Goal: Information Seeking & Learning: Check status

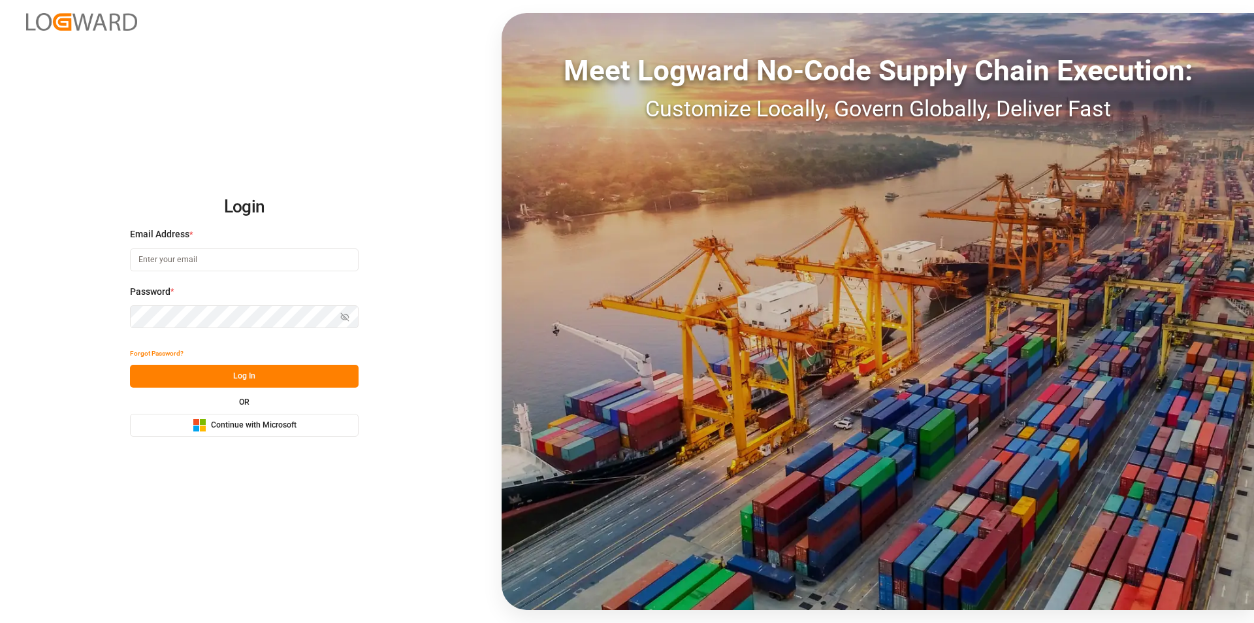
type input "[EMAIL_ADDRESS][PERSON_NAME][DOMAIN_NAME]"
click at [301, 387] on button "Log In" at bounding box center [244, 376] width 229 height 23
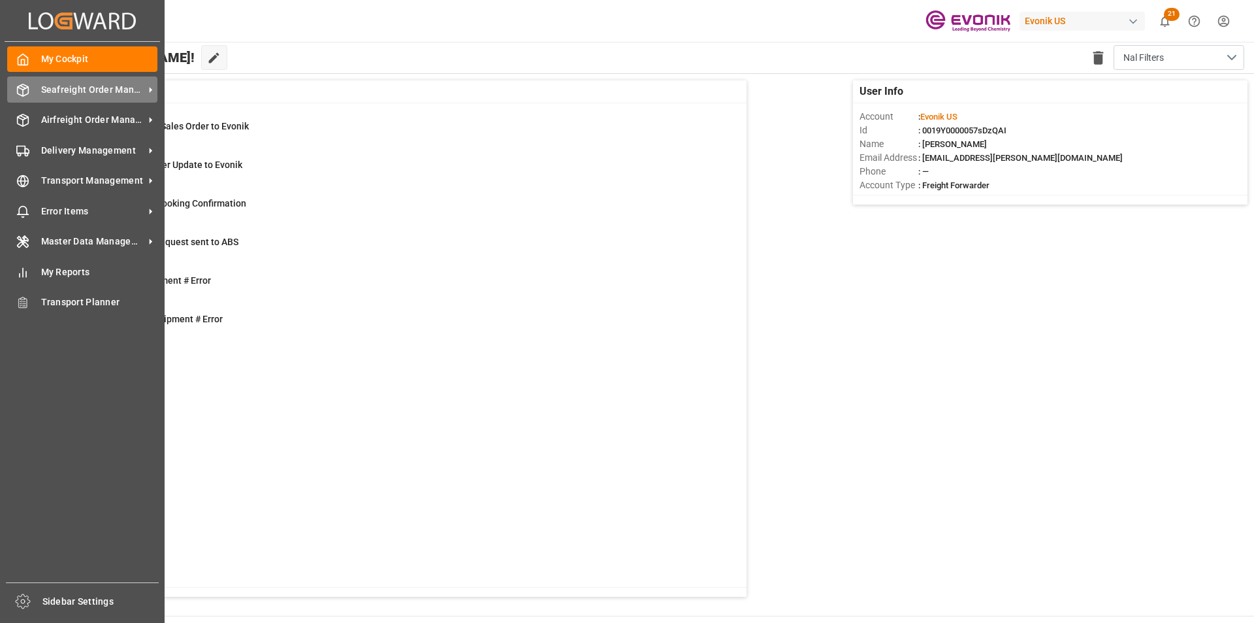
click at [90, 87] on span "Seafreight Order Management" at bounding box center [92, 90] width 103 height 14
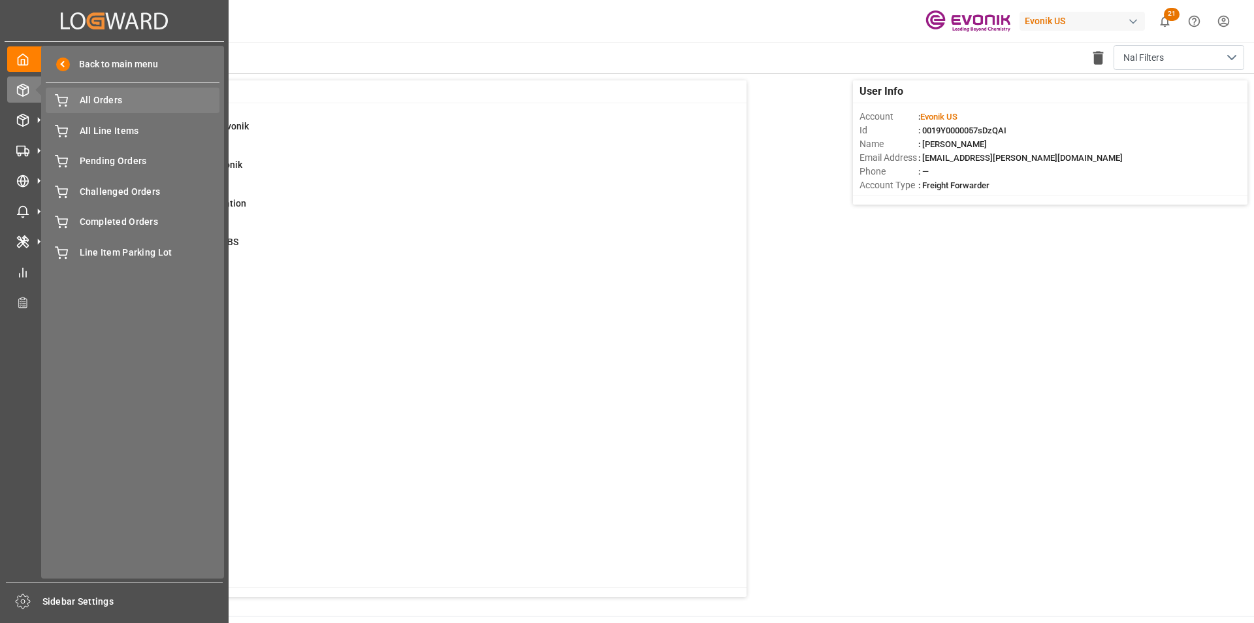
click at [95, 99] on span "All Orders" at bounding box center [150, 100] width 140 height 14
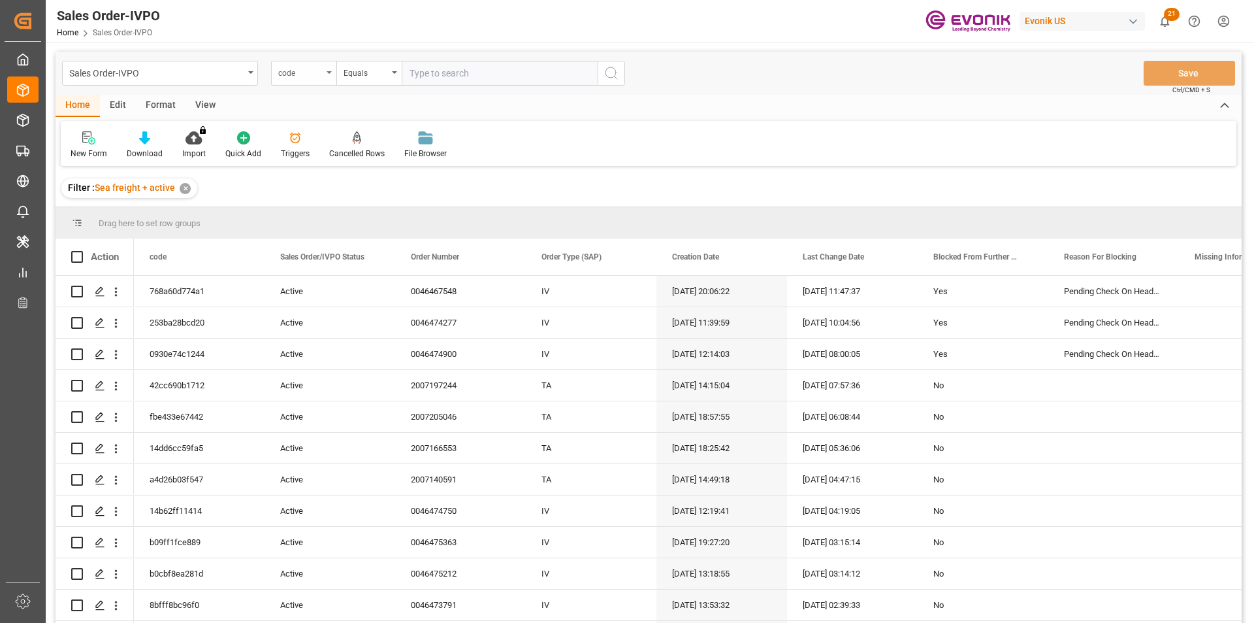
click at [316, 67] on div "code" at bounding box center [300, 71] width 44 height 15
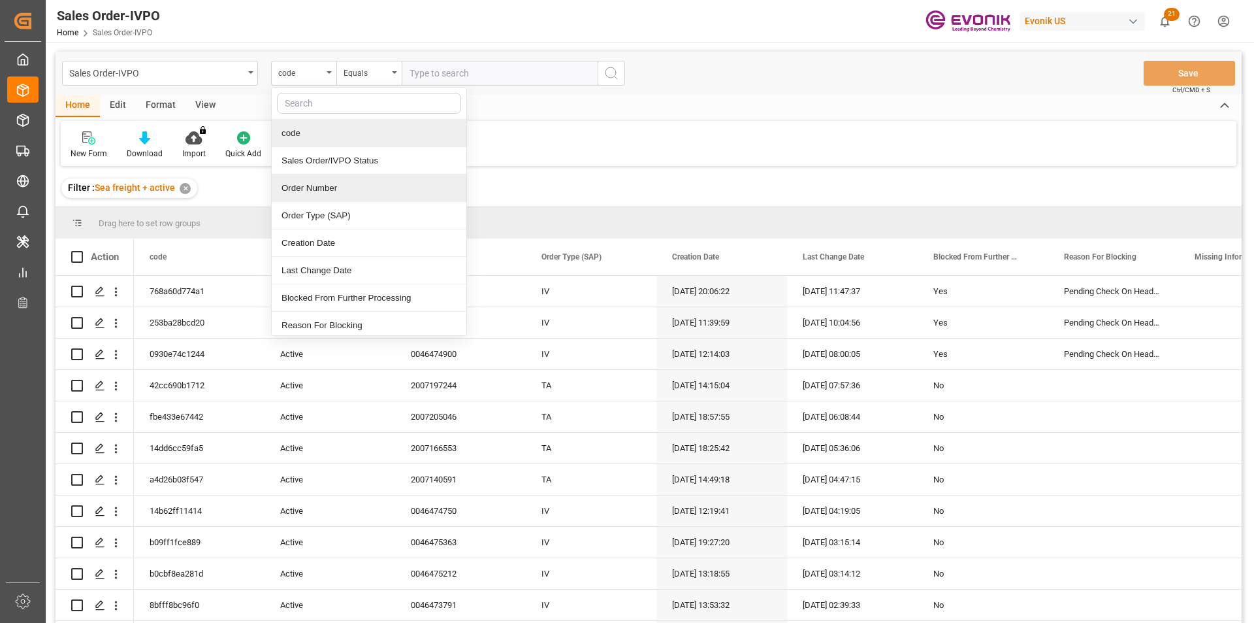
click at [342, 189] on div "Order Number" at bounding box center [369, 187] width 195 height 27
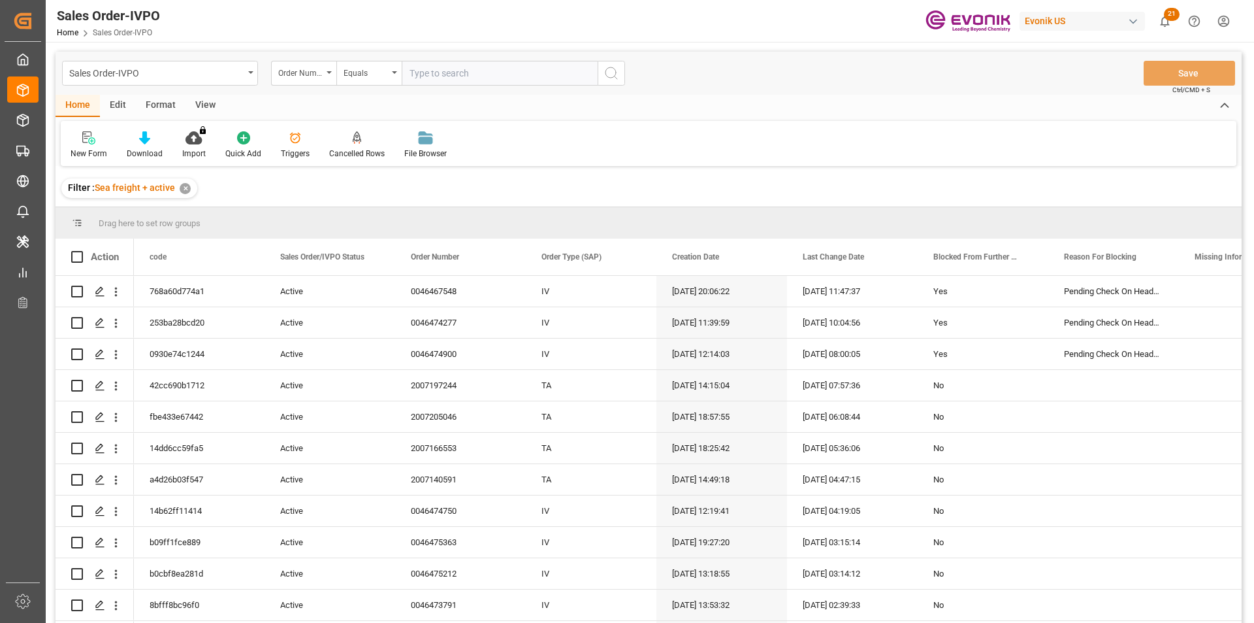
click at [454, 77] on input "text" at bounding box center [500, 73] width 196 height 25
paste input "46468545"
type input "0046468545"
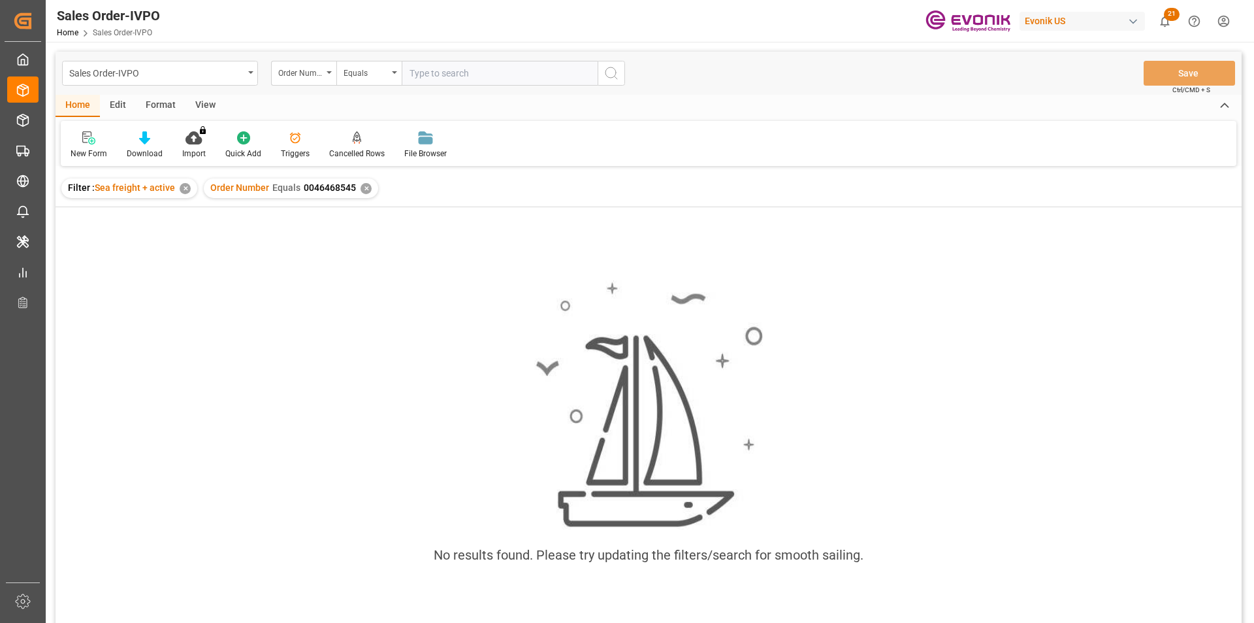
click at [365, 188] on div "✕" at bounding box center [366, 188] width 11 height 11
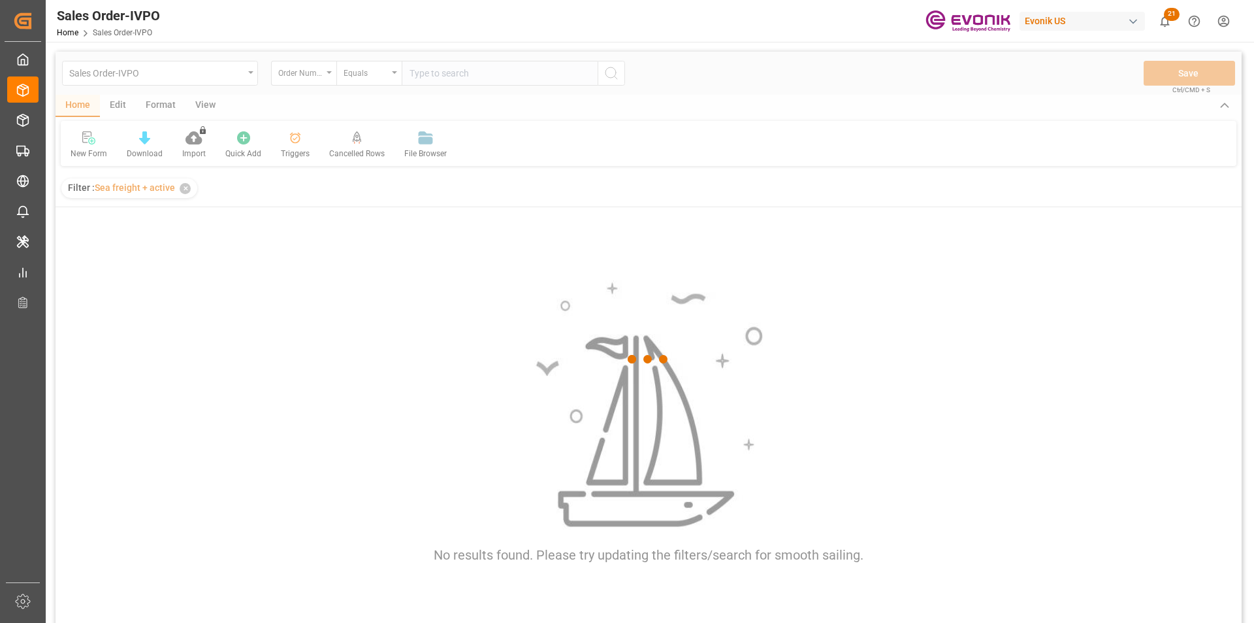
click at [442, 71] on div at bounding box center [649, 359] width 1186 height 615
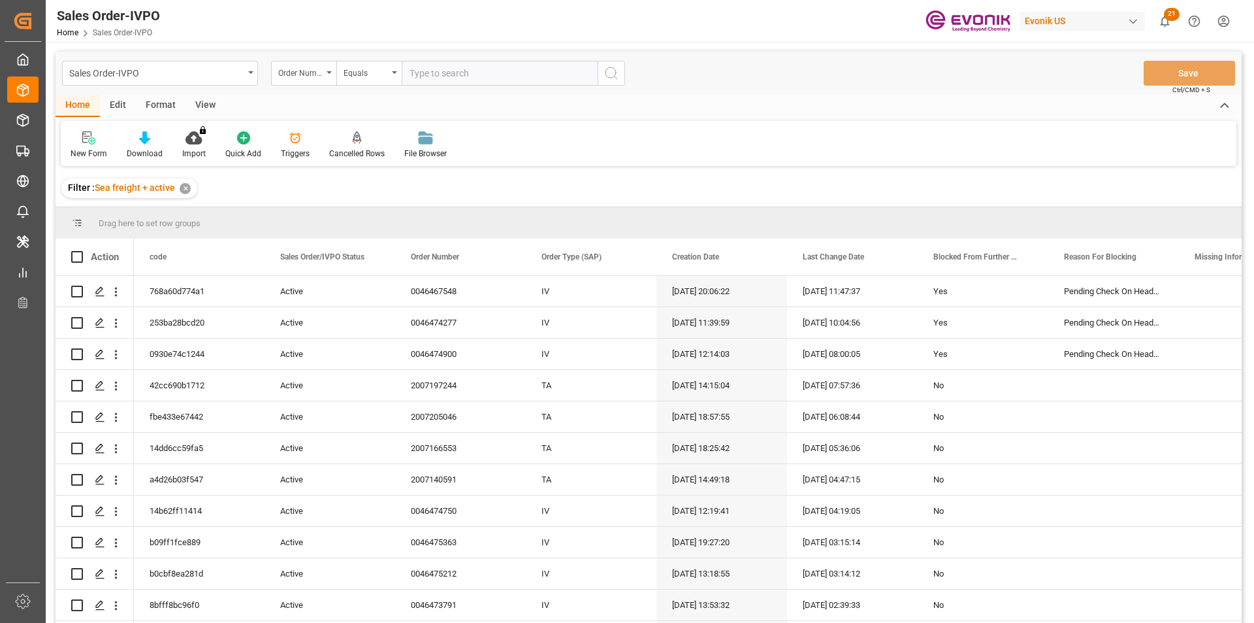
click at [444, 71] on input "text" at bounding box center [500, 73] width 196 height 25
paste input "46468696"
type input "0046468696"
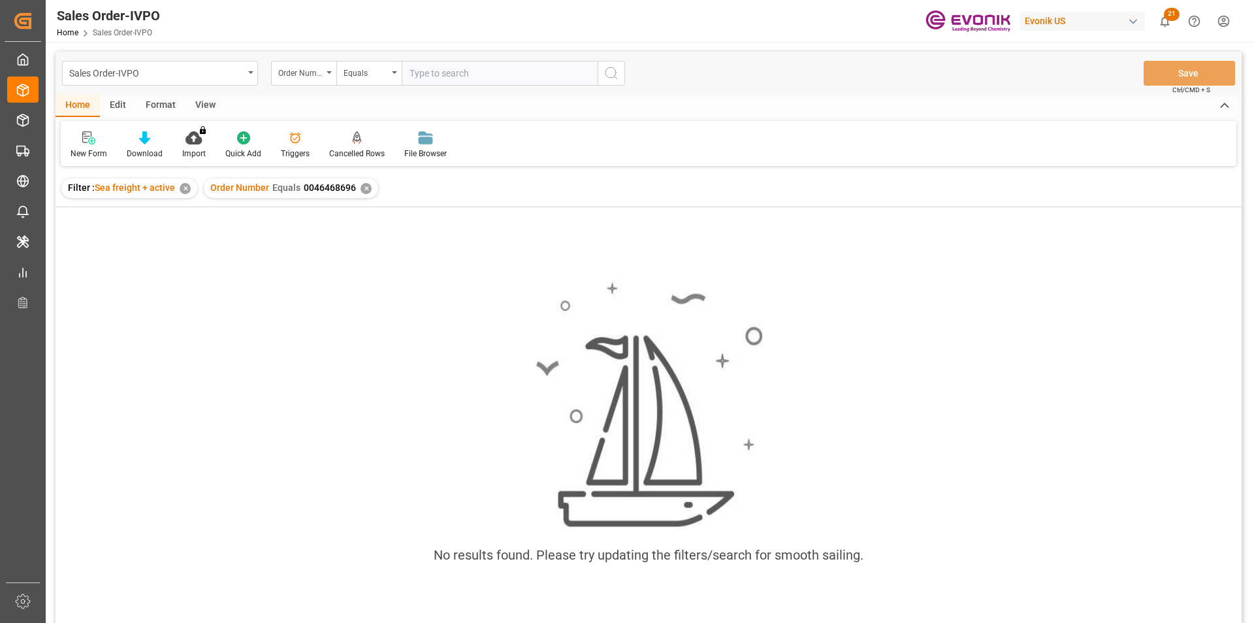
click at [362, 191] on div "✕" at bounding box center [366, 188] width 11 height 11
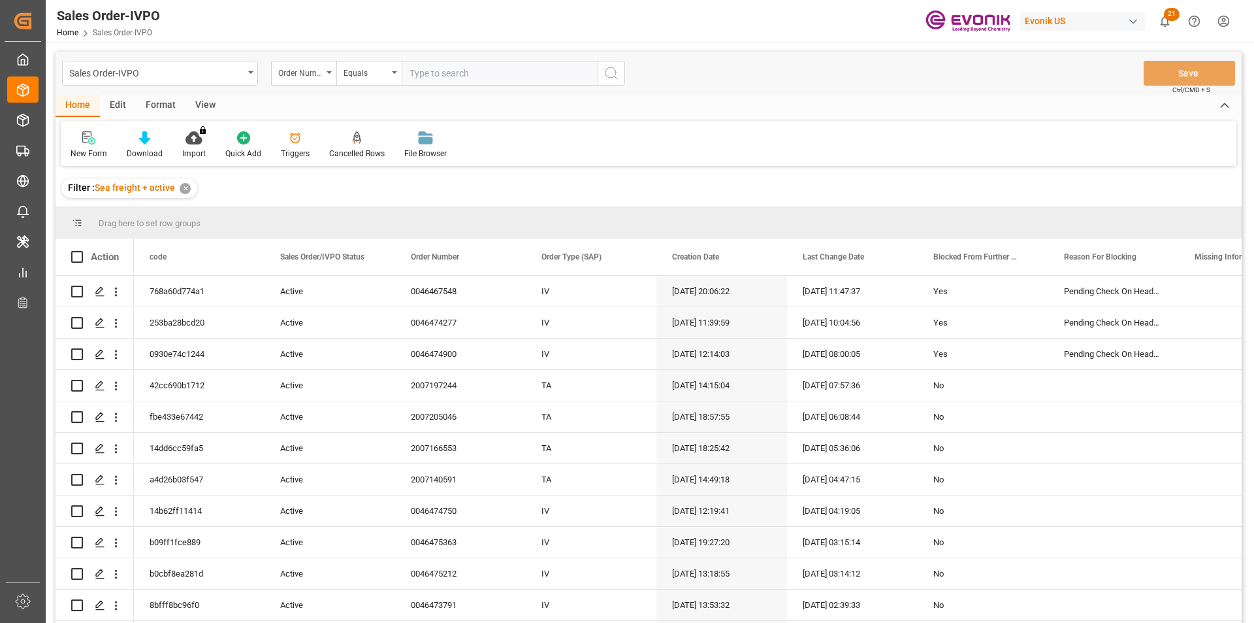
drag, startPoint x: 407, startPoint y: 72, endPoint x: 418, endPoint y: 73, distance: 11.1
click at [415, 73] on input "text" at bounding box center [500, 73] width 196 height 25
paste input "2007145145"
type input "2007145145"
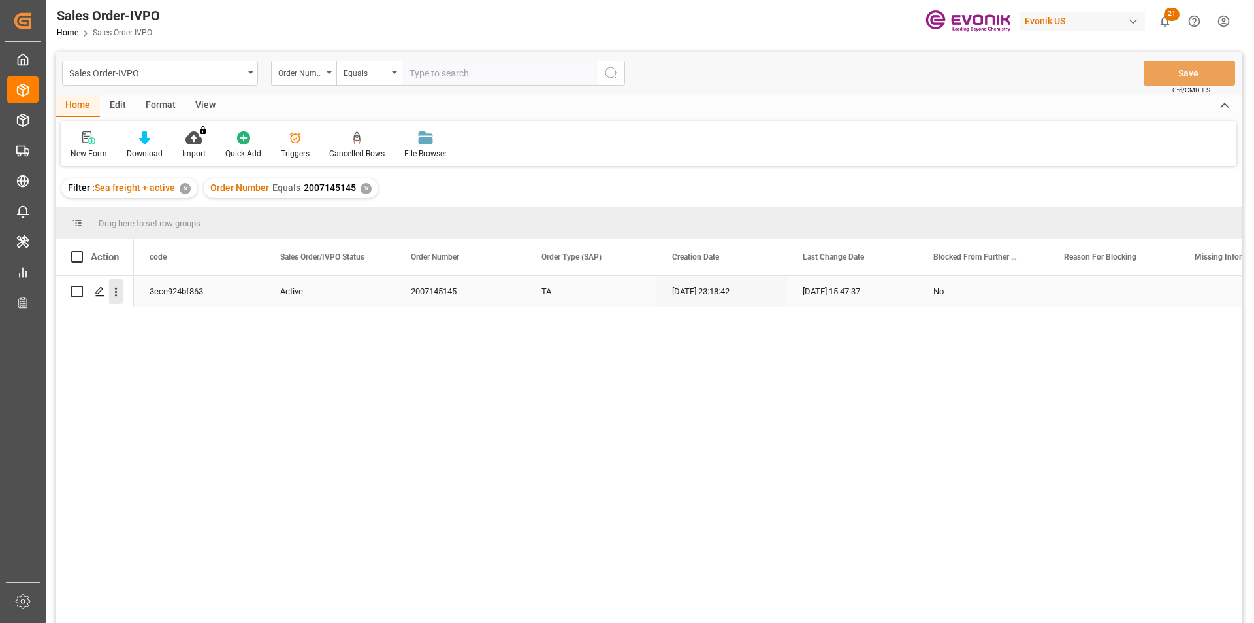
click at [118, 292] on icon "open menu" at bounding box center [116, 292] width 14 height 14
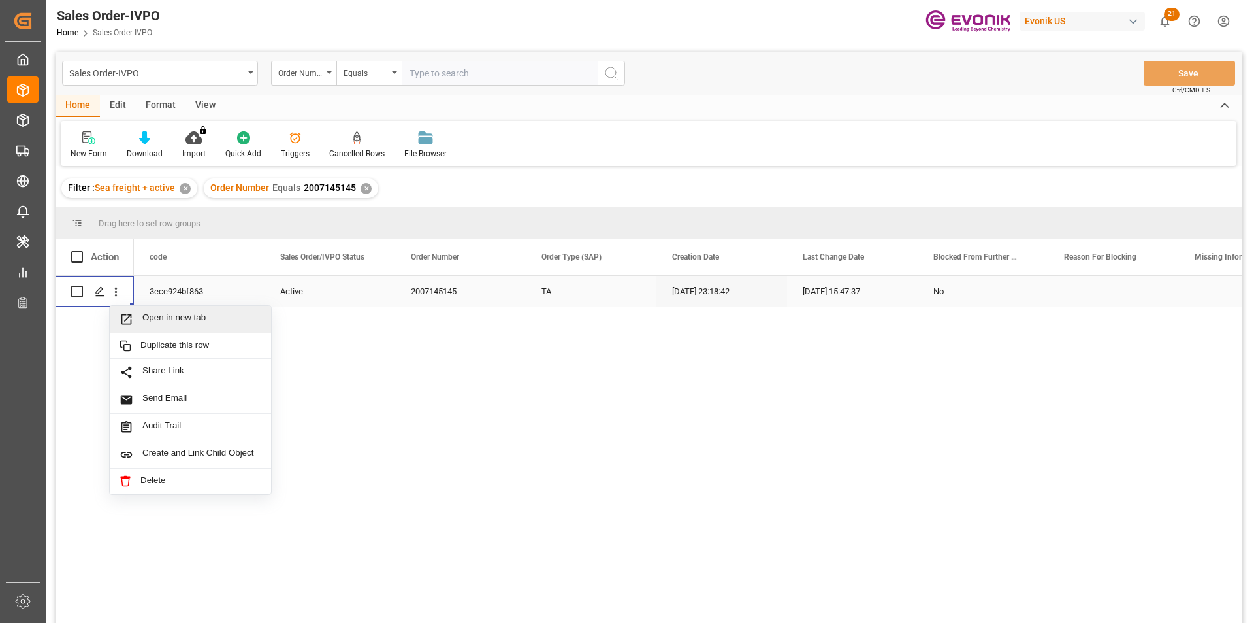
click at [180, 314] on span "Open in new tab" at bounding box center [201, 319] width 119 height 14
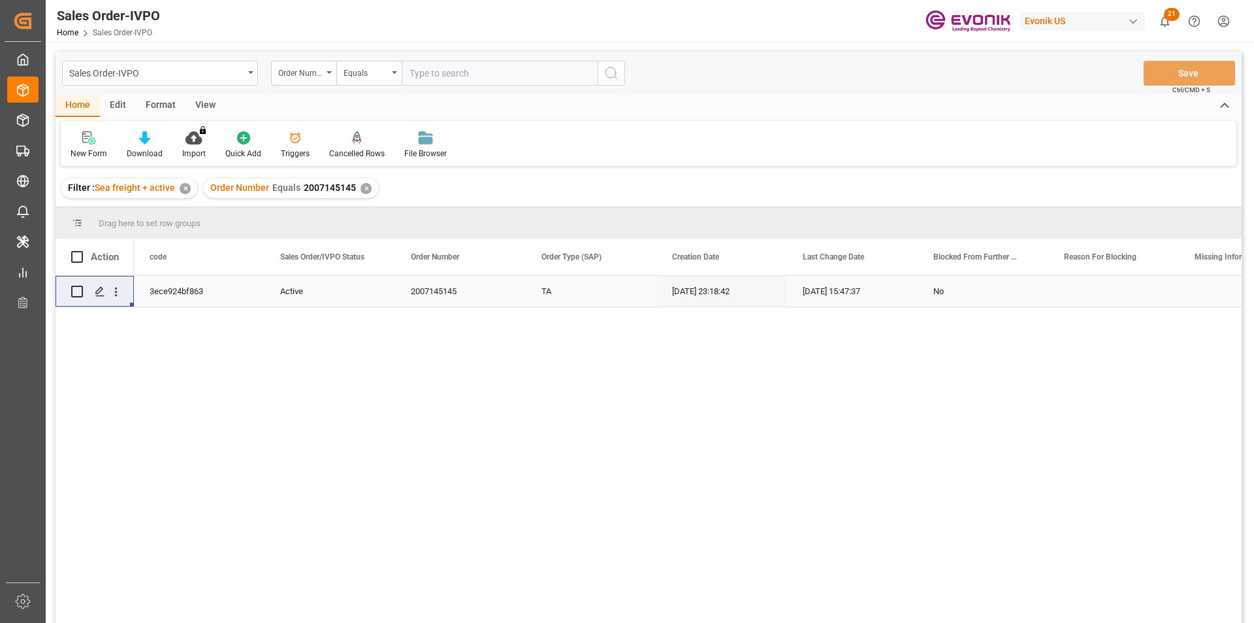
click at [363, 188] on div "✕" at bounding box center [366, 188] width 11 height 11
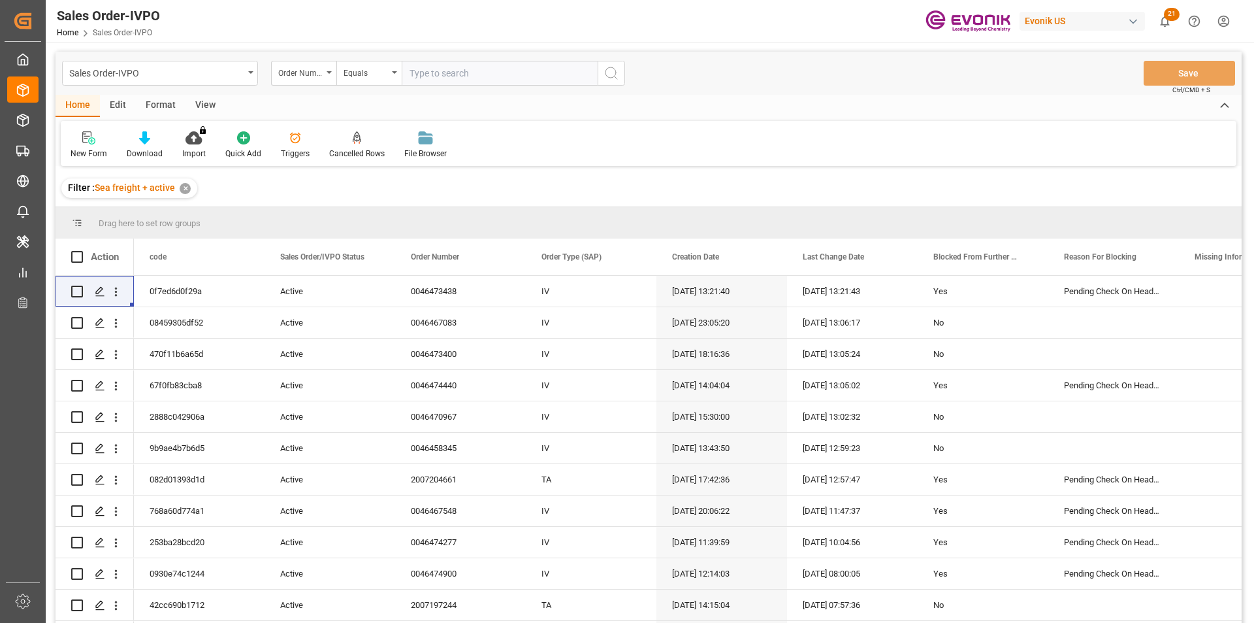
click at [426, 75] on input "text" at bounding box center [500, 73] width 196 height 25
paste input "259081467"
type input "259081467"
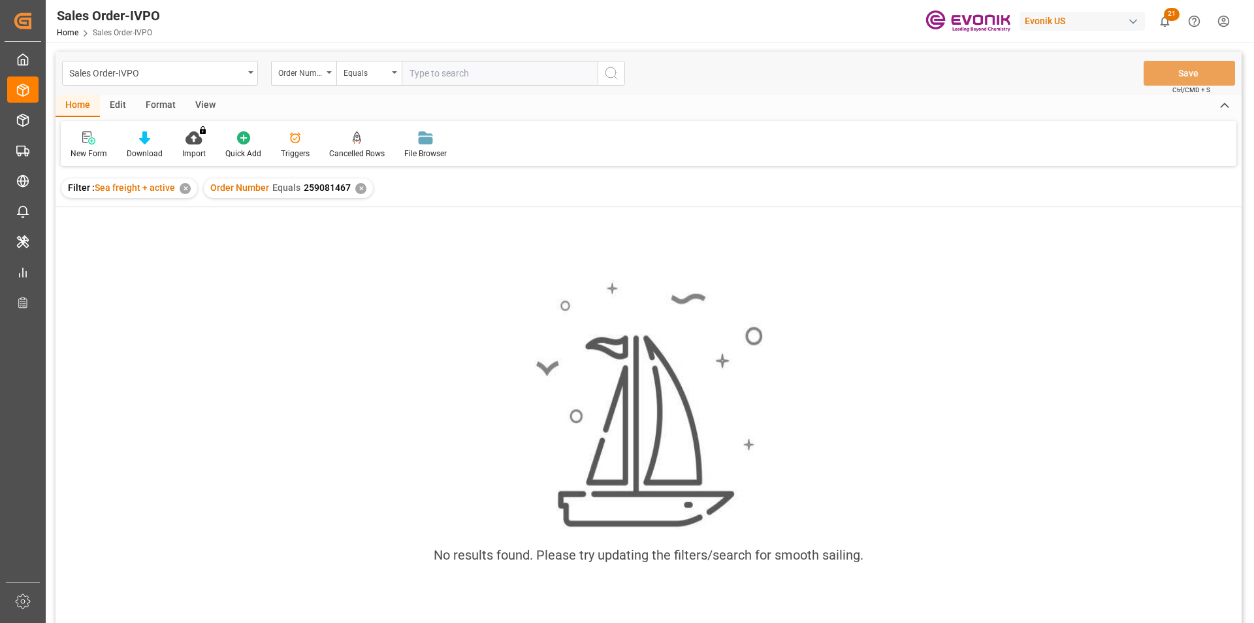
click at [446, 77] on input "text" at bounding box center [500, 73] width 196 height 25
paste input "259081467"
type input "259081467"
click at [457, 76] on input "text" at bounding box center [500, 73] width 196 height 25
paste input "2007165954"
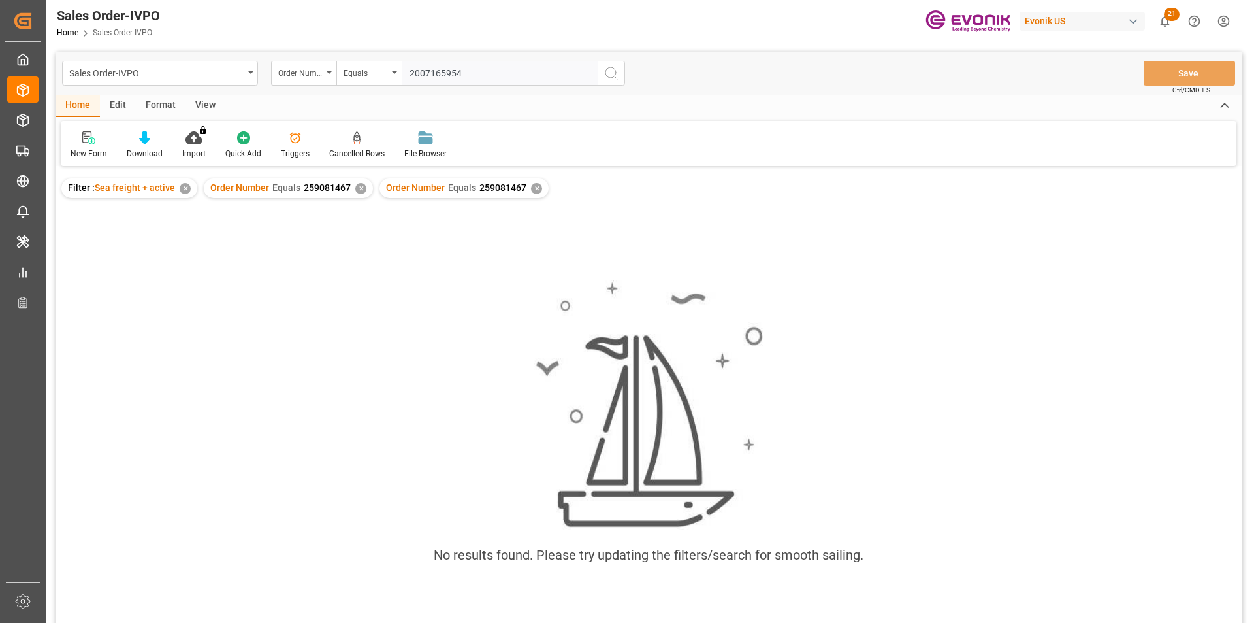
click at [532, 186] on div "✕" at bounding box center [536, 188] width 11 height 11
click at [359, 189] on div "✕" at bounding box center [360, 188] width 11 height 11
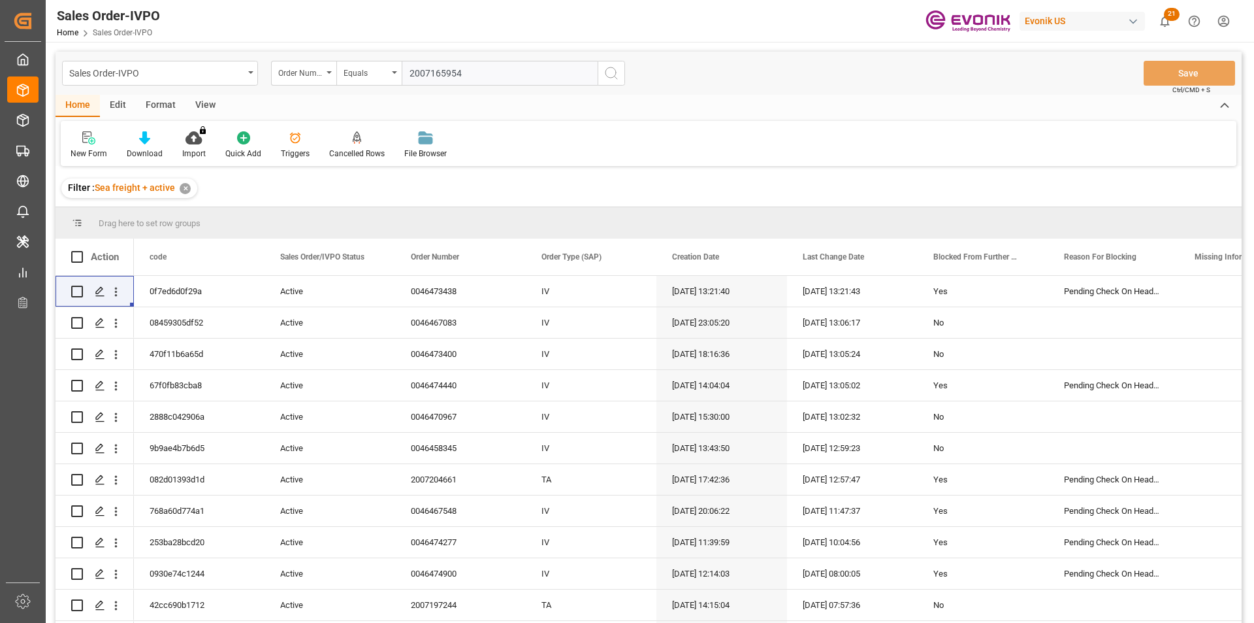
click at [476, 77] on input "2007165954" at bounding box center [500, 73] width 196 height 25
type input "2007165954"
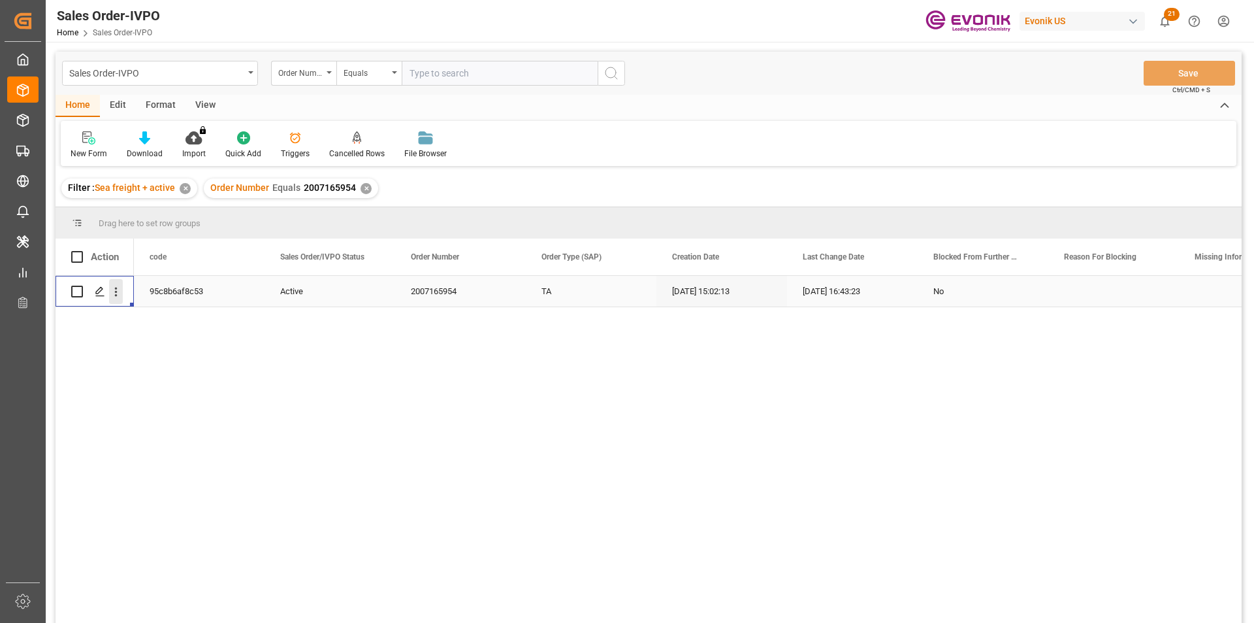
click at [117, 291] on icon "open menu" at bounding box center [116, 292] width 14 height 14
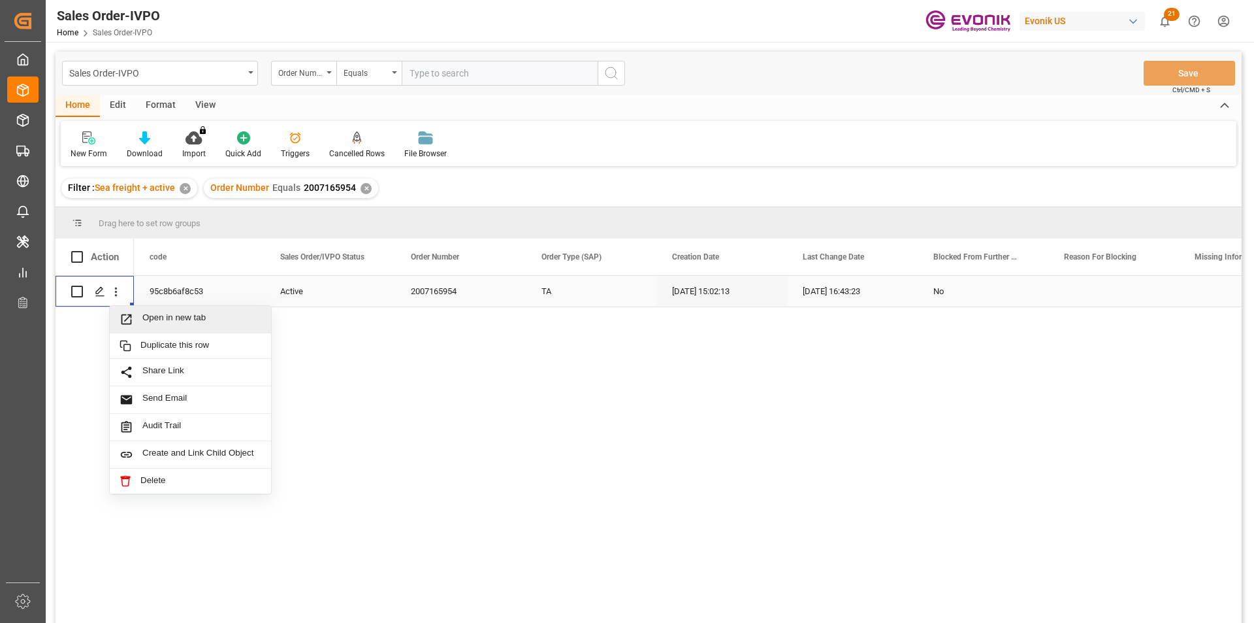
click at [154, 314] on span "Open in new tab" at bounding box center [201, 319] width 119 height 14
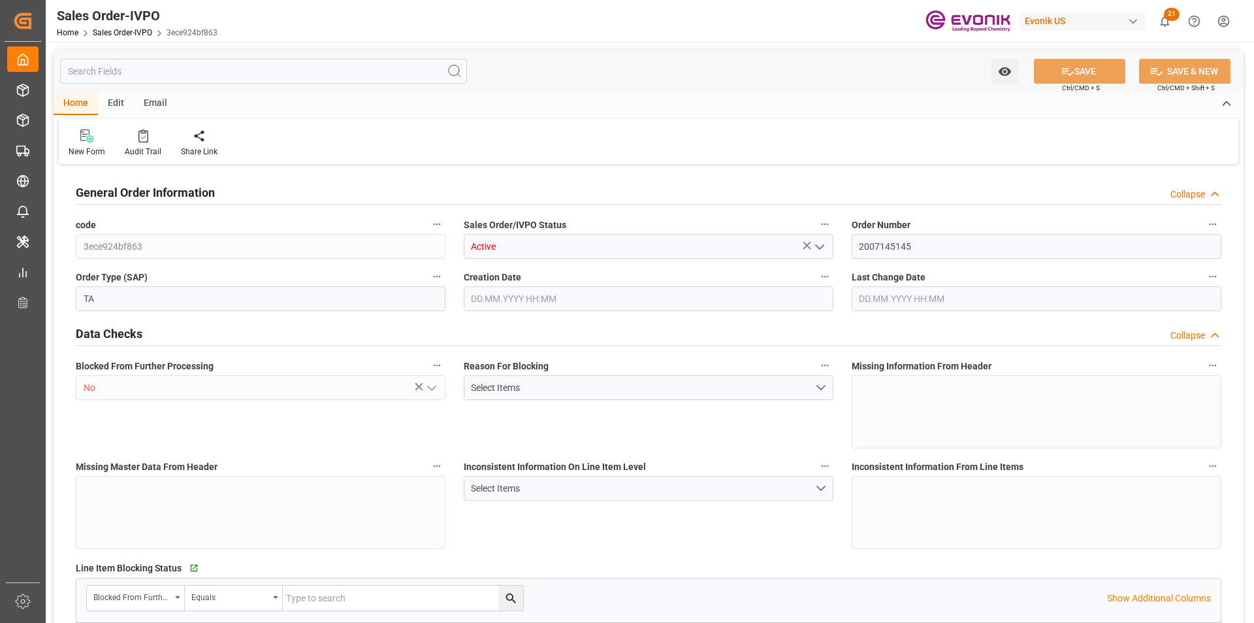
type input "AUMEL"
type input "0"
type input "1"
type input "1910.4"
type input "20.08.2025 23:18"
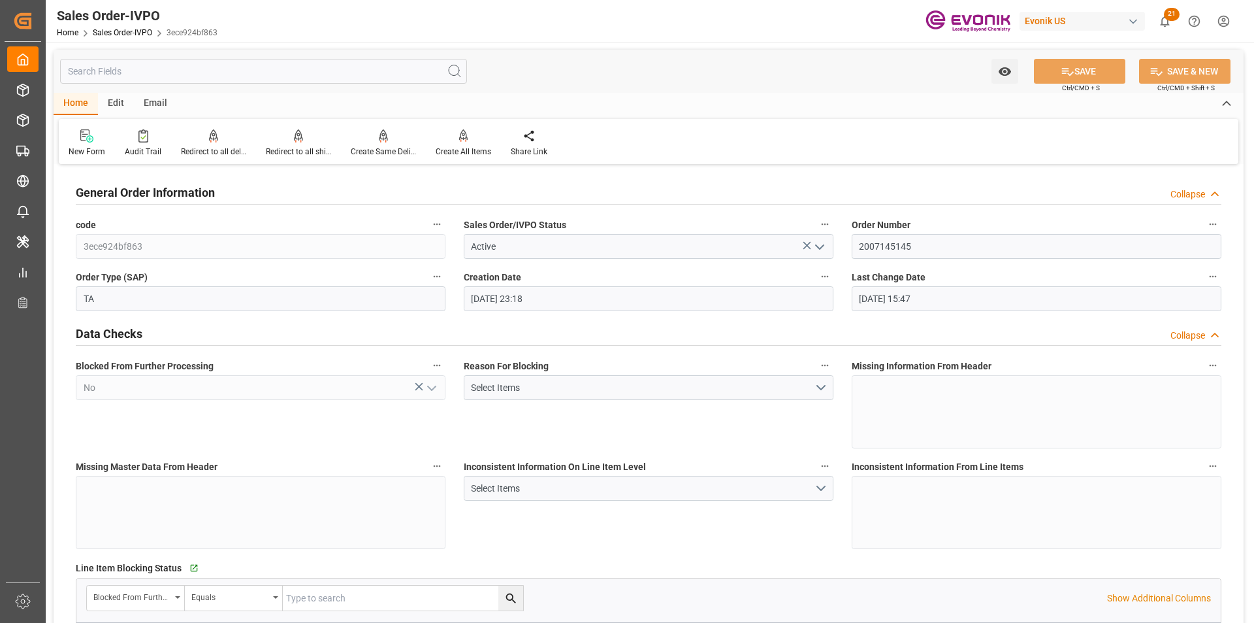
type input "15.09.2025 15:47"
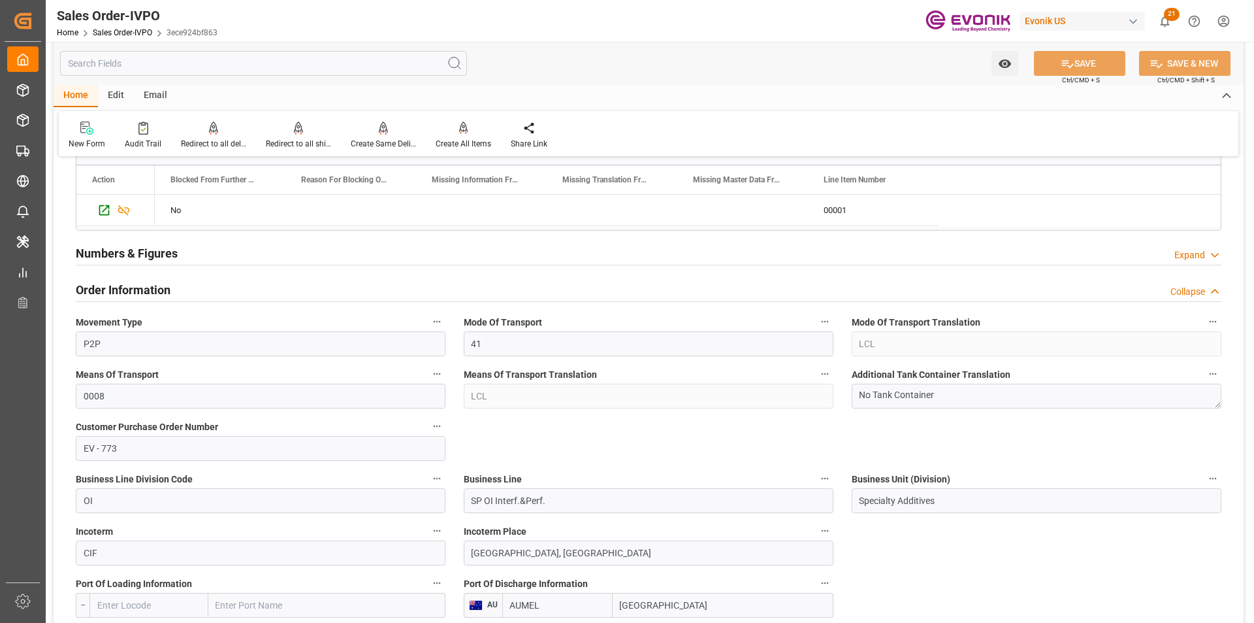
scroll to position [784, 0]
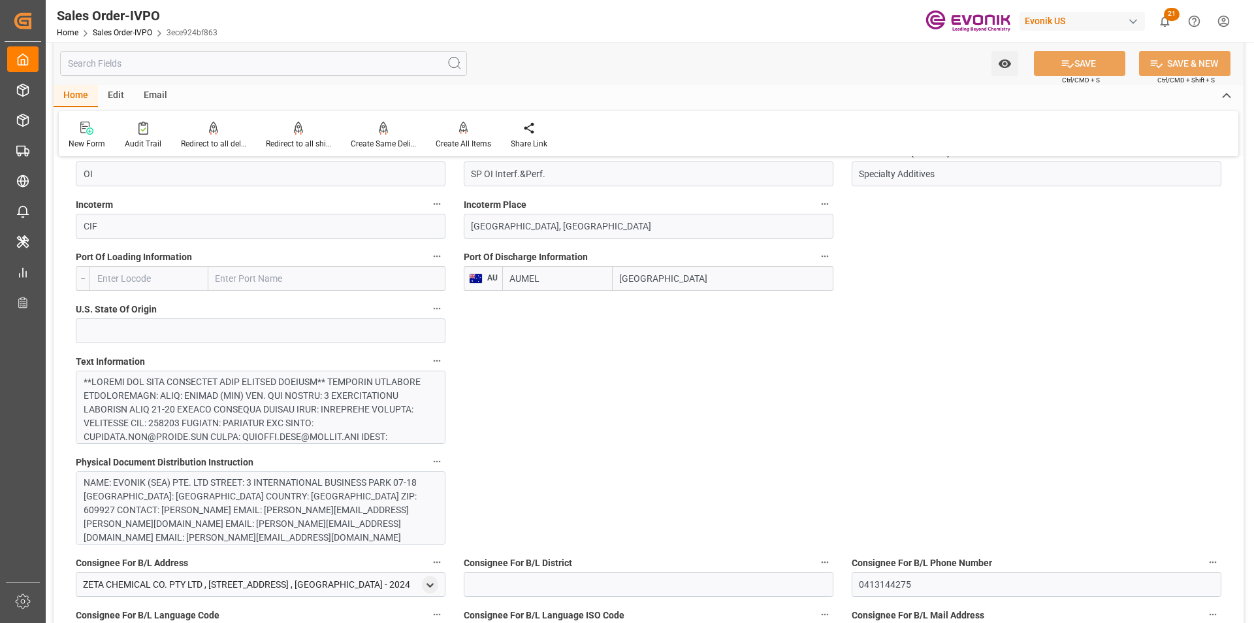
click at [304, 404] on div at bounding box center [256, 601] width 344 height 453
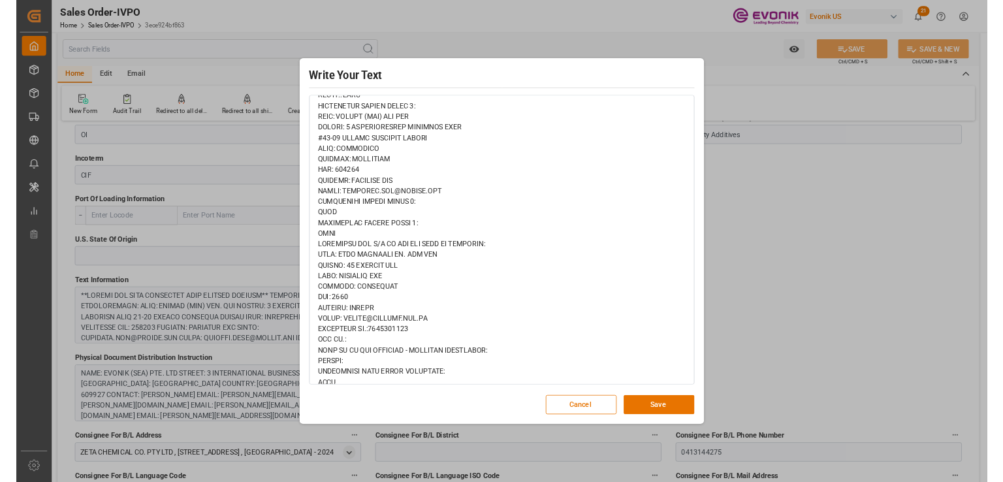
scroll to position [588, 0]
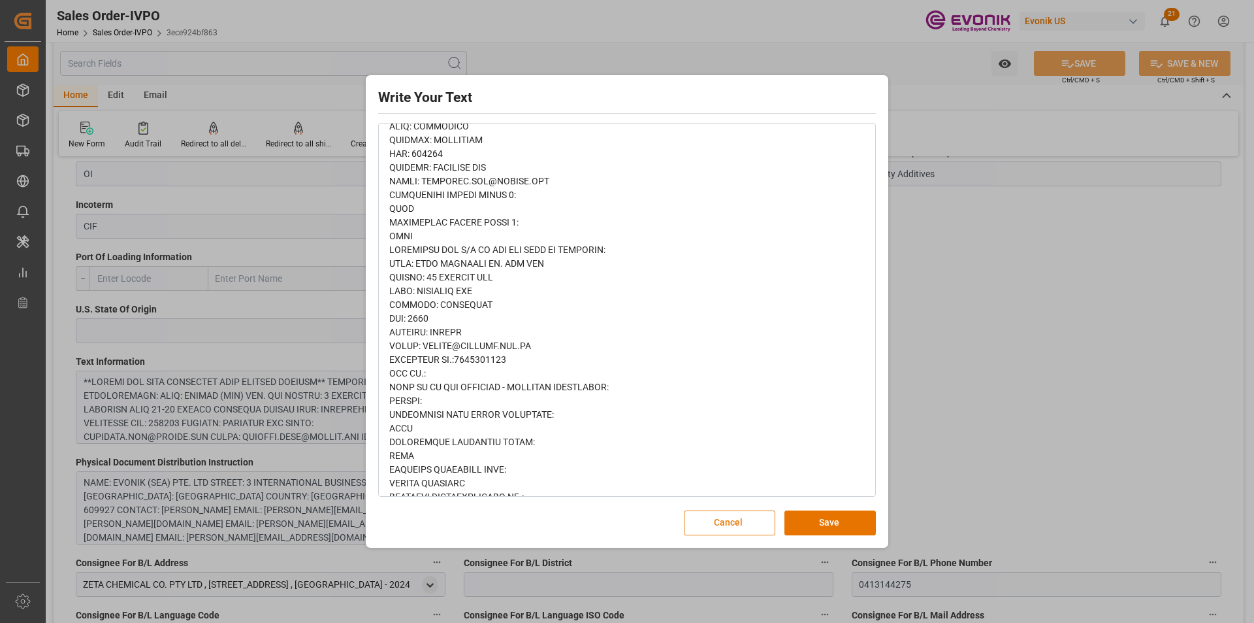
click at [746, 518] on button "Cancel" at bounding box center [729, 522] width 91 height 25
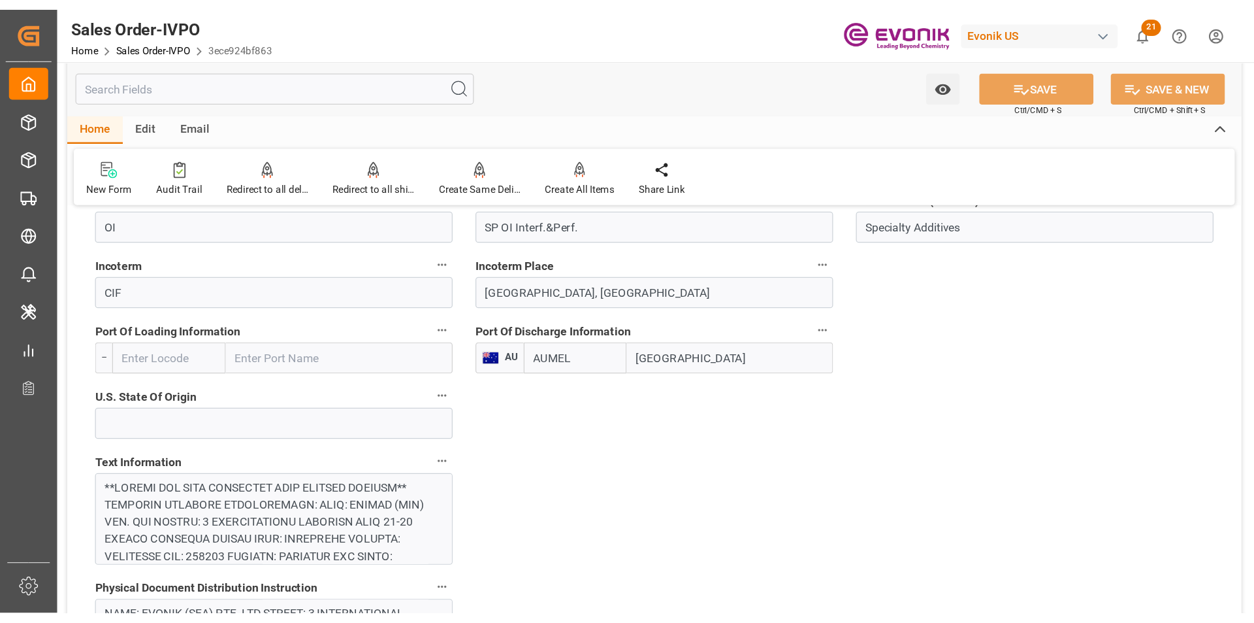
scroll to position [784, 0]
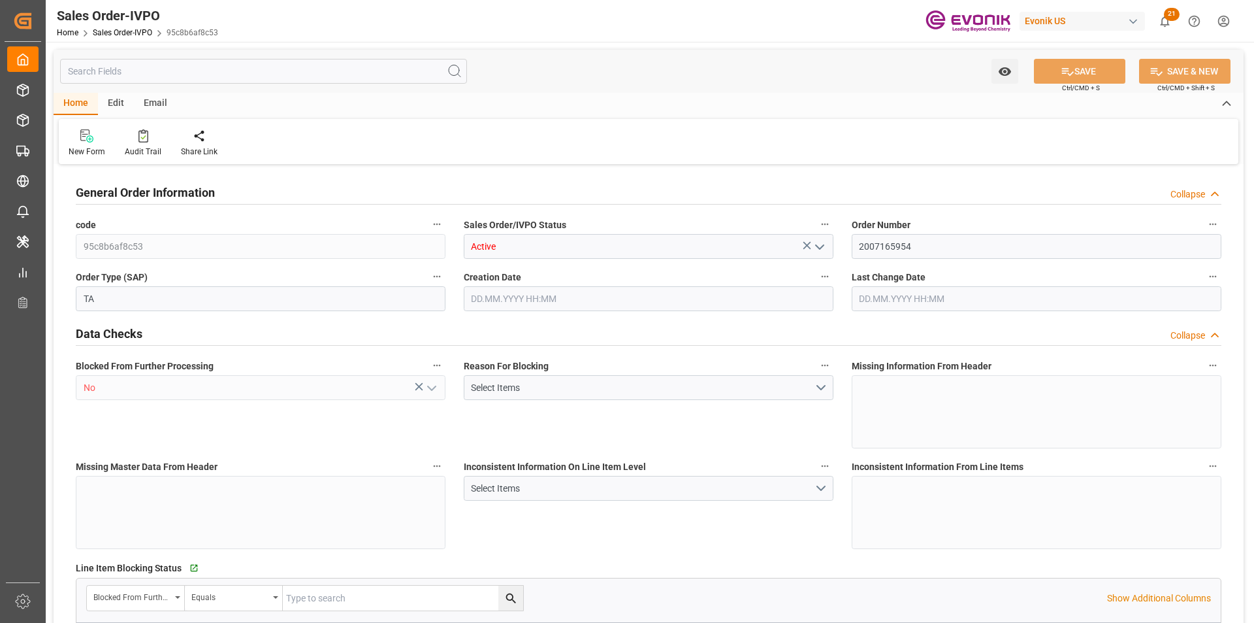
type input "COCTG"
type input "0"
type input "1"
type input "2"
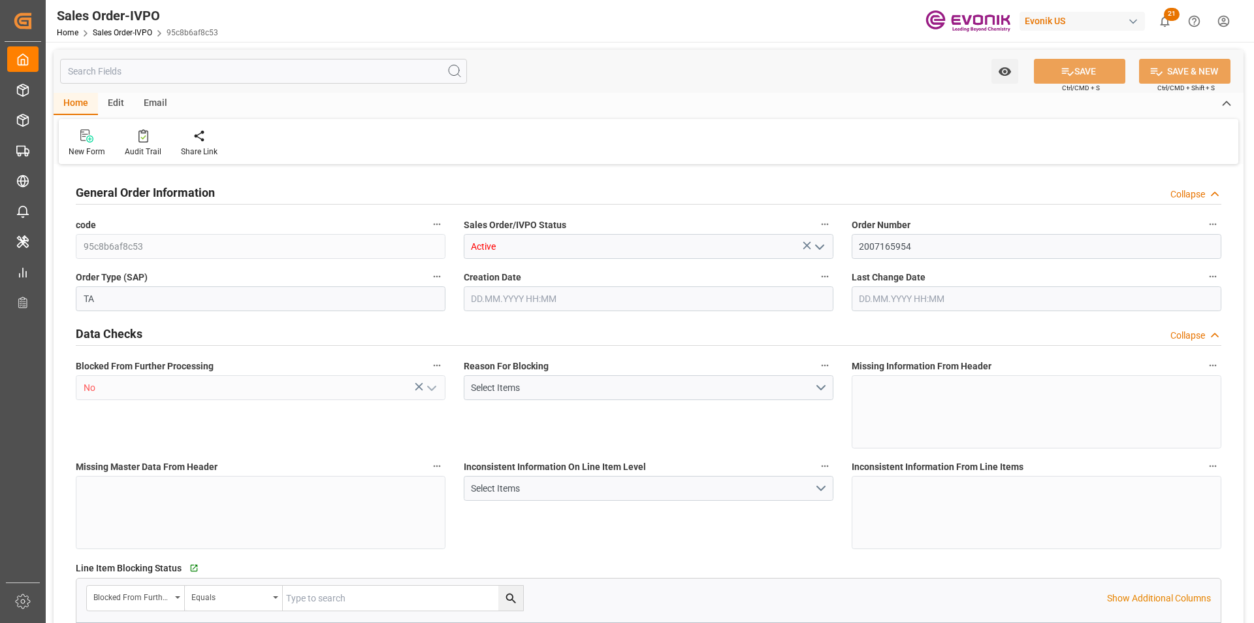
type input "18012"
type input "51.441"
type input "17000"
type input "30"
type input "02.09.2025 15:02"
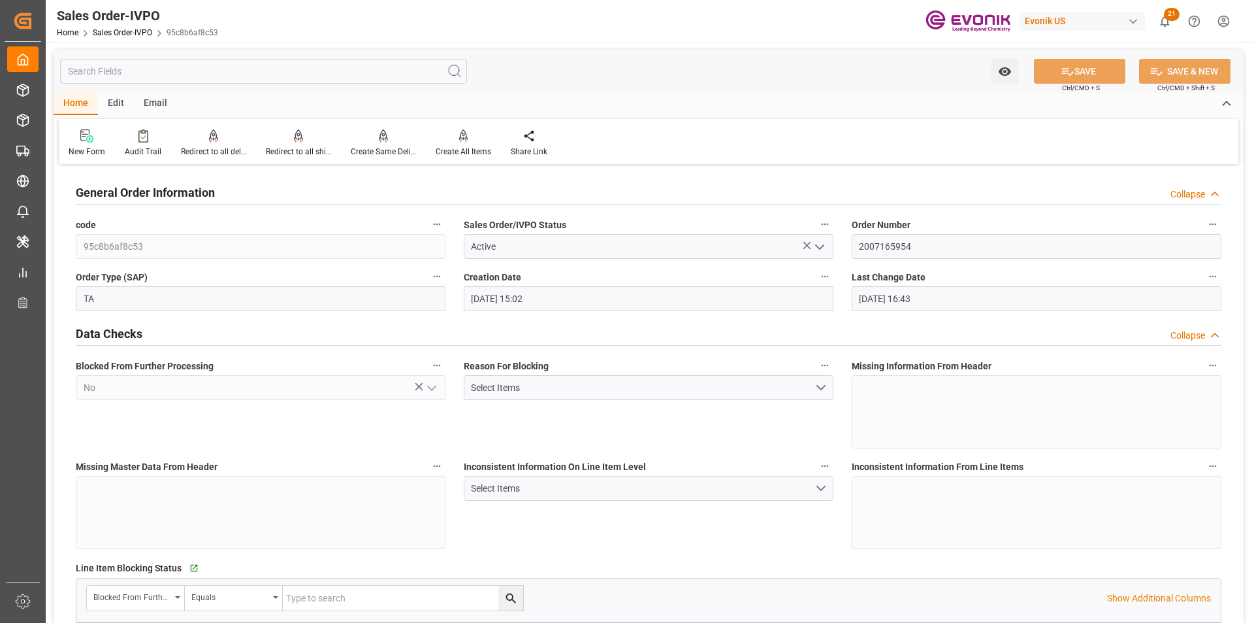
type input "12.09.2025 16:43"
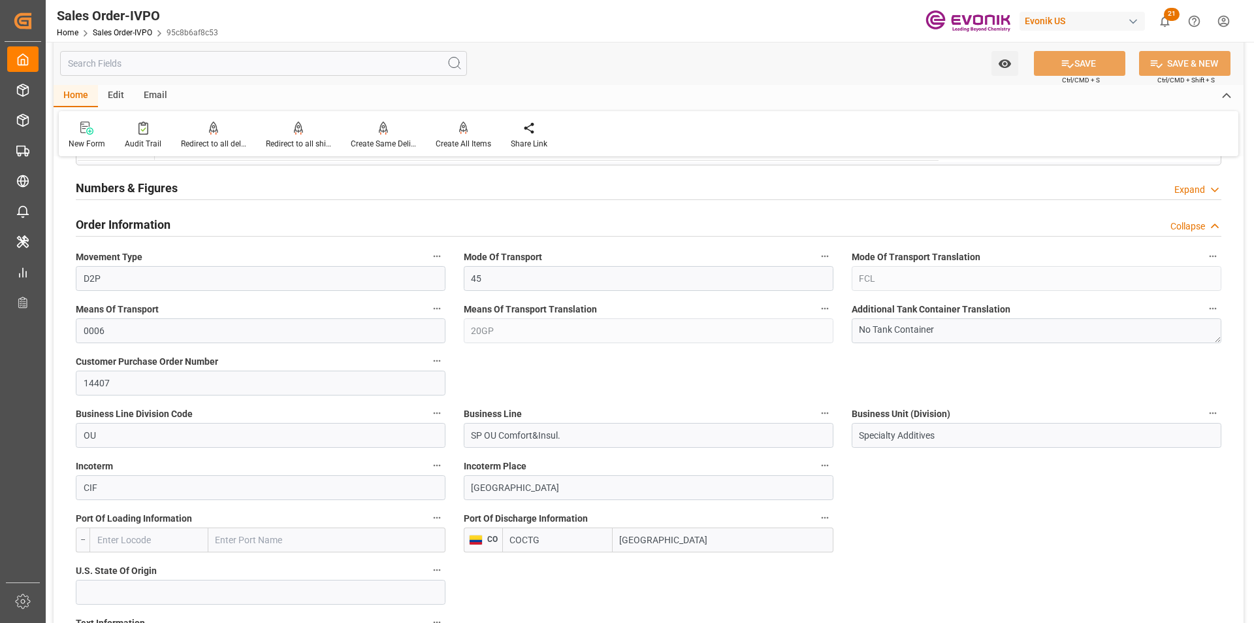
scroll to position [784, 0]
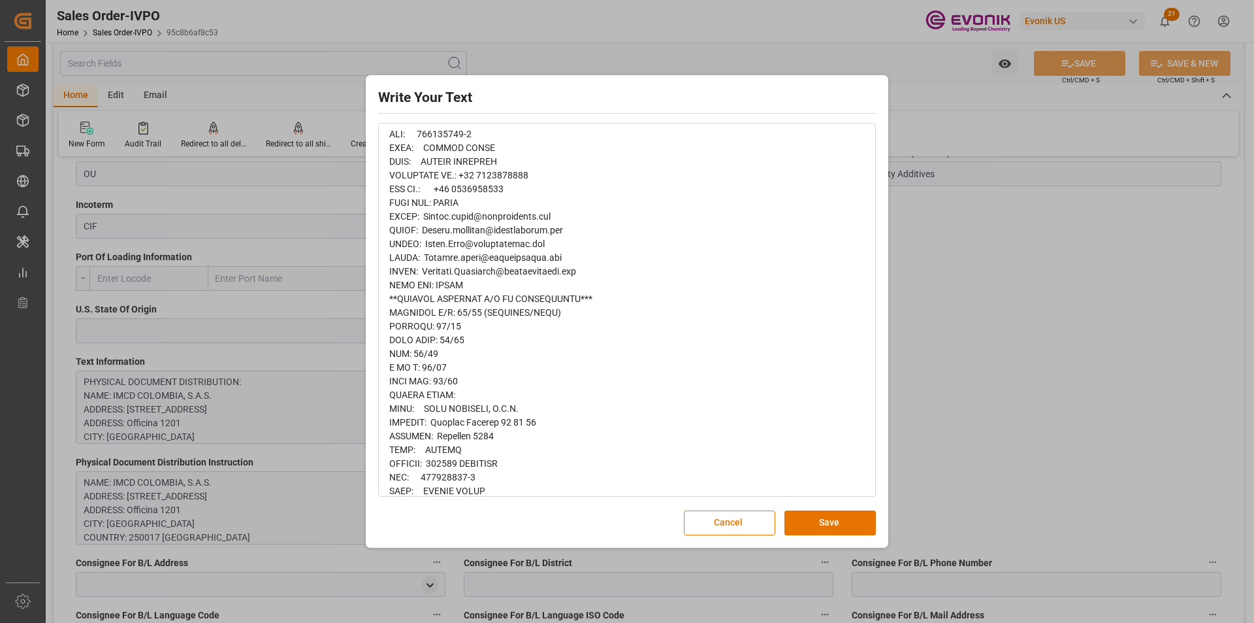
scroll to position [10, 0]
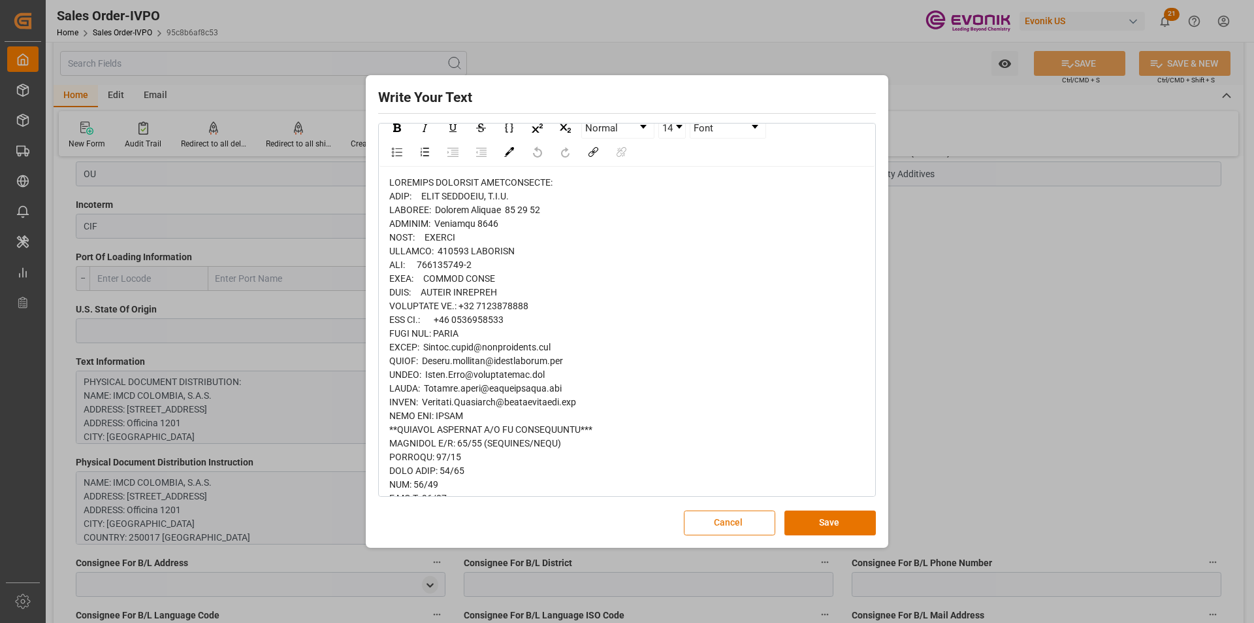
click at [719, 519] on button "Cancel" at bounding box center [729, 522] width 91 height 25
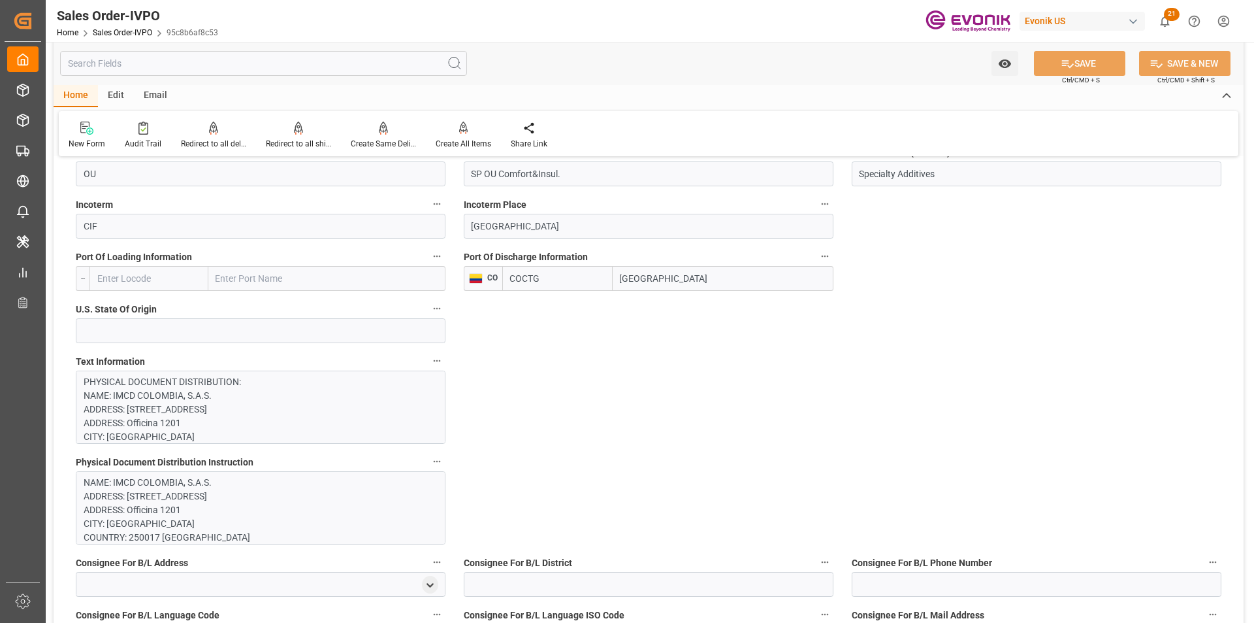
click at [199, 478] on p "NAME: IMCD COLOMBIA, S.A.S. ADDRESS: Avenida Carrera 19 95 20 ADDRESS: Officina…" at bounding box center [256, 544] width 344 height 137
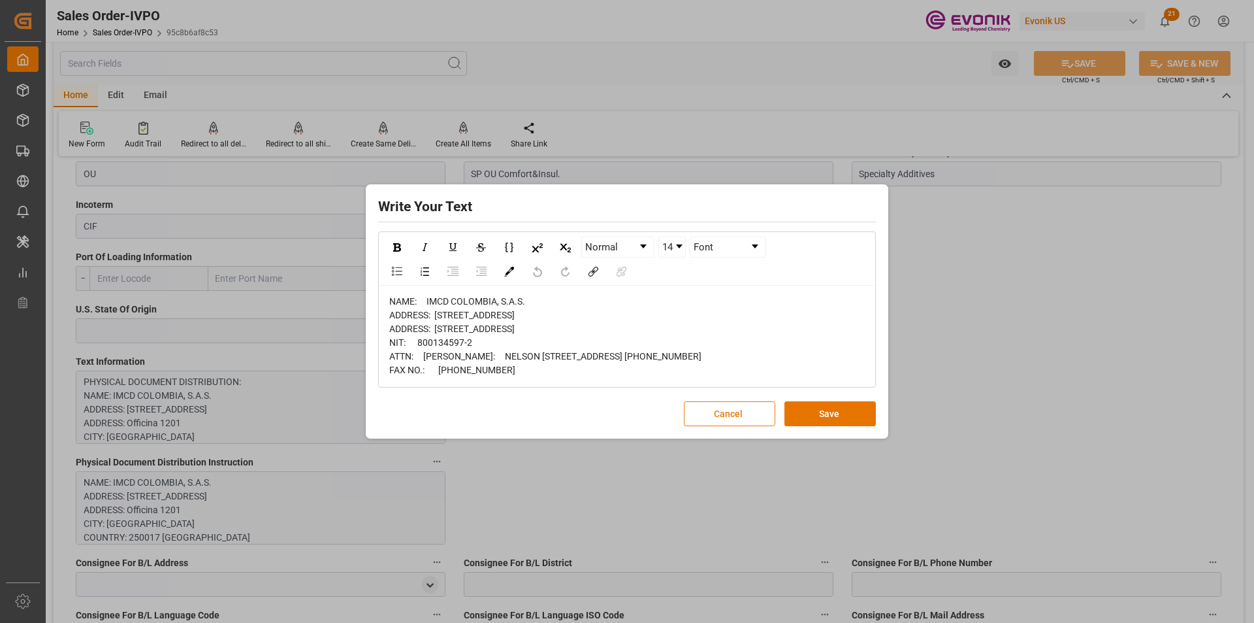
click at [714, 426] on button "Cancel" at bounding box center [729, 413] width 91 height 25
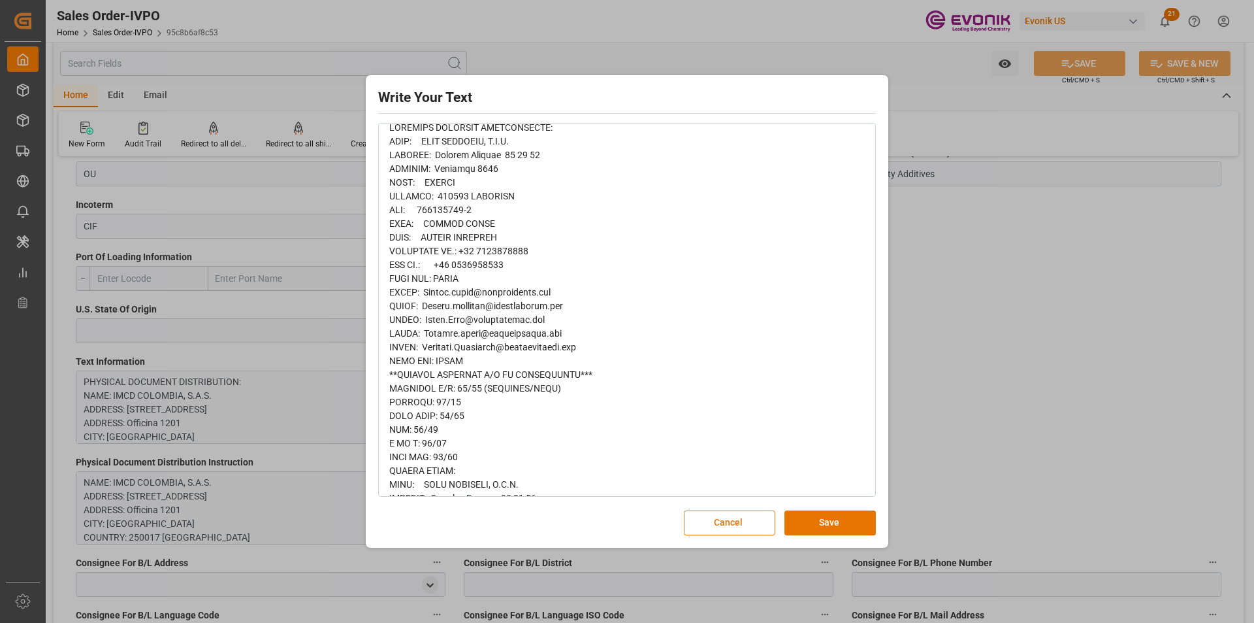
scroll to position [0, 0]
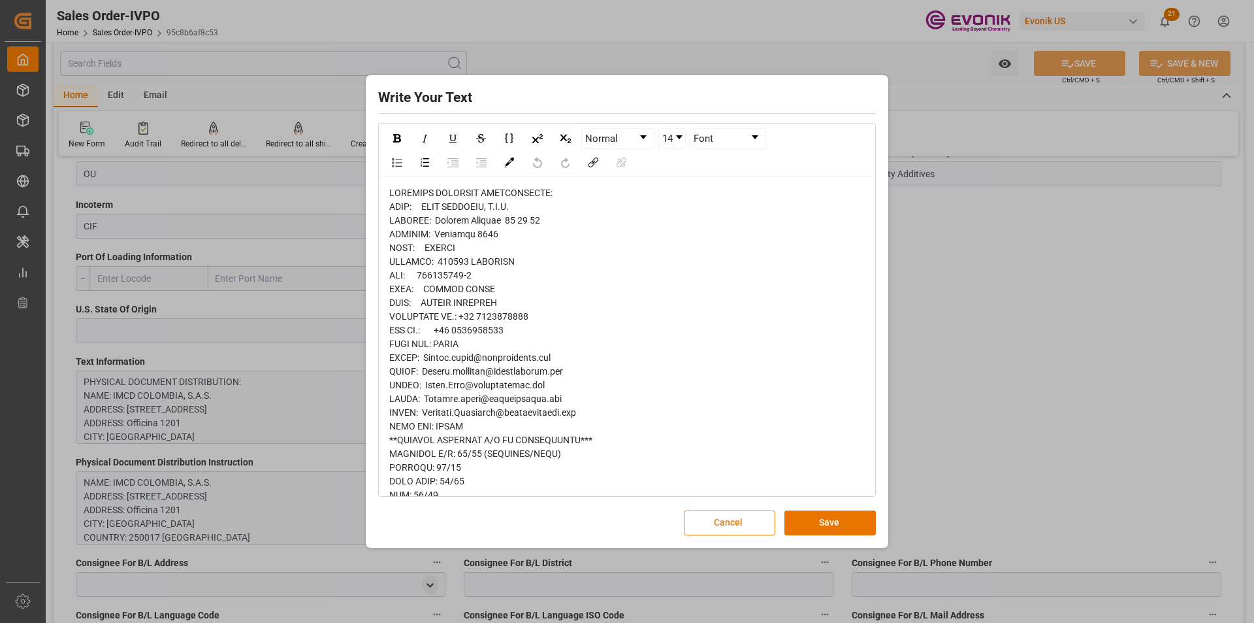
click at [732, 518] on button "Cancel" at bounding box center [729, 522] width 91 height 25
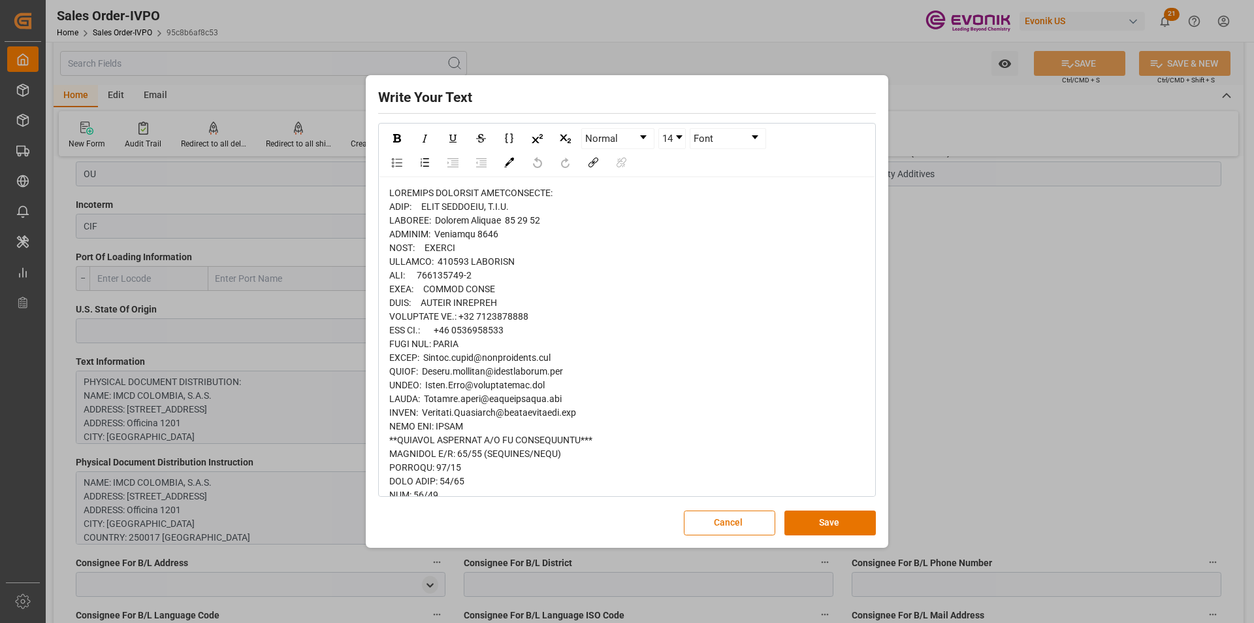
scroll to position [196, 0]
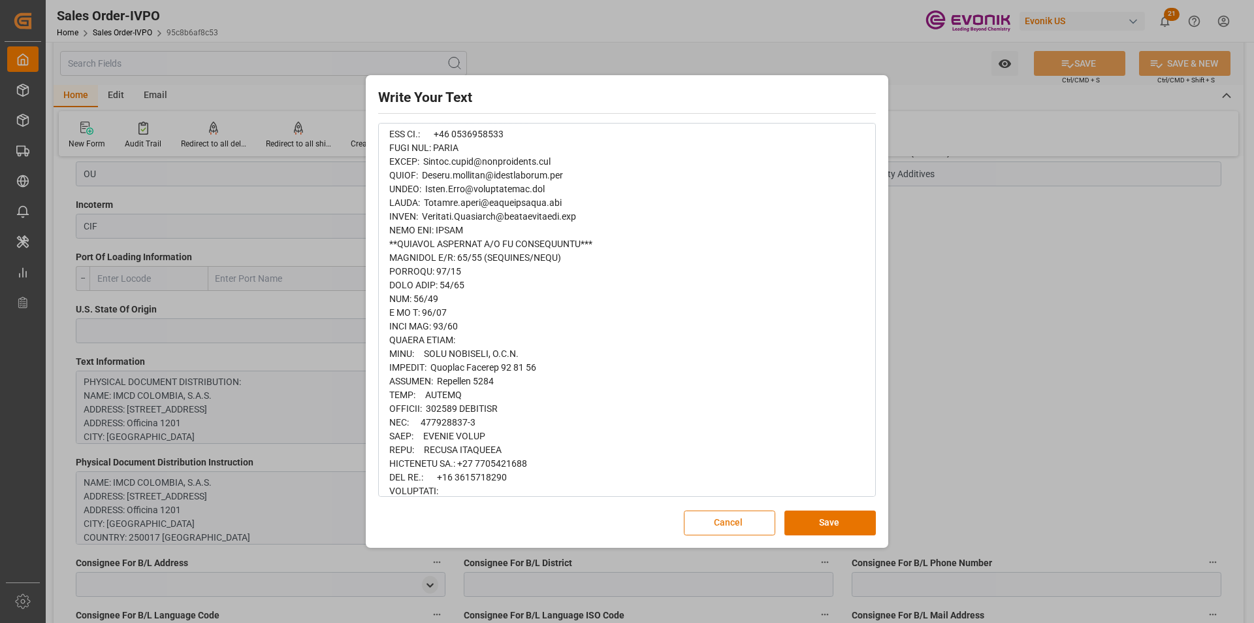
click at [709, 525] on button "Cancel" at bounding box center [729, 522] width 91 height 25
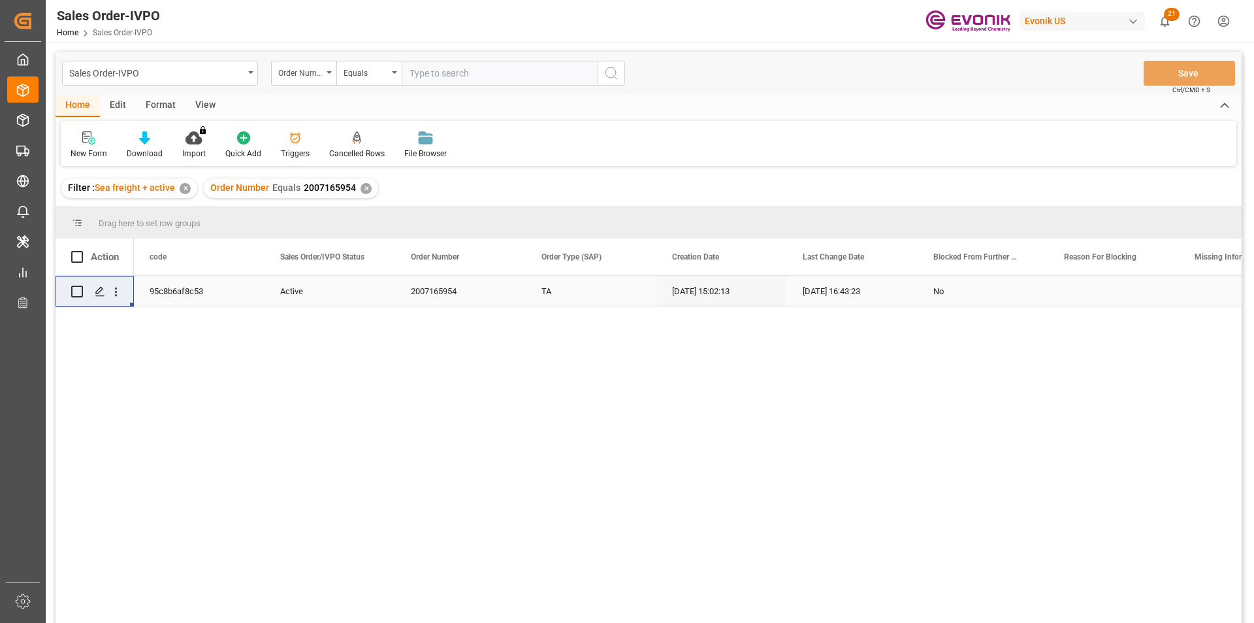
click at [365, 189] on div "✕" at bounding box center [366, 188] width 11 height 11
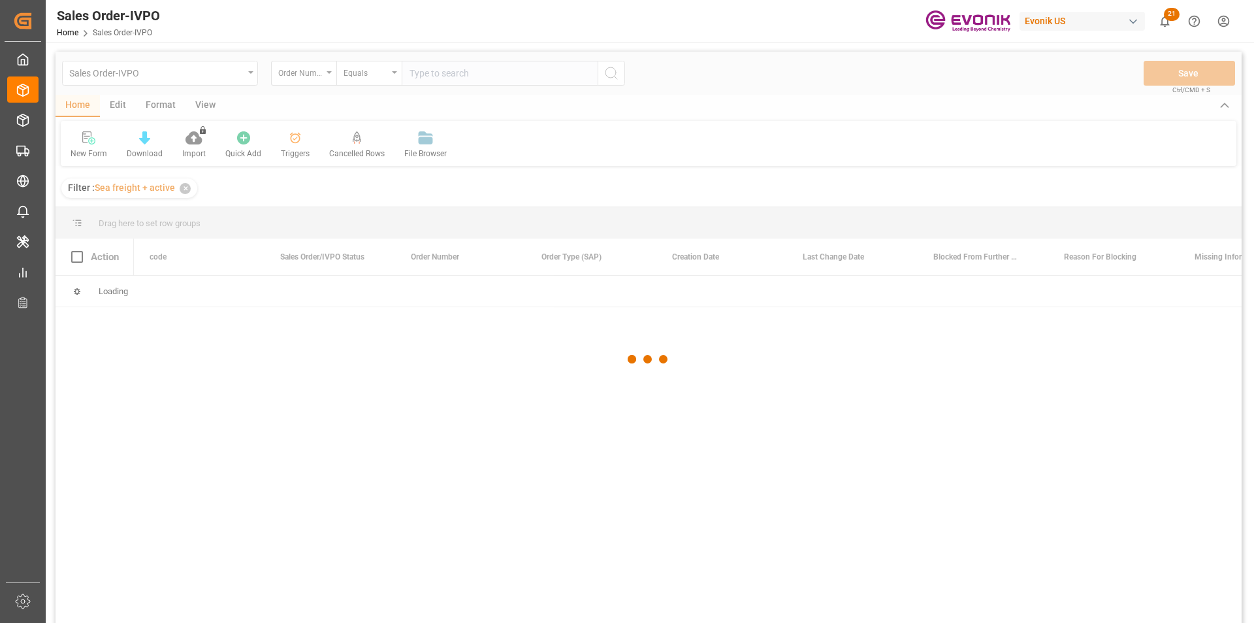
click at [431, 80] on div at bounding box center [649, 359] width 1186 height 615
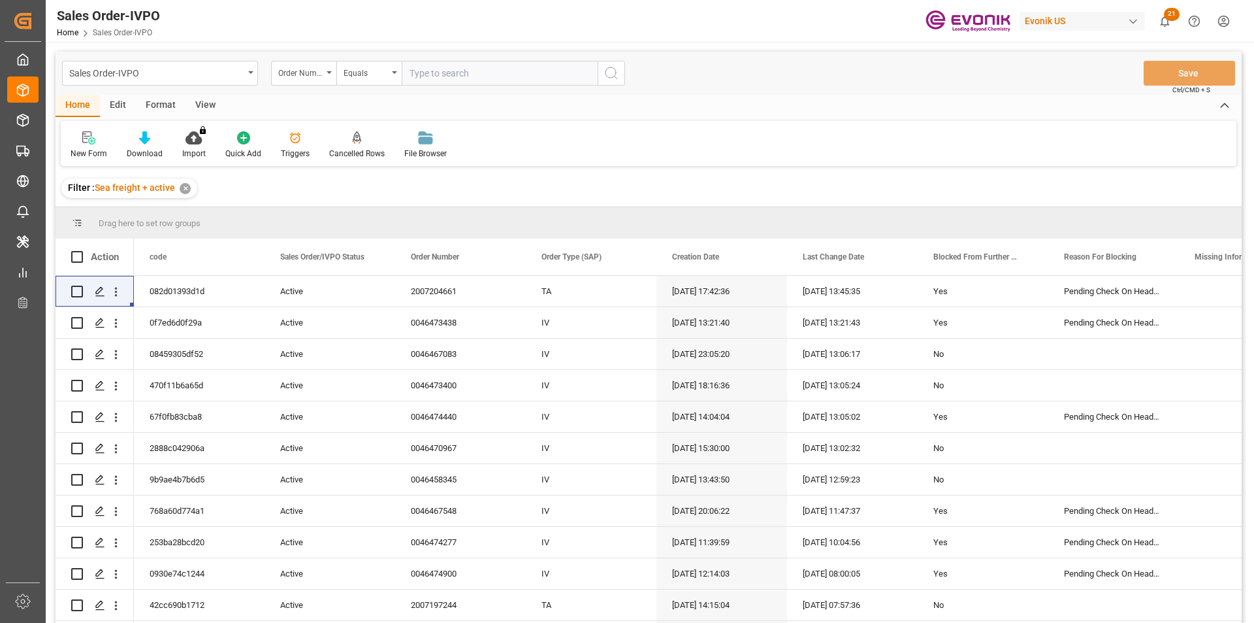
click at [432, 73] on input "text" at bounding box center [500, 73] width 196 height 25
paste input "2007085371"
type input "2007085371"
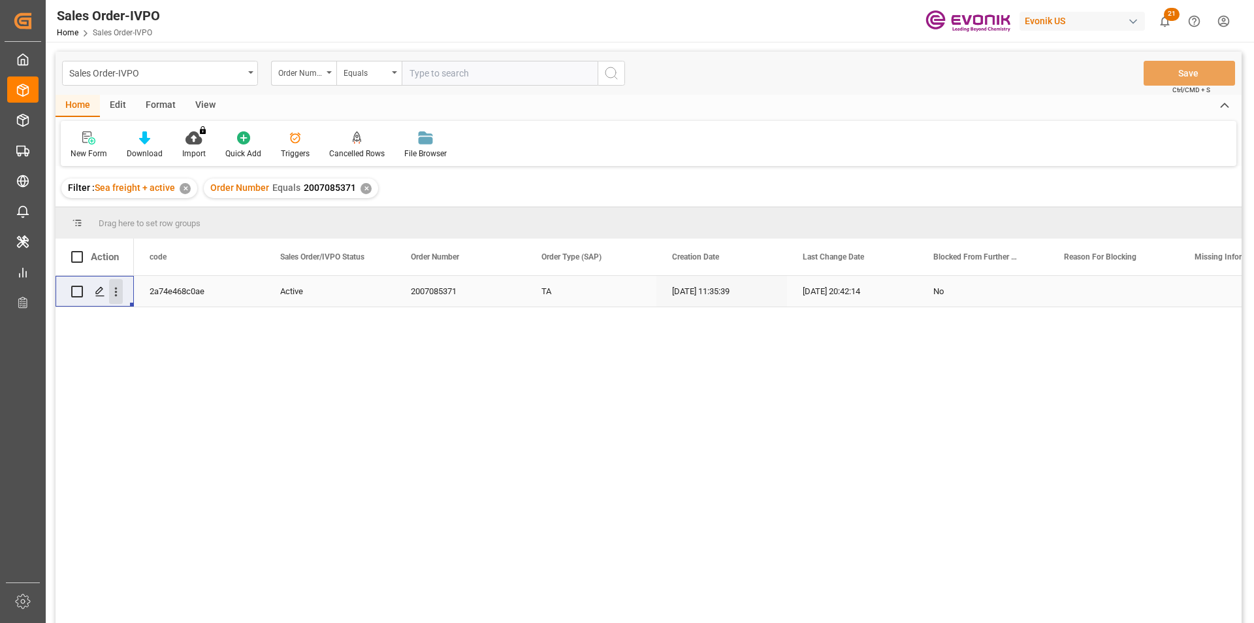
click at [114, 289] on icon "open menu" at bounding box center [116, 292] width 14 height 14
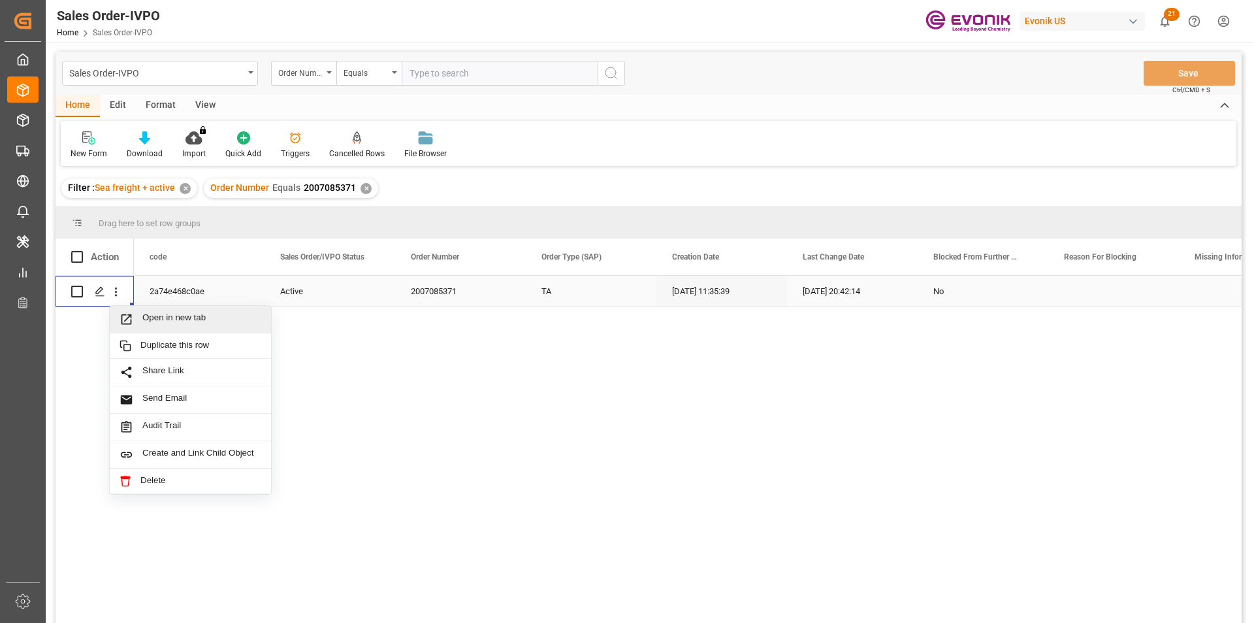
click at [155, 319] on span "Open in new tab" at bounding box center [201, 319] width 119 height 14
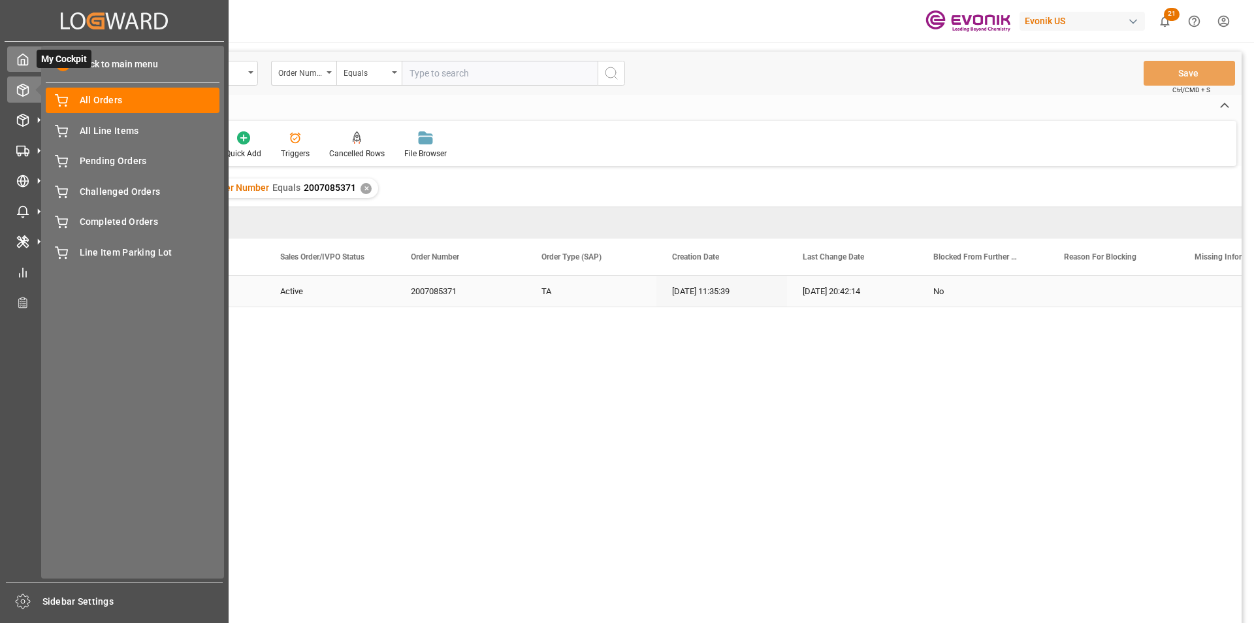
click at [29, 63] on icon at bounding box center [22, 59] width 13 height 13
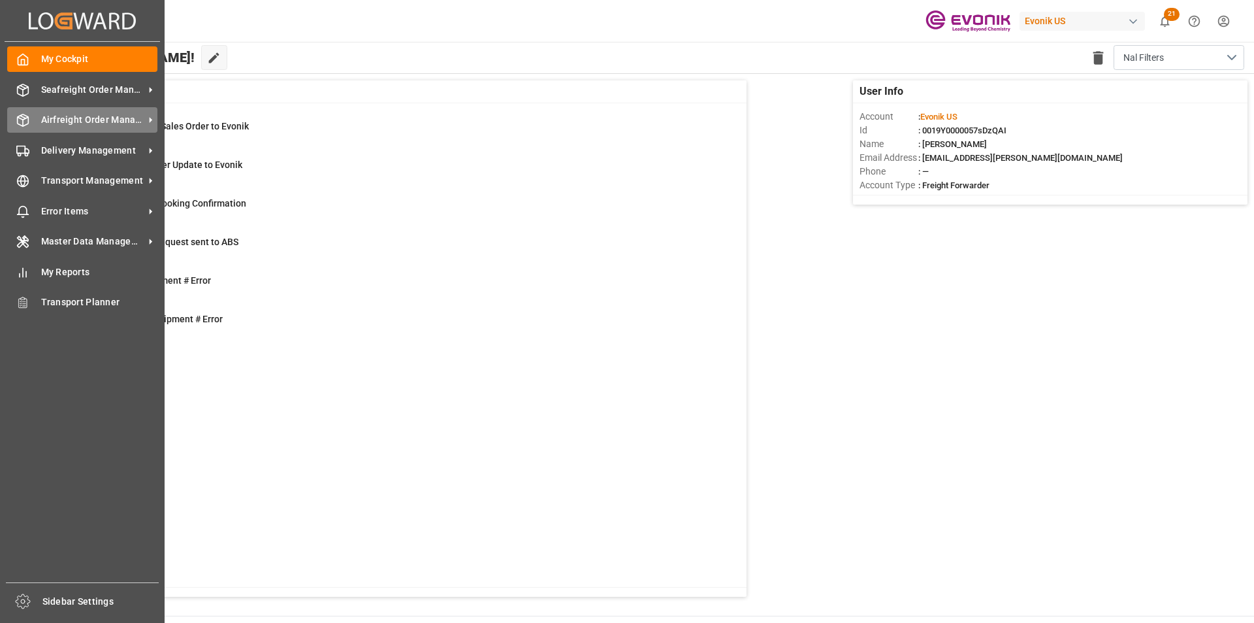
click at [61, 113] on span "Airfreight Order Management" at bounding box center [92, 120] width 103 height 14
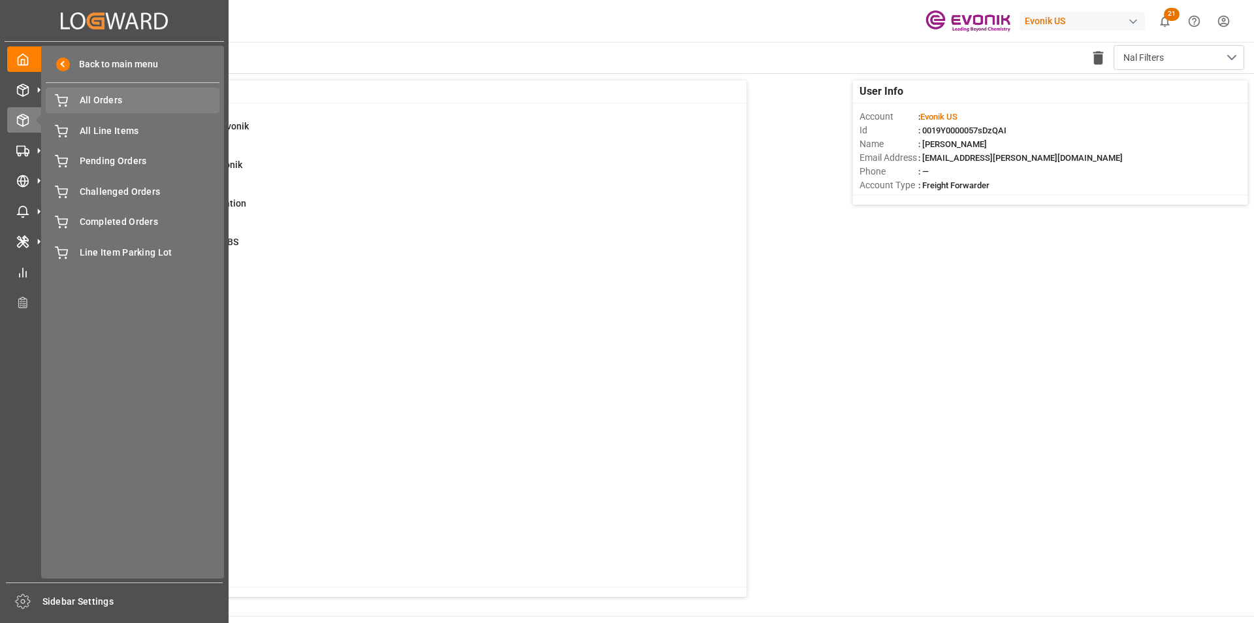
click at [111, 101] on span "All Orders" at bounding box center [150, 100] width 140 height 14
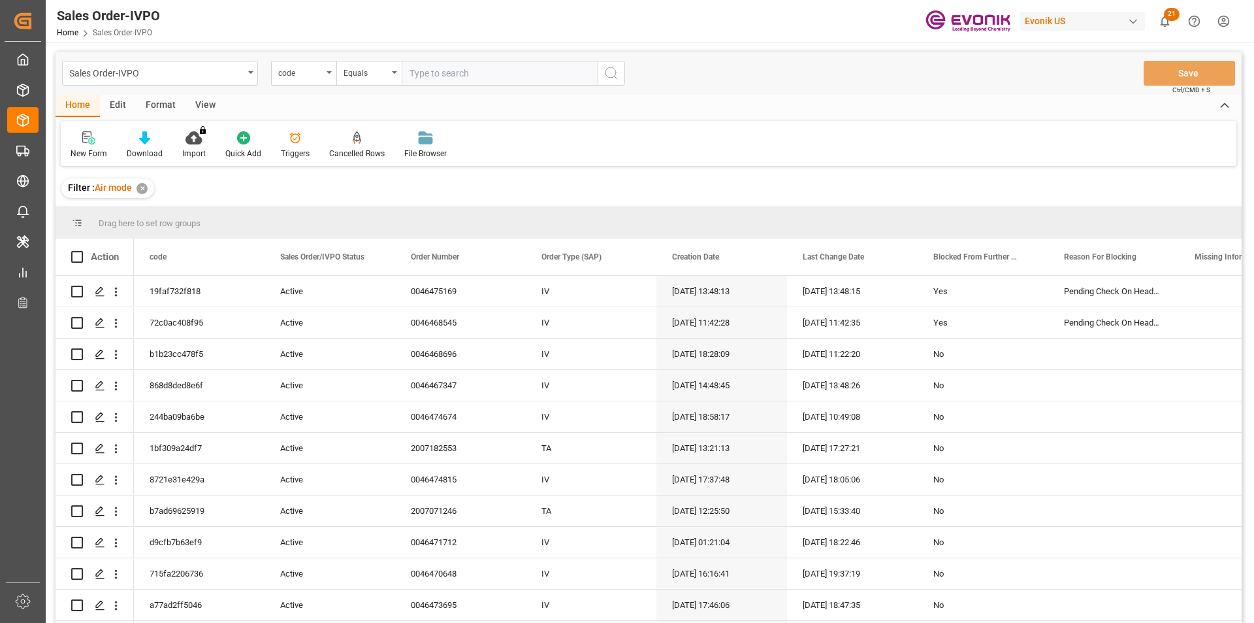
click at [297, 73] on div "code" at bounding box center [300, 71] width 44 height 15
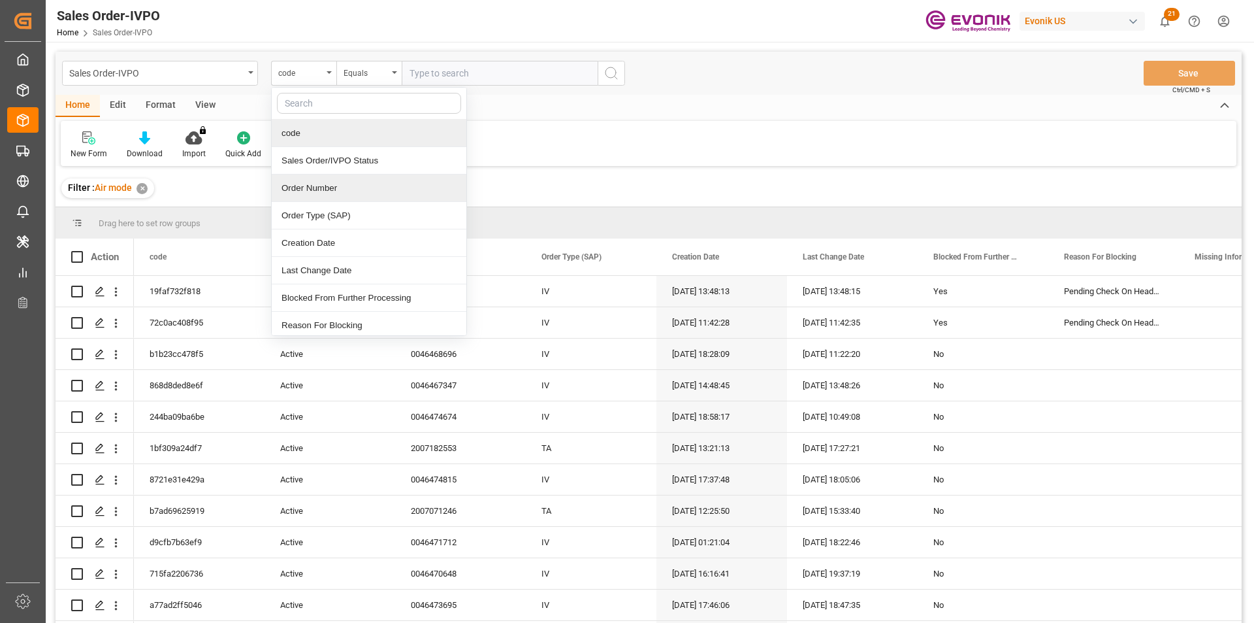
drag, startPoint x: 310, startPoint y: 185, endPoint x: 389, endPoint y: 135, distance: 93.4
click at [310, 184] on div "Order Number" at bounding box center [369, 187] width 195 height 27
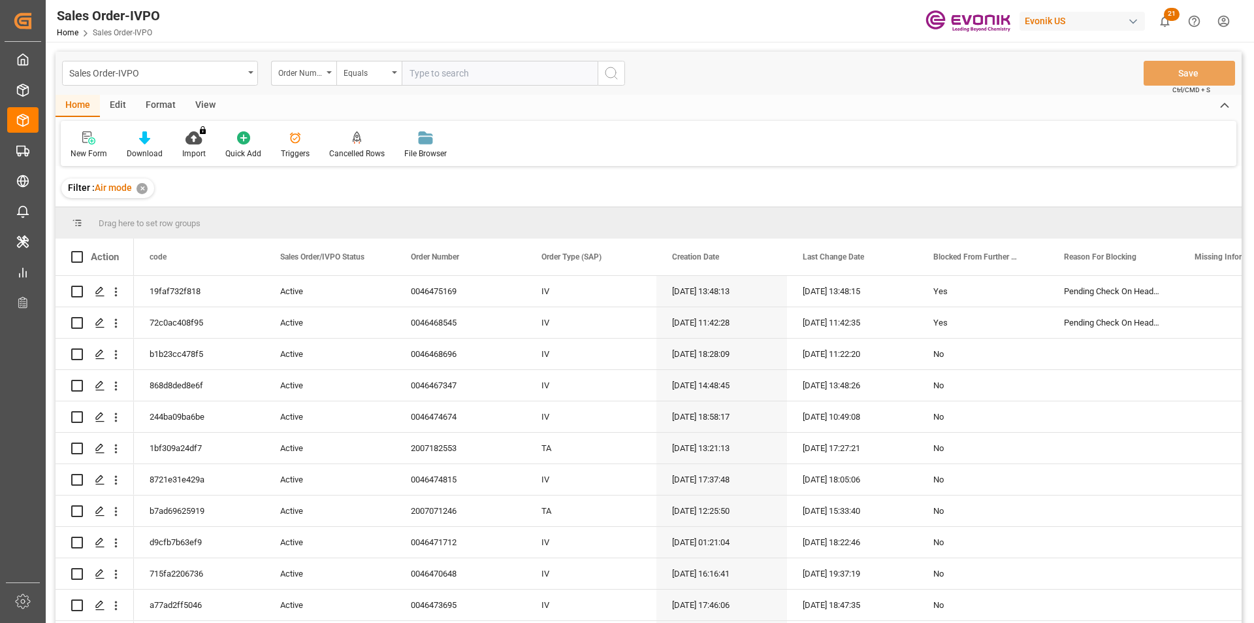
drag, startPoint x: 421, startPoint y: 75, endPoint x: 431, endPoint y: 73, distance: 9.4
click at [421, 74] on input "text" at bounding box center [500, 73] width 196 height 25
paste input "46475169"
type input "0046475169"
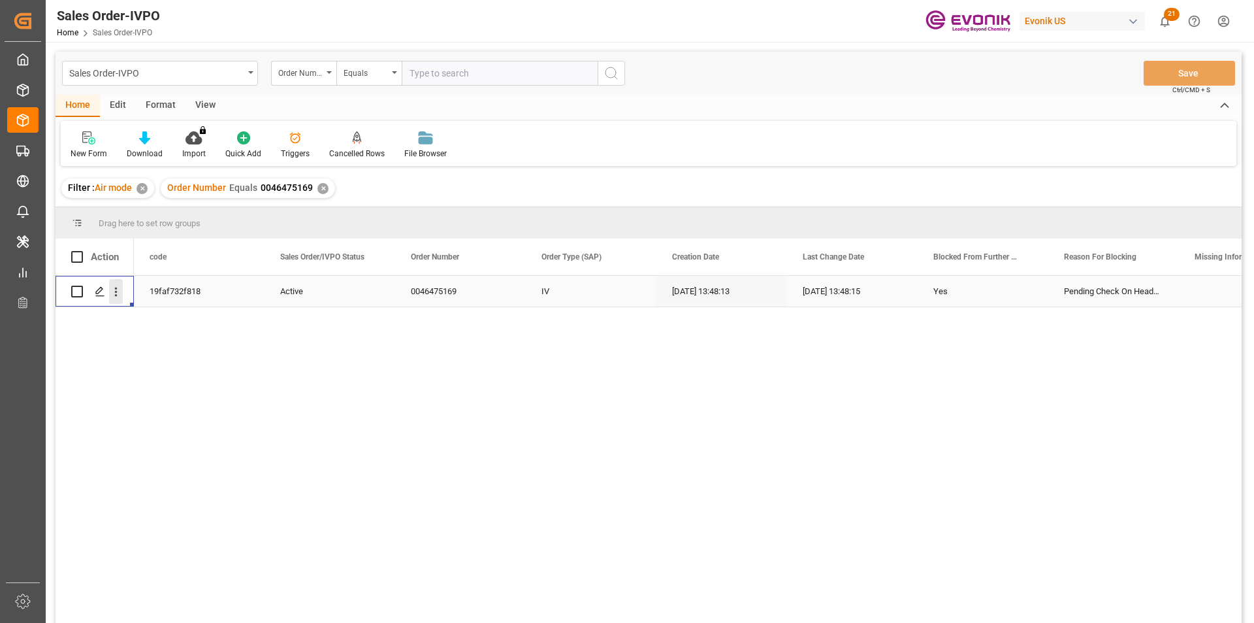
click at [115, 290] on icon "open menu" at bounding box center [116, 292] width 14 height 14
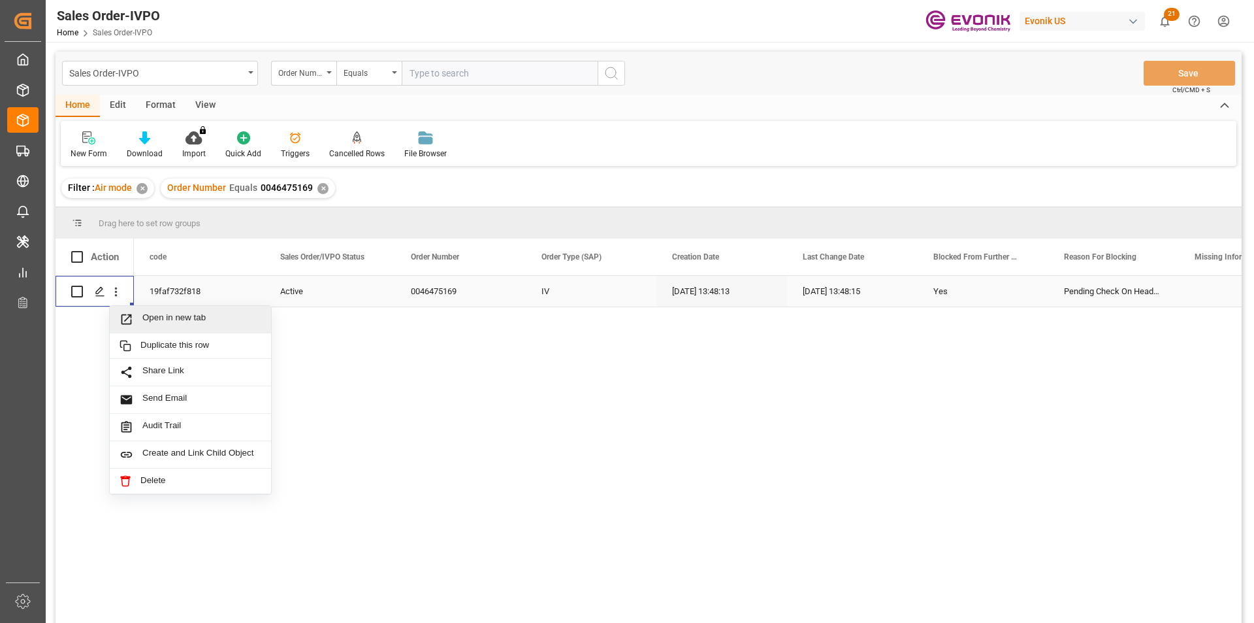
click at [181, 312] on div "Open in new tab" at bounding box center [190, 319] width 161 height 27
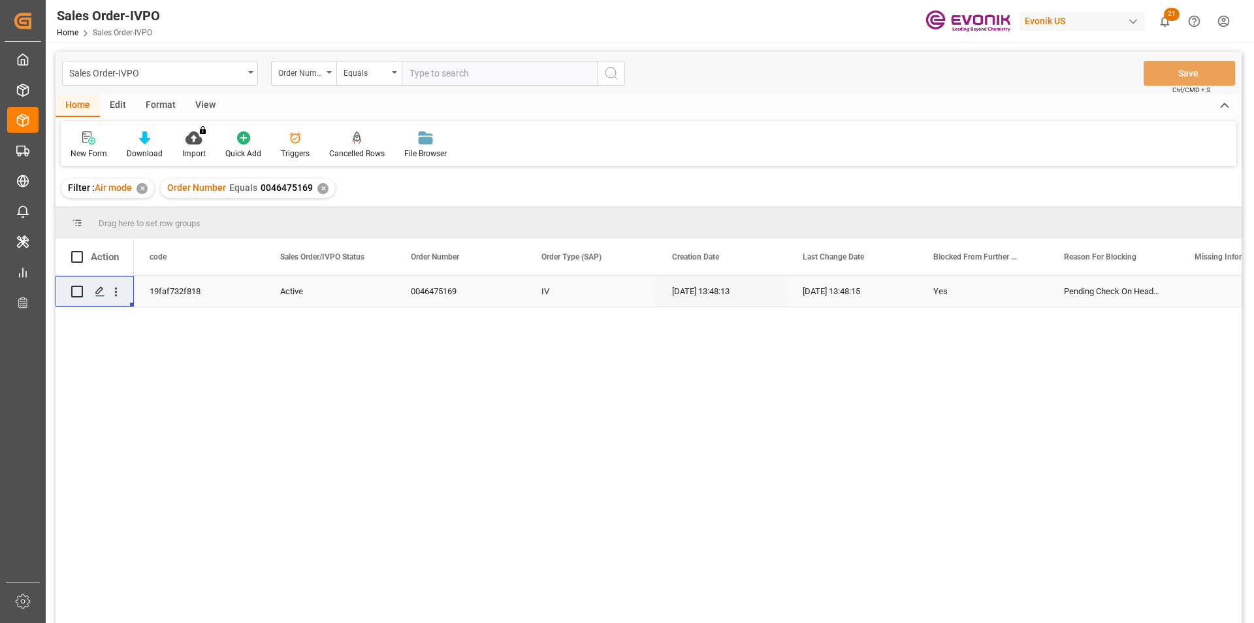
click at [323, 188] on div "✕" at bounding box center [323, 188] width 11 height 11
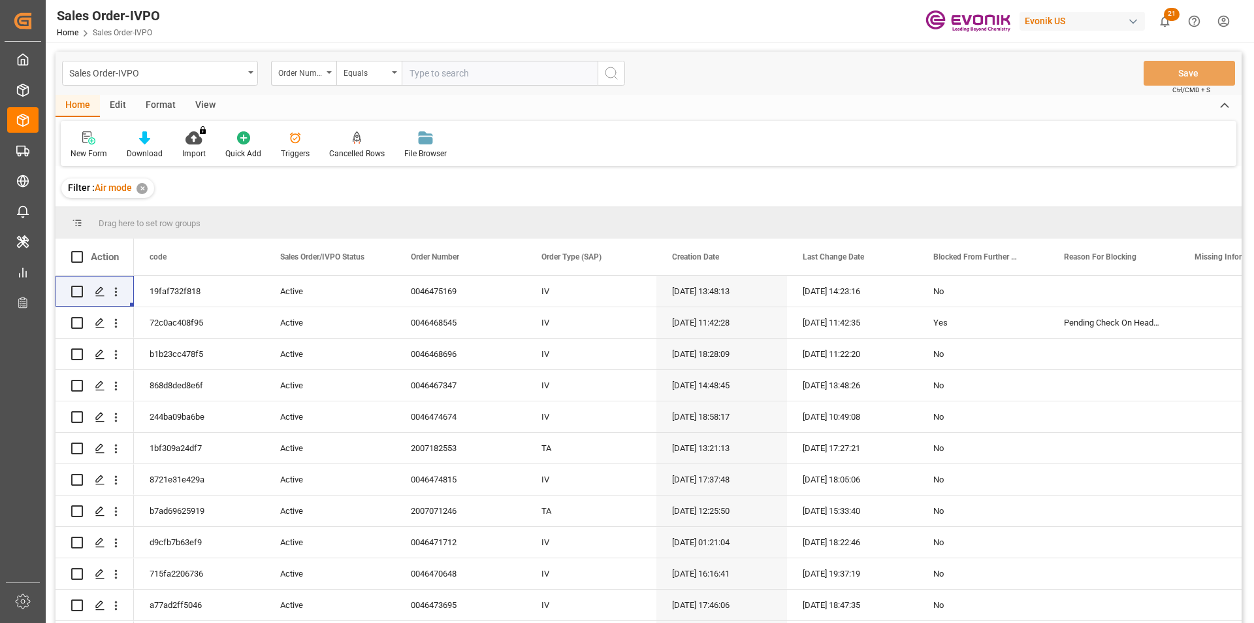
click at [443, 71] on input "text" at bounding box center [500, 73] width 196 height 25
paste input "0046474674"
type input "0046474674"
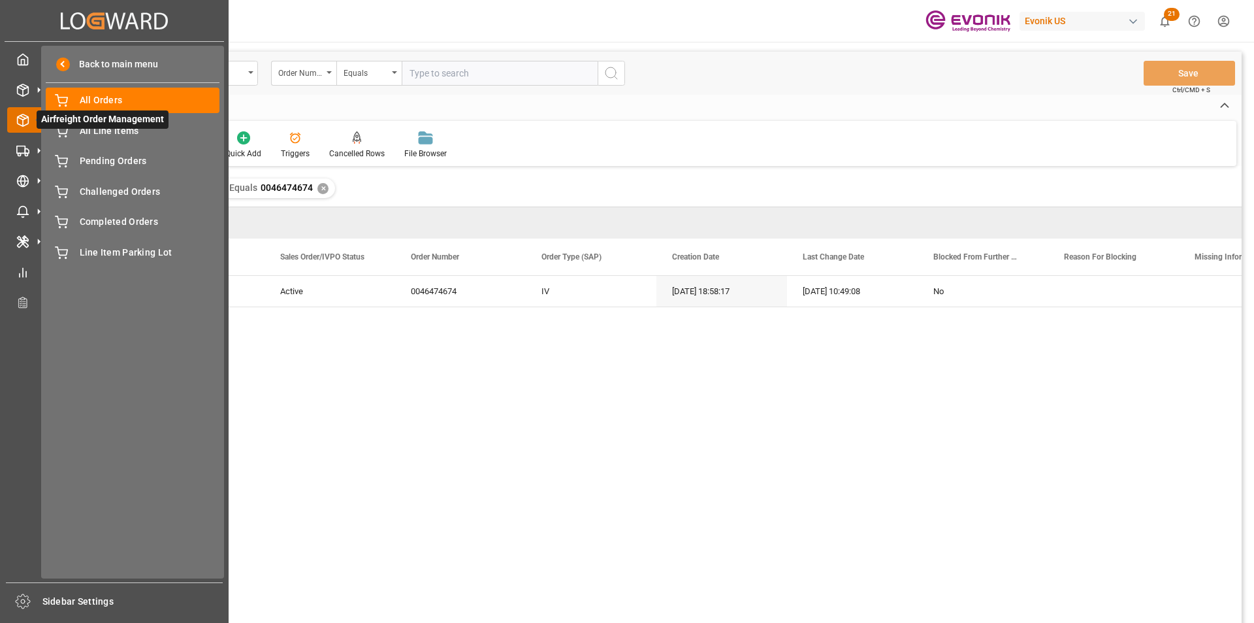
click at [29, 116] on icon at bounding box center [38, 119] width 27 height 27
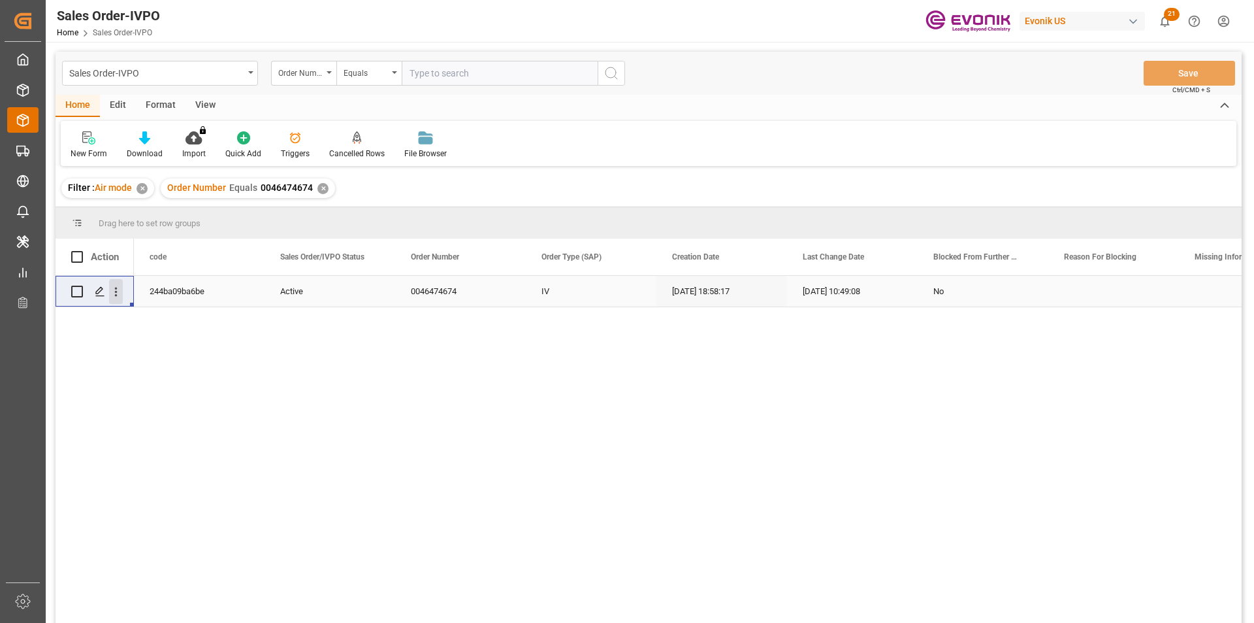
click at [112, 288] on icon "open menu" at bounding box center [116, 292] width 14 height 14
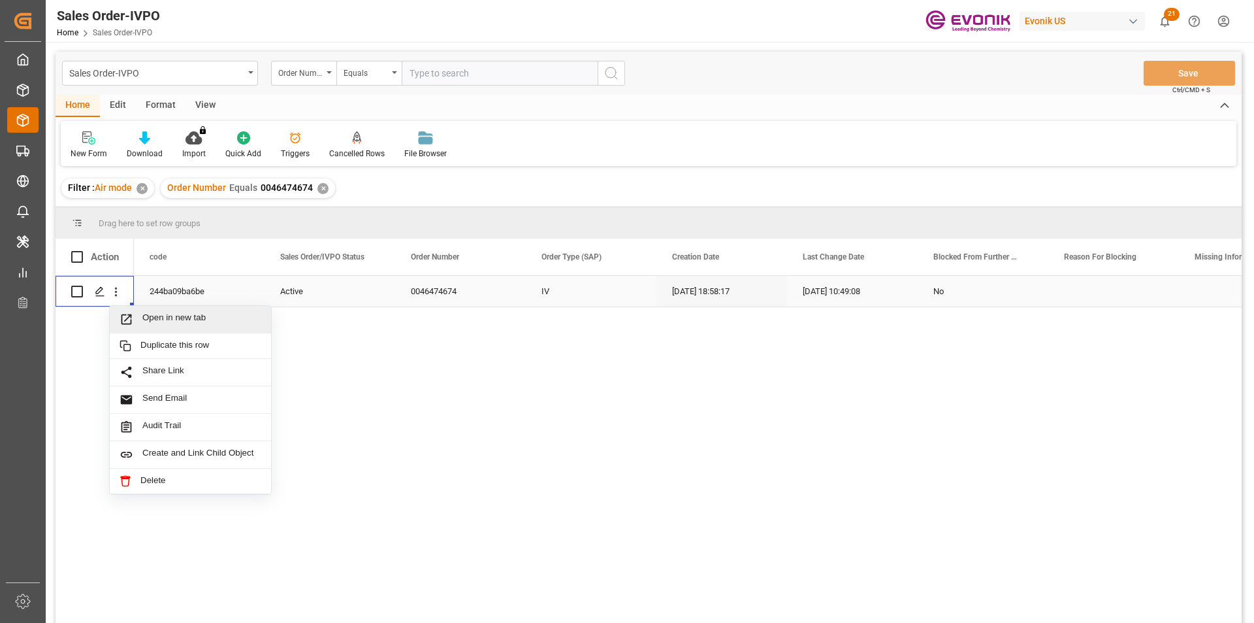
click at [221, 316] on span "Open in new tab" at bounding box center [201, 319] width 119 height 14
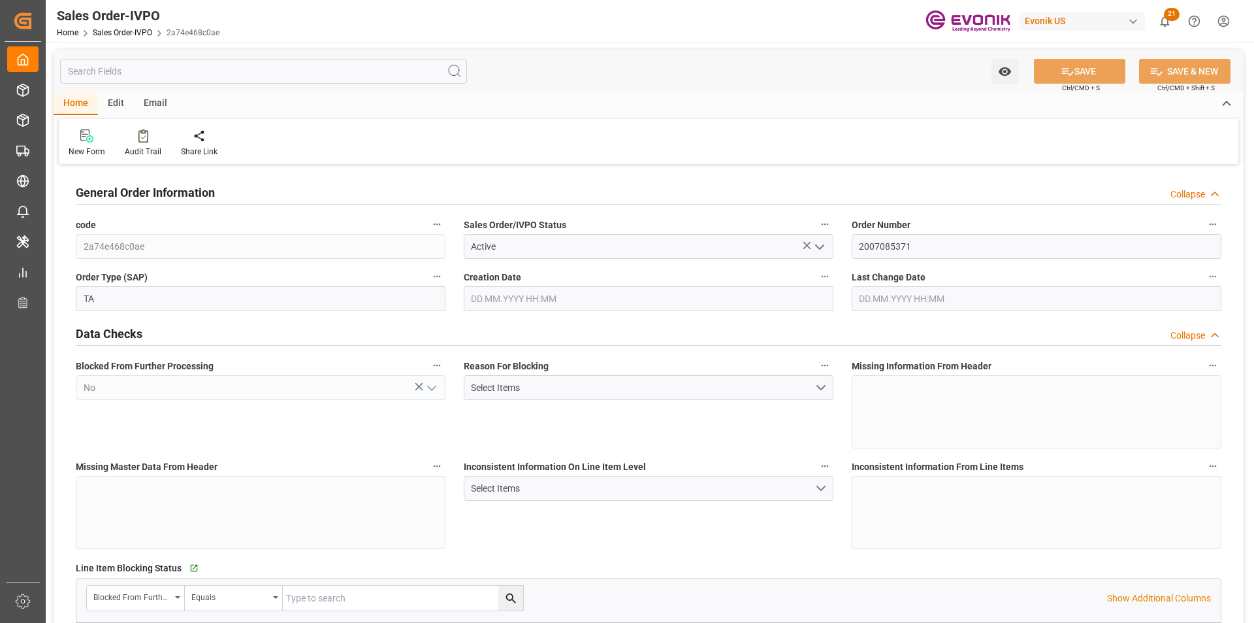
type input "COCTG"
type input "0"
type input "1"
type input "1404.8"
type input "[DATE] 11:35"
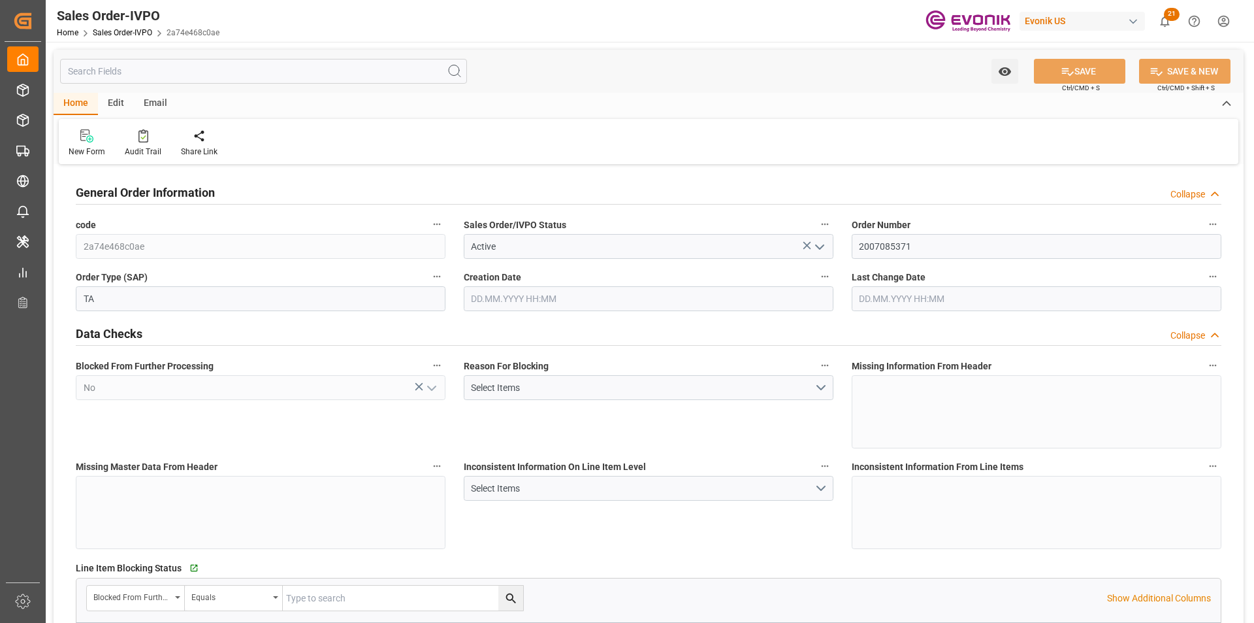
type input "[DATE] 20:42"
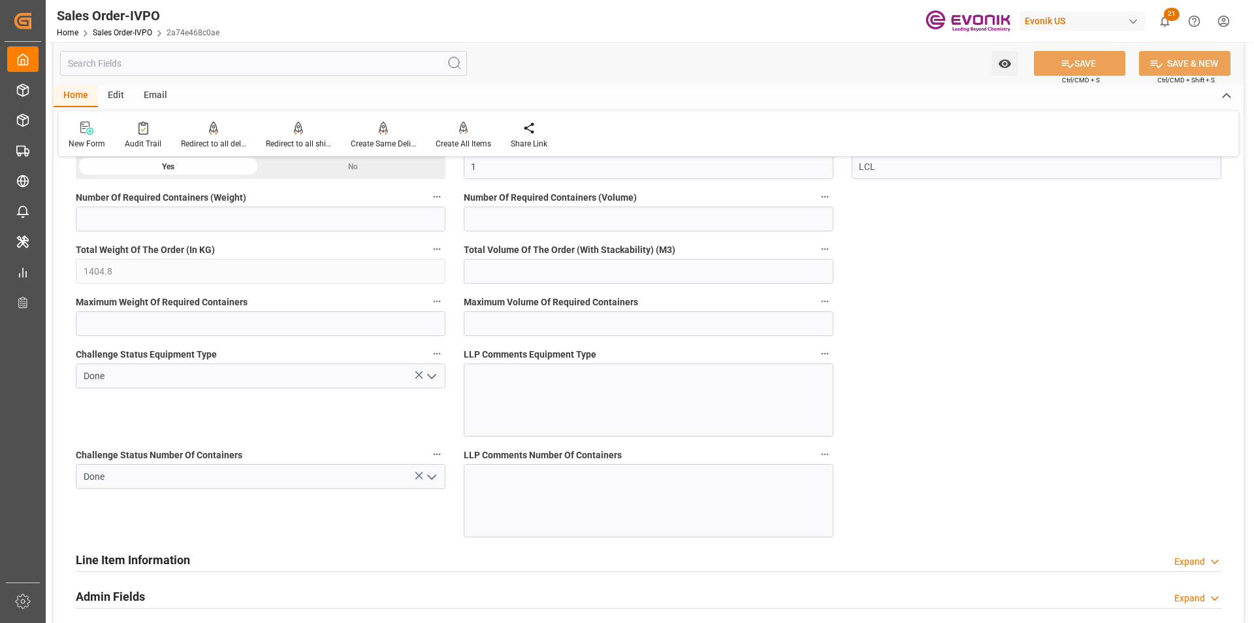
scroll to position [2679, 0]
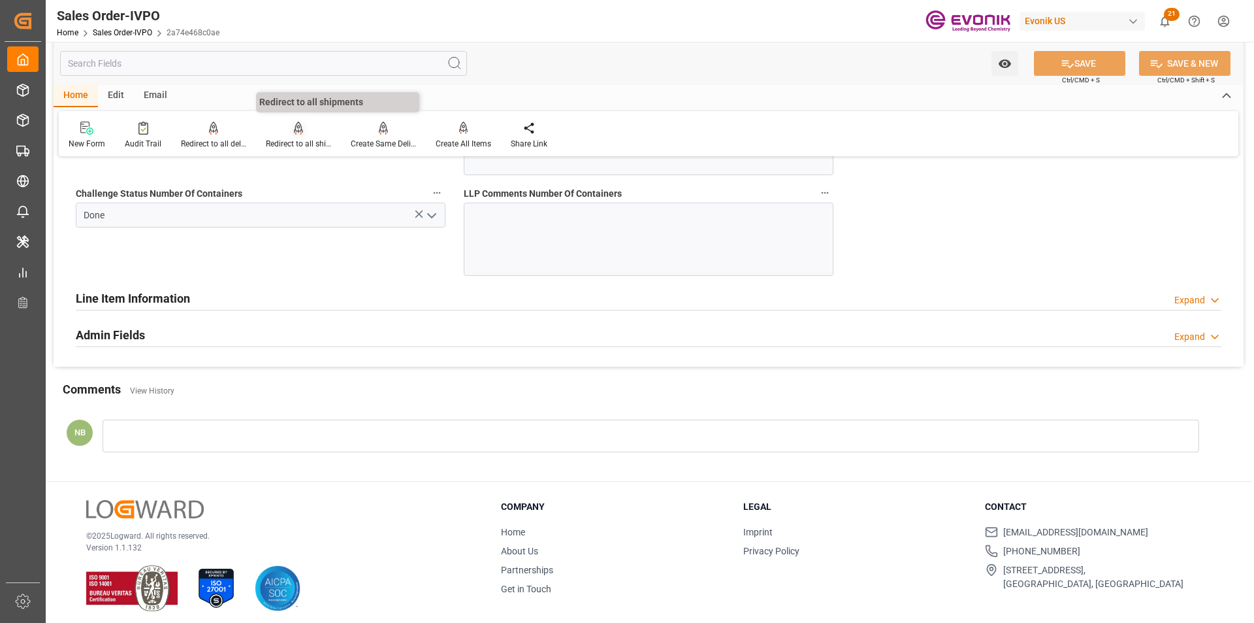
click at [299, 128] on icon at bounding box center [298, 127] width 9 height 11
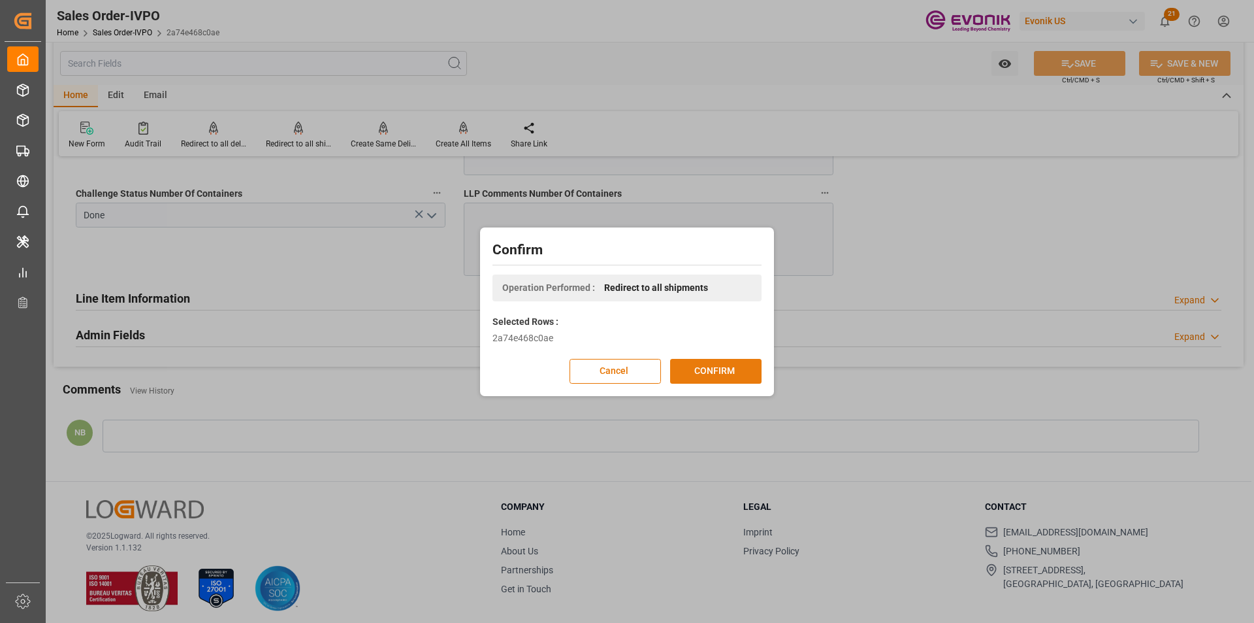
click at [703, 372] on button "CONFIRM" at bounding box center [715, 371] width 91 height 25
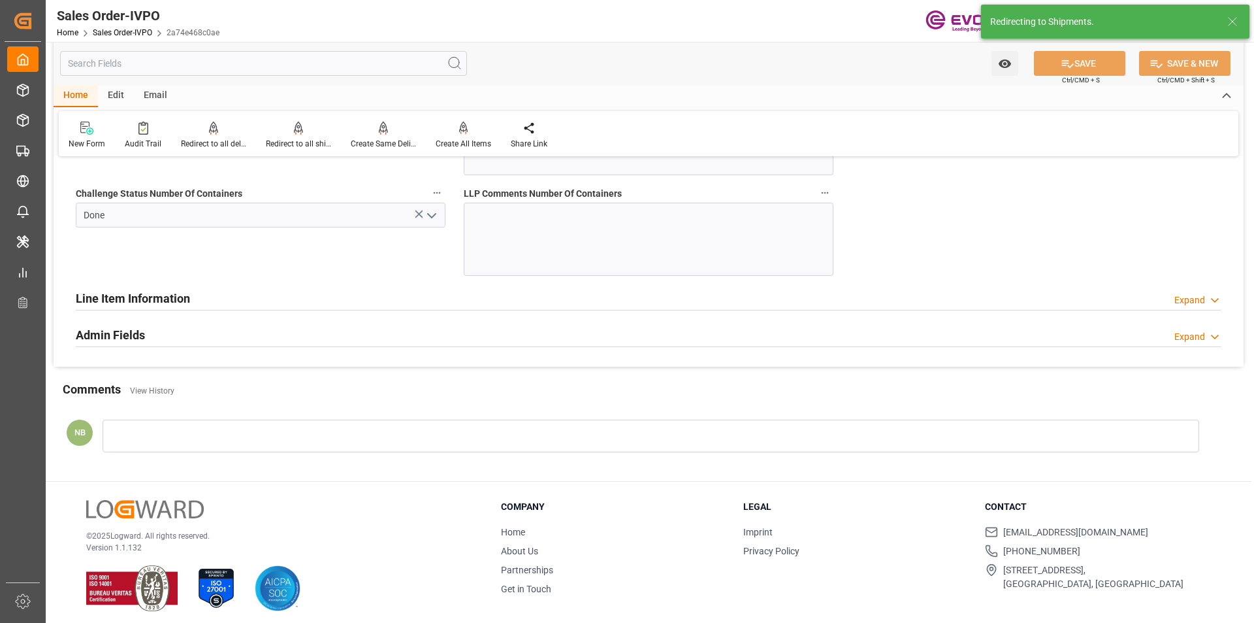
type input "[DATE] 11:35"
type input "[DATE] 20:42"
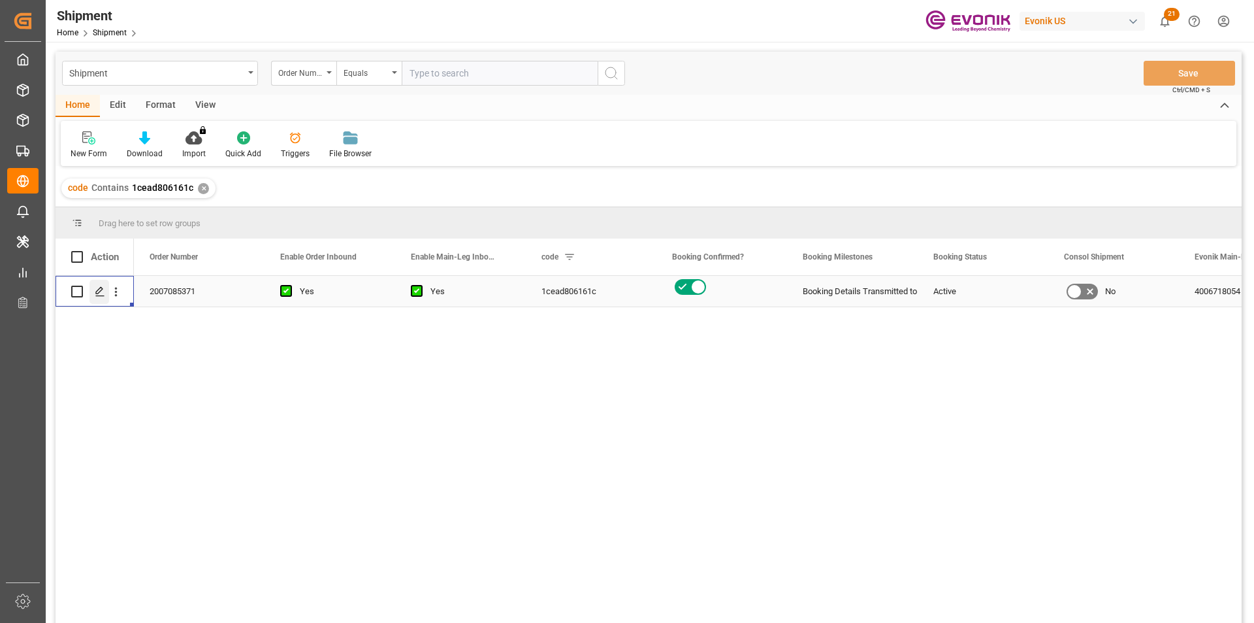
click at [104, 291] on icon "Press SPACE to select this row." at bounding box center [100, 291] width 10 height 10
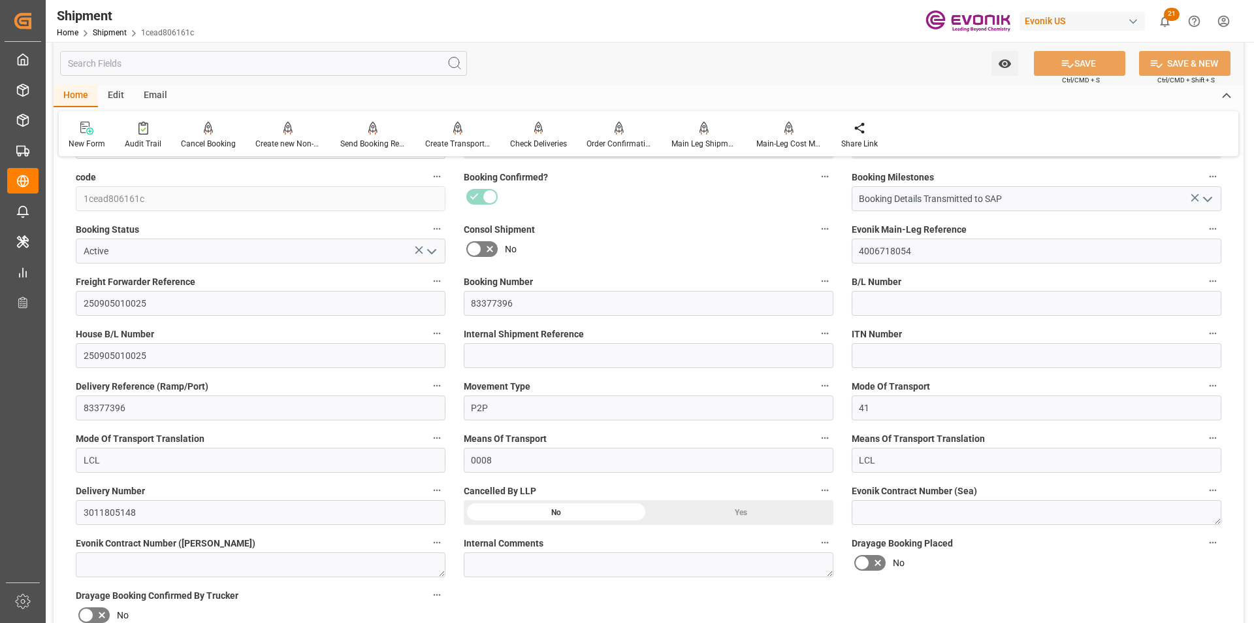
scroll to position [588, 0]
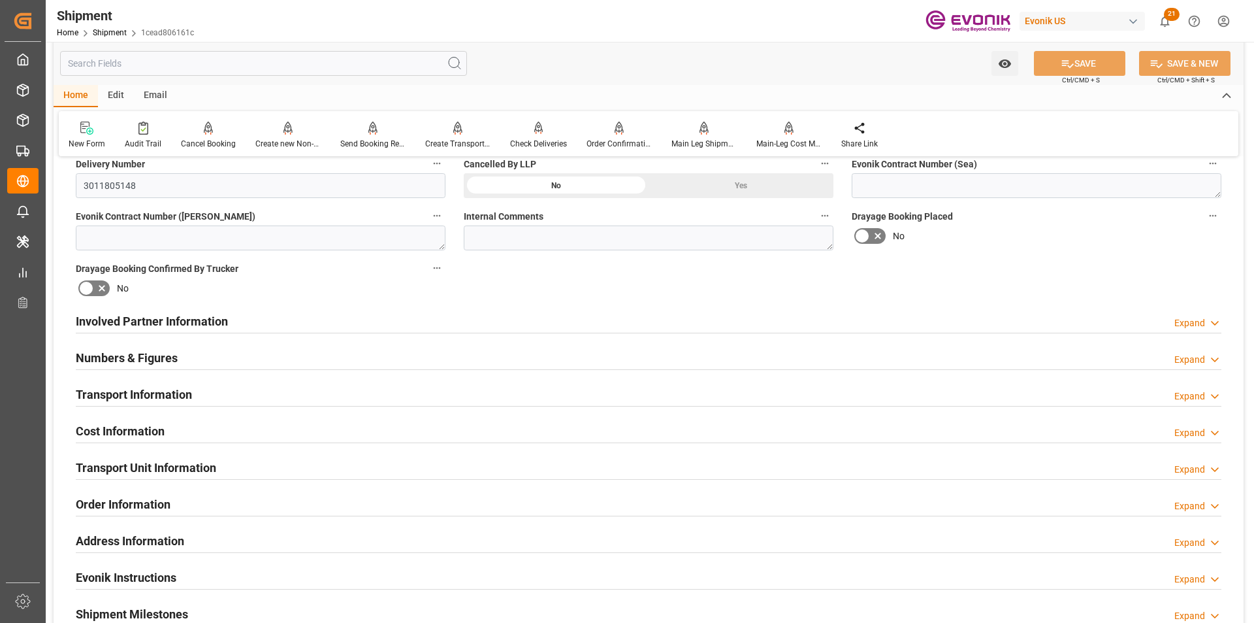
click at [757, 393] on div "Transport Information Expand" at bounding box center [649, 393] width 1146 height 25
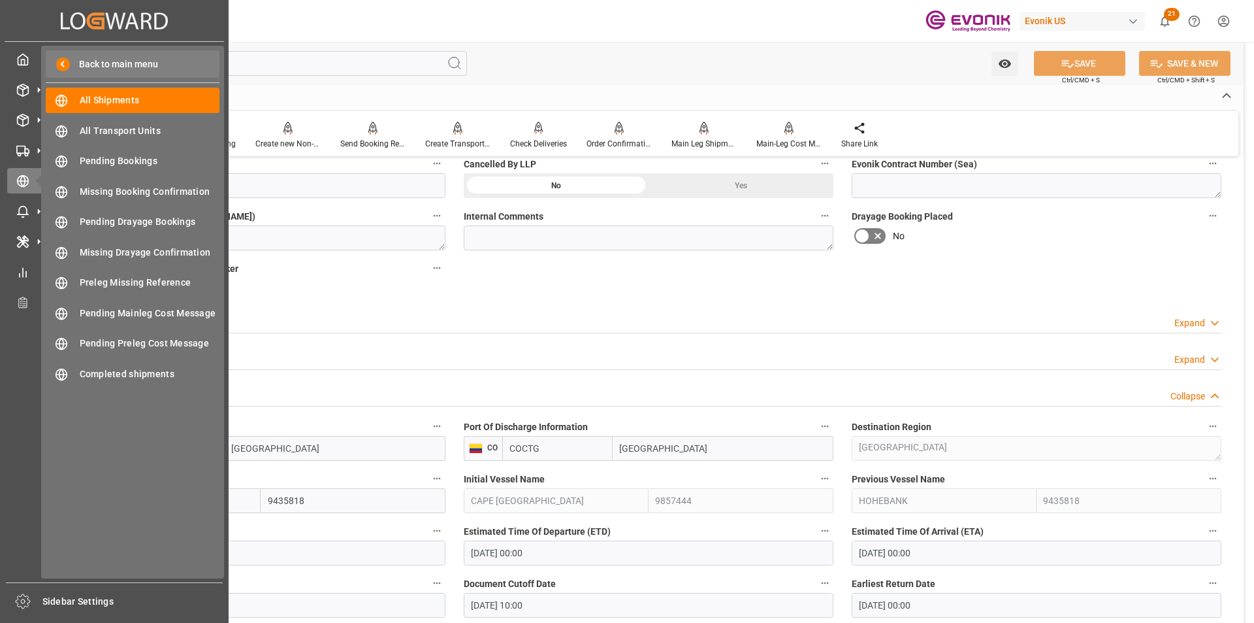
click at [78, 69] on span "Back to main menu" at bounding box center [114, 64] width 88 height 14
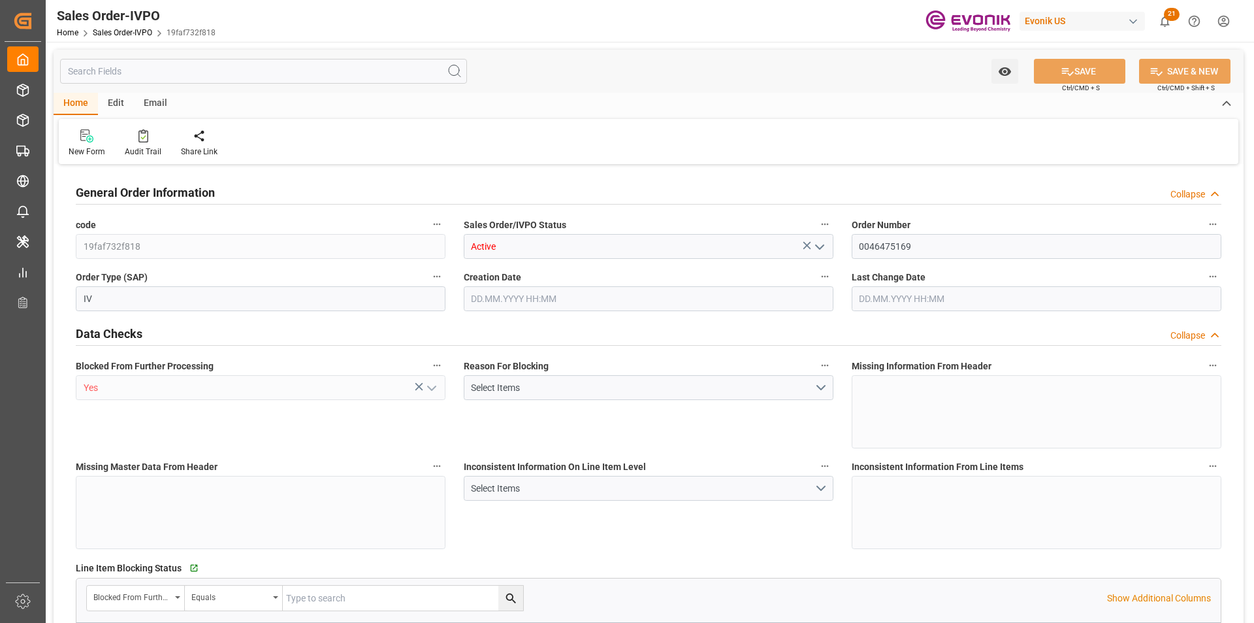
type input "BRVCP"
type input "2669.55"
type input "1"
type input "228.72"
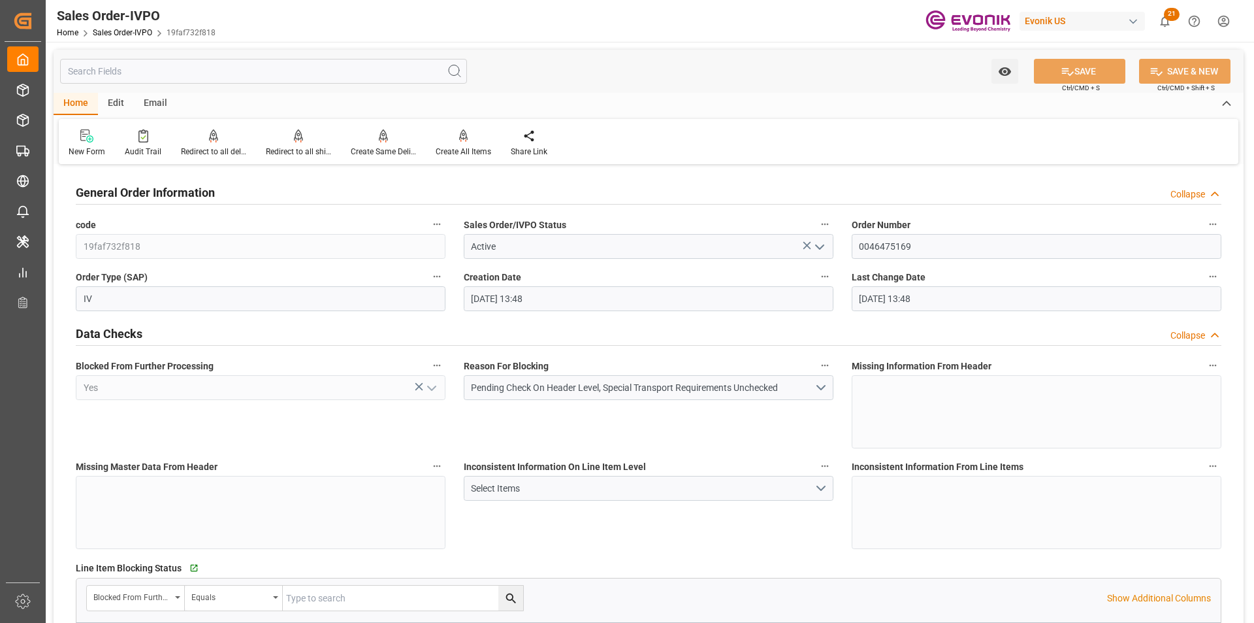
type input "30.09.2025 13:48"
click at [823, 386] on button "Pending Check On Header Level, Special Transport Requirements Unchecked" at bounding box center [649, 387] width 370 height 25
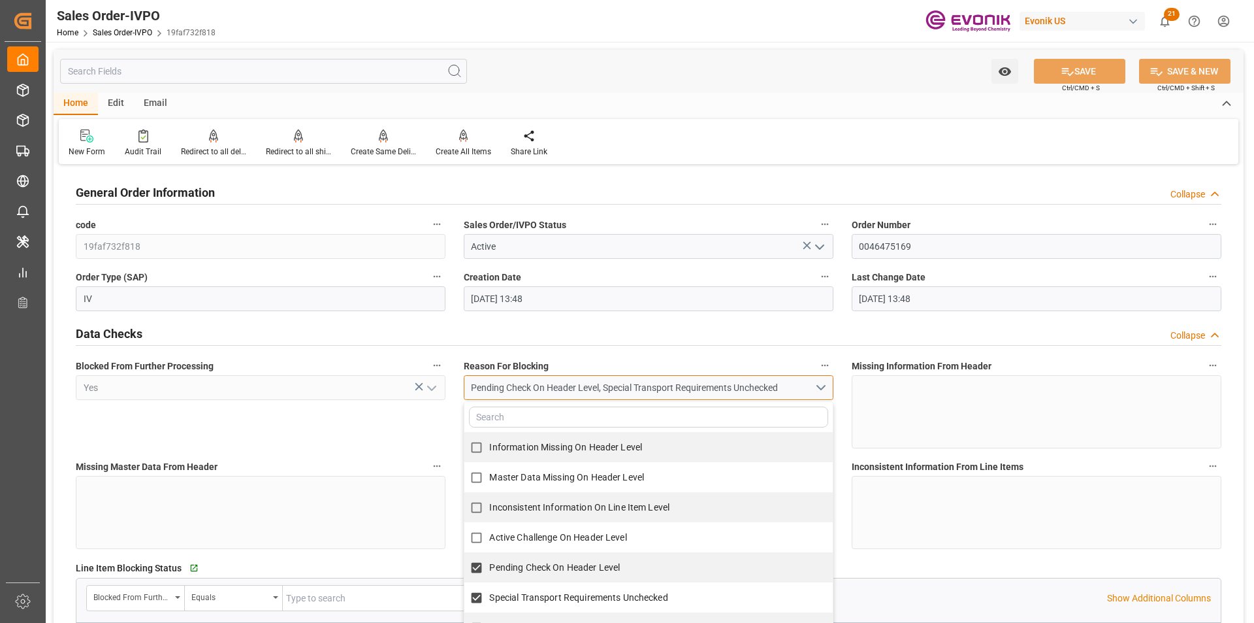
click at [823, 386] on button "Pending Check On Header Level, Special Transport Requirements Unchecked" at bounding box center [649, 387] width 370 height 25
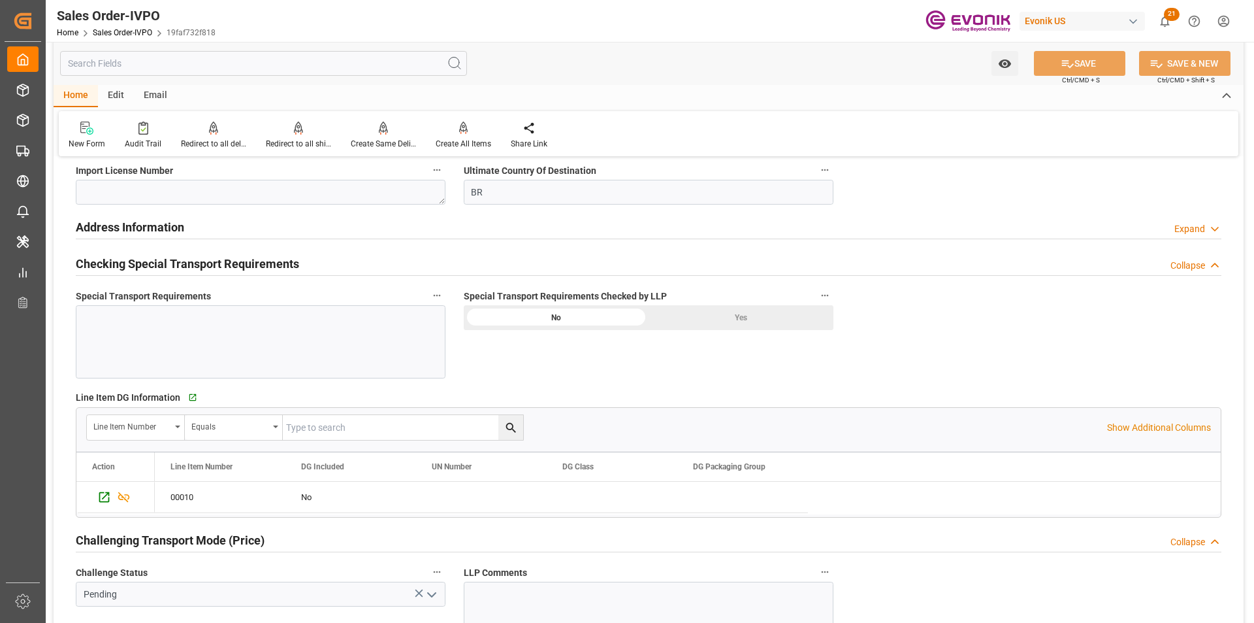
scroll to position [1699, 0]
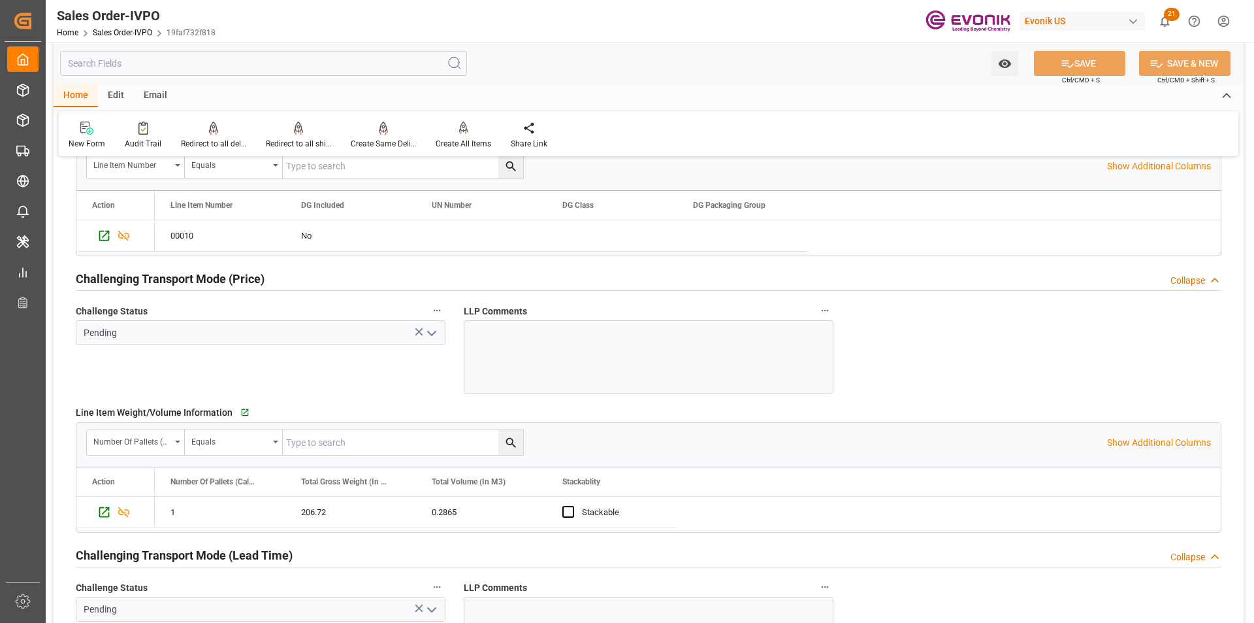
click at [432, 334] on polyline "open menu" at bounding box center [432, 333] width 8 height 4
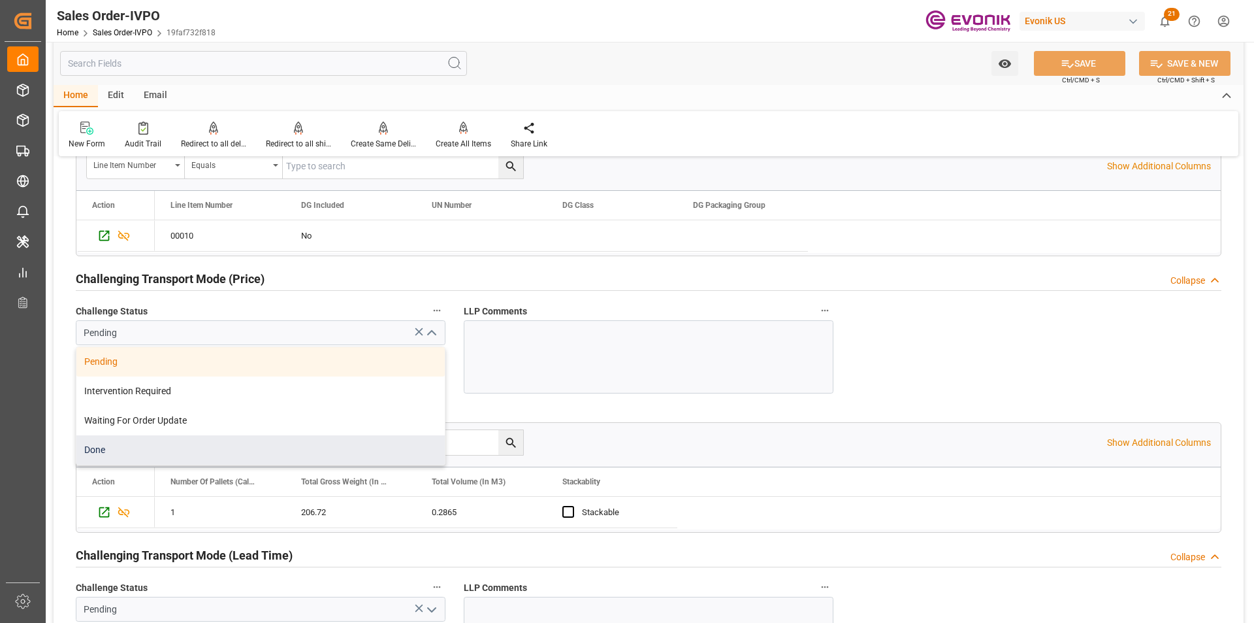
click at [163, 446] on div "Done" at bounding box center [260, 449] width 368 height 29
type input "Done"
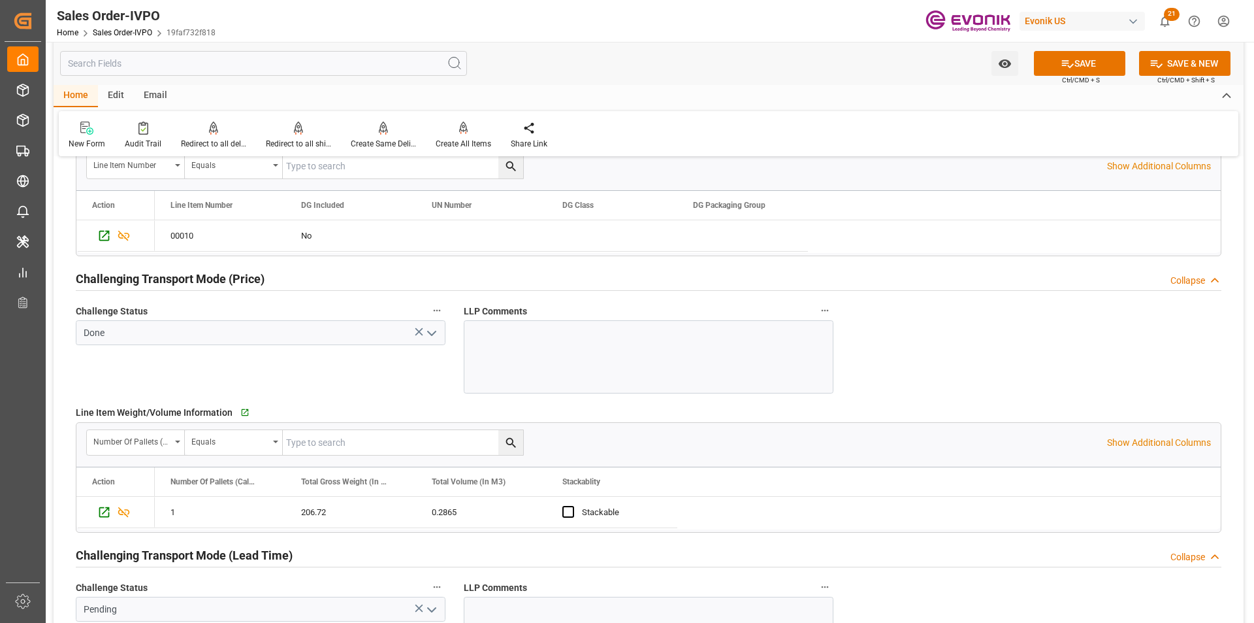
scroll to position [1960, 0]
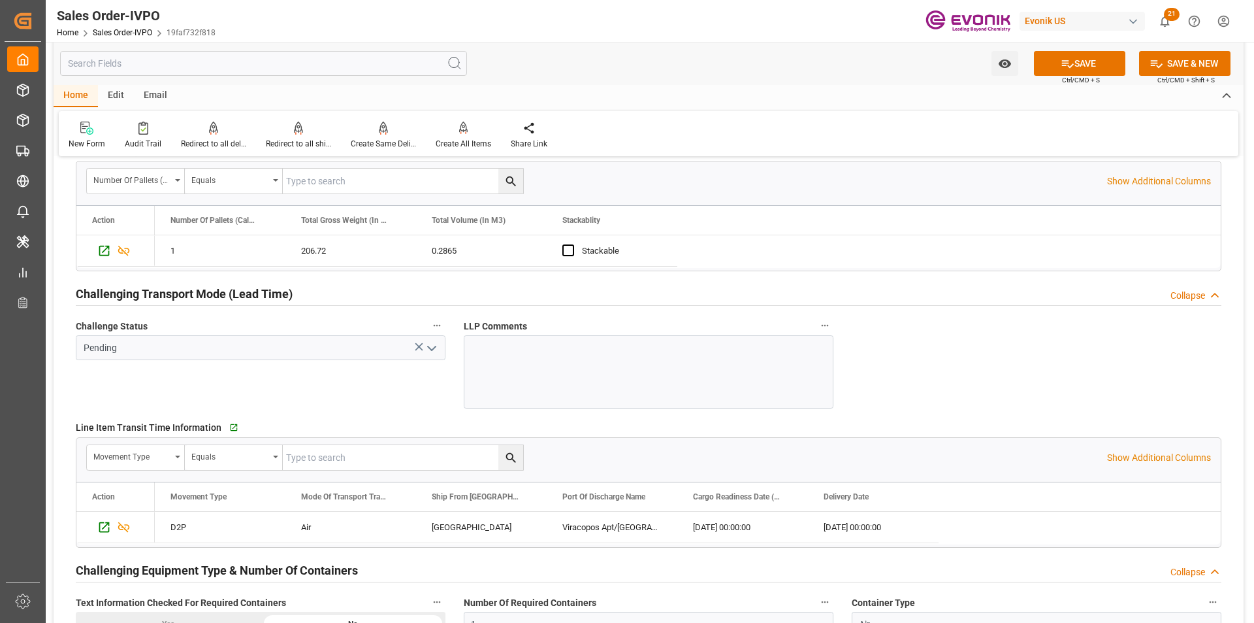
click at [433, 344] on icon "open menu" at bounding box center [432, 348] width 16 height 16
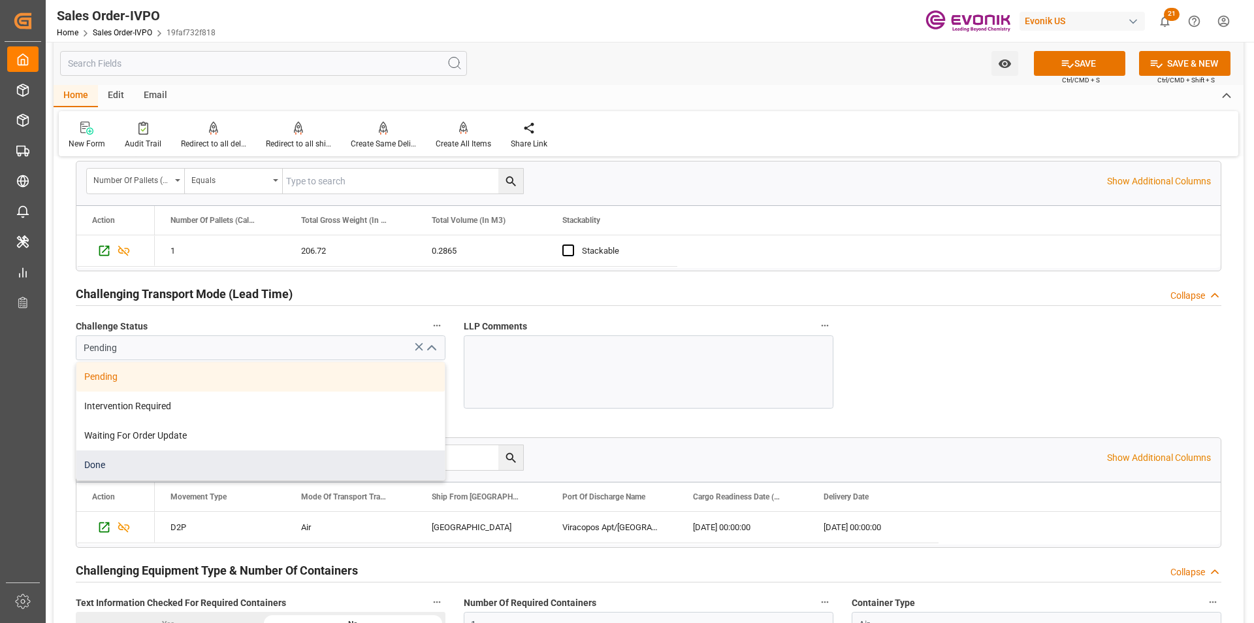
click at [160, 455] on div "Done" at bounding box center [260, 464] width 368 height 29
type input "Done"
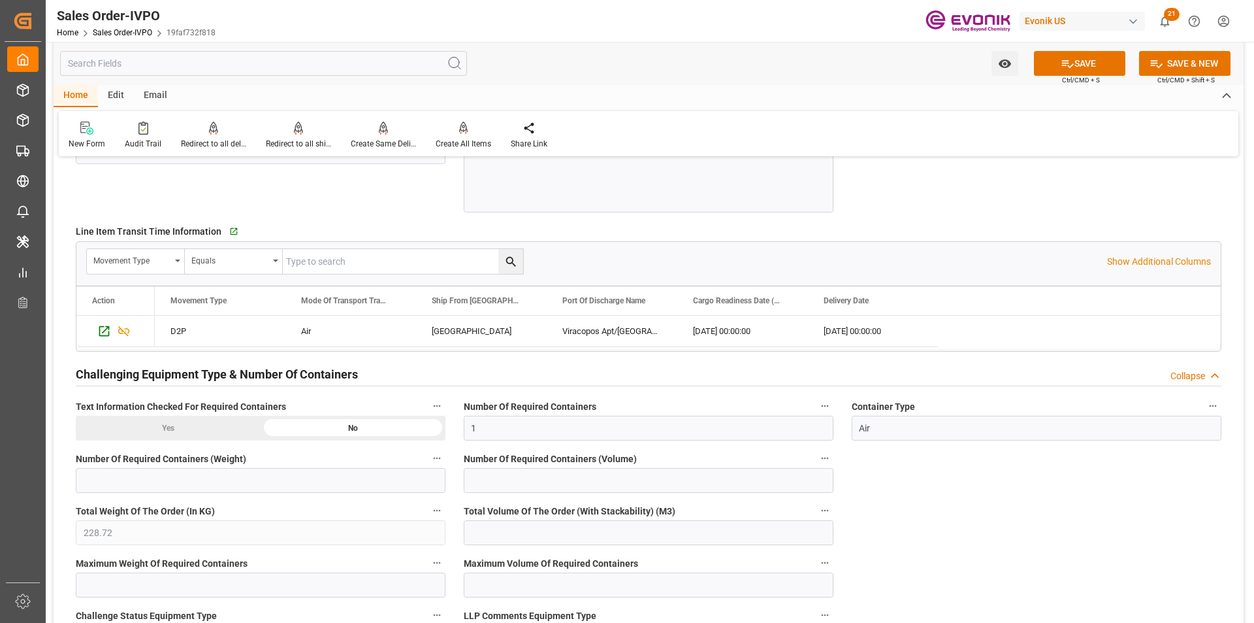
scroll to position [2352, 0]
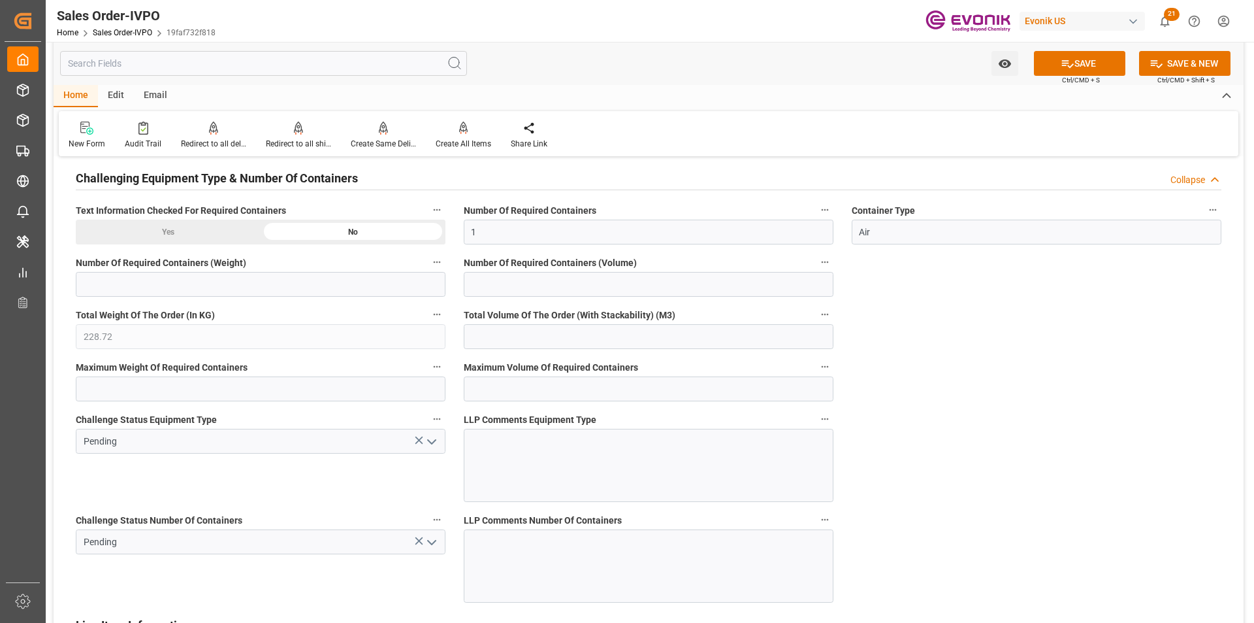
click at [434, 441] on polyline "open menu" at bounding box center [432, 442] width 8 height 4
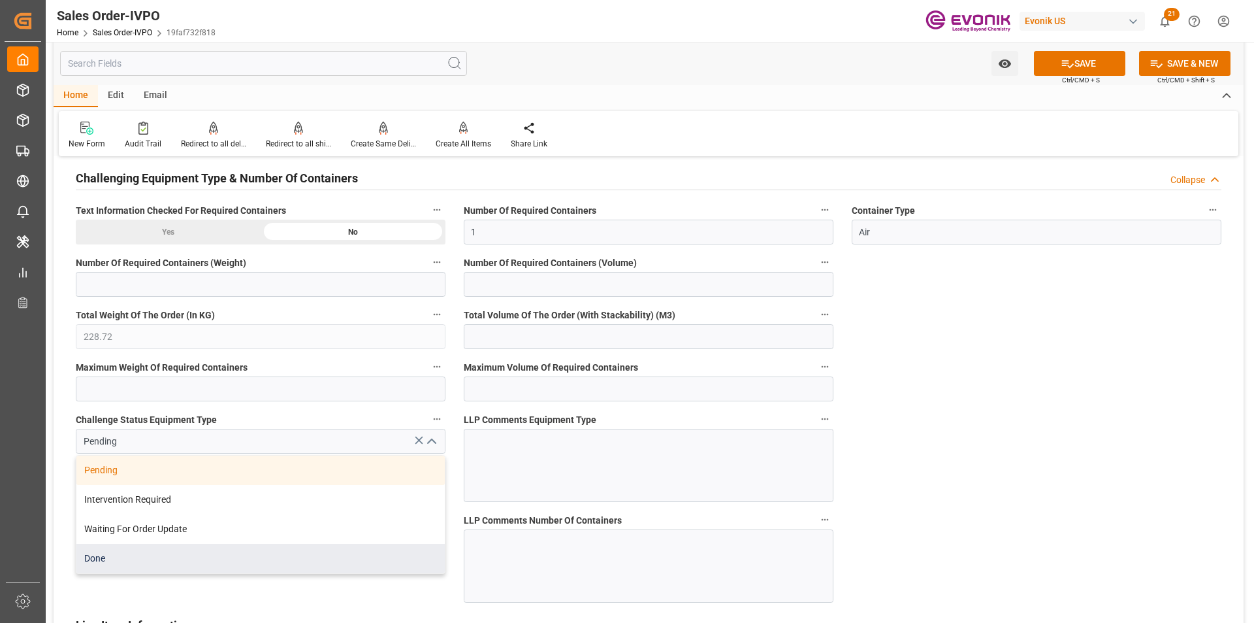
click at [150, 551] on div "Done" at bounding box center [260, 558] width 368 height 29
type input "Done"
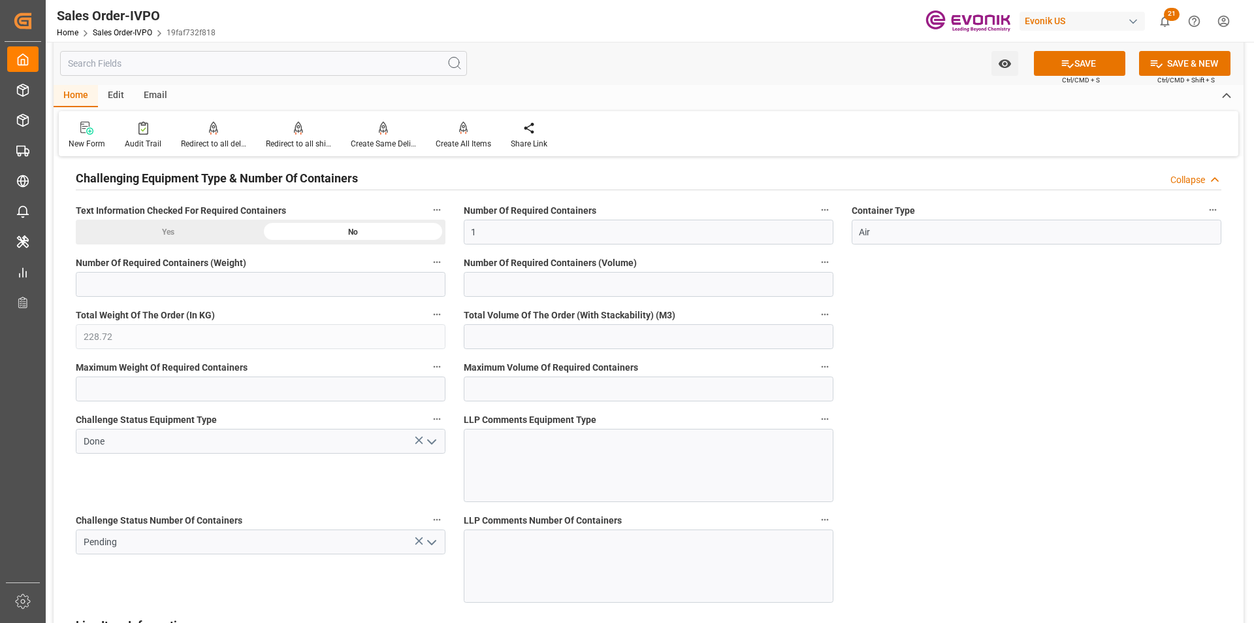
click at [432, 545] on icon "open menu" at bounding box center [432, 542] width 16 height 16
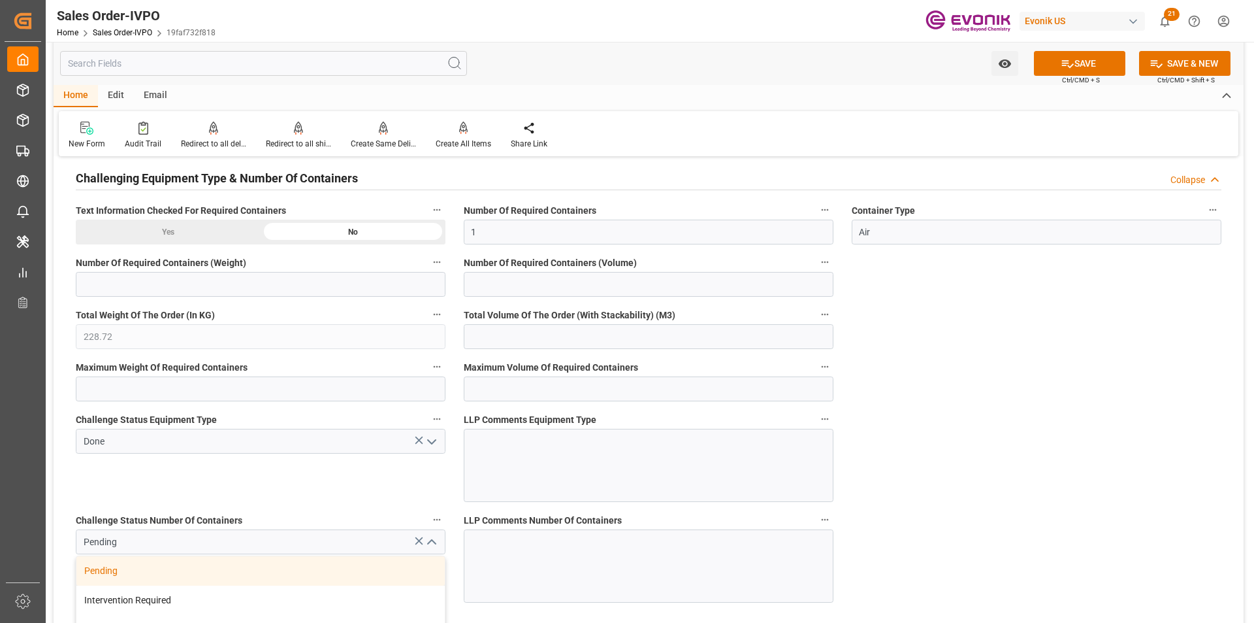
scroll to position [2548, 0]
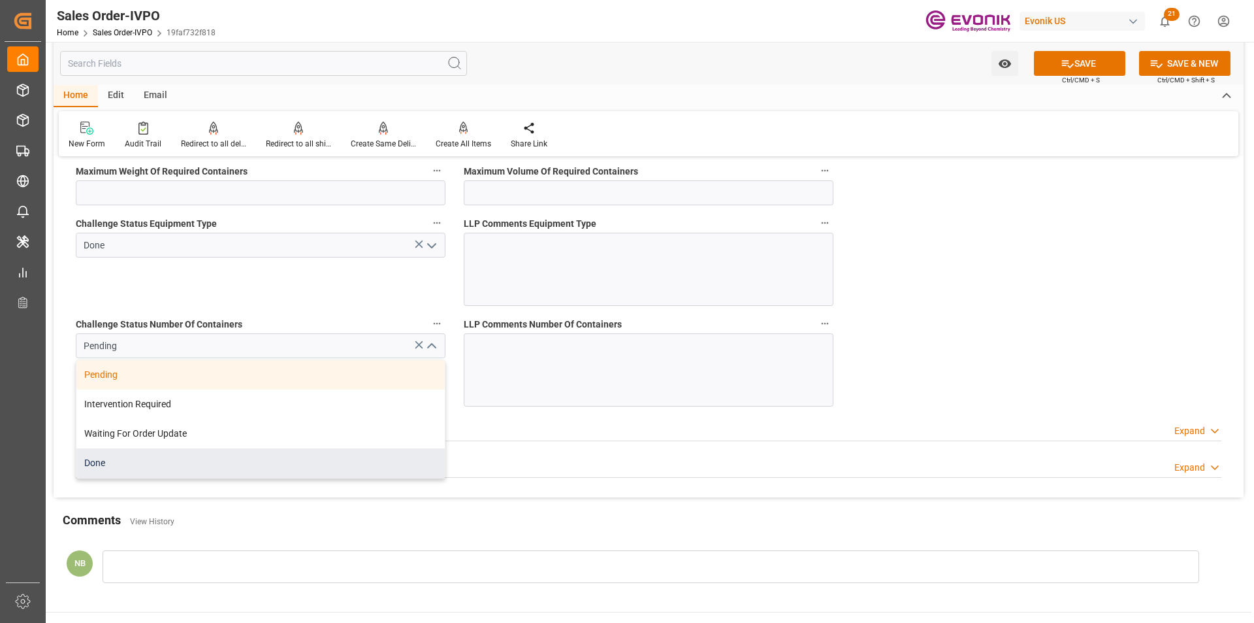
click at [136, 462] on div "Done" at bounding box center [260, 462] width 368 height 29
type input "Done"
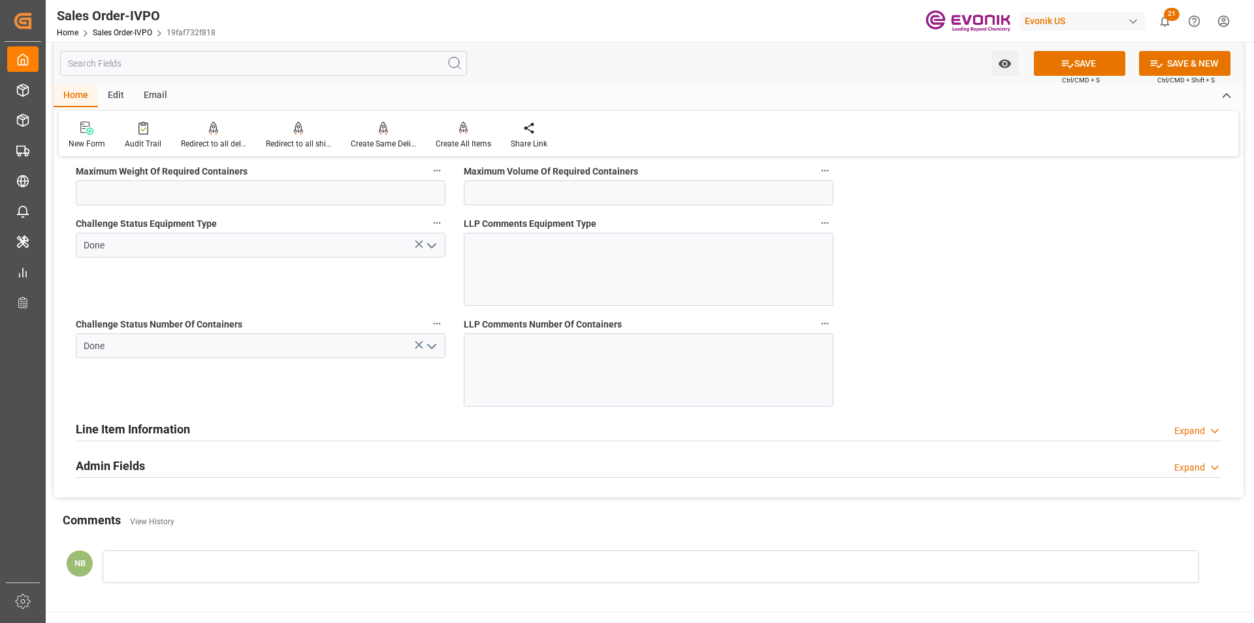
scroll to position [2352, 0]
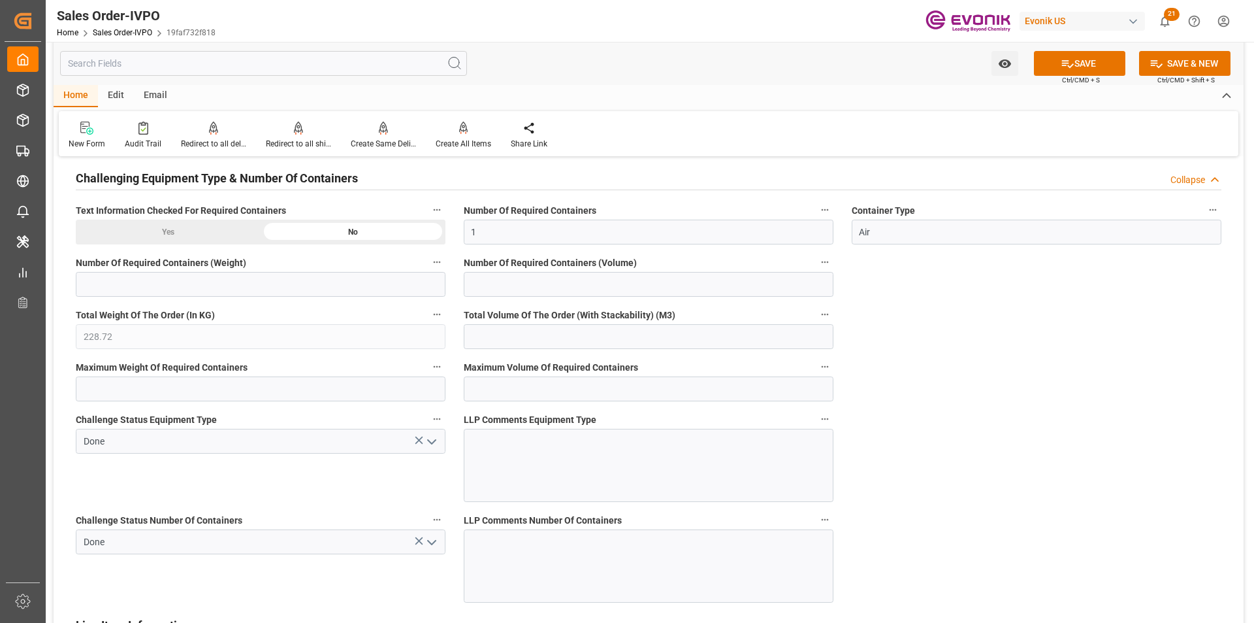
click at [166, 233] on div "Yes" at bounding box center [168, 232] width 185 height 25
click at [1097, 62] on button "SAVE" at bounding box center [1079, 63] width 91 height 25
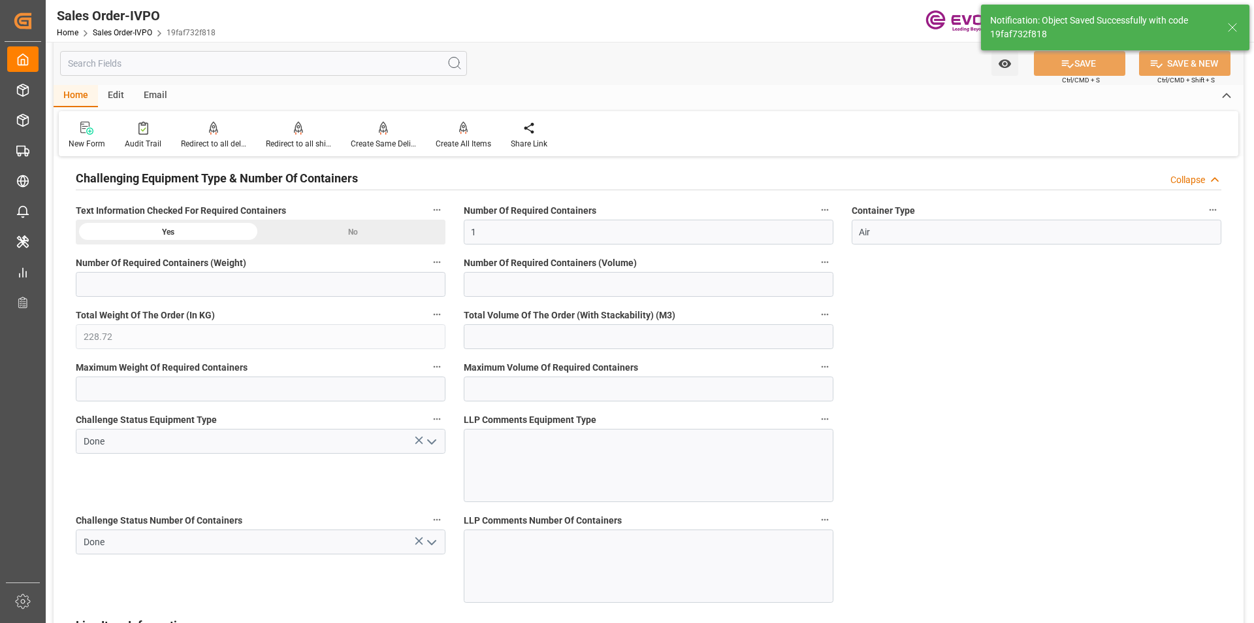
type input "30.09.2025 14:19"
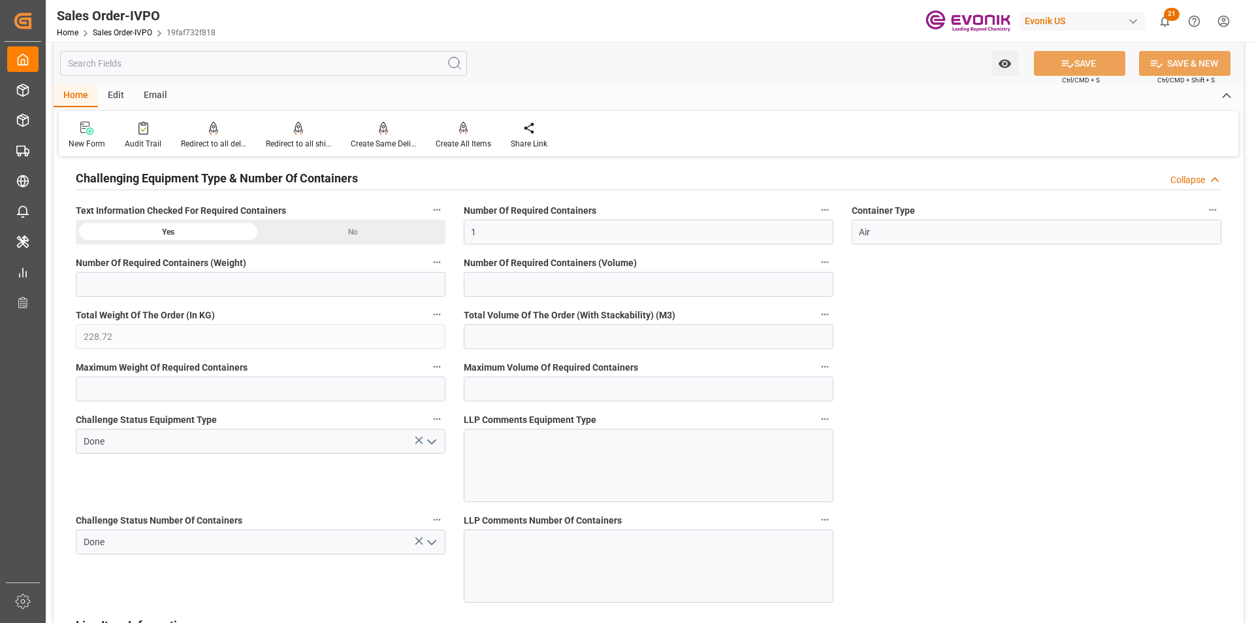
click at [386, 237] on div "No" at bounding box center [353, 232] width 185 height 25
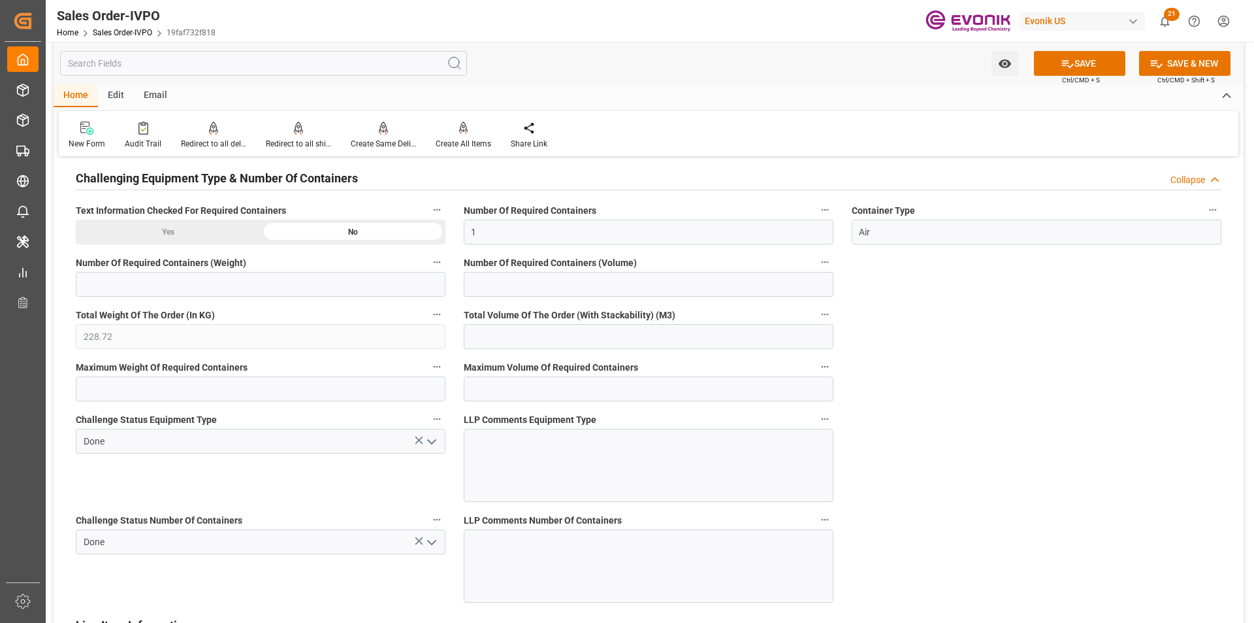
click at [182, 235] on div "Yes" at bounding box center [168, 232] width 185 height 25
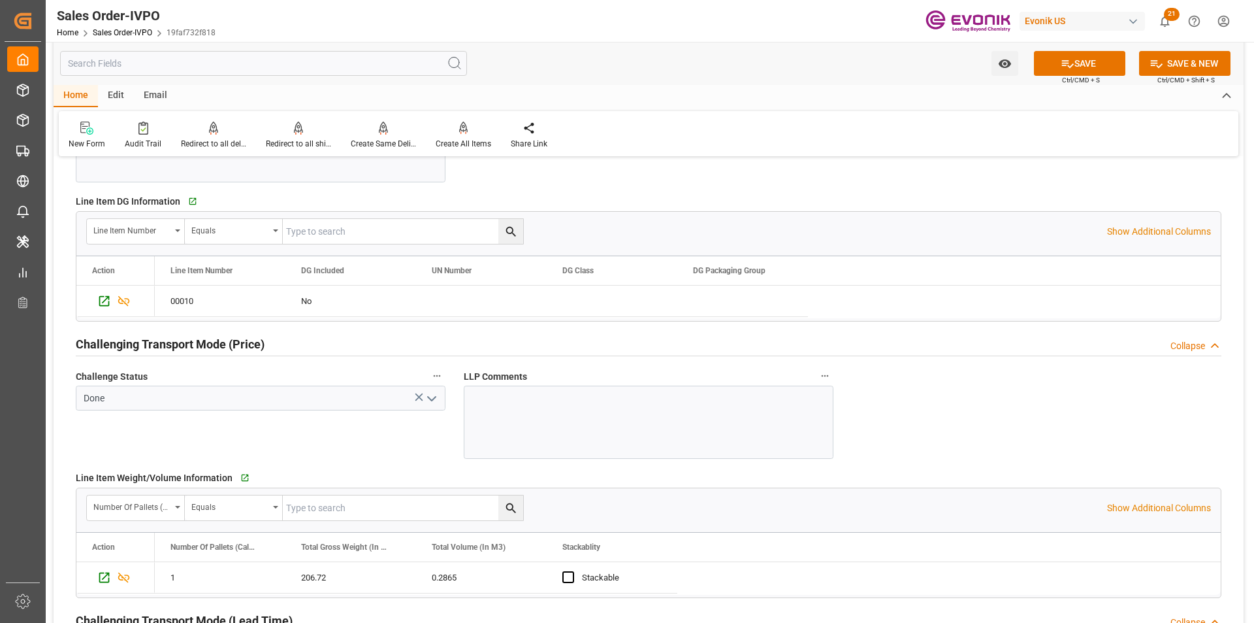
scroll to position [1241, 0]
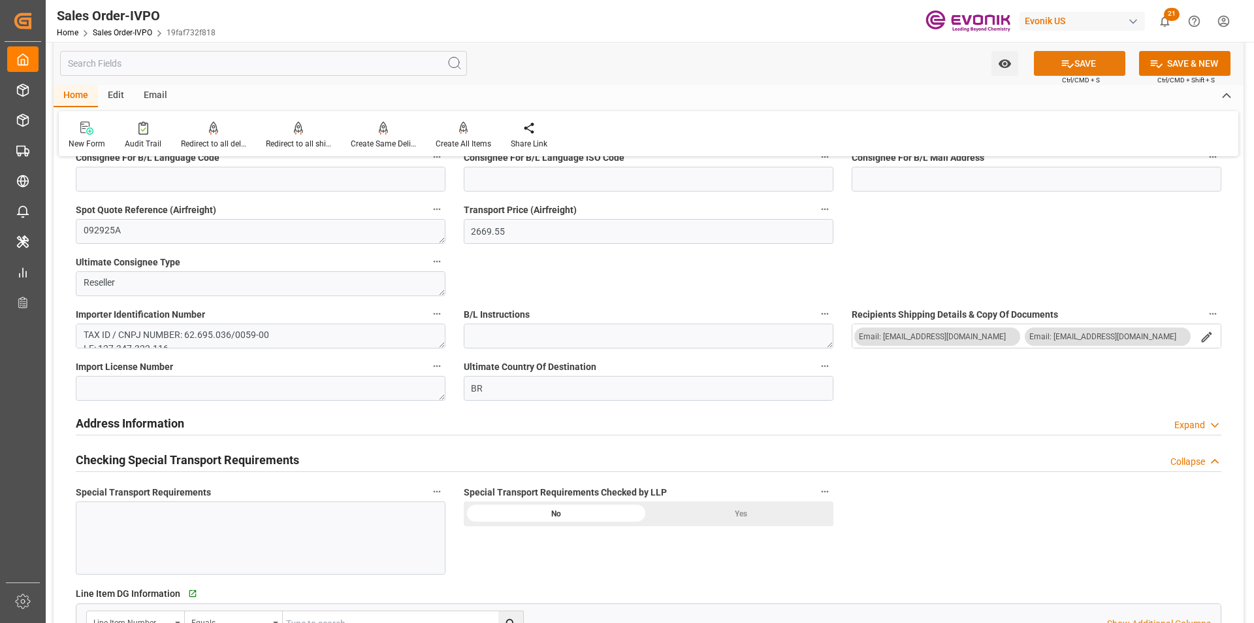
click at [1079, 57] on button "SAVE" at bounding box center [1079, 63] width 91 height 25
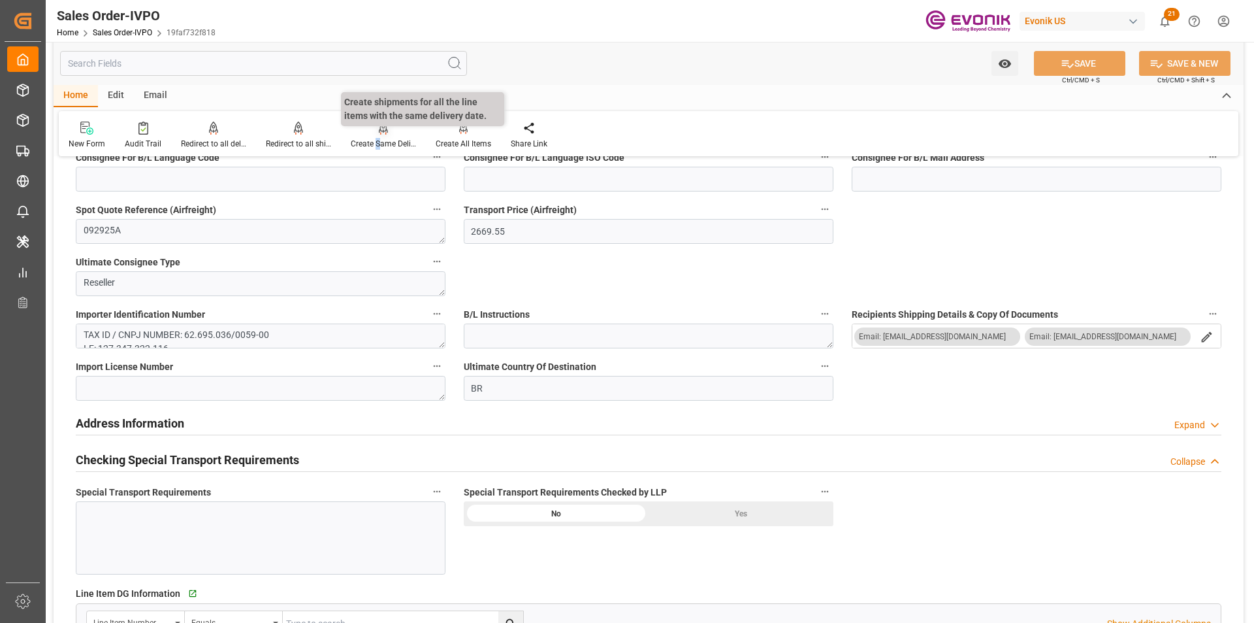
click at [378, 142] on div "Create Same Delivery Date" at bounding box center [383, 144] width 65 height 12
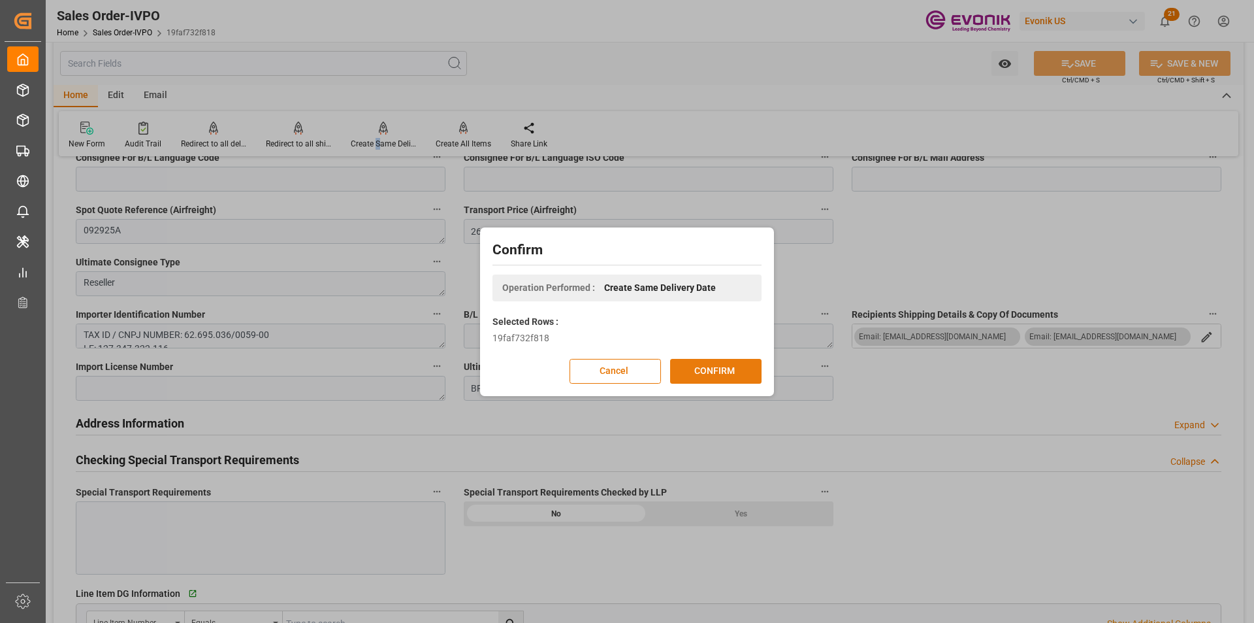
click at [699, 373] on button "CONFIRM" at bounding box center [715, 371] width 91 height 25
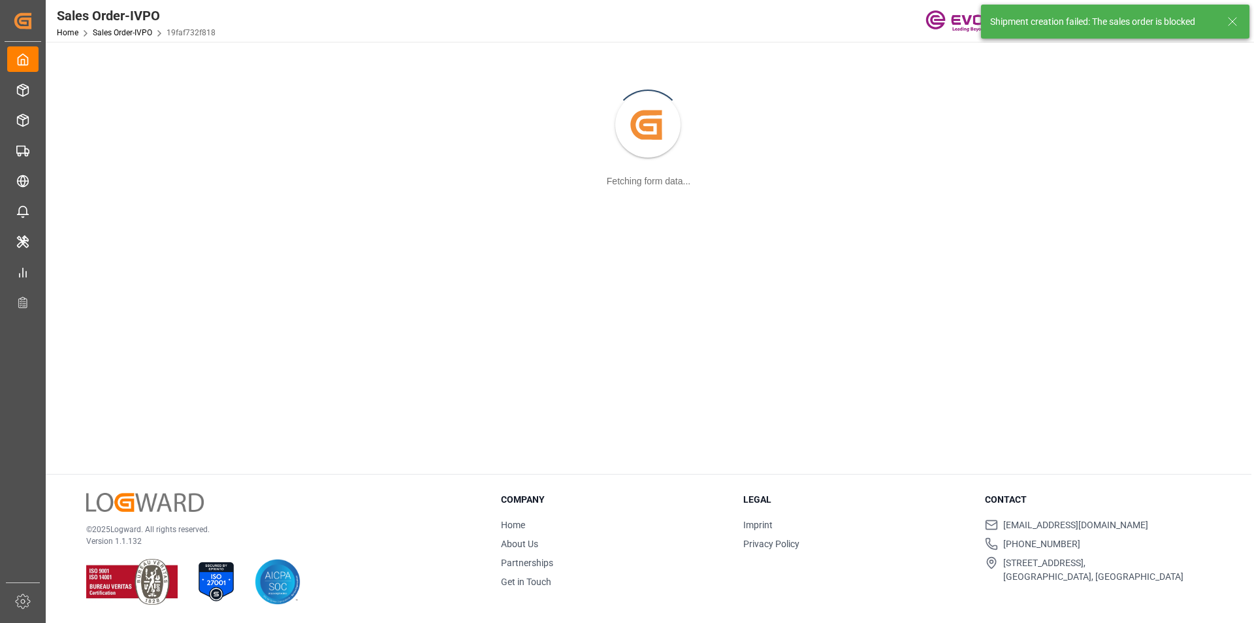
scroll to position [142, 0]
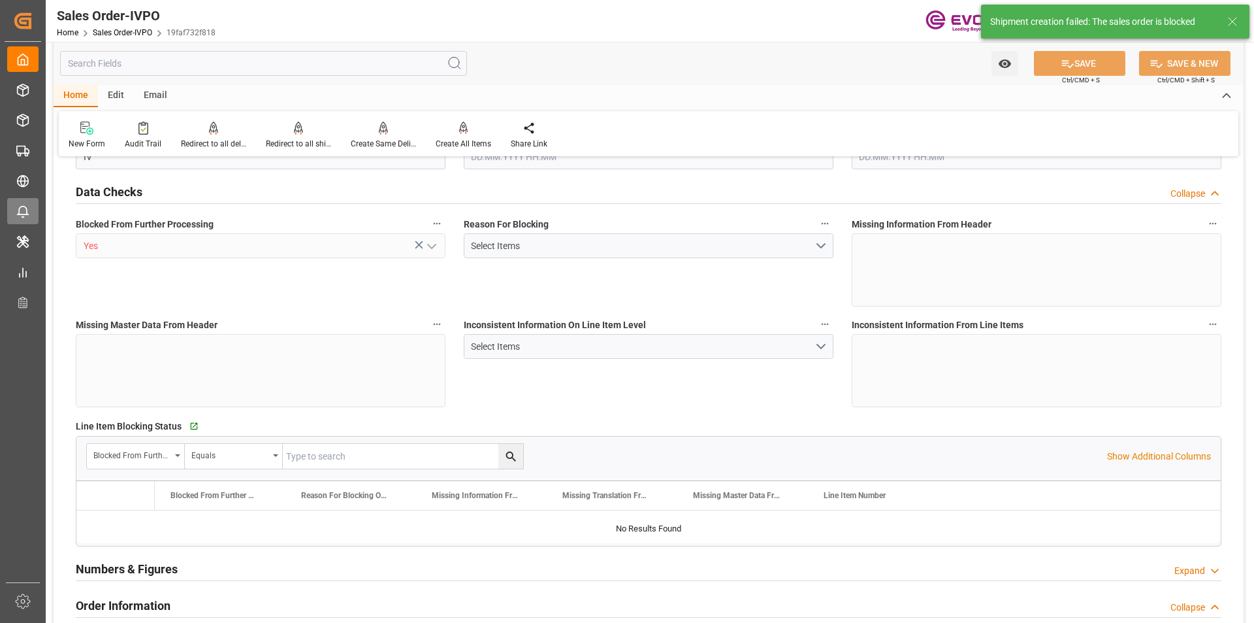
type input "BRVCP"
type input "2669.55"
type input "1"
type input "228.72"
type input "30.09.2025 13:48"
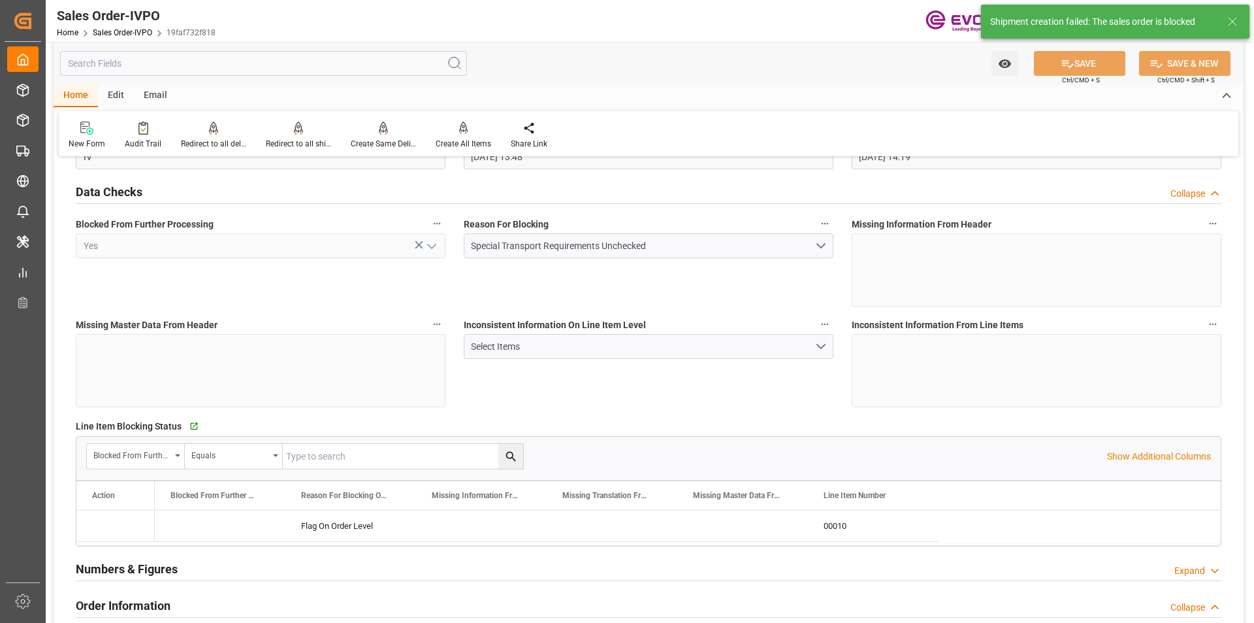
scroll to position [1241, 0]
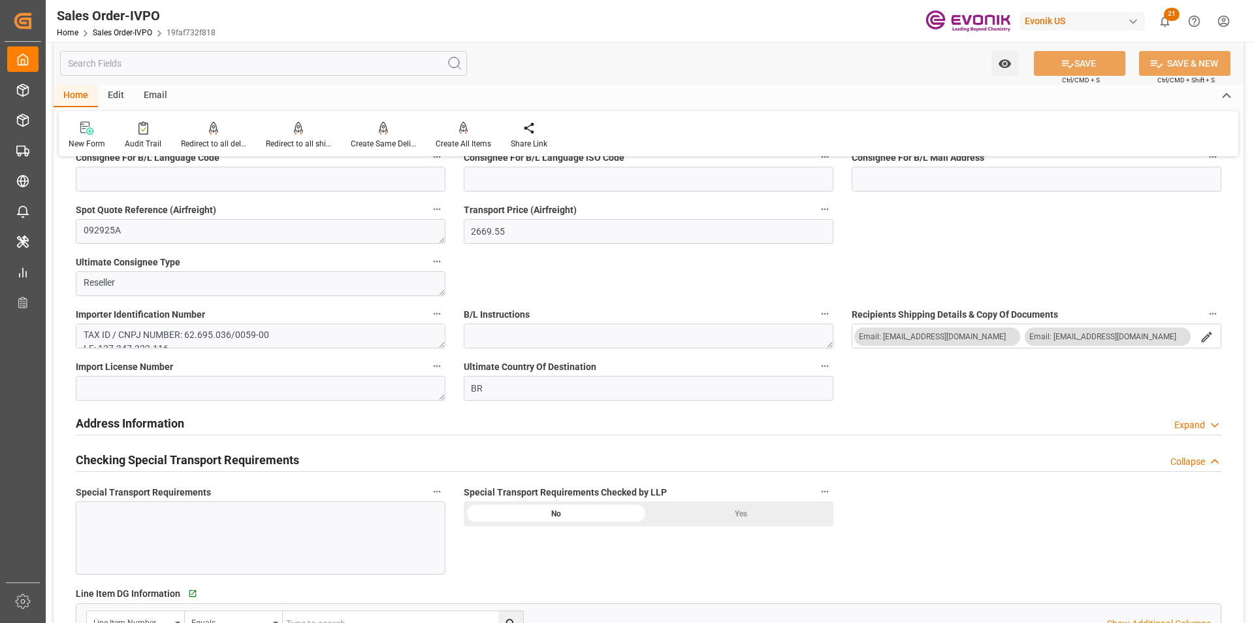
click at [715, 514] on div "Yes" at bounding box center [741, 513] width 185 height 25
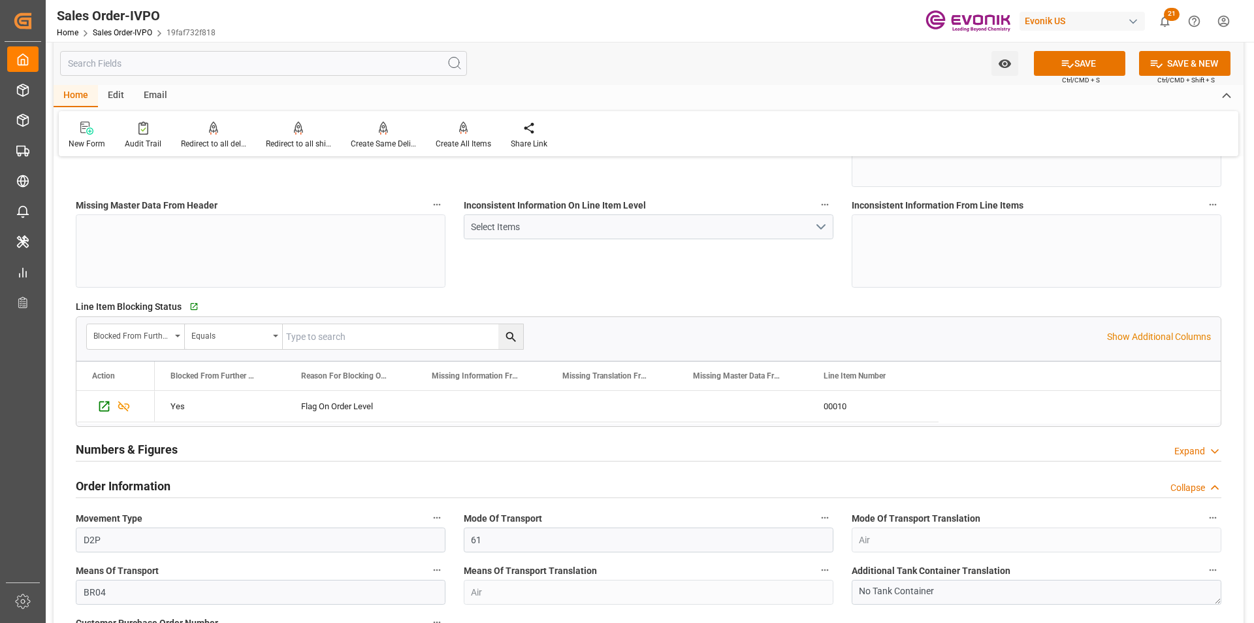
scroll to position [65, 0]
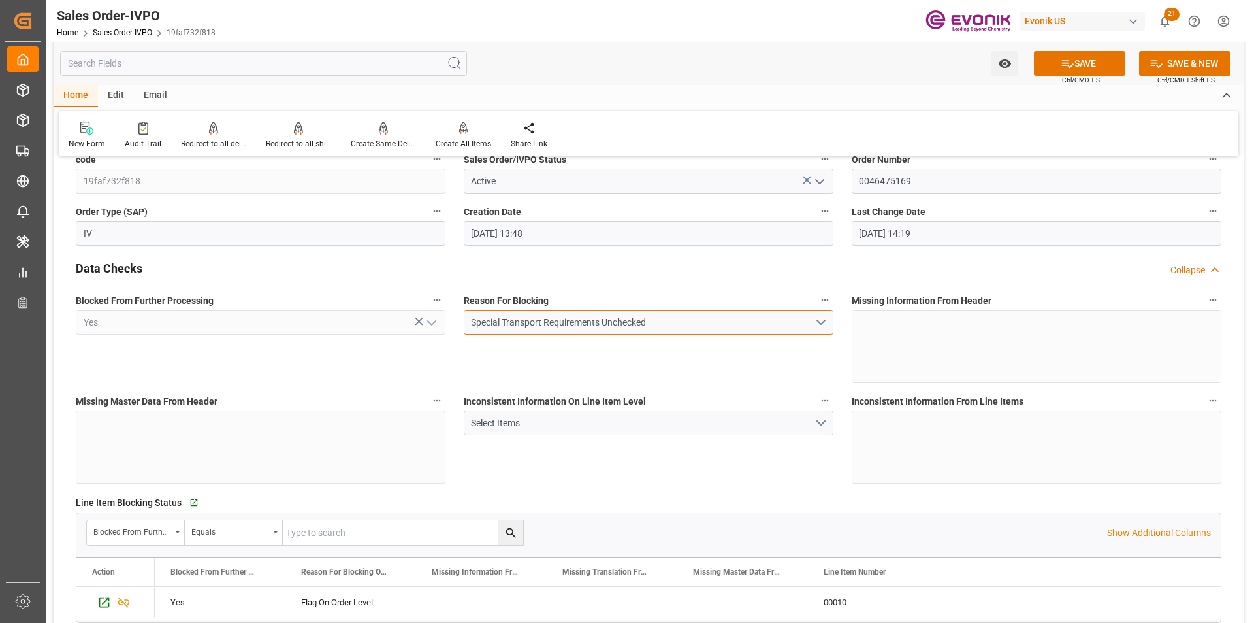
click at [821, 322] on button "Special Transport Requirements Unchecked" at bounding box center [649, 322] width 370 height 25
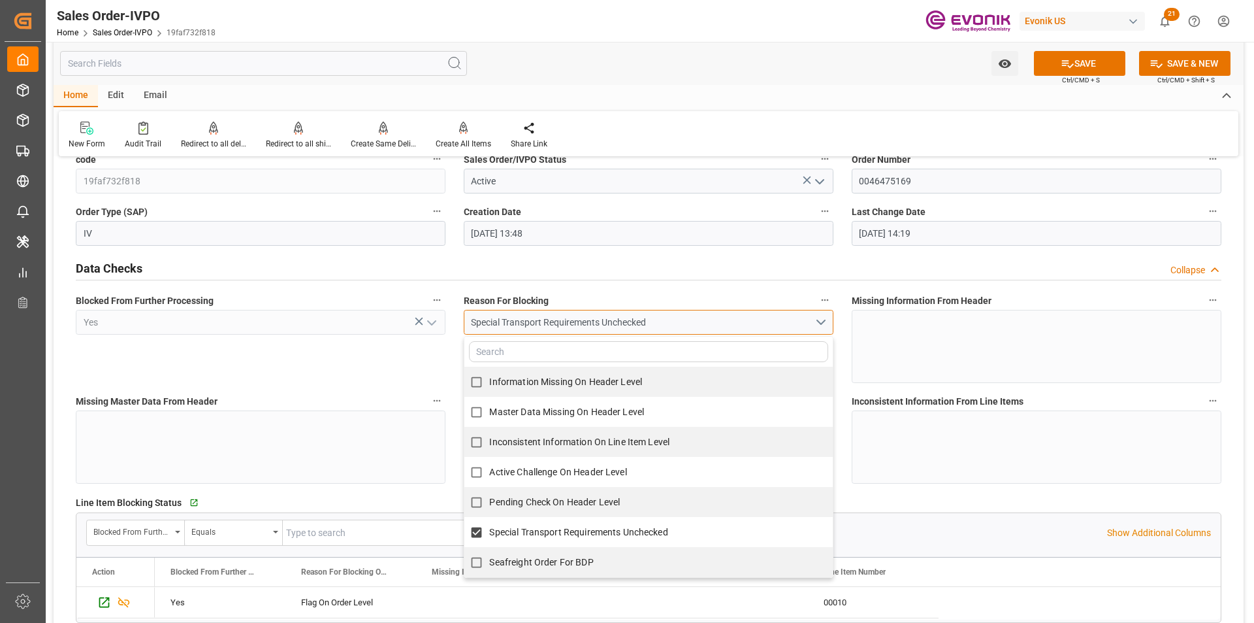
click at [821, 322] on button "Special Transport Requirements Unchecked" at bounding box center [649, 322] width 370 height 25
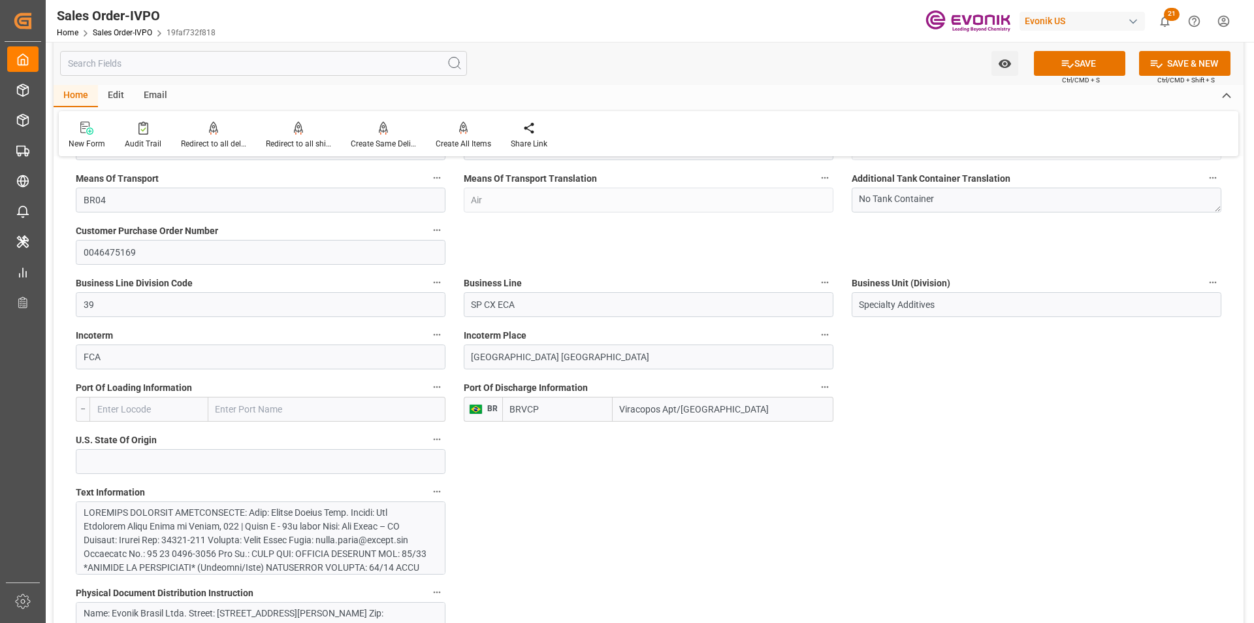
scroll to position [915, 0]
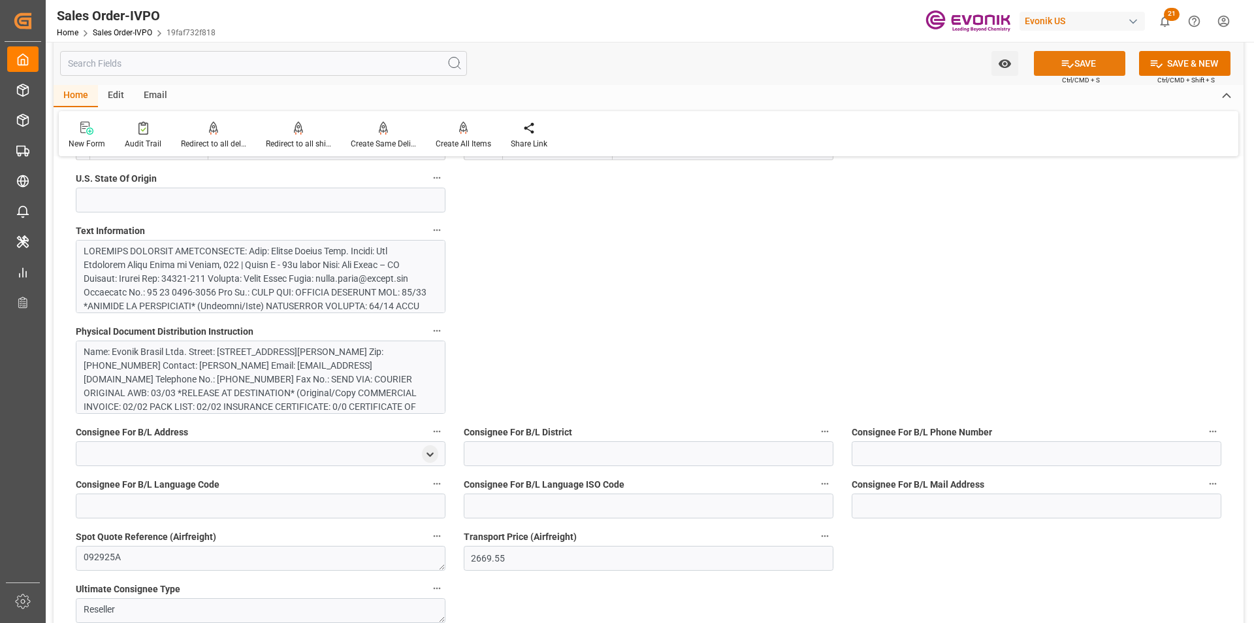
click at [1075, 66] on button "SAVE" at bounding box center [1079, 63] width 91 height 25
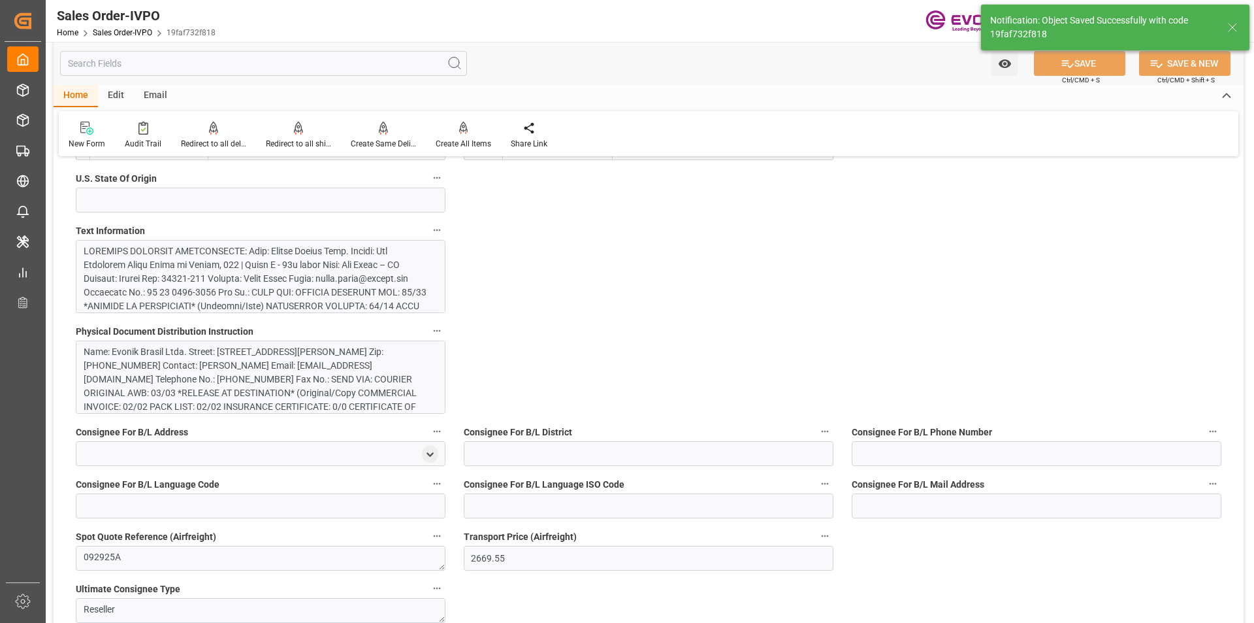
type input "30.09.2025 14:23"
type input "No"
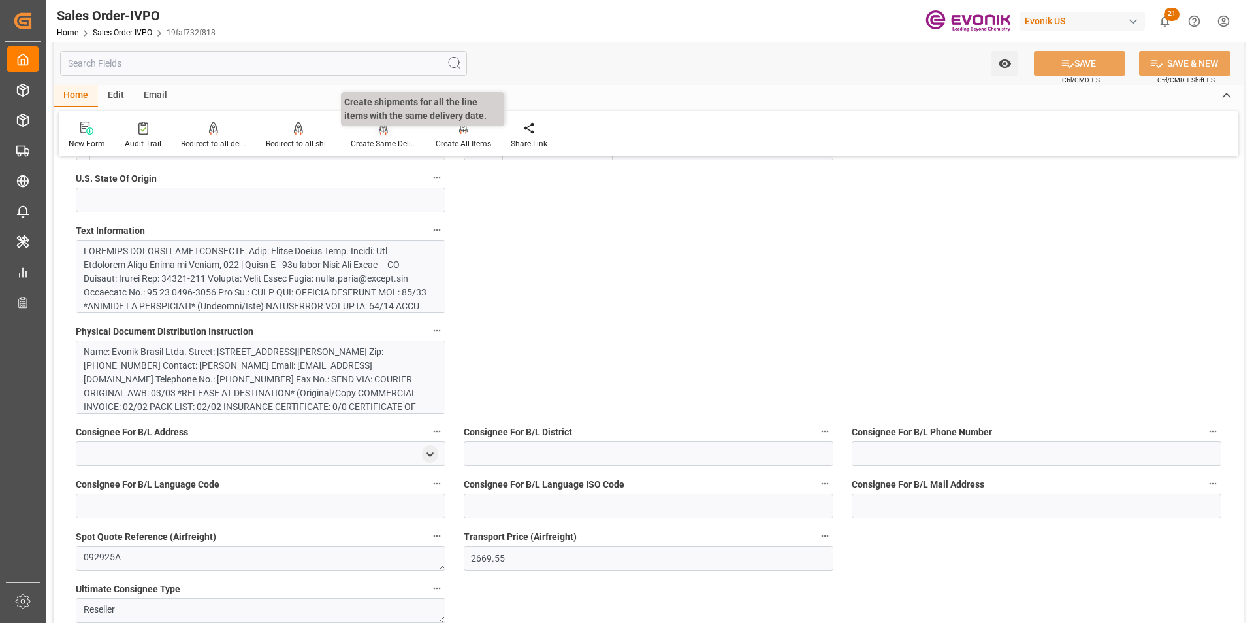
click at [380, 133] on icon at bounding box center [383, 128] width 9 height 13
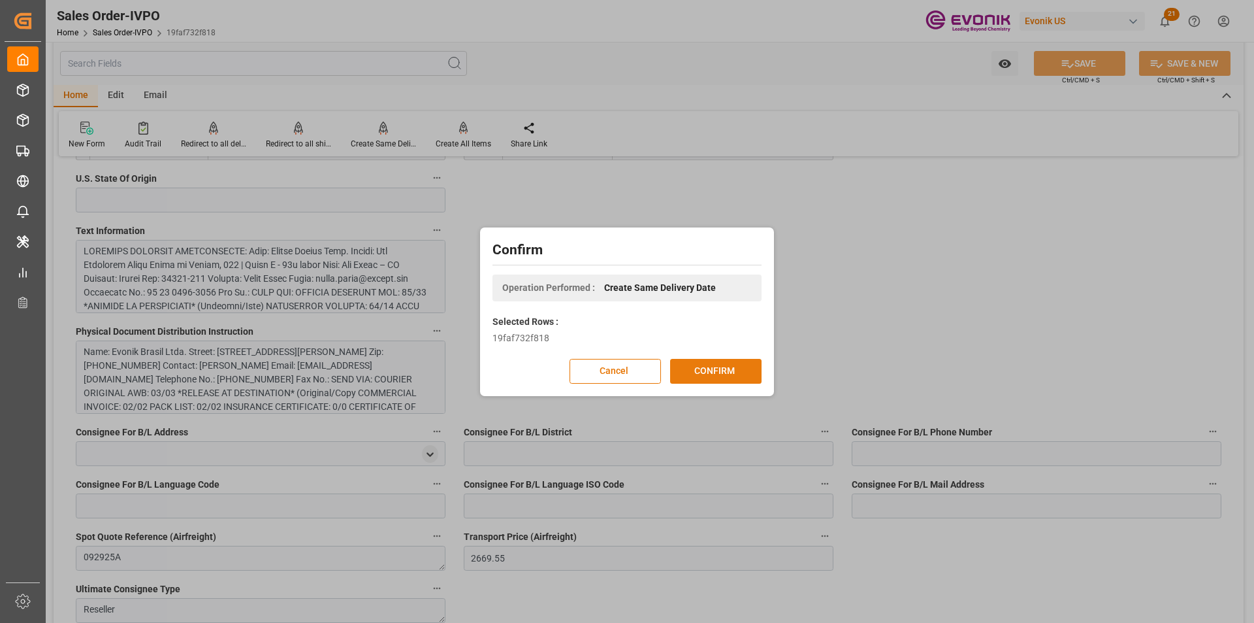
click at [728, 370] on button "CONFIRM" at bounding box center [715, 371] width 91 height 25
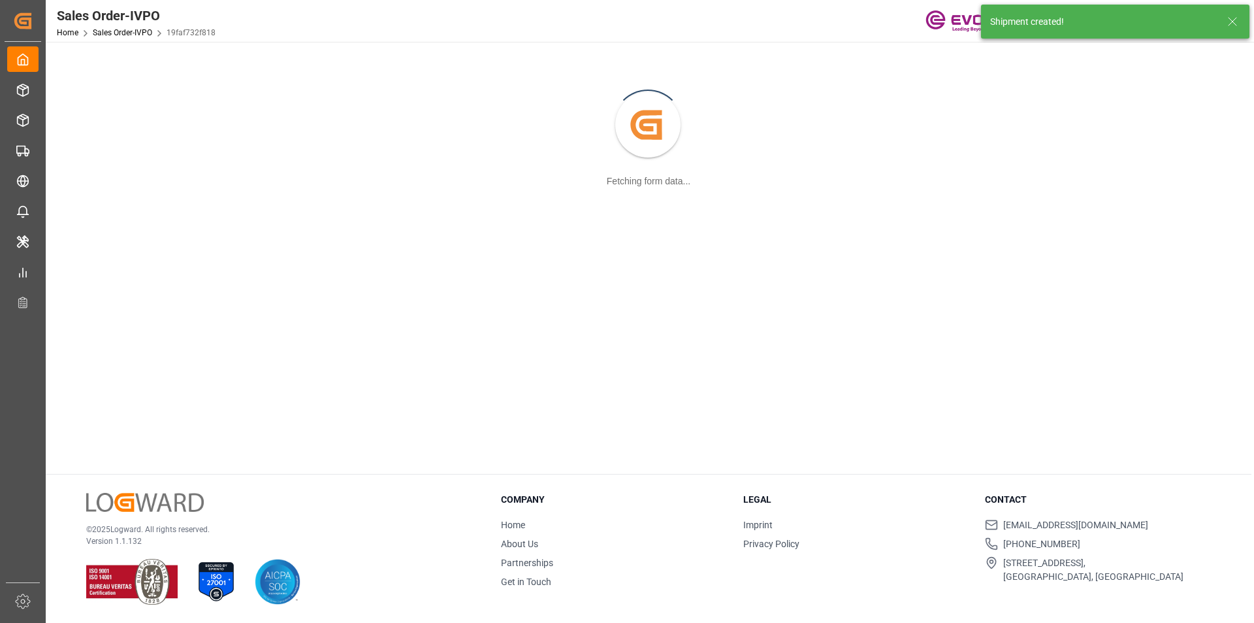
scroll to position [142, 0]
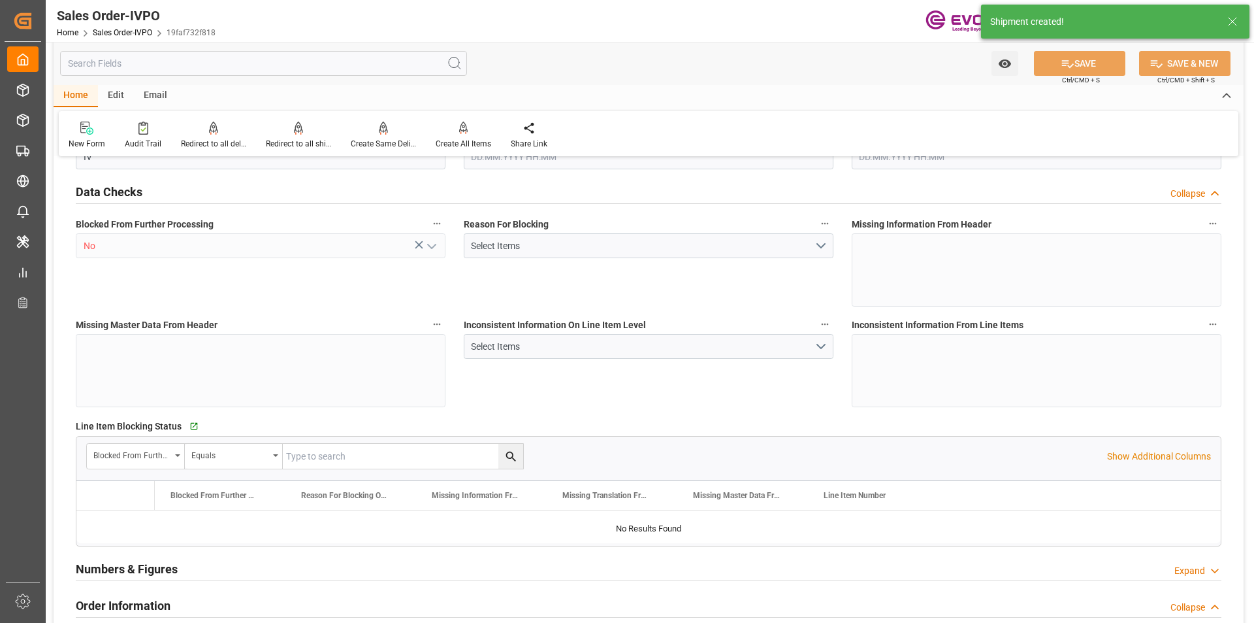
type input "BRVCP"
type input "2669.55"
type input "1"
type input "228.72"
type input "30.09.2025 13:48"
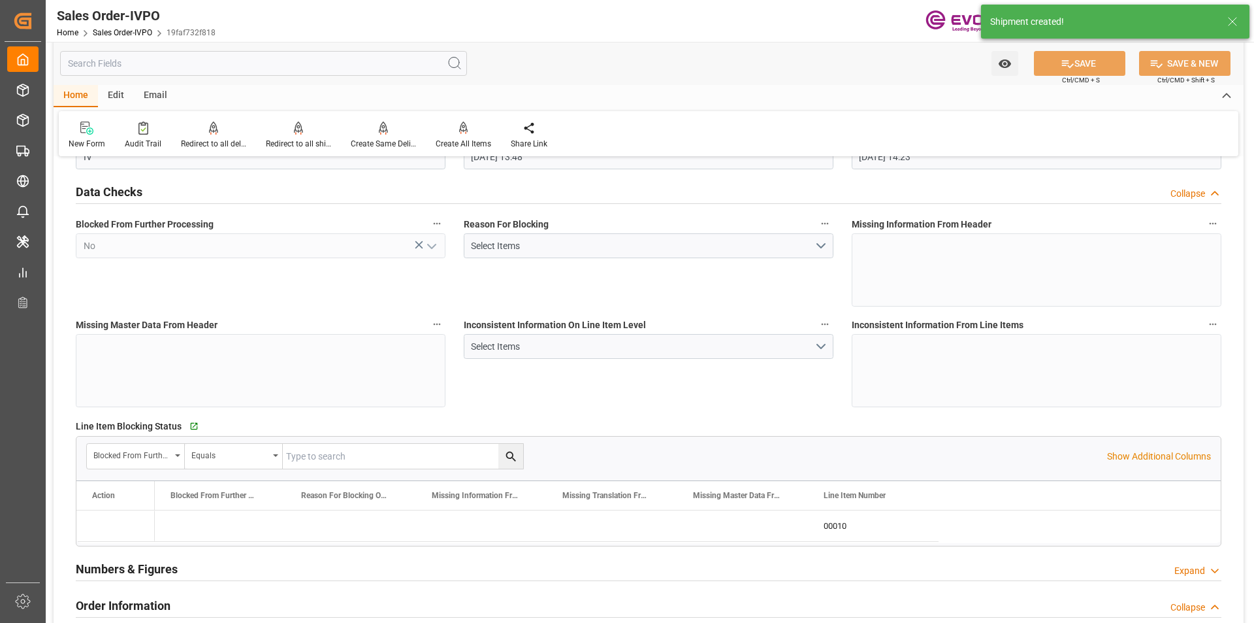
type input "30.09.2025 14:23"
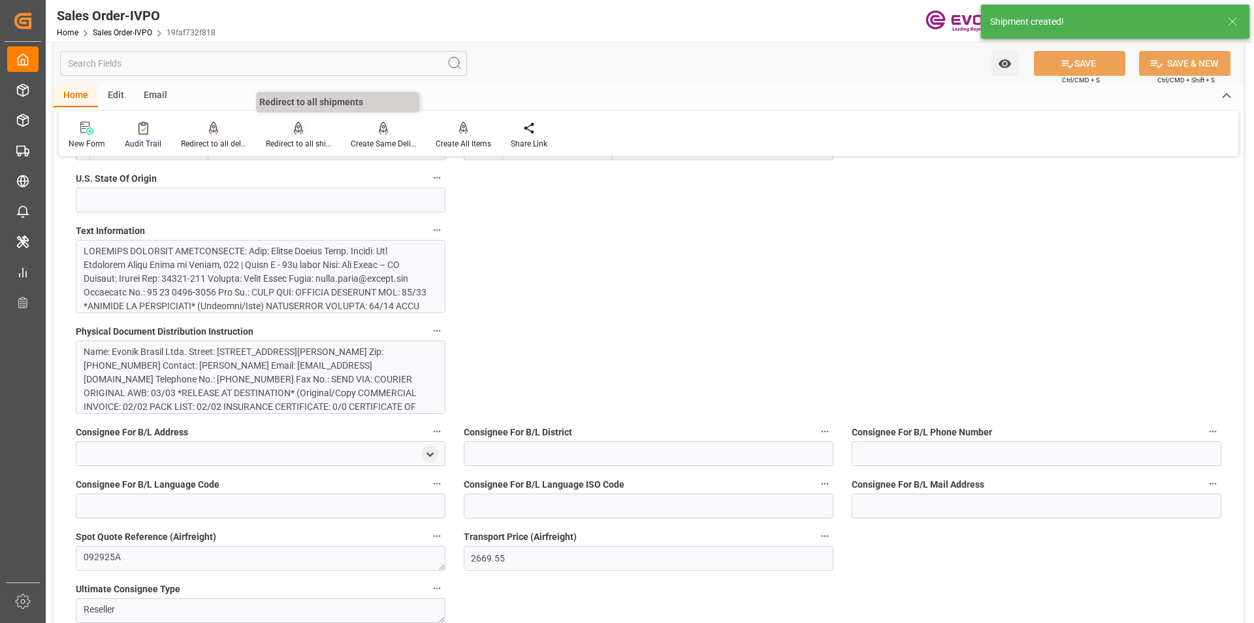
click at [304, 133] on div at bounding box center [298, 128] width 65 height 14
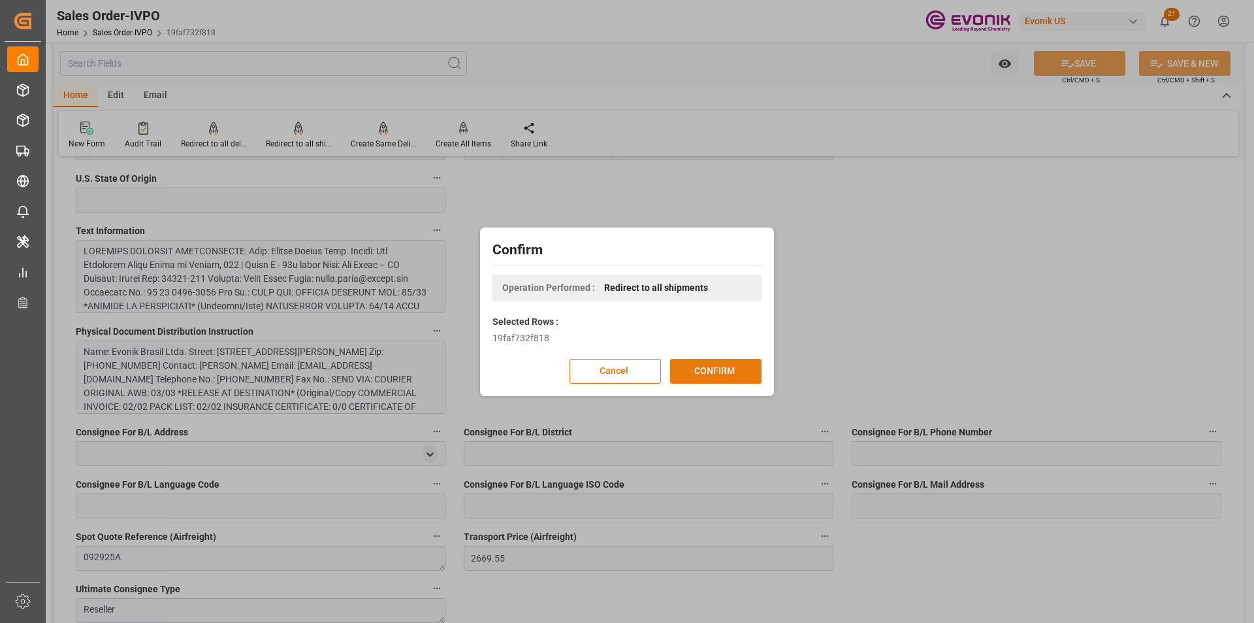
click at [702, 370] on button "CONFIRM" at bounding box center [715, 371] width 91 height 25
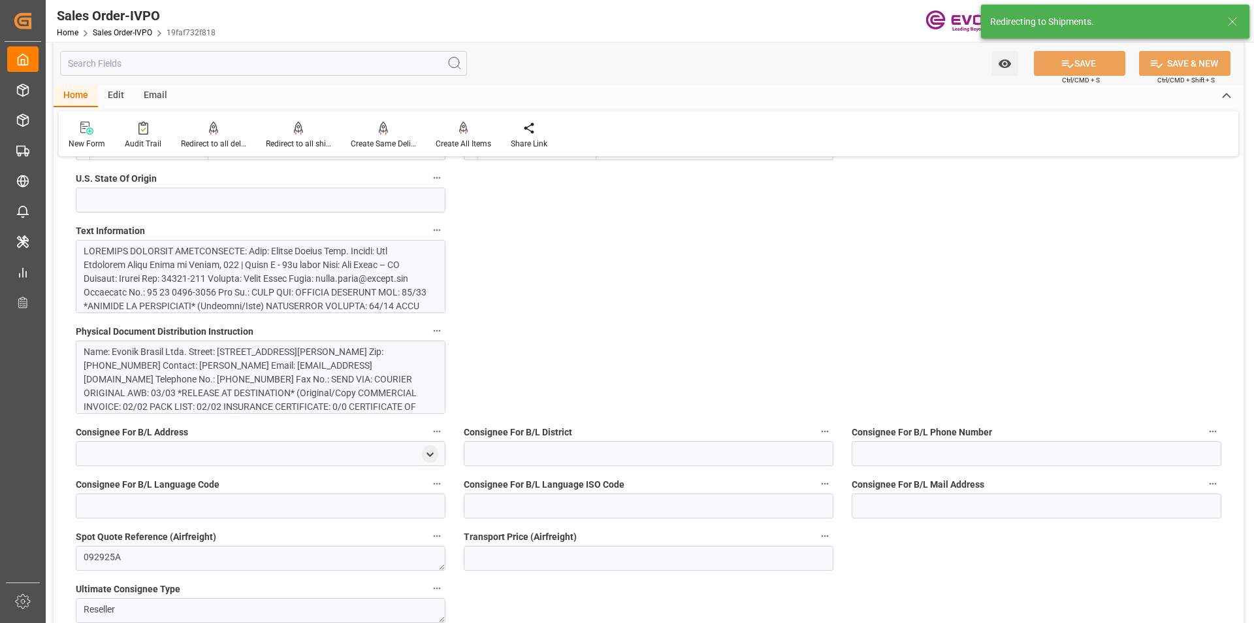
type input "BRVCP"
type input "2669.55"
type input "1"
type input "228.72"
type input "30.09.2025 13:48"
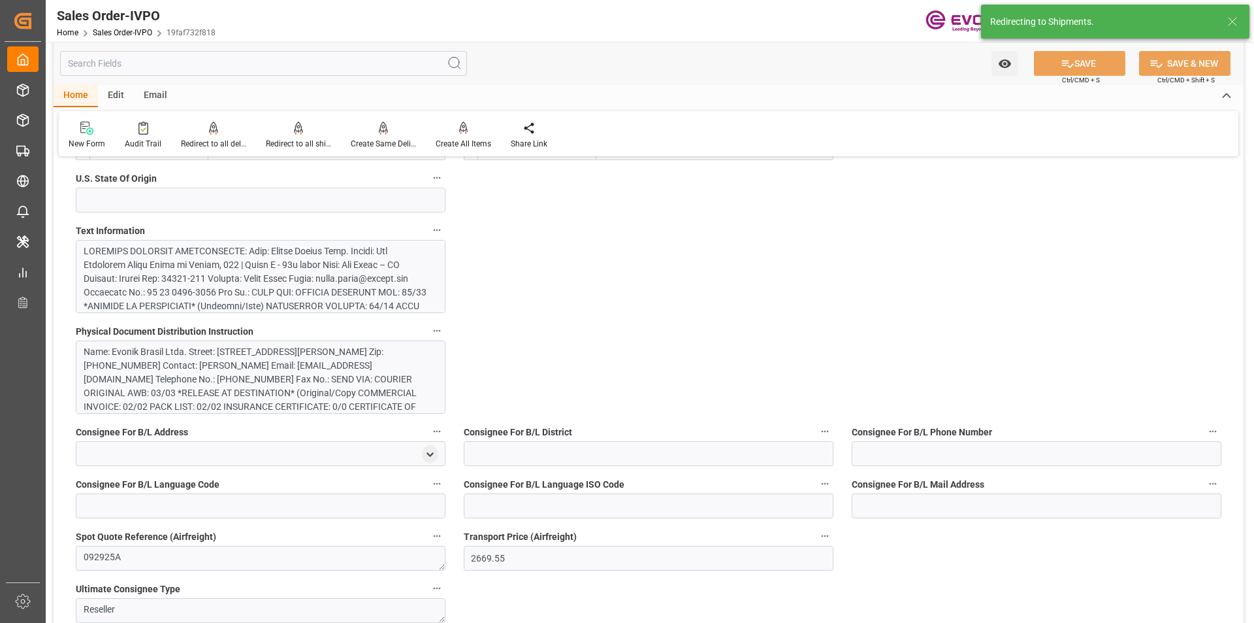
type input "30.09.2025 14:23"
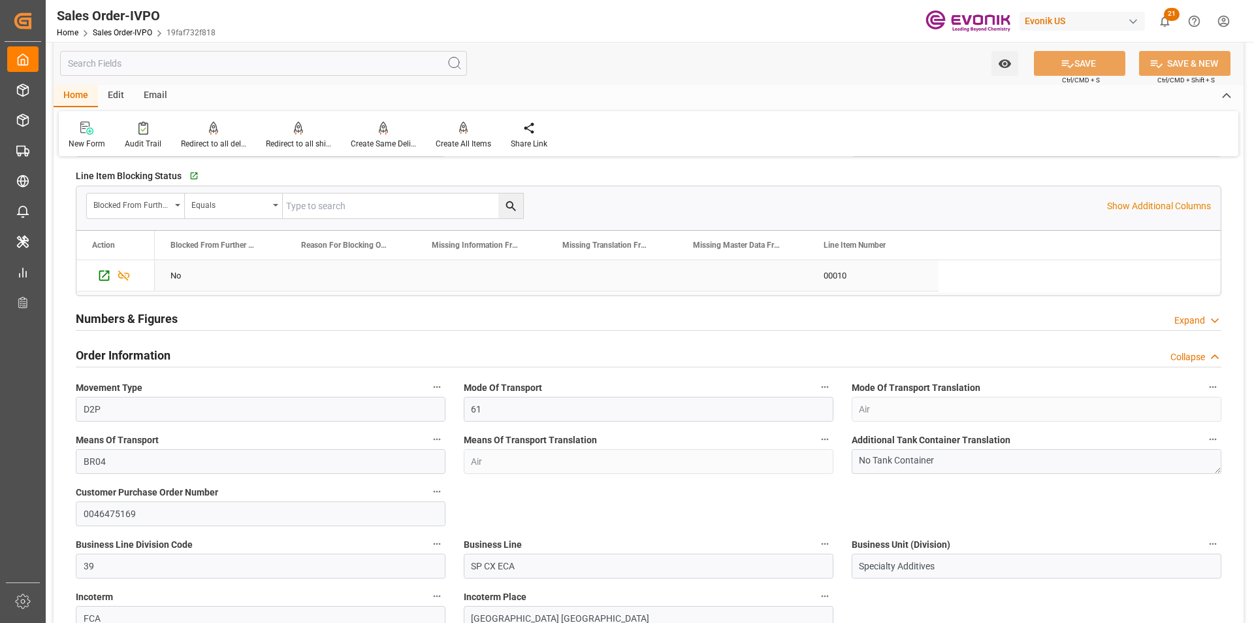
scroll to position [653, 0]
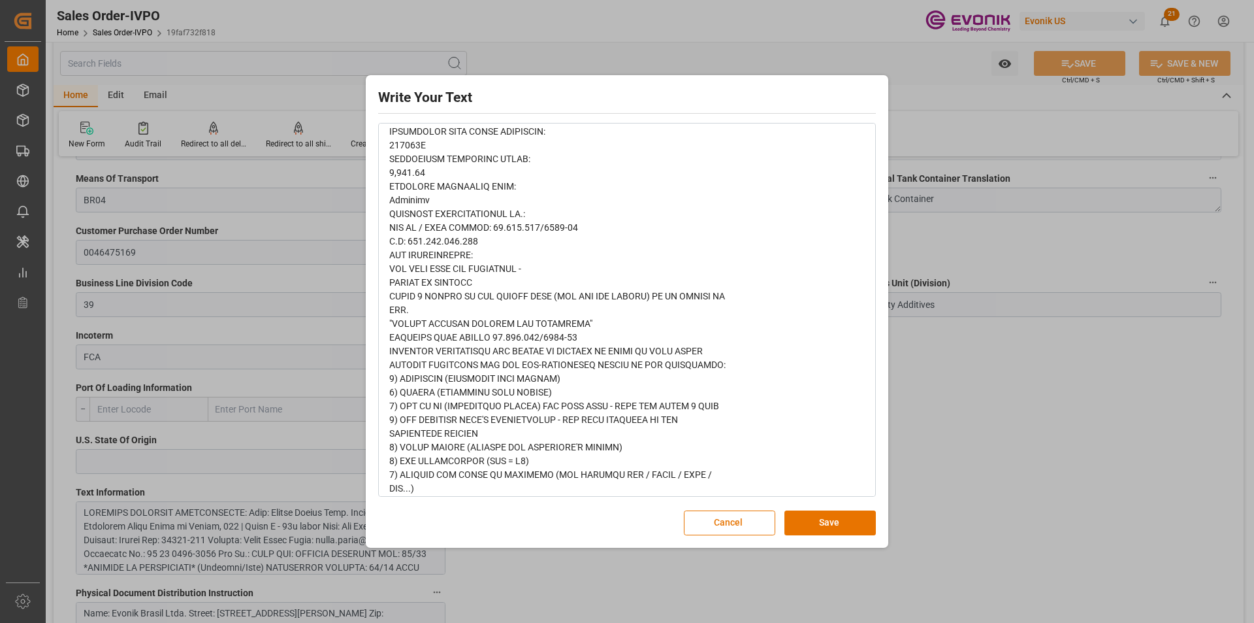
scroll to position [586, 0]
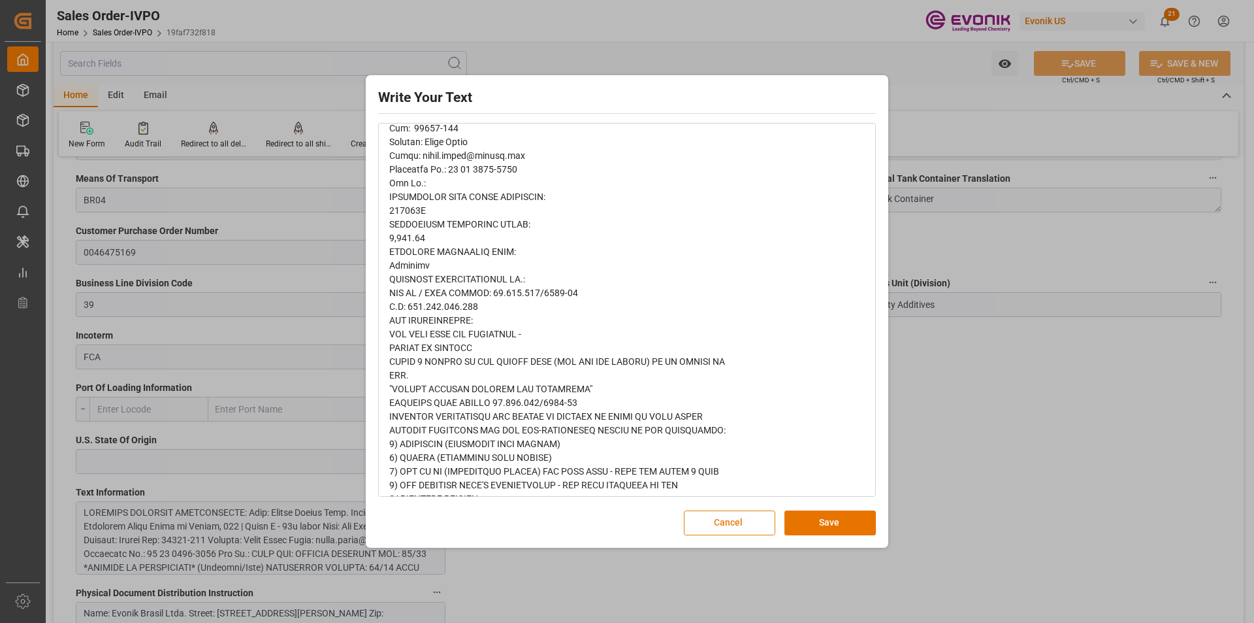
click at [738, 518] on button "Cancel" at bounding box center [729, 522] width 91 height 25
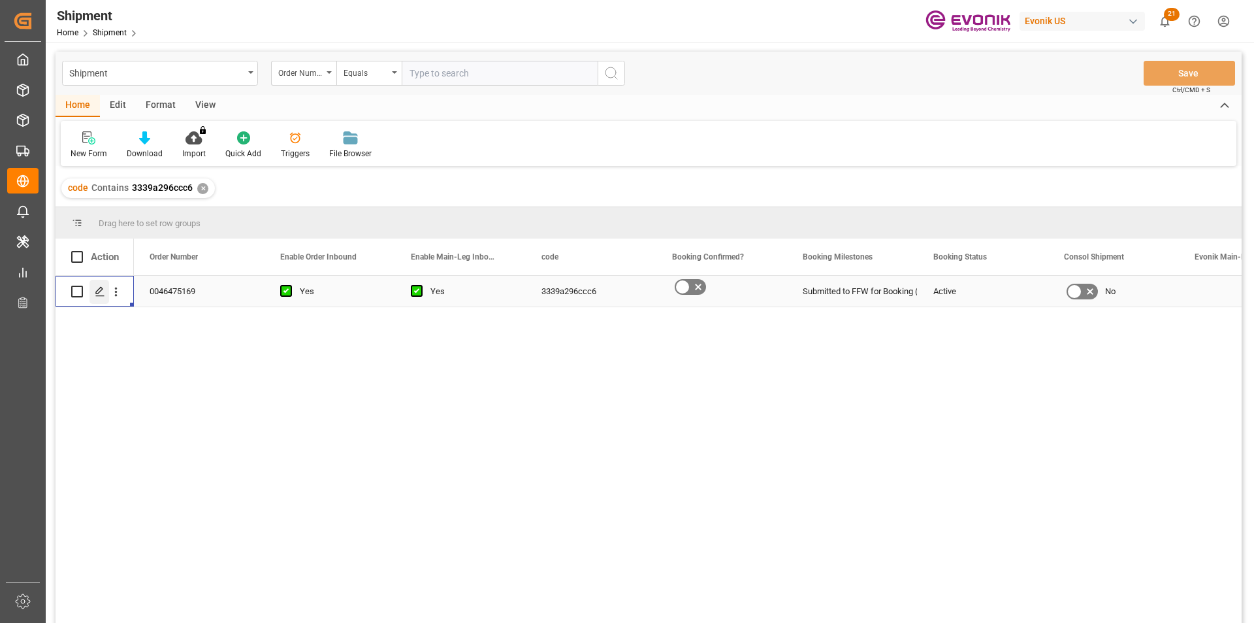
click at [99, 293] on icon "Press SPACE to select this row." at bounding box center [100, 291] width 10 height 10
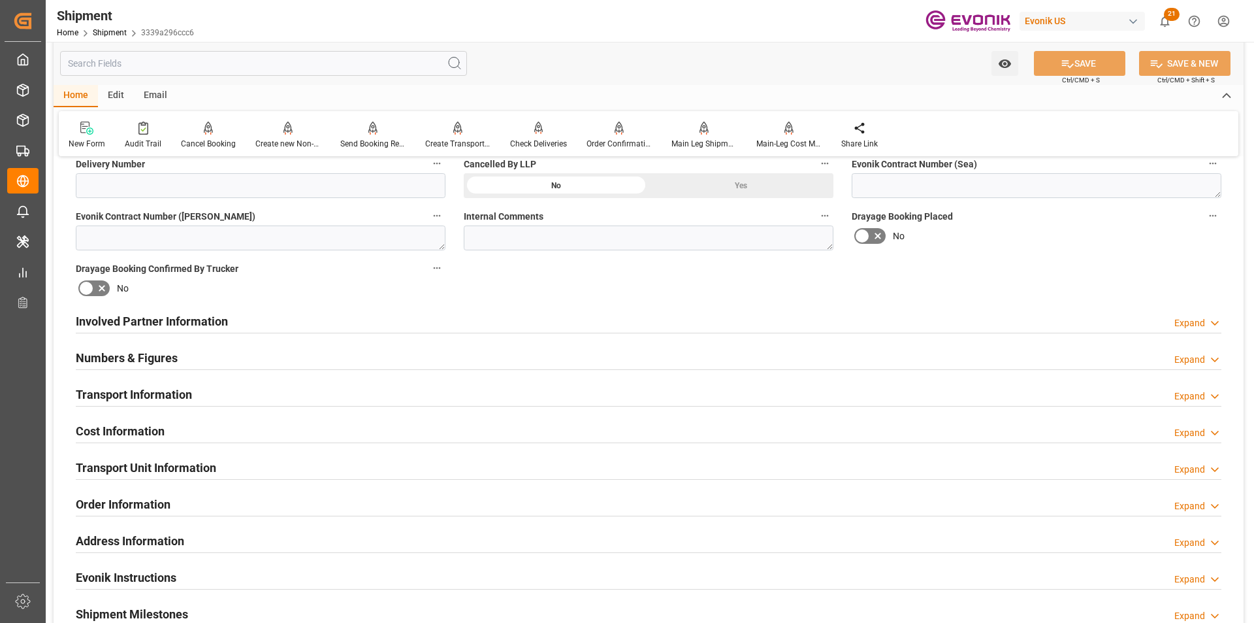
scroll to position [653, 0]
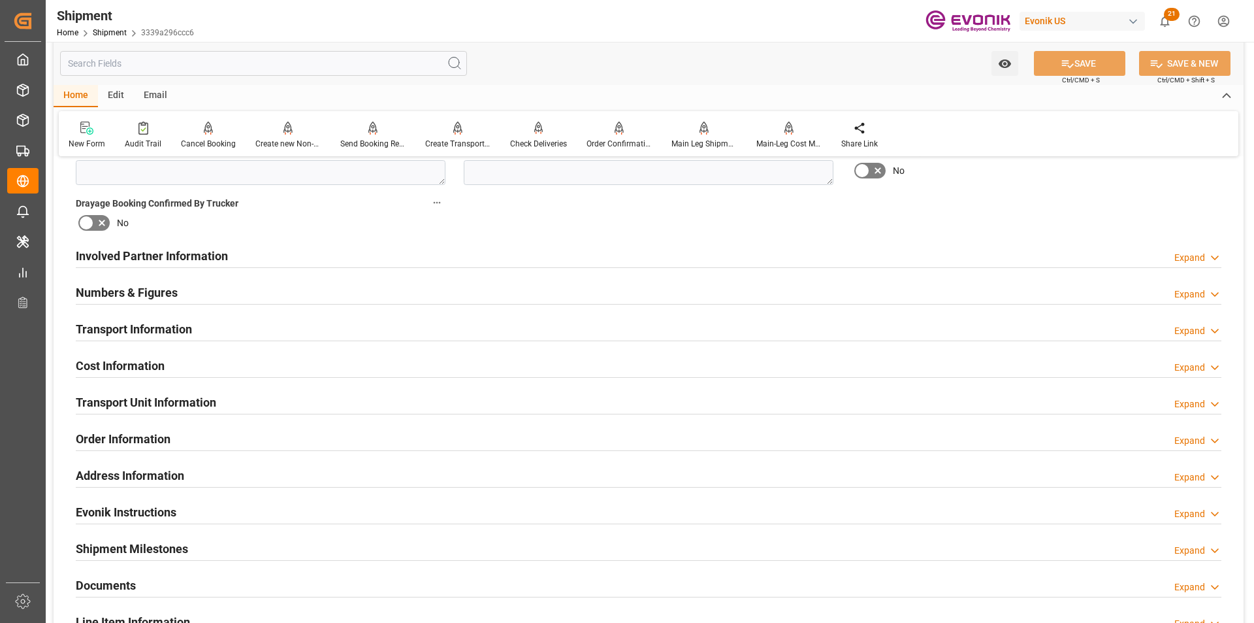
click at [678, 333] on div "Transport Information Expand" at bounding box center [649, 328] width 1146 height 25
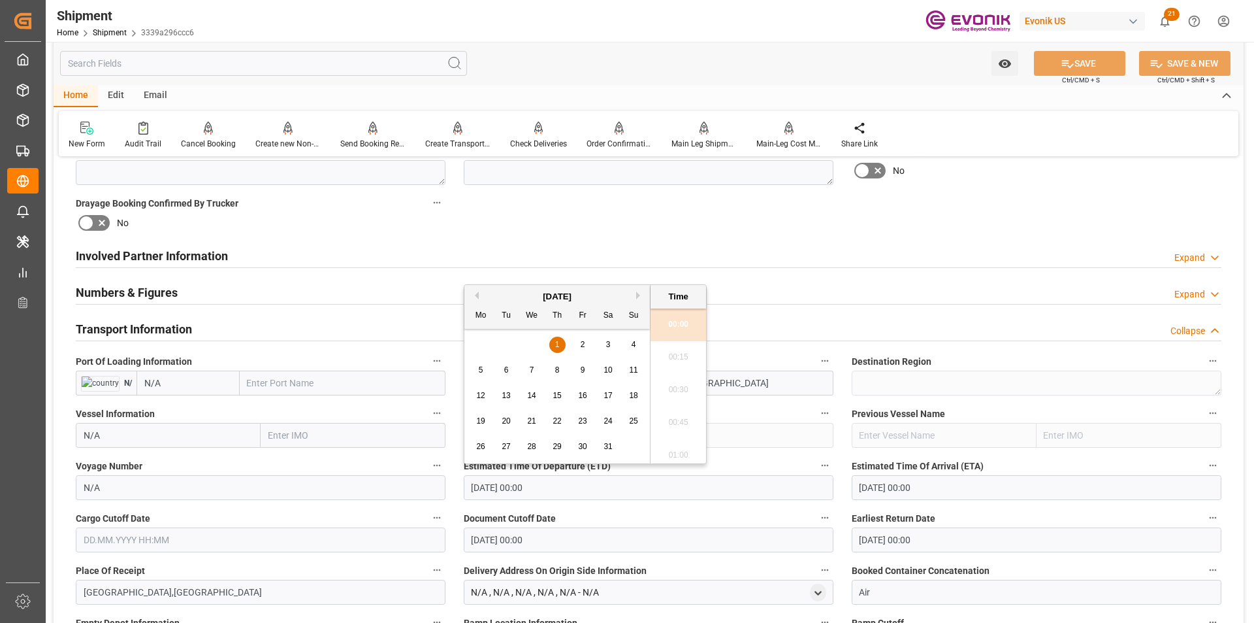
drag, startPoint x: 523, startPoint y: 488, endPoint x: 397, endPoint y: 473, distance: 126.3
click at [397, 473] on div "Booking Confirmation Milestone Bar Collapse Submitted to FFW for Booking (Pendi…" at bounding box center [649, 397] width 1190 height 1765
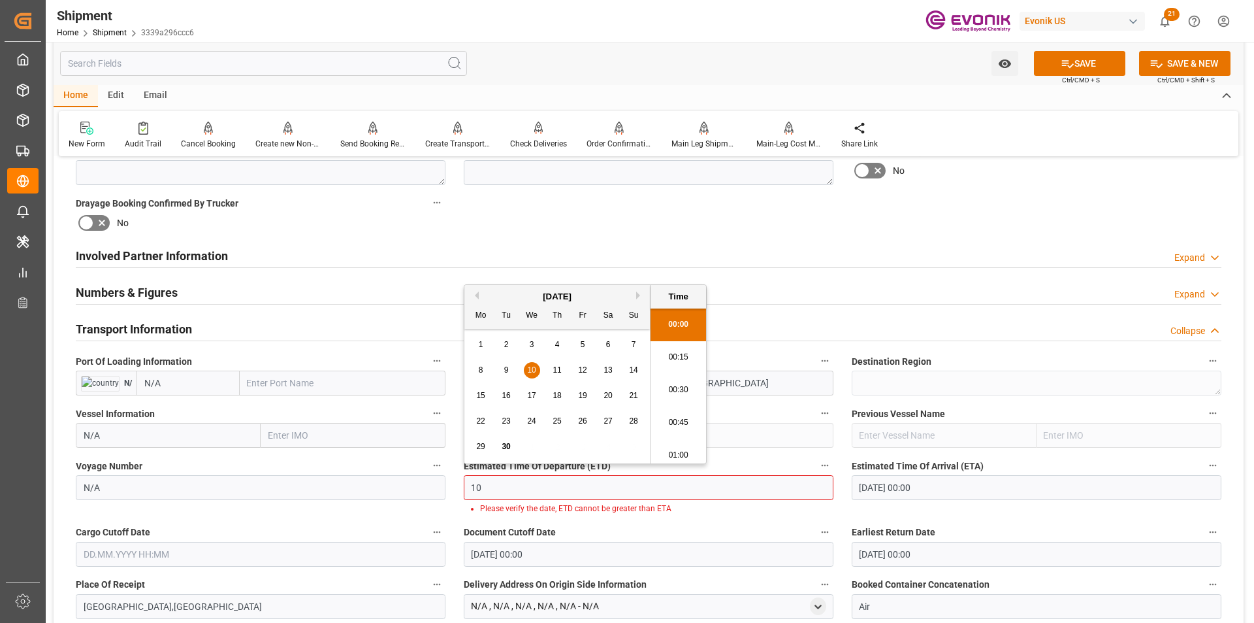
click at [638, 297] on button "Next Month" at bounding box center [640, 295] width 8 height 8
click at [532, 341] on span "1" at bounding box center [532, 344] width 5 height 9
click at [674, 350] on li "00:15" at bounding box center [679, 357] width 56 height 33
type input "01.10.2025 00:15"
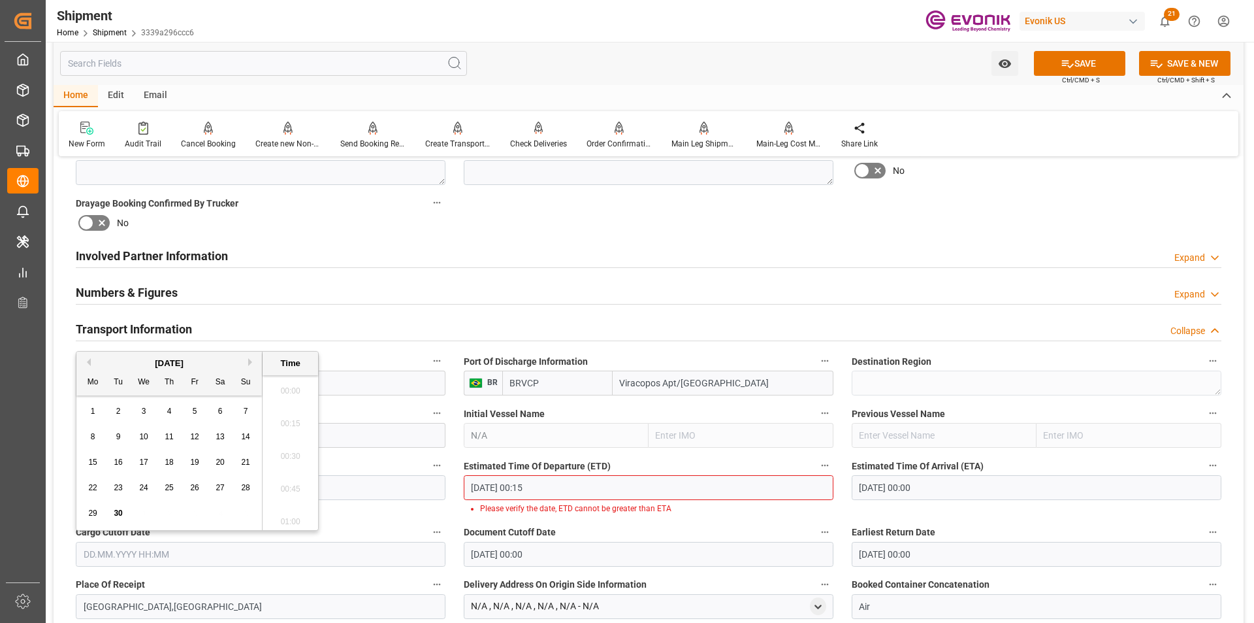
click at [144, 556] on input "text" at bounding box center [261, 554] width 370 height 25
click at [248, 365] on div "September 2025" at bounding box center [169, 363] width 186 height 13
click at [247, 363] on div "September 2025" at bounding box center [169, 363] width 186 height 13
click at [115, 515] on span "30" at bounding box center [118, 512] width 8 height 9
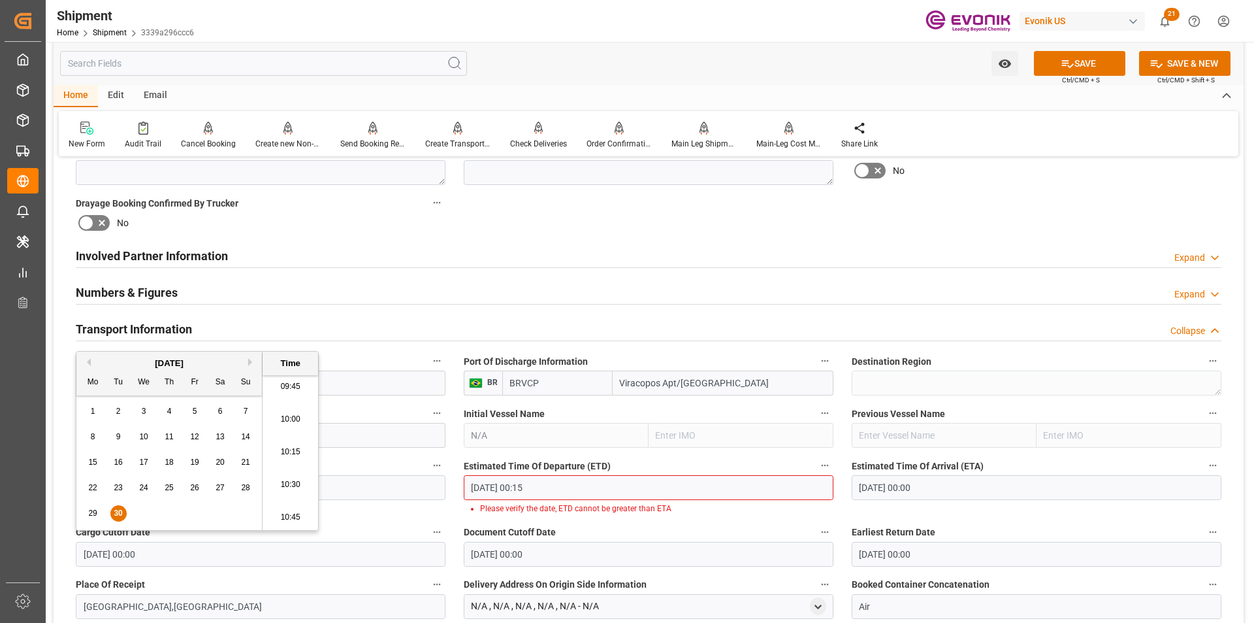
click at [250, 365] on button "Next Month" at bounding box center [252, 362] width 8 height 8
click at [138, 411] on div "1" at bounding box center [144, 412] width 16 height 16
click at [301, 391] on li "09:45" at bounding box center [291, 386] width 56 height 33
type input "01.10.2025 09:45"
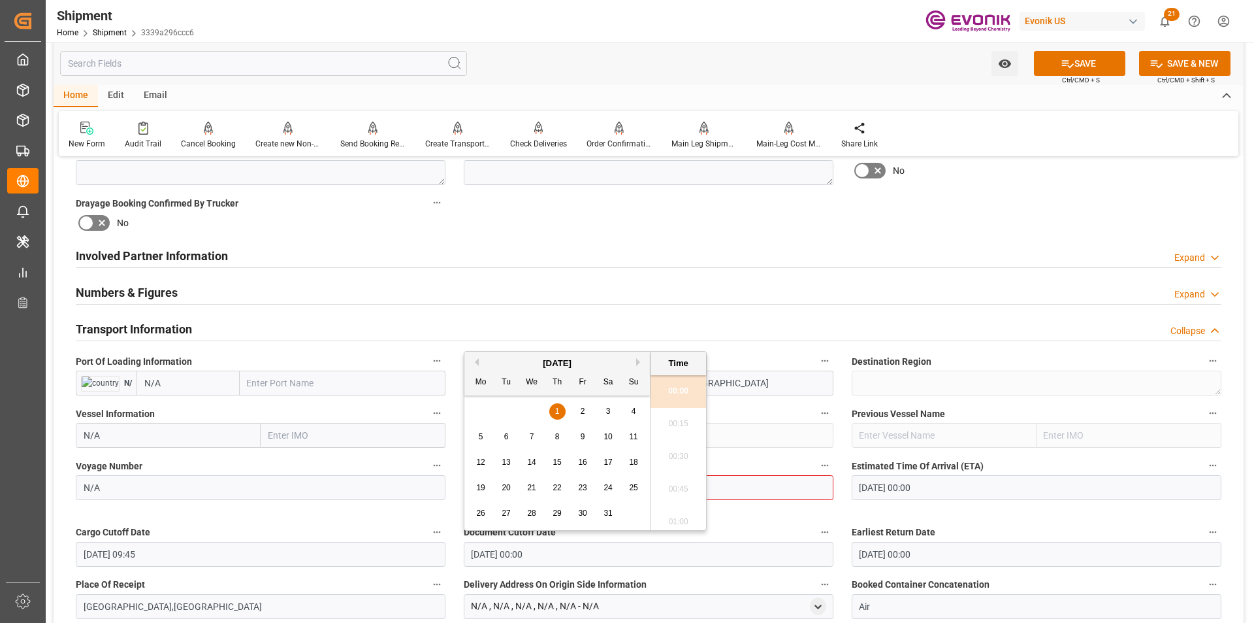
click at [591, 549] on input "01.01.1970 00:00" at bounding box center [649, 554] width 370 height 25
click at [586, 427] on div "5 6 7 8 9 10 11" at bounding box center [557, 436] width 178 height 25
click at [638, 365] on button "Next Month" at bounding box center [640, 362] width 8 height 8
drag, startPoint x: 547, startPoint y: 424, endPoint x: 549, endPoint y: 471, distance: 47.1
click at [547, 425] on div "2 3 4 5 6 7 8" at bounding box center [557, 436] width 178 height 25
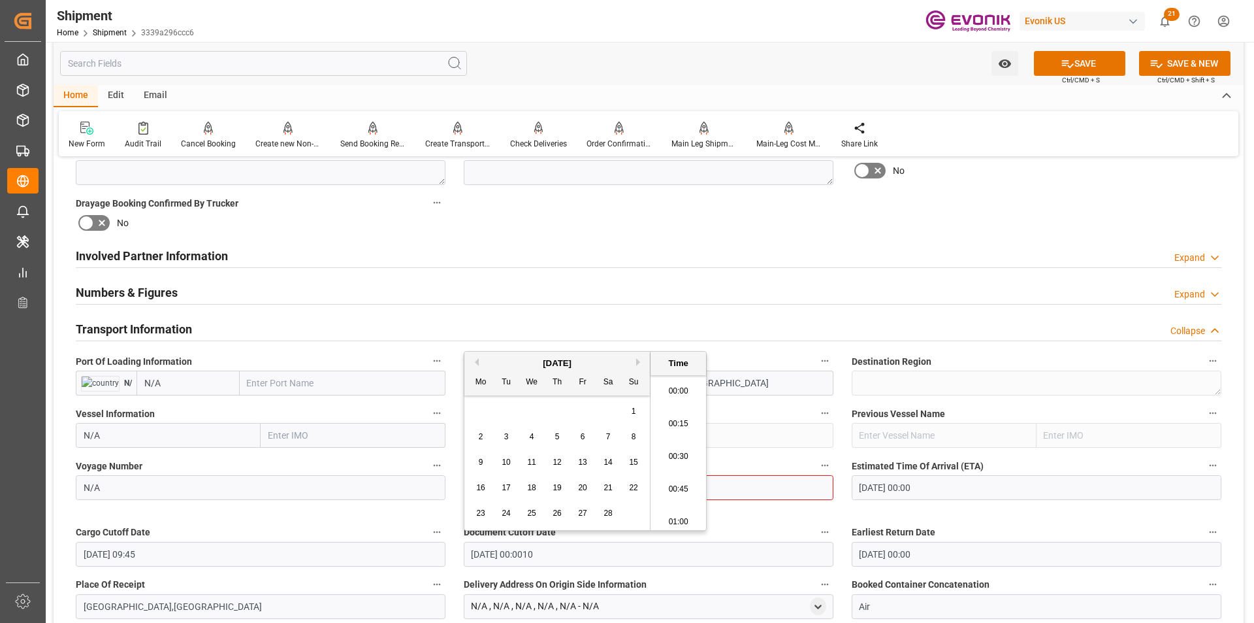
click at [559, 512] on span "26" at bounding box center [557, 512] width 8 height 9
type input "26.02.1970 00:10"
click at [534, 559] on input "26.02.1970 00:10" at bounding box center [649, 554] width 370 height 25
click at [561, 557] on input "26.02.1970 00:10" at bounding box center [649, 554] width 370 height 25
click at [350, 549] on div "Booking Confirmation Milestone Bar Collapse Submitted to FFW for Booking (Pendi…" at bounding box center [649, 405] width 1190 height 1780
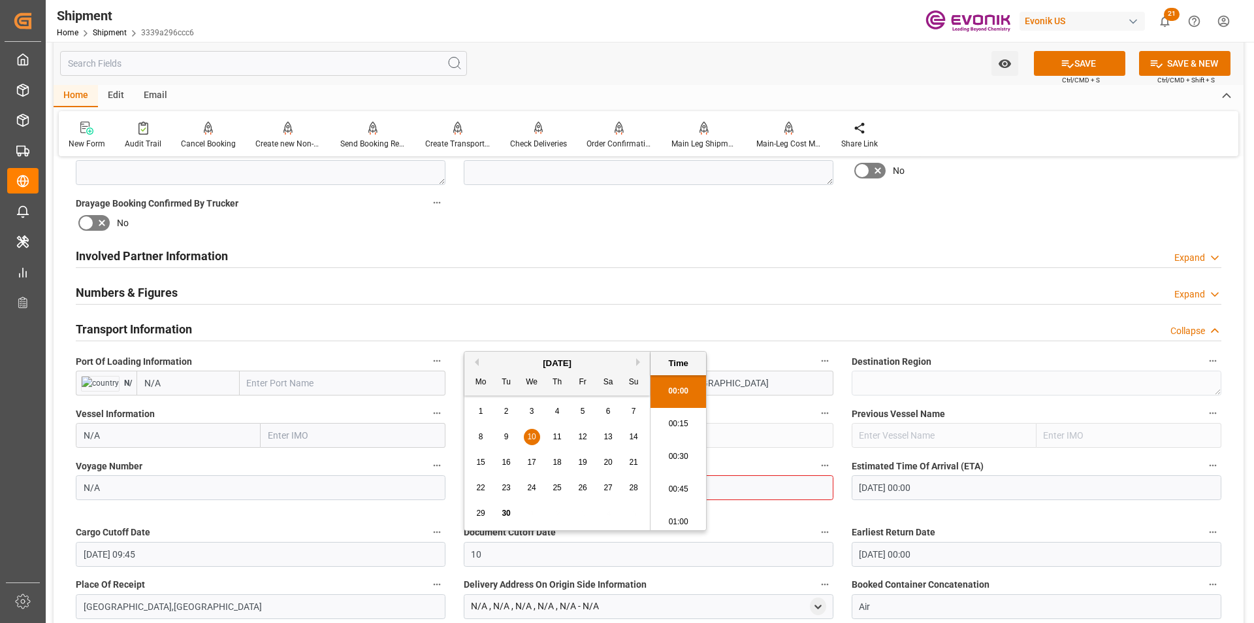
click at [504, 515] on span "30" at bounding box center [506, 512] width 8 height 9
click at [639, 363] on button "Next Month" at bounding box center [640, 362] width 8 height 8
click at [525, 409] on div "1" at bounding box center [532, 412] width 16 height 16
click at [675, 423] on li "00:15" at bounding box center [679, 424] width 56 height 33
type input "01.10.2025 00:15"
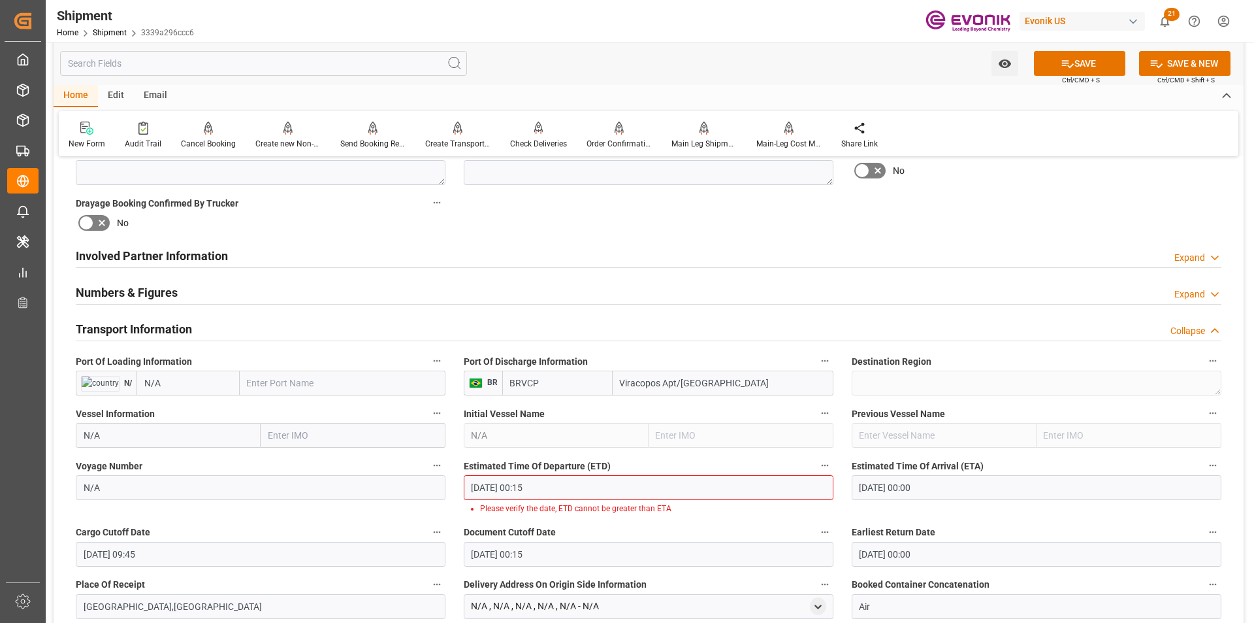
click at [576, 486] on input "01.10.2025 00:15" at bounding box center [649, 487] width 370 height 25
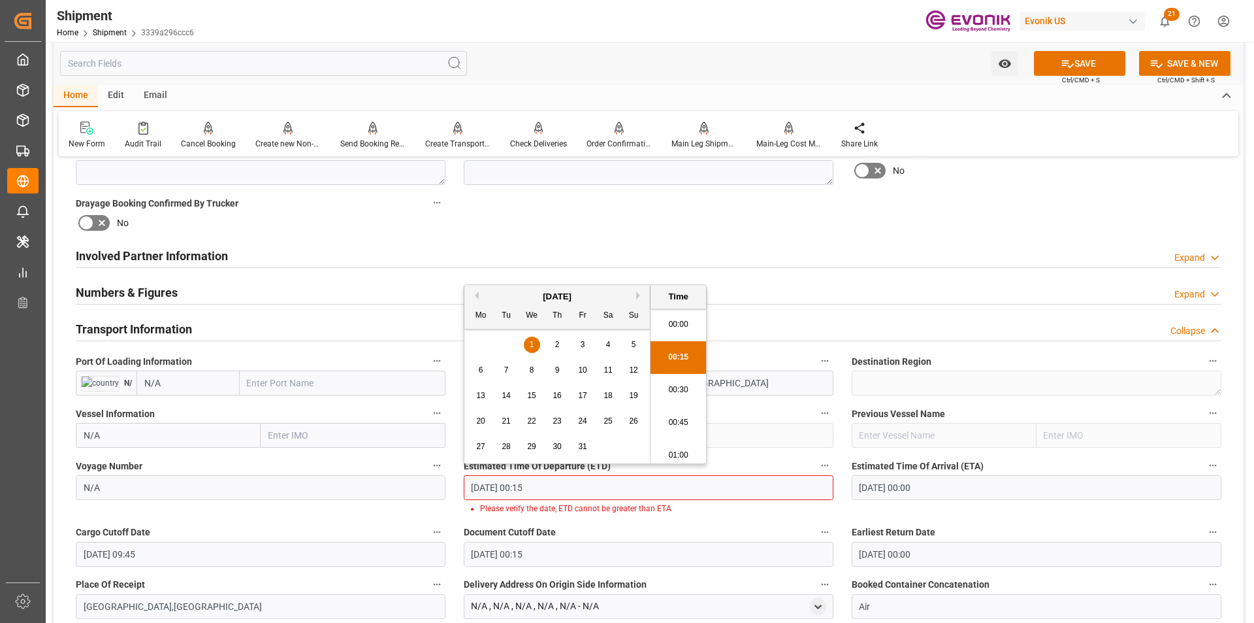
click at [673, 329] on li "00:00" at bounding box center [679, 324] width 56 height 33
type input "01.10.2025 00:00"
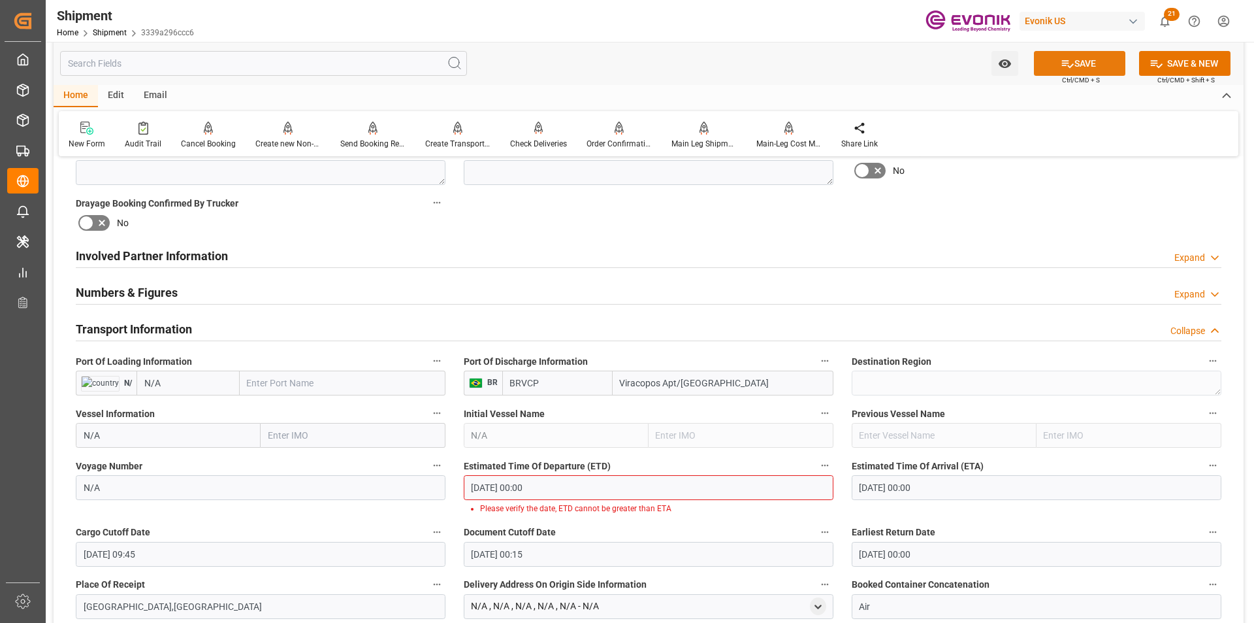
click at [1086, 65] on button "SAVE" at bounding box center [1079, 63] width 91 height 25
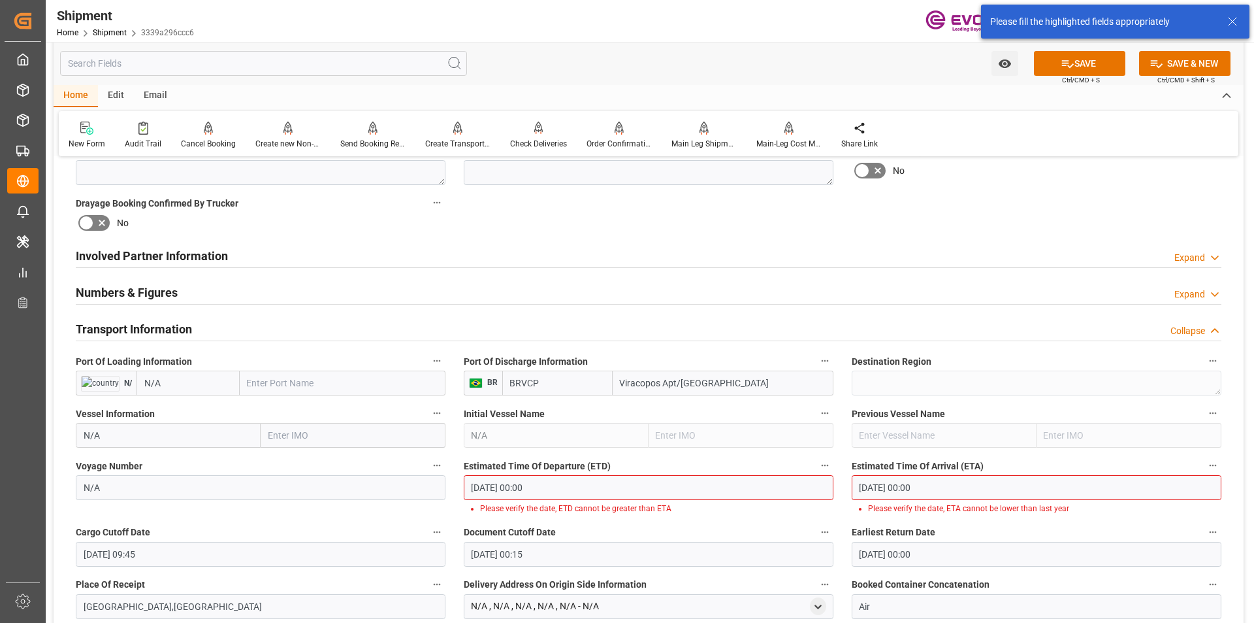
scroll to position [808, 0]
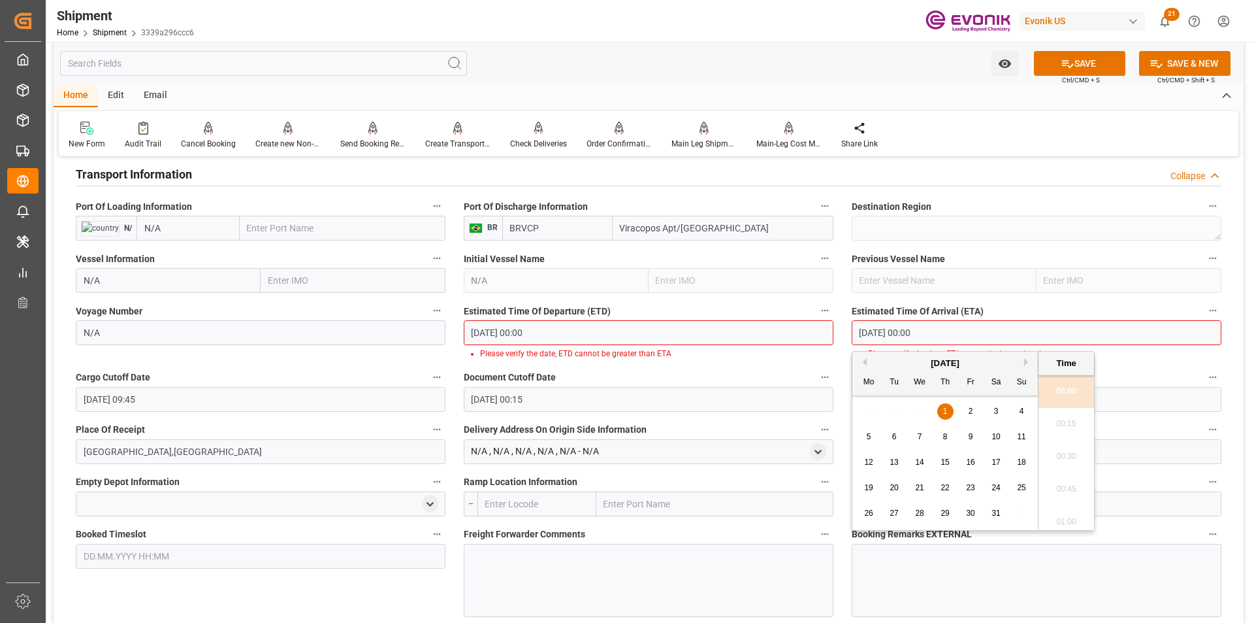
click at [919, 324] on input "01.01.1970 00:00" at bounding box center [1037, 332] width 370 height 25
drag, startPoint x: 948, startPoint y: 334, endPoint x: 741, endPoint y: 326, distance: 207.2
click at [741, 326] on div "Booking Confirmation Milestone Bar Collapse Submitted to FFW for Booking (Pendi…" at bounding box center [649, 250] width 1190 height 1780
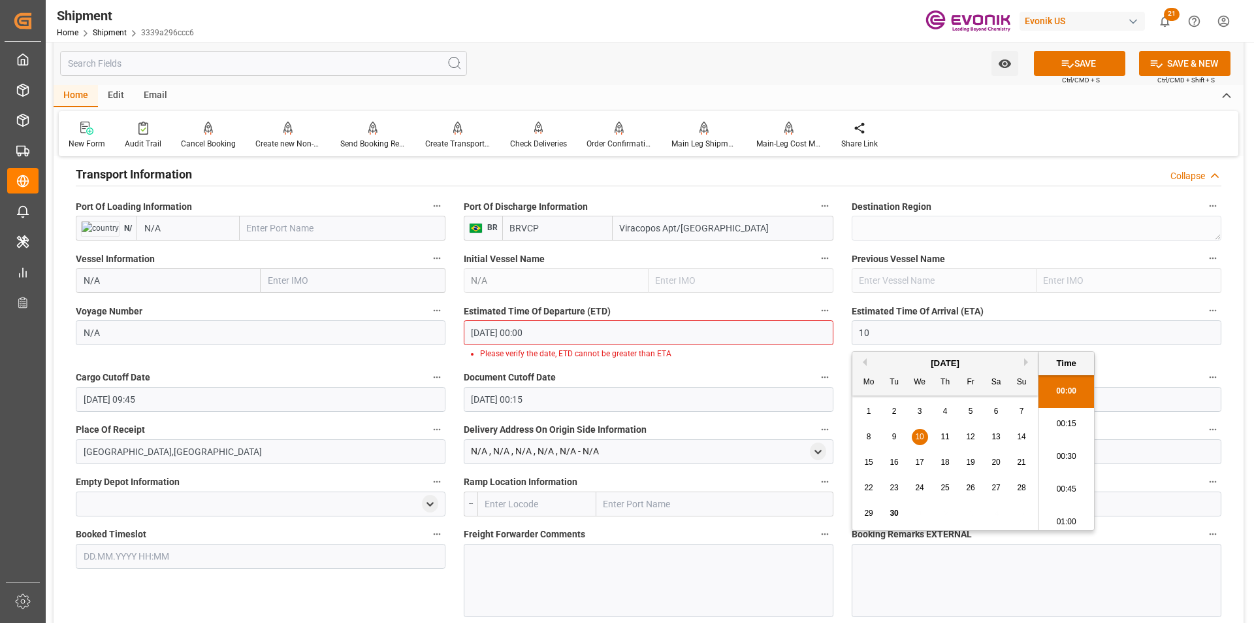
click at [1025, 366] on div "September 2025" at bounding box center [946, 363] width 186 height 13
click at [1026, 363] on button "Next Month" at bounding box center [1028, 362] width 8 height 8
click at [947, 438] on span "9" at bounding box center [945, 436] width 5 height 9
click at [1058, 418] on li "00:15" at bounding box center [1067, 424] width 56 height 33
type input "09.10.2025 00:15"
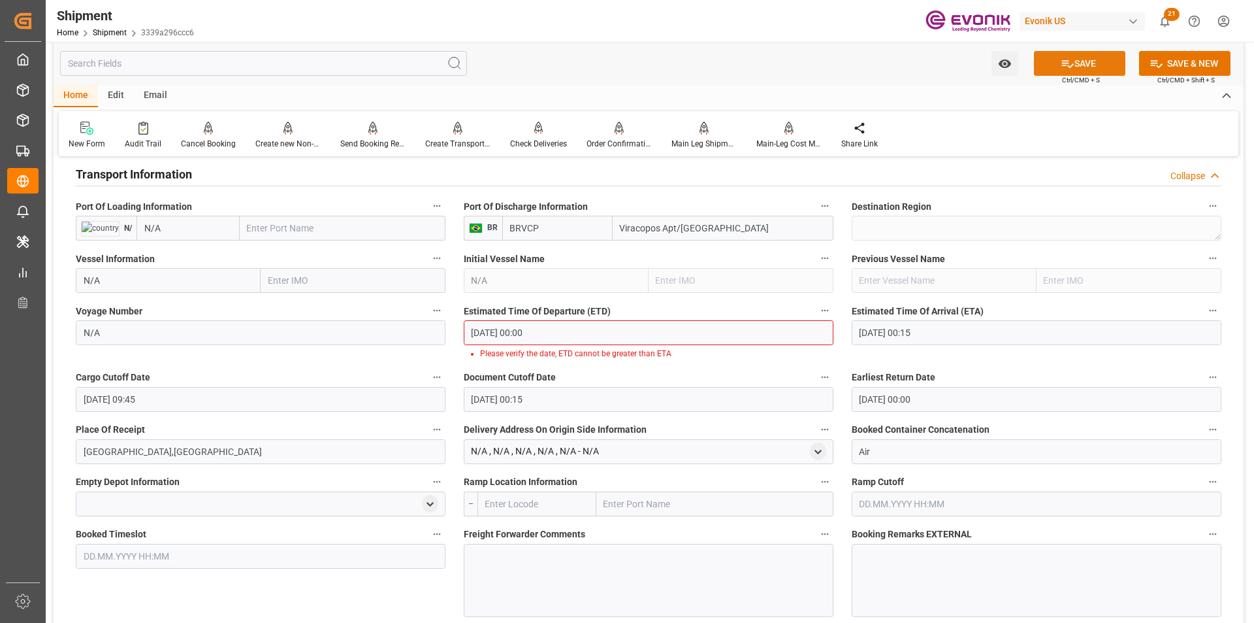
click at [1096, 63] on button "SAVE" at bounding box center [1079, 63] width 91 height 25
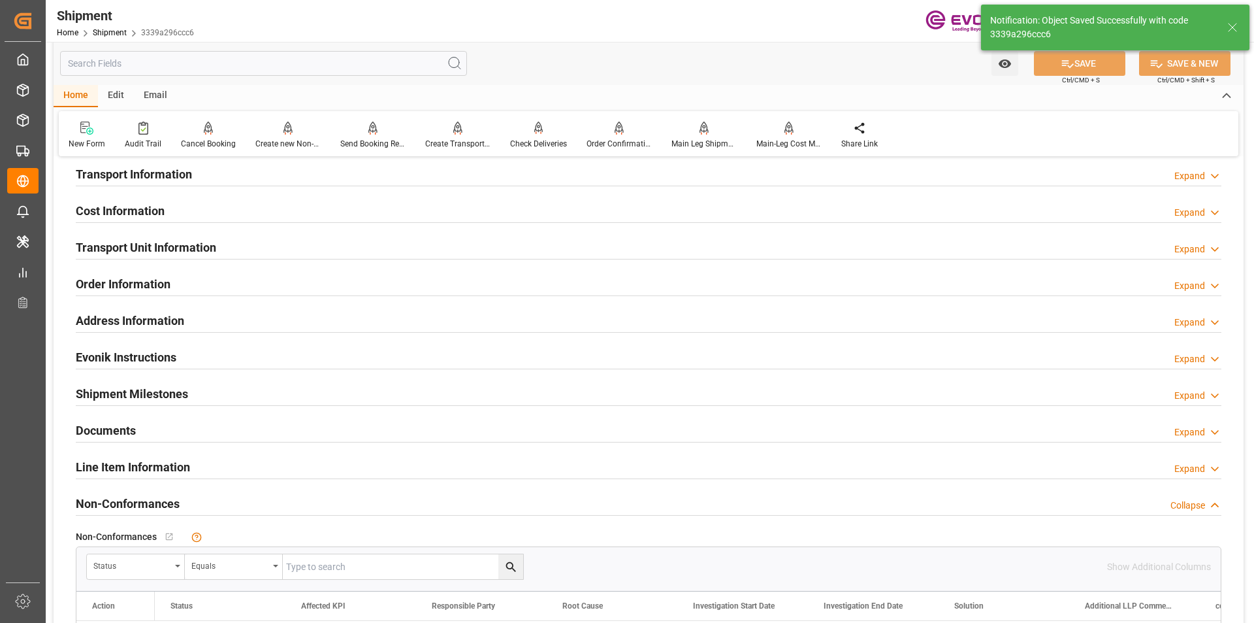
click at [390, 180] on div "Transport Information Expand" at bounding box center [649, 173] width 1146 height 25
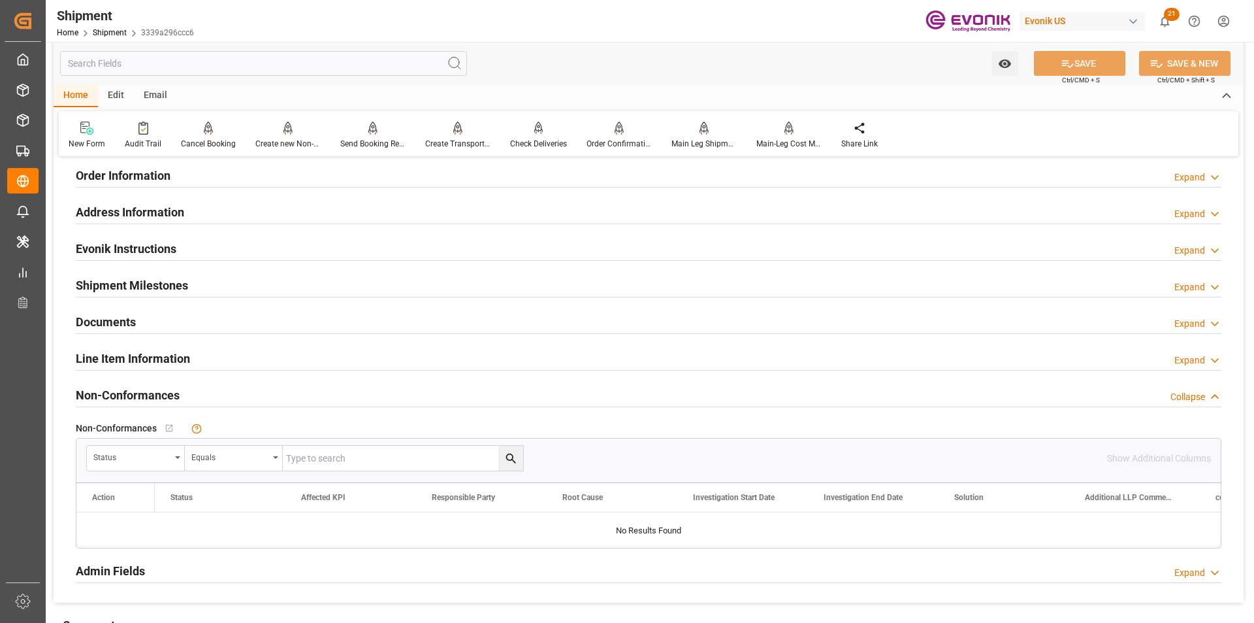
scroll to position [1200, 0]
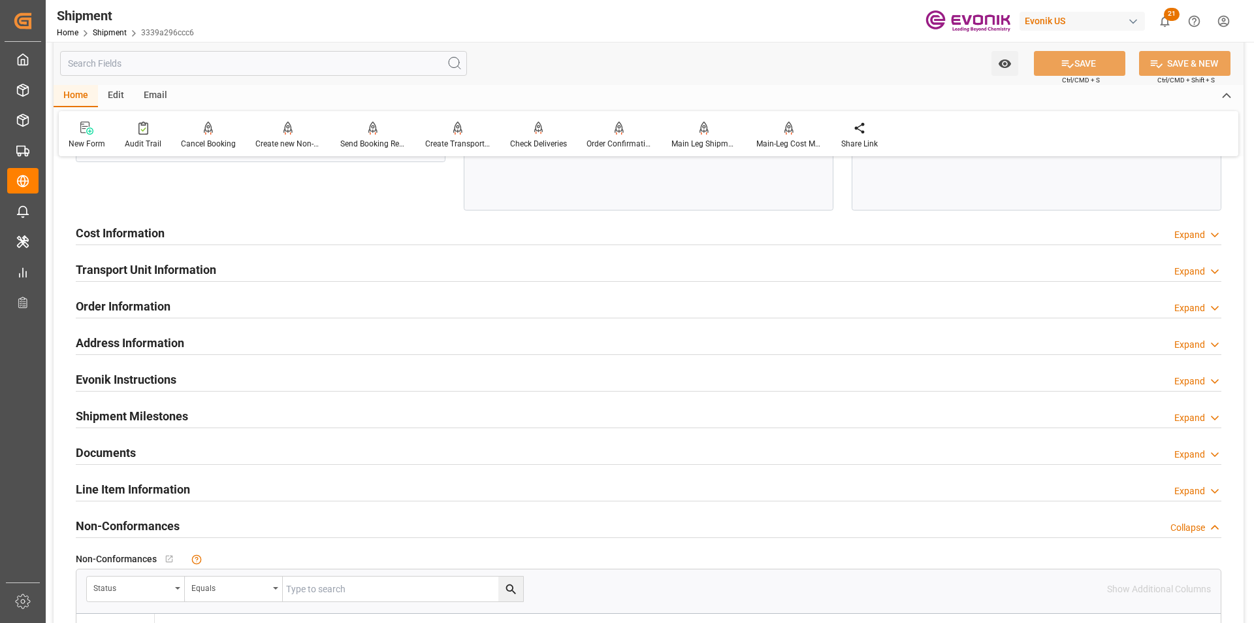
click at [432, 231] on div "Cost Information Expand" at bounding box center [649, 232] width 1146 height 25
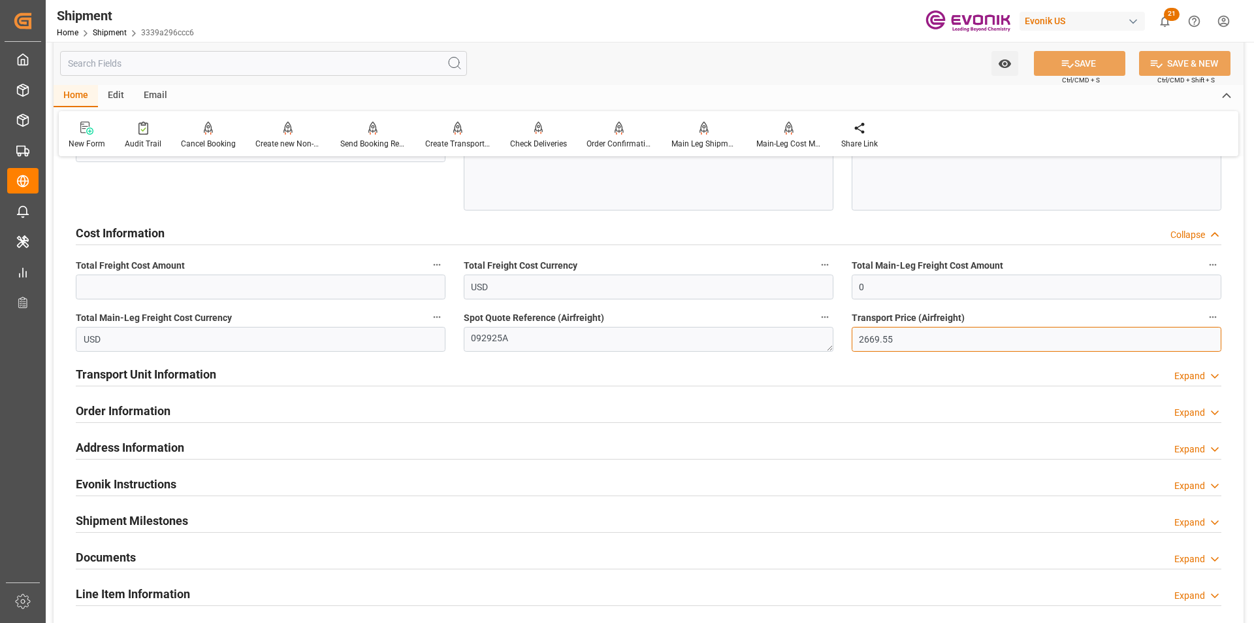
drag, startPoint x: 909, startPoint y: 336, endPoint x: 801, endPoint y: 329, distance: 108.7
click at [159, 282] on input "text" at bounding box center [261, 286] width 370 height 25
paste input "2669.55"
type input "2669.55"
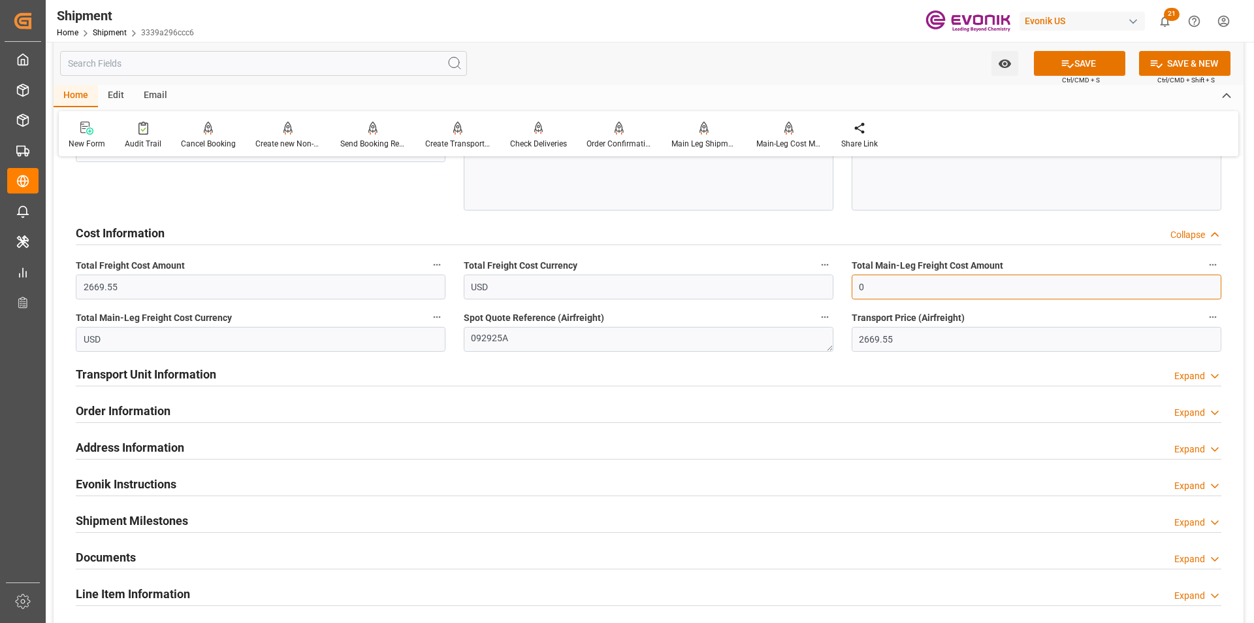
drag, startPoint x: 882, startPoint y: 286, endPoint x: 802, endPoint y: 281, distance: 80.5
paste input "2669.55"
type input "2669.55"
click at [1079, 61] on button "SAVE" at bounding box center [1079, 63] width 91 height 25
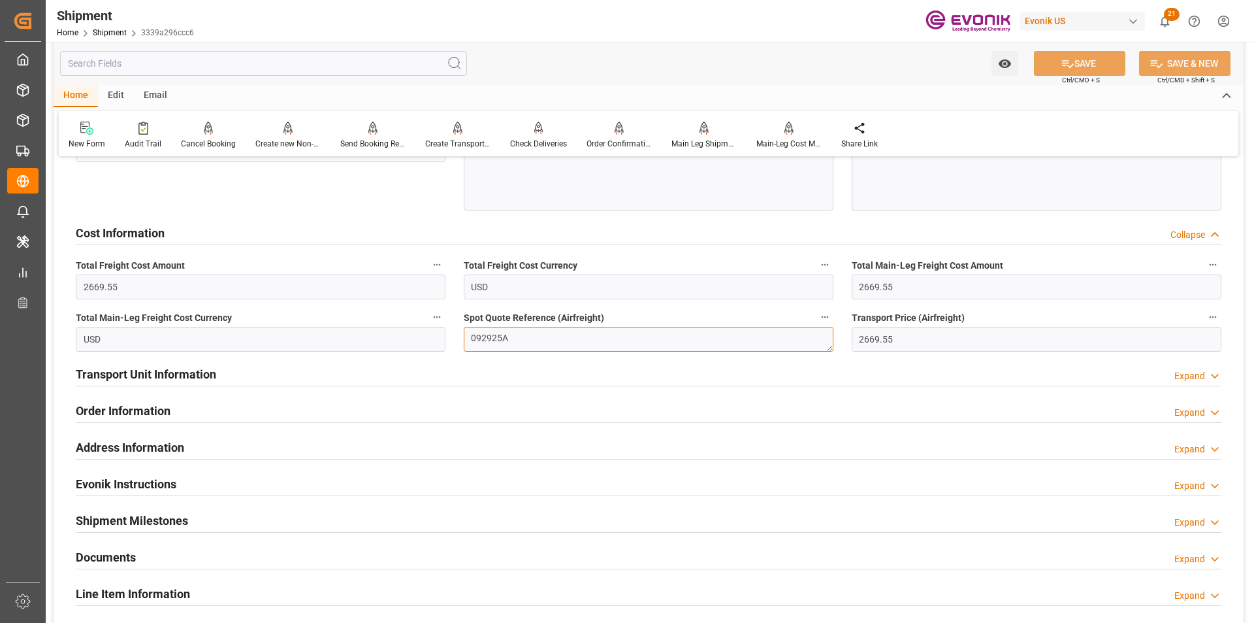
click at [517, 344] on textarea "092925A" at bounding box center [649, 339] width 370 height 25
drag, startPoint x: 517, startPoint y: 344, endPoint x: 439, endPoint y: 333, distance: 78.4
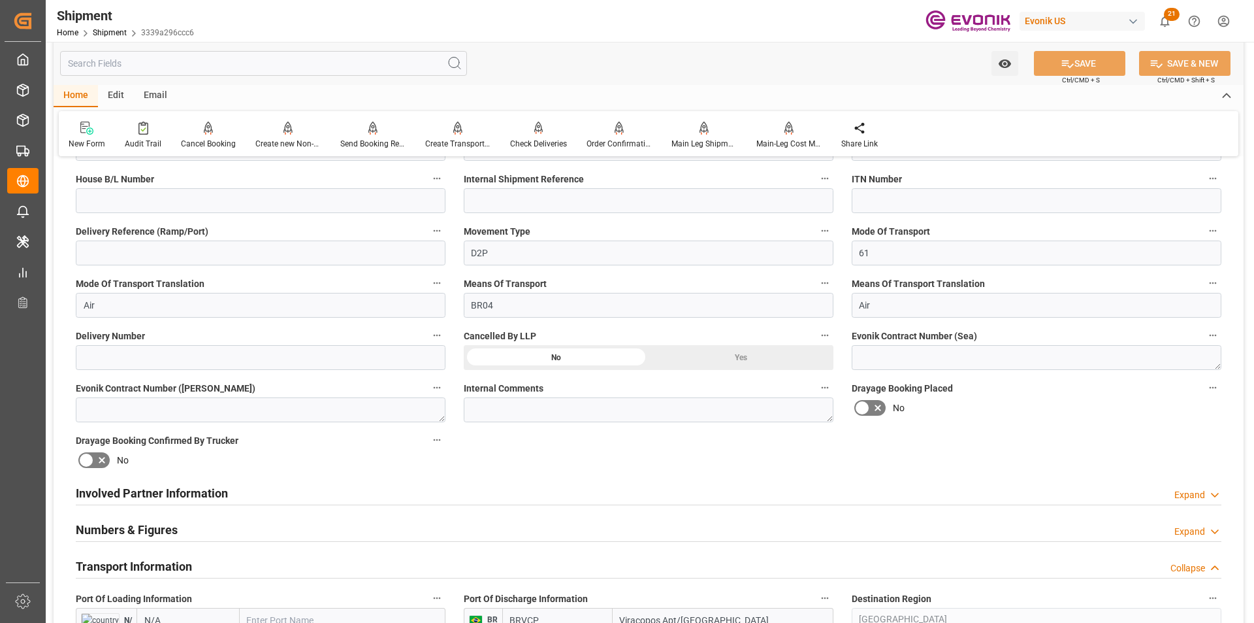
scroll to position [220, 0]
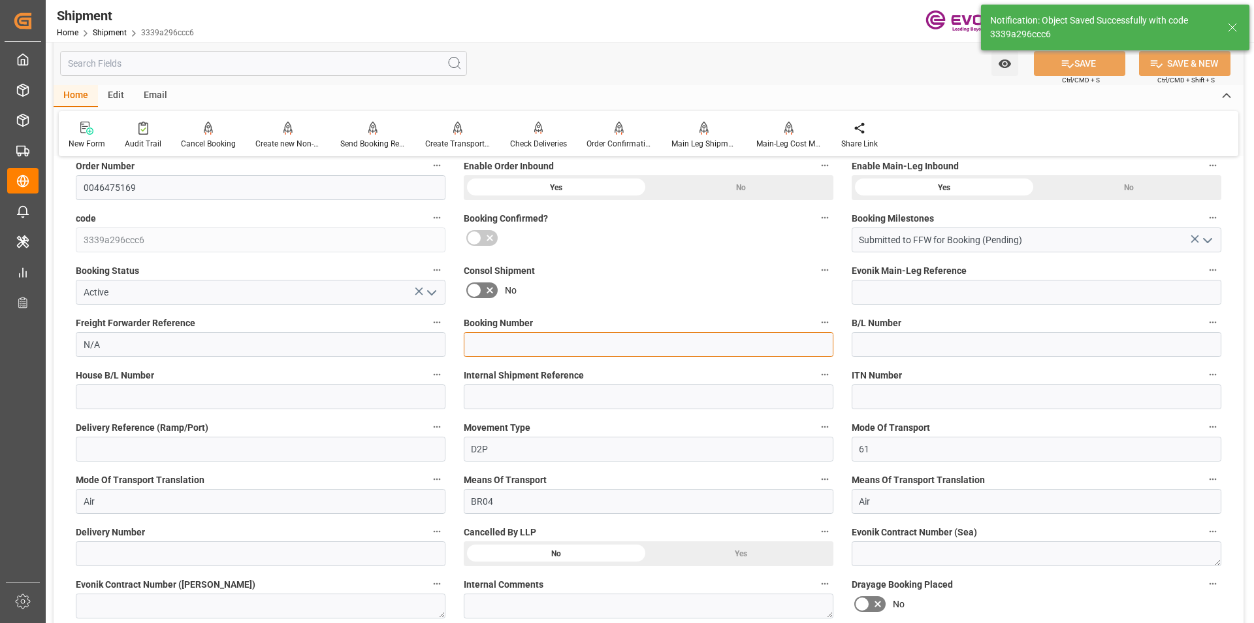
click at [600, 350] on input at bounding box center [649, 344] width 370 height 25
paste input "092925A"
type input "092925A"
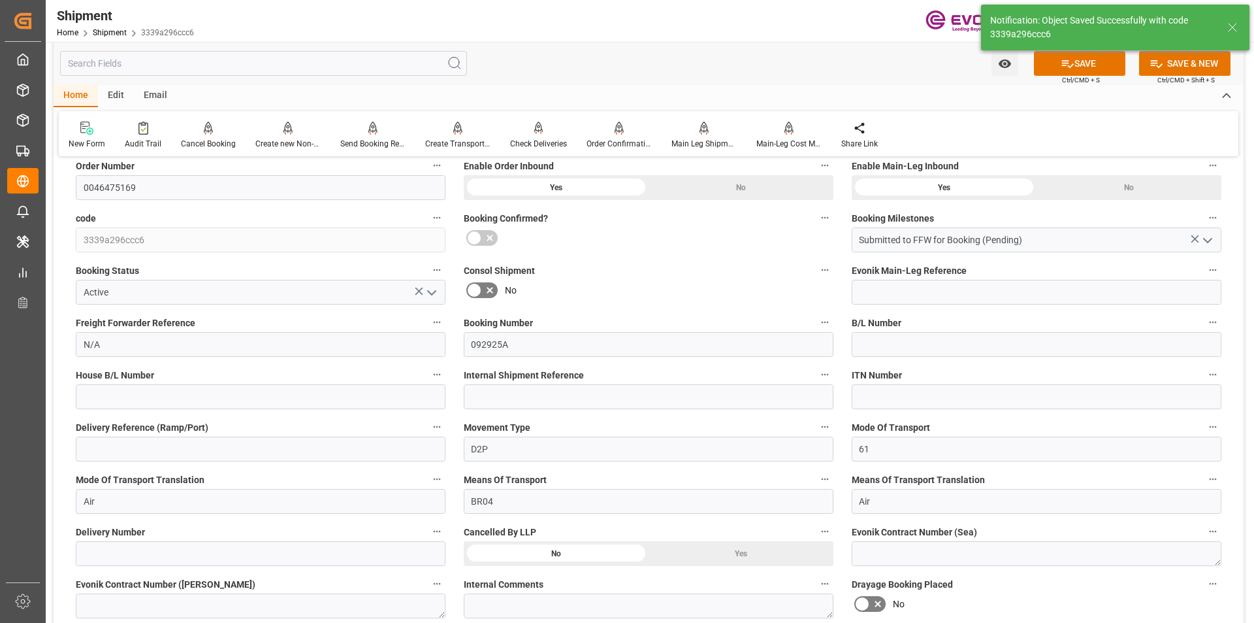
click at [1099, 58] on button "SAVE" at bounding box center [1079, 63] width 91 height 25
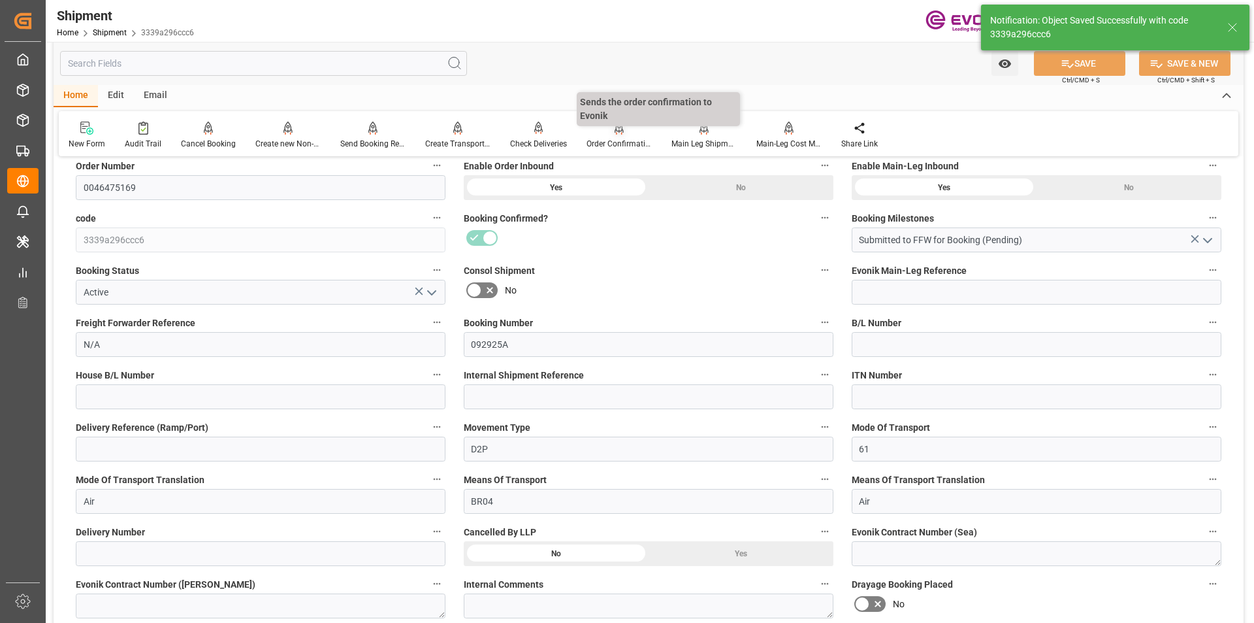
click at [619, 131] on icon at bounding box center [619, 127] width 9 height 11
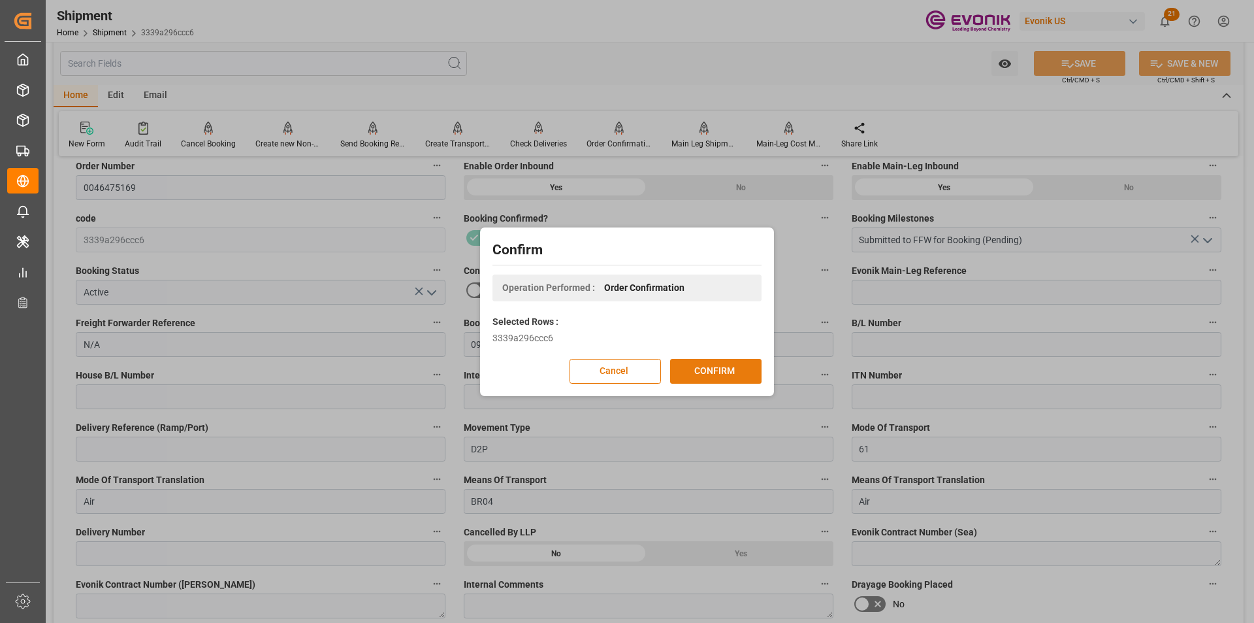
click at [710, 368] on button "CONFIRM" at bounding box center [715, 371] width 91 height 25
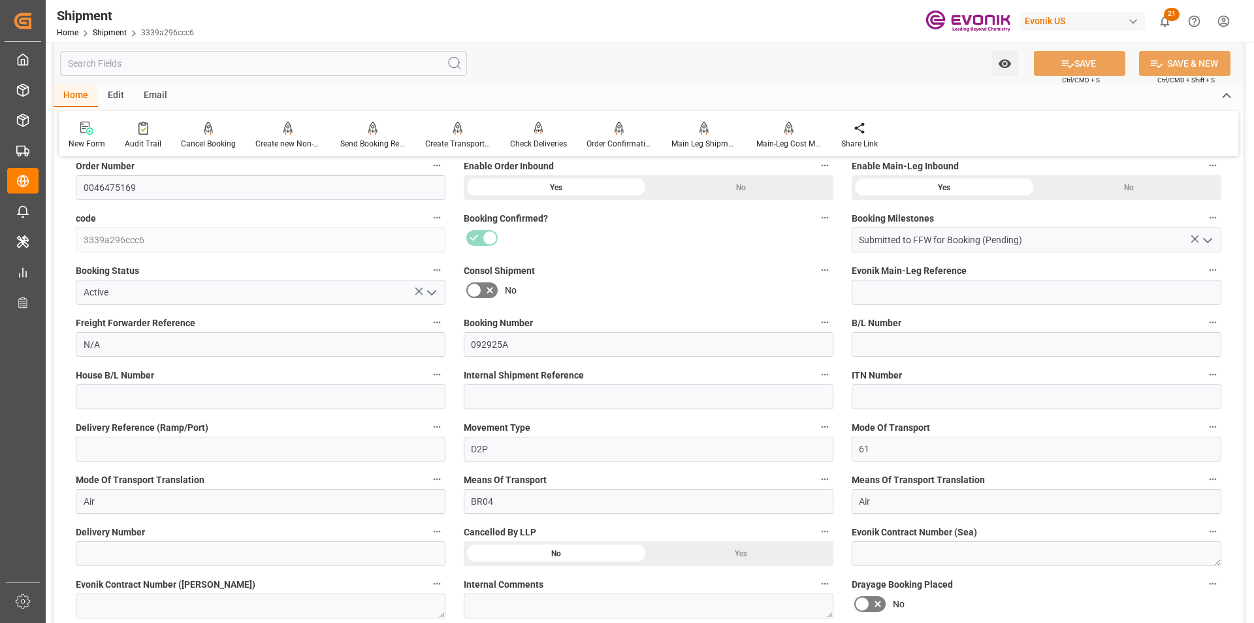
scroll to position [0, 0]
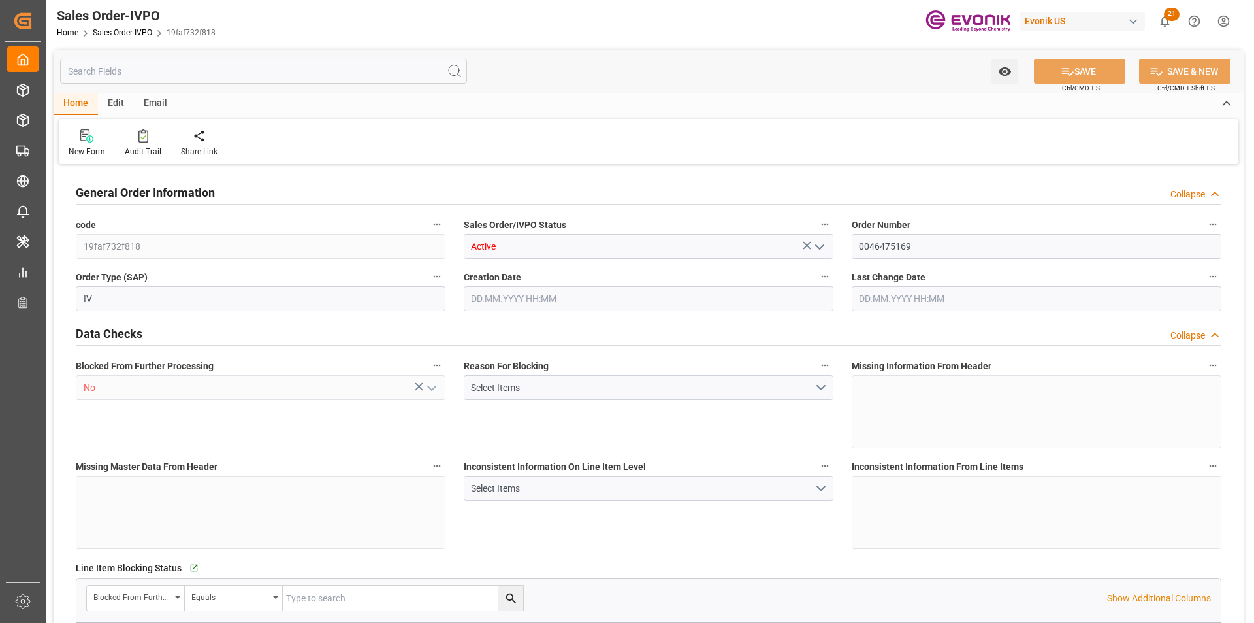
type input "BRVCP"
type input "2669.55"
type input "1"
type input "228.72"
type input "[DATE] 13:48"
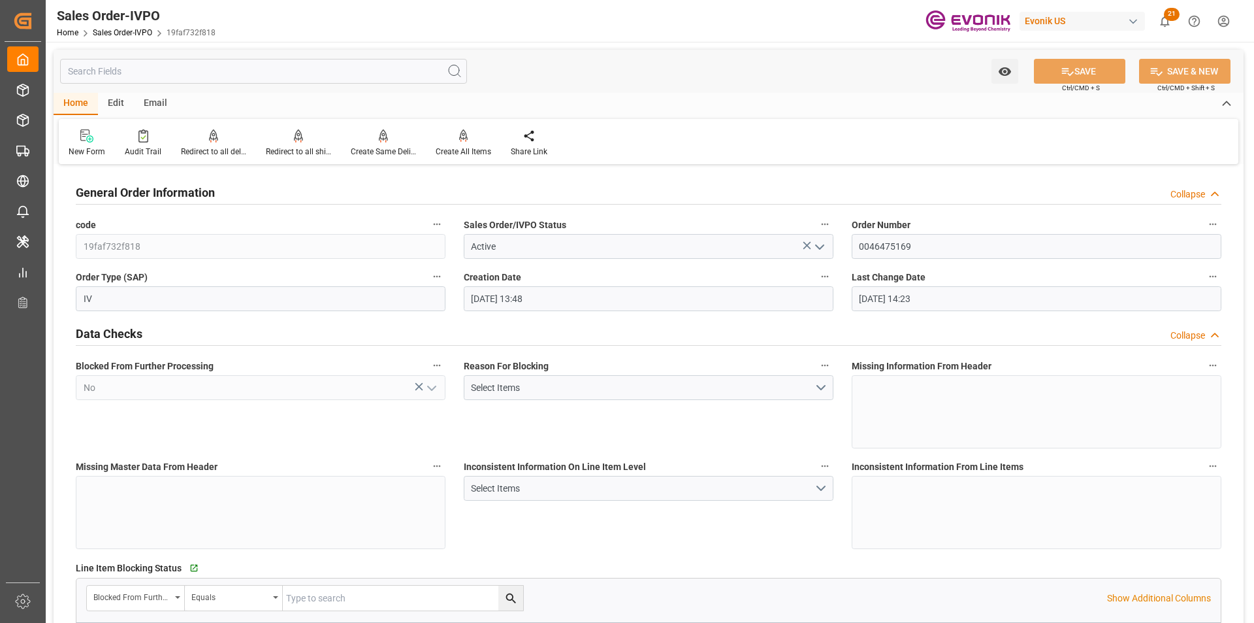
type input "[DATE] 14:23"
type input "INBOM"
type input "5207.1"
type input "1"
type input "1801.6"
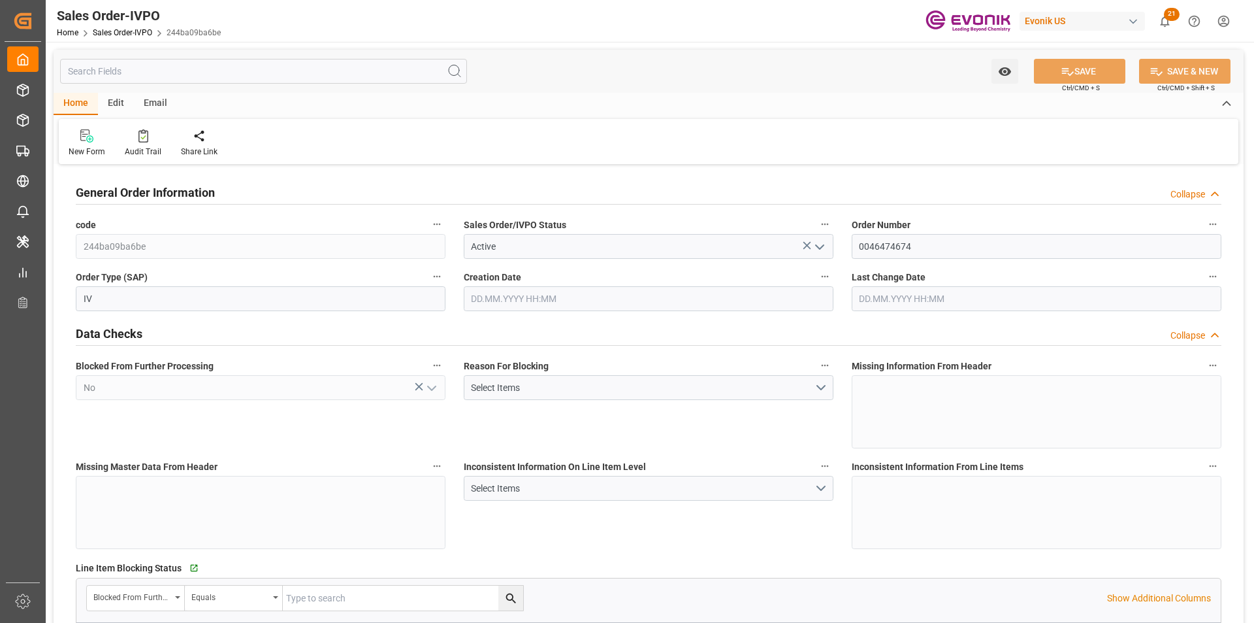
type input "26.09.2025 18:58"
type input "29.09.2025 10:49"
click at [302, 143] on div "Redirect to all shipments" at bounding box center [298, 143] width 85 height 29
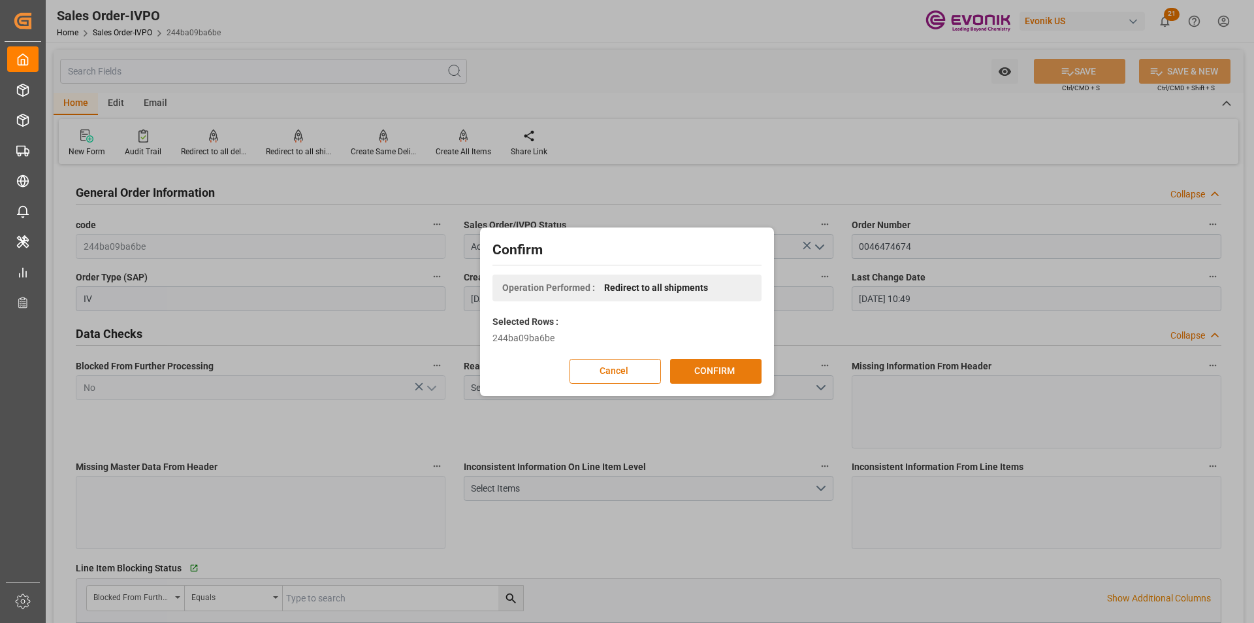
click at [736, 370] on button "CONFIRM" at bounding box center [715, 371] width 91 height 25
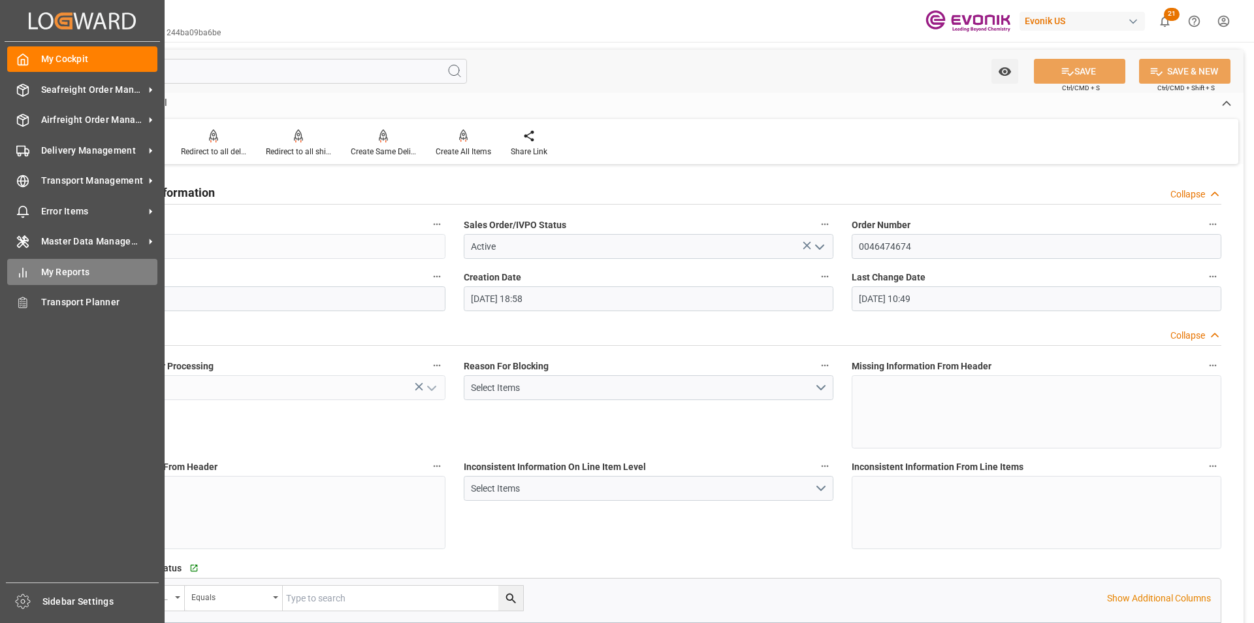
click at [33, 271] on div "My Reports My Reports" at bounding box center [82, 271] width 150 height 25
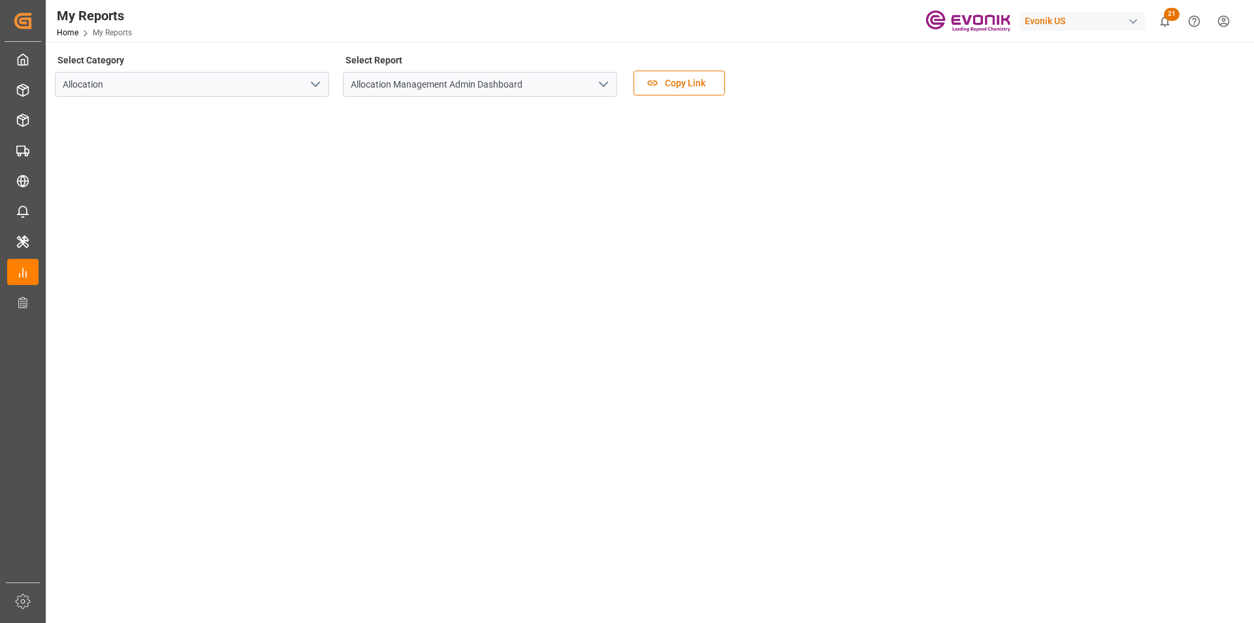
click at [320, 80] on icon "open menu" at bounding box center [316, 84] width 16 height 16
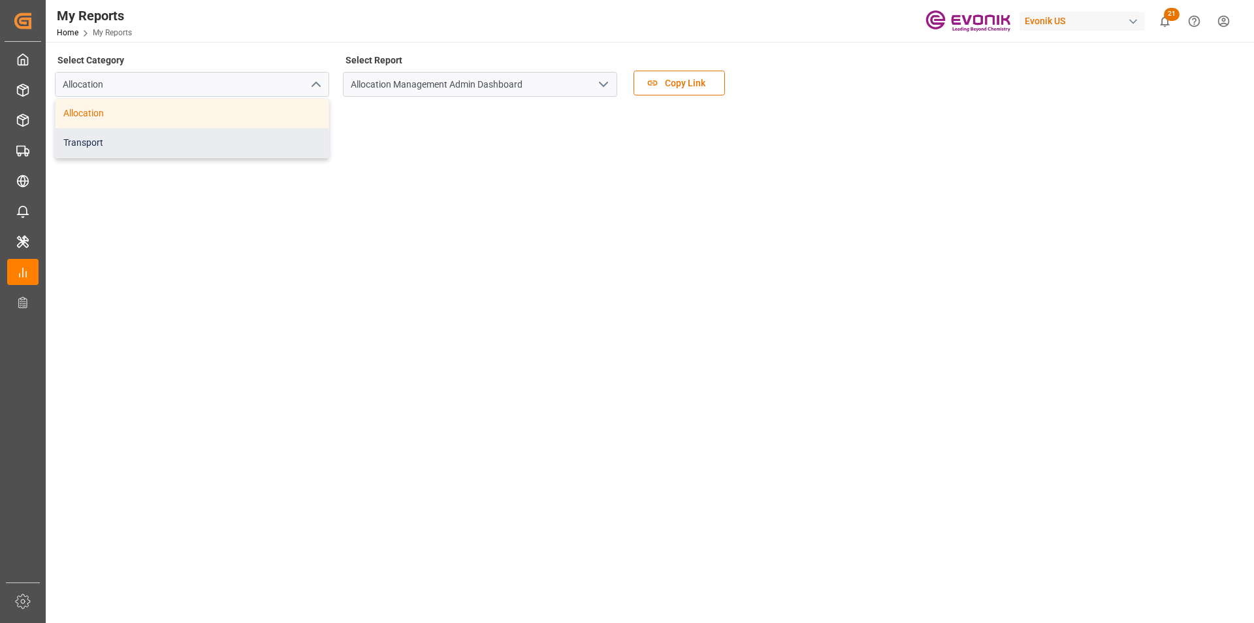
click at [99, 144] on div "Transport" at bounding box center [192, 142] width 273 height 29
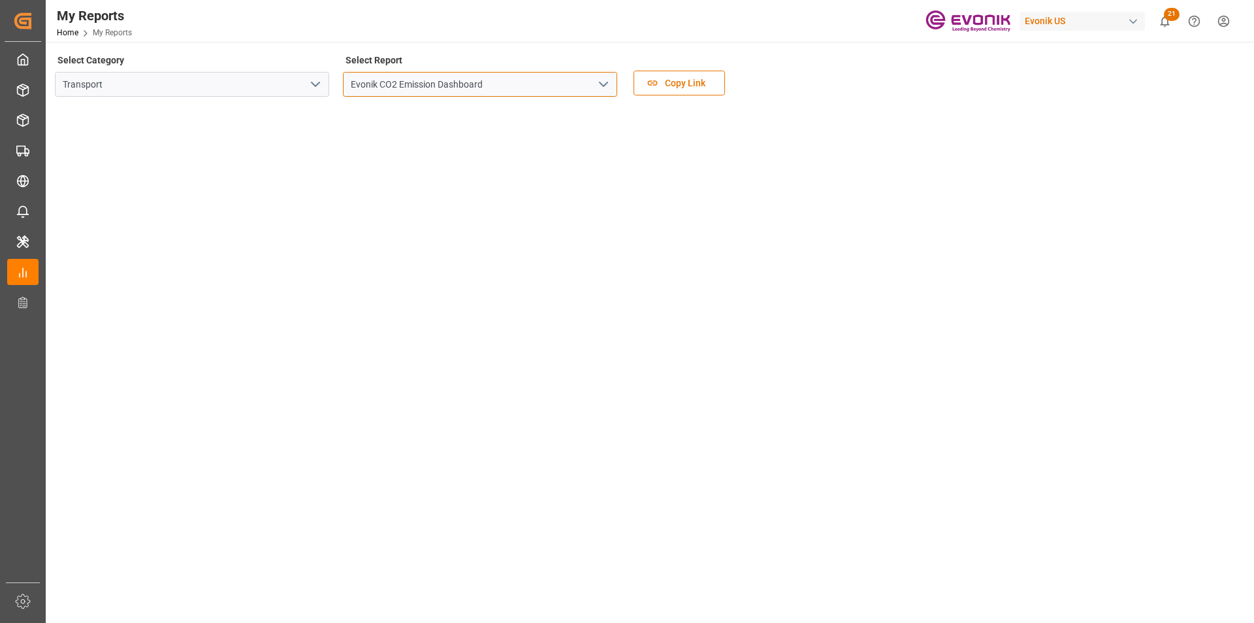
click at [458, 84] on input "Evonik CO2 Emission Dashboard" at bounding box center [480, 84] width 274 height 25
click at [598, 84] on icon "open menu" at bounding box center [604, 84] width 16 height 16
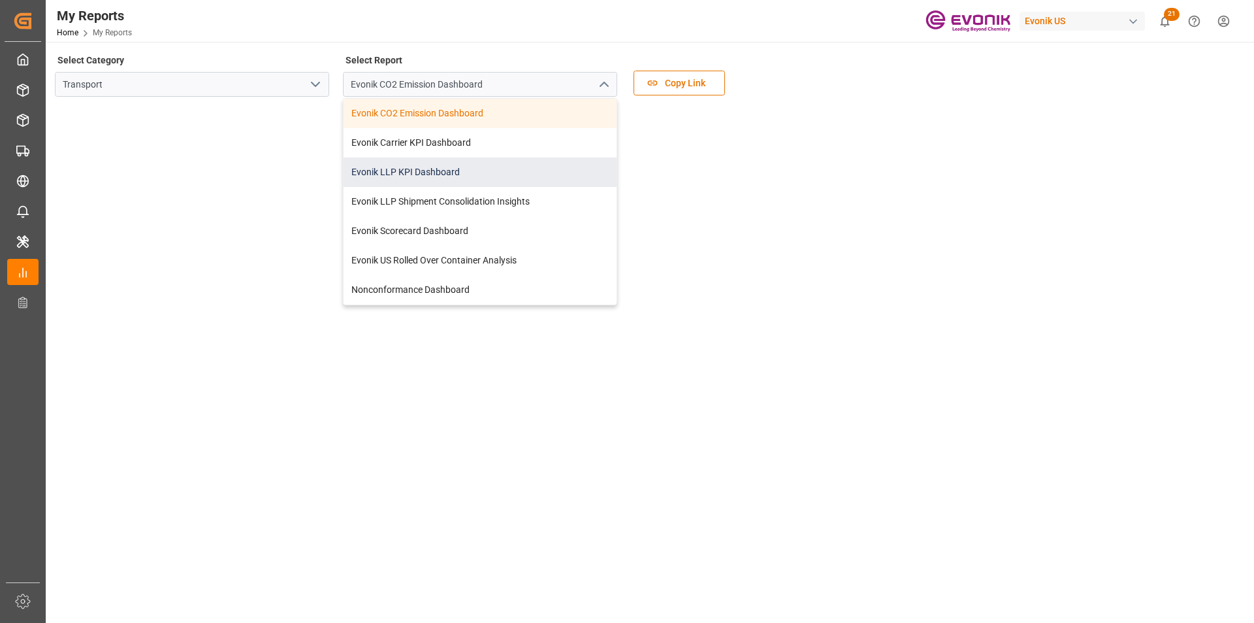
click at [417, 163] on div "Evonik LLP KPI Dashboard" at bounding box center [480, 171] width 273 height 29
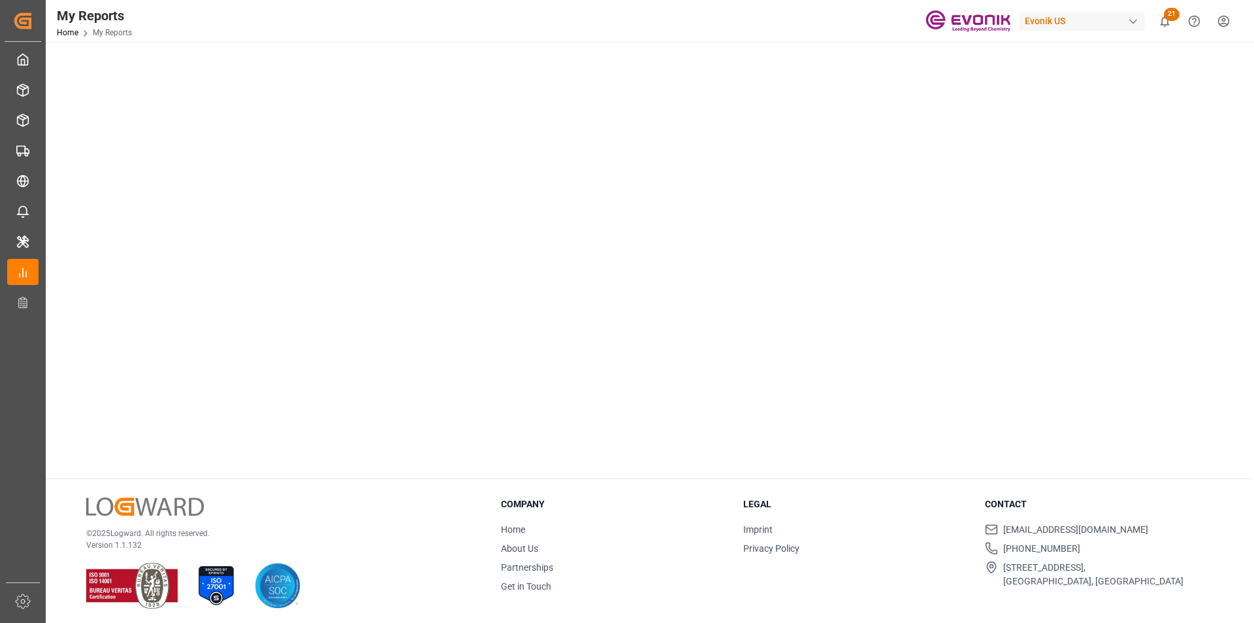
scroll to position [523, 0]
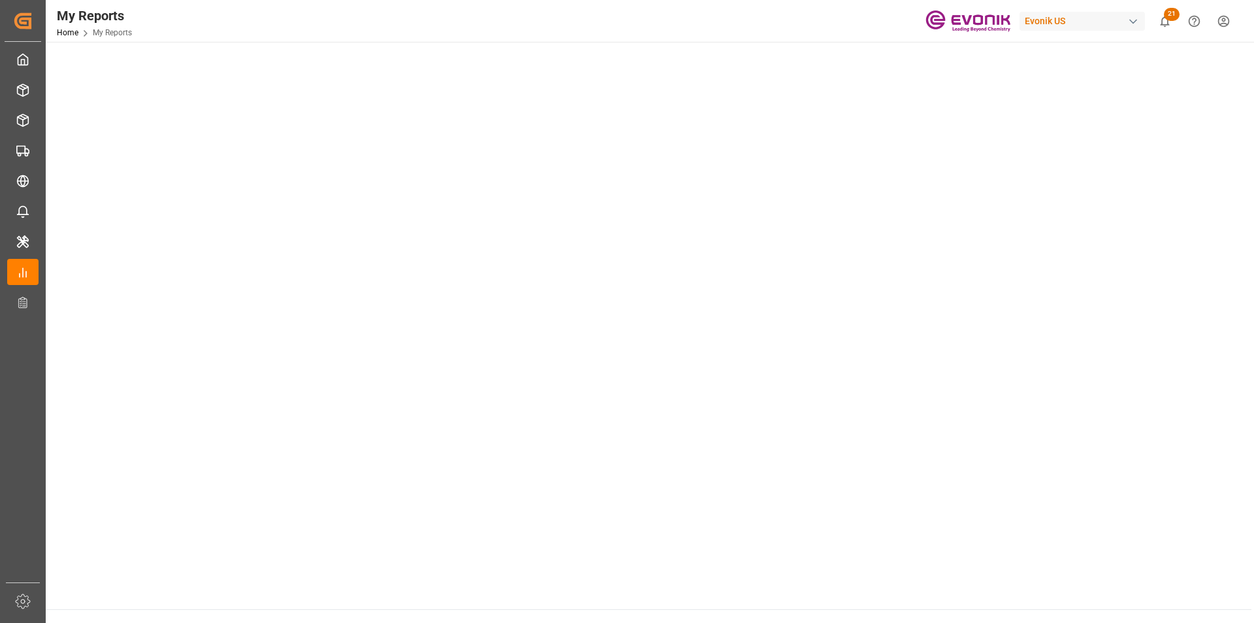
click at [977, 398] on tableau-viz at bounding box center [648, 91] width 1185 height 1014
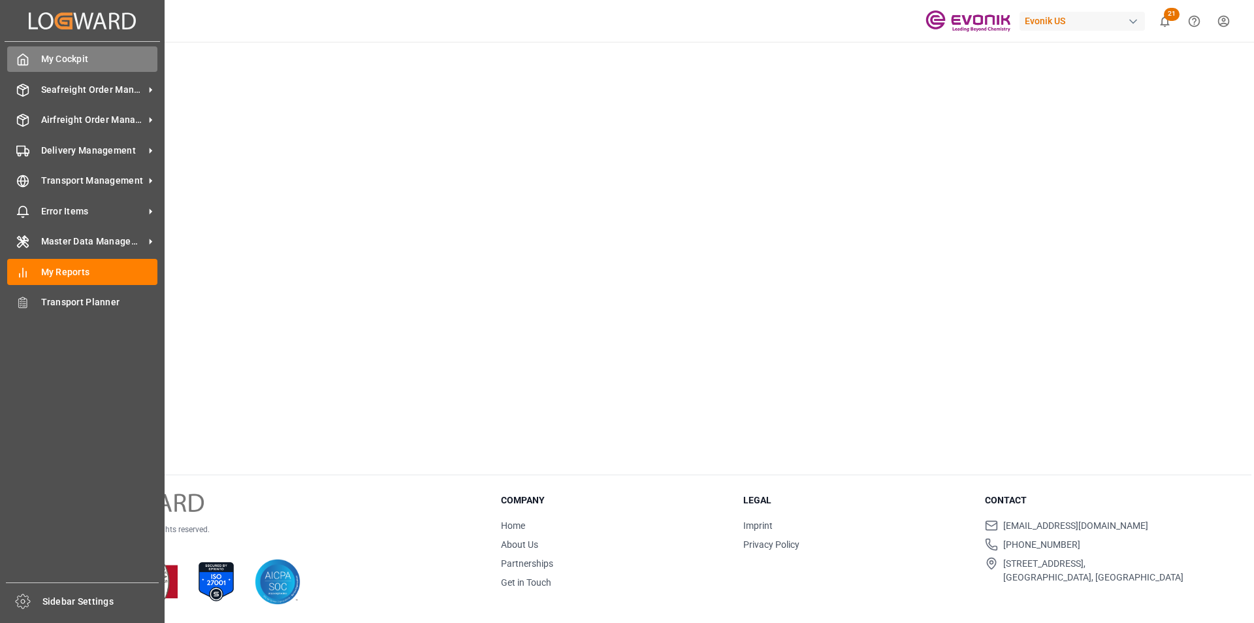
click at [50, 67] on div "My Cockpit My Cockpit" at bounding box center [82, 58] width 150 height 25
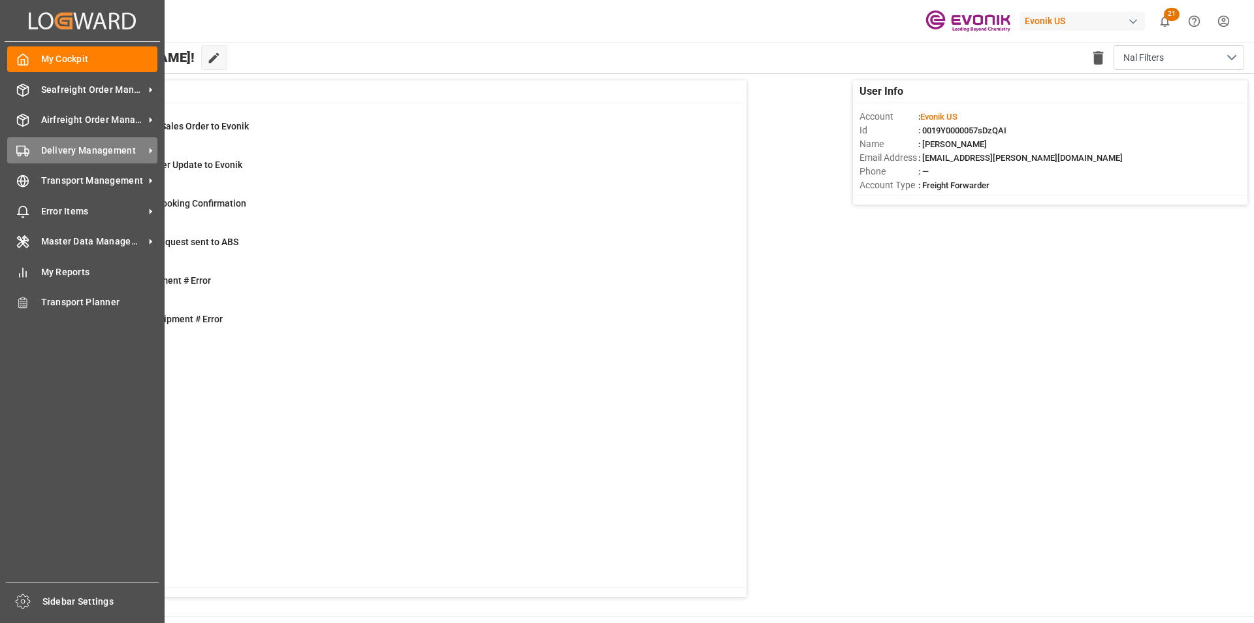
click at [52, 141] on div "Delivery Management Delivery Management" at bounding box center [82, 149] width 150 height 25
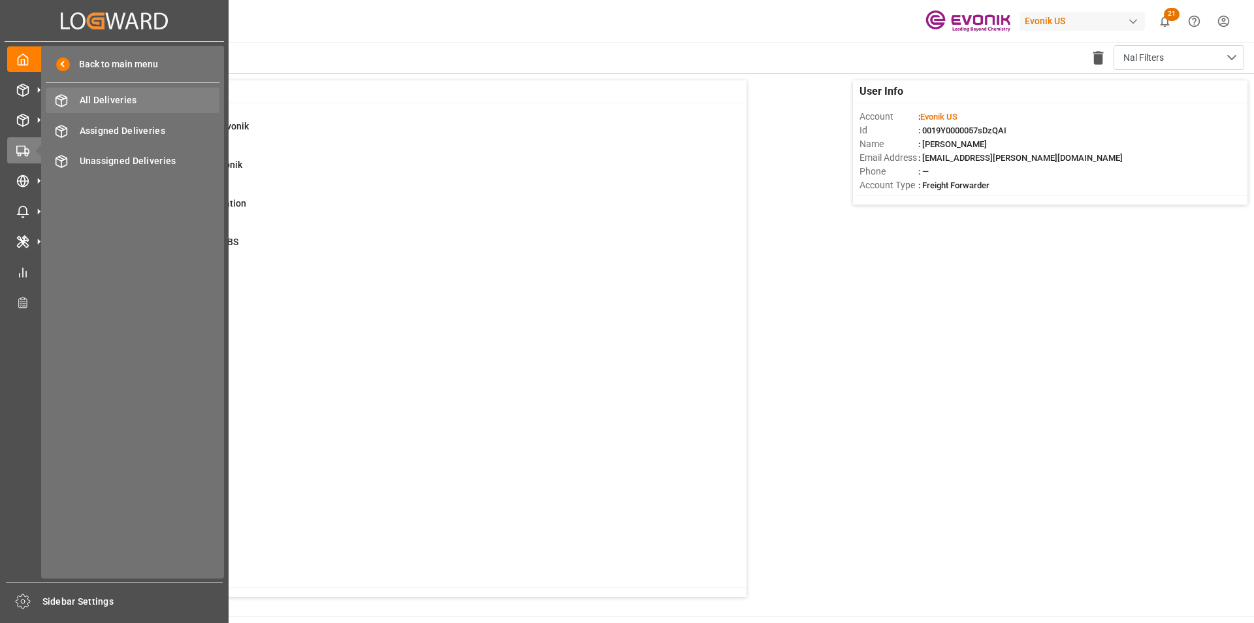
click at [122, 98] on span "All Deliveries" at bounding box center [150, 100] width 140 height 14
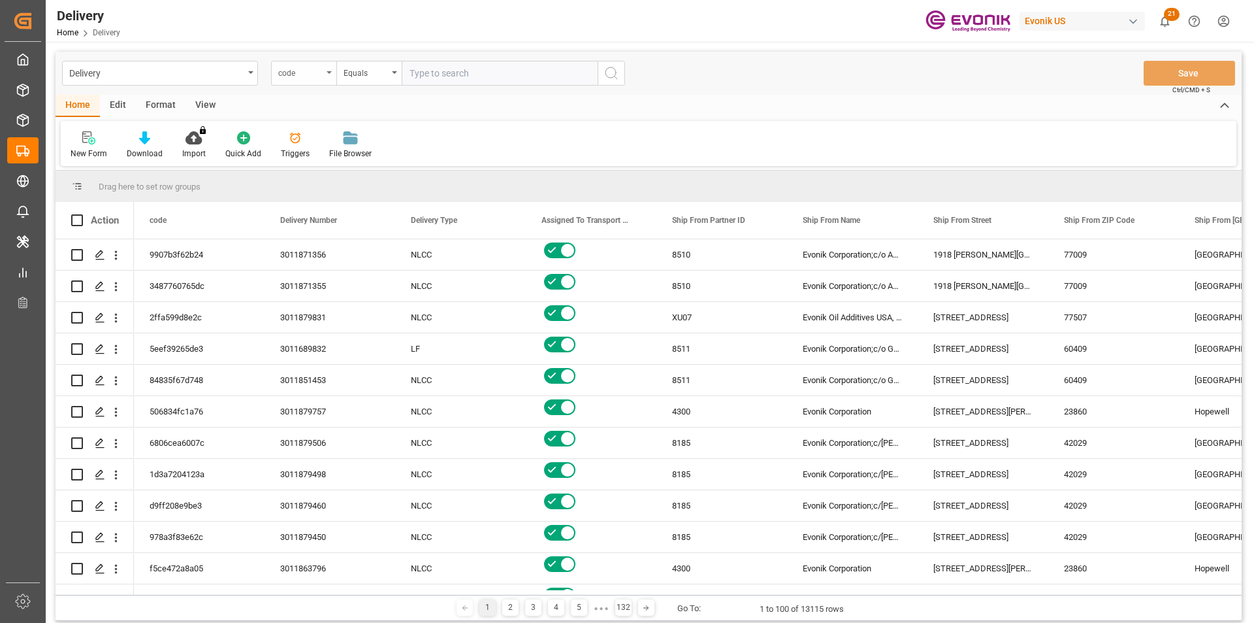
click at [329, 73] on icon "open menu" at bounding box center [329, 72] width 5 height 3
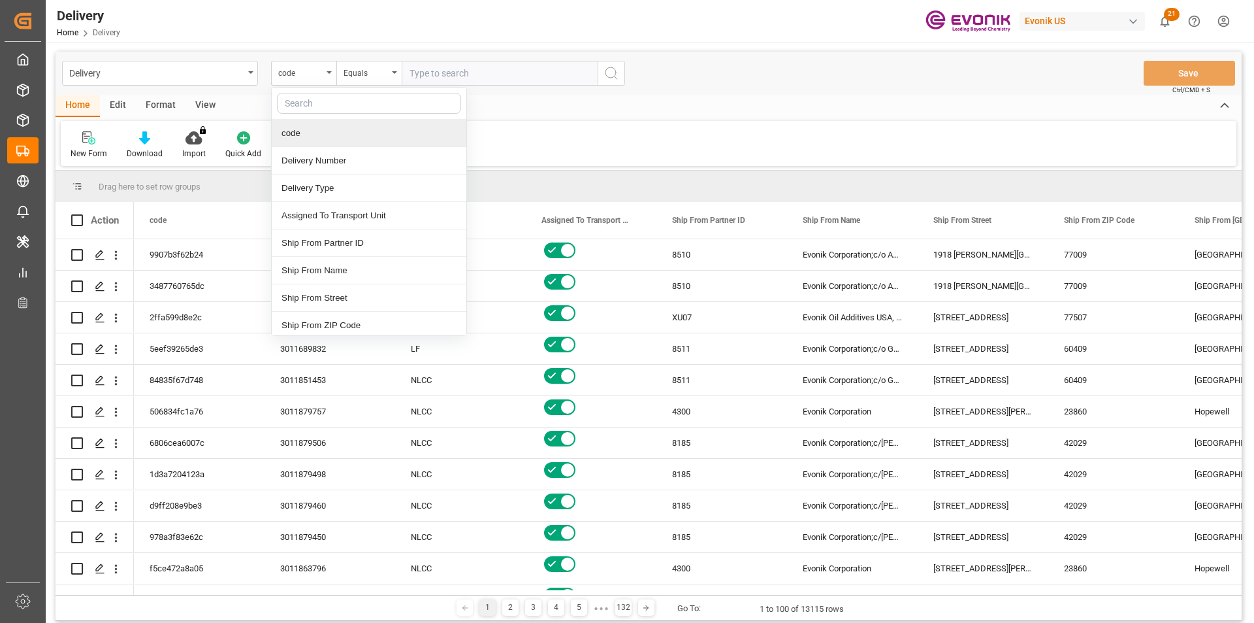
click at [333, 106] on input "text" at bounding box center [369, 103] width 184 height 21
type input "pg"
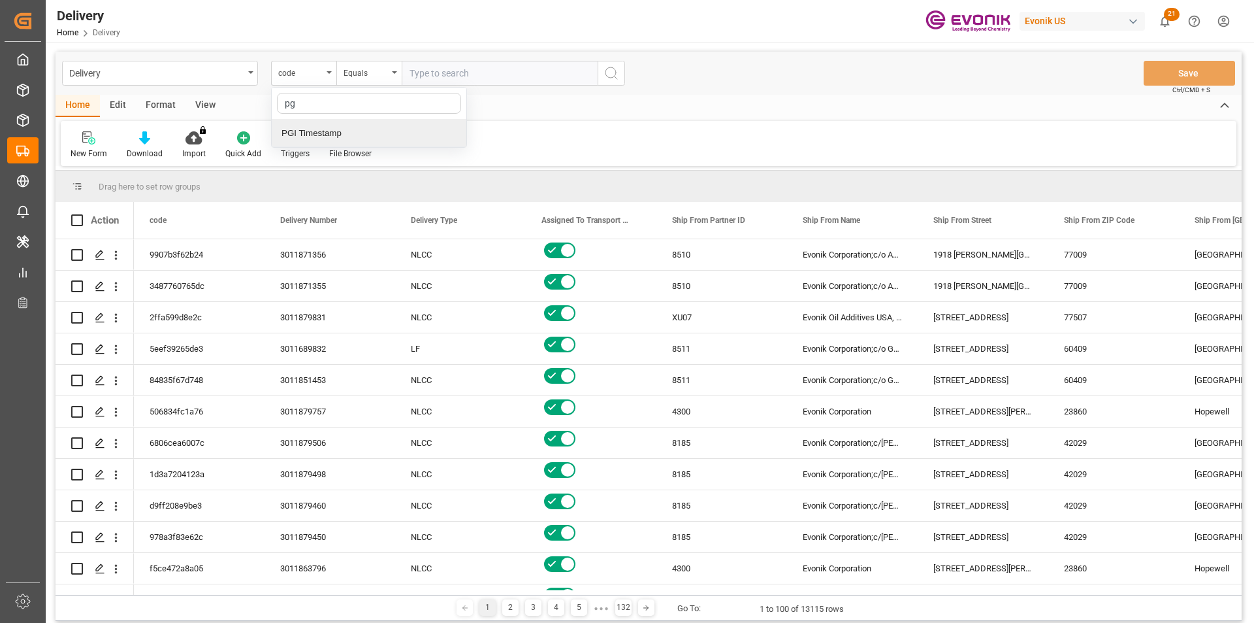
click at [300, 133] on div "PGI Timestamp" at bounding box center [369, 133] width 195 height 27
click at [358, 67] on div "Equals" at bounding box center [366, 71] width 44 height 15
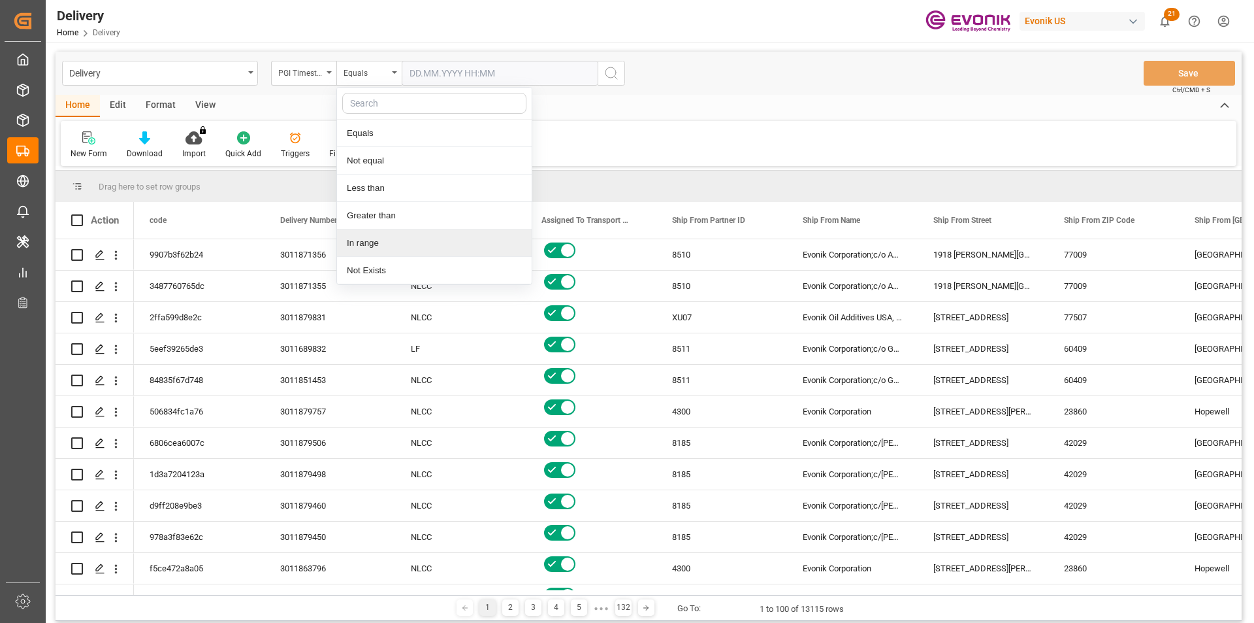
drag, startPoint x: 368, startPoint y: 248, endPoint x: 374, endPoint y: 238, distance: 11.4
click at [369, 246] on div "In range" at bounding box center [434, 242] width 195 height 27
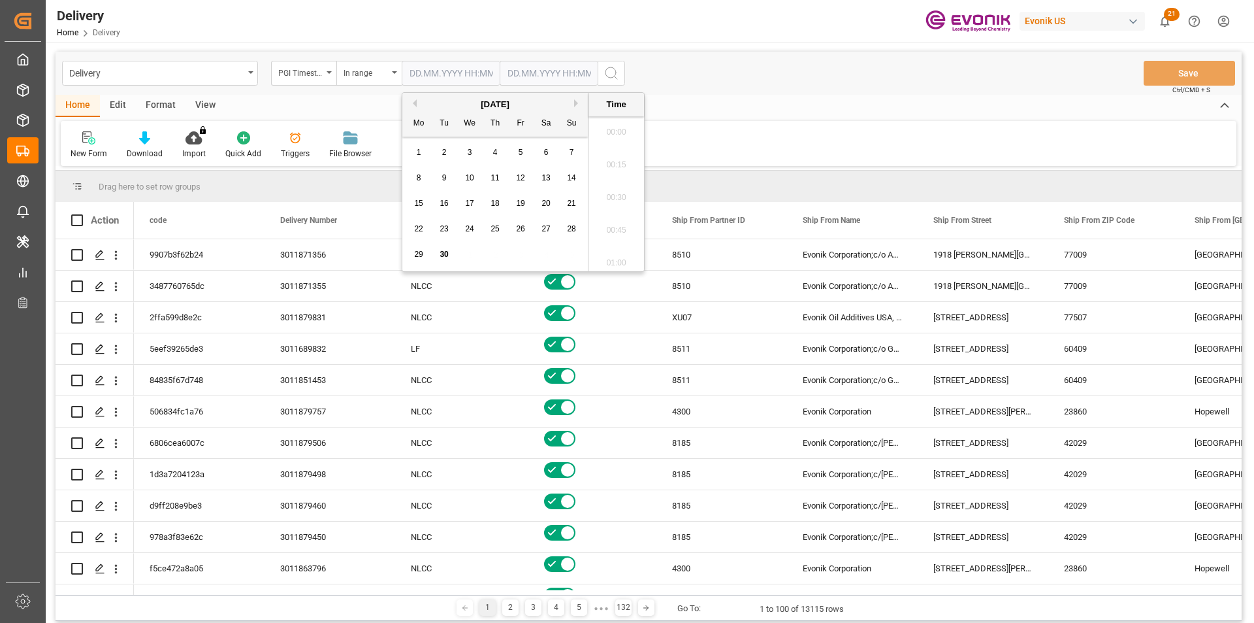
click at [473, 73] on input "text" at bounding box center [451, 73] width 98 height 25
click at [418, 254] on span "29" at bounding box center [418, 254] width 8 height 9
type input "29.09.2025 00:00"
click at [528, 67] on input "text" at bounding box center [549, 73] width 98 height 25
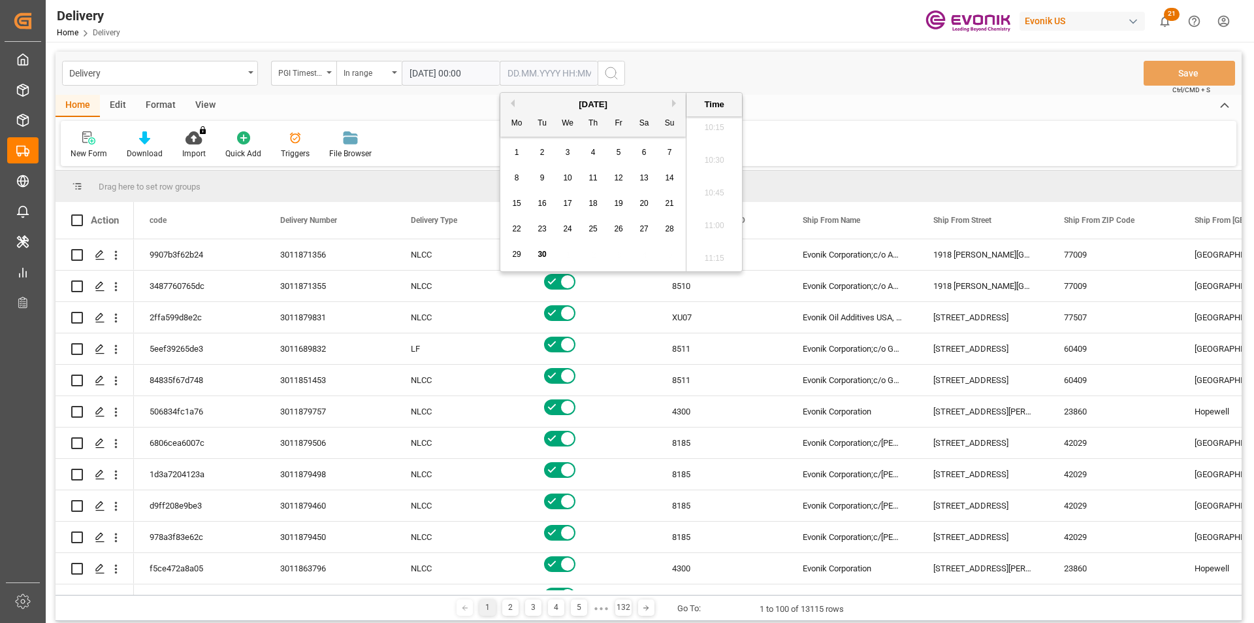
click at [545, 259] on span "30" at bounding box center [542, 254] width 8 height 9
type input "30.09.2025 00:00"
click at [609, 67] on icon "search button" at bounding box center [612, 73] width 16 height 16
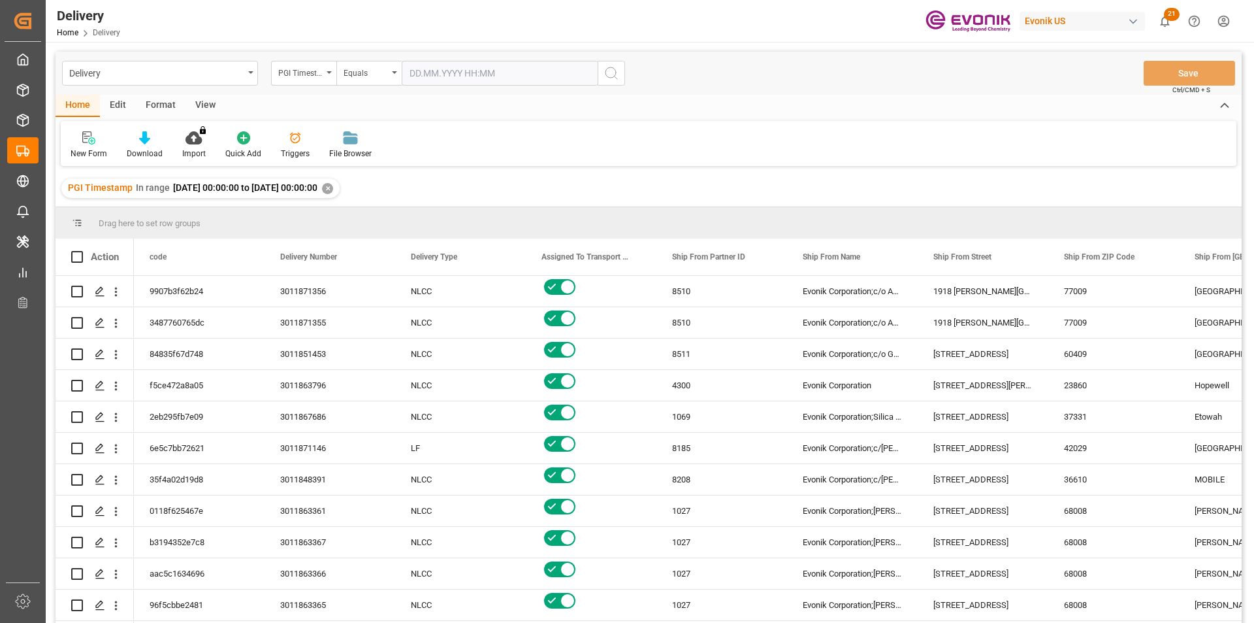
click at [195, 101] on div "View" at bounding box center [206, 106] width 40 height 22
click at [142, 134] on icon at bounding box center [148, 137] width 13 height 13
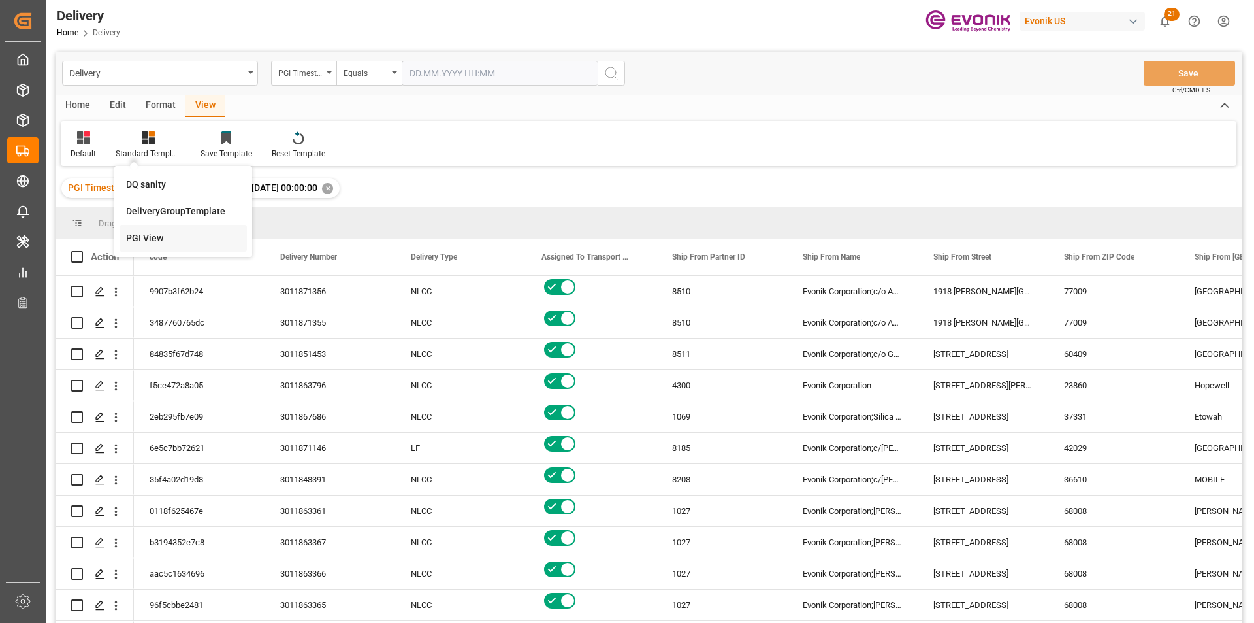
click at [151, 235] on div "PGI View" at bounding box center [183, 238] width 114 height 14
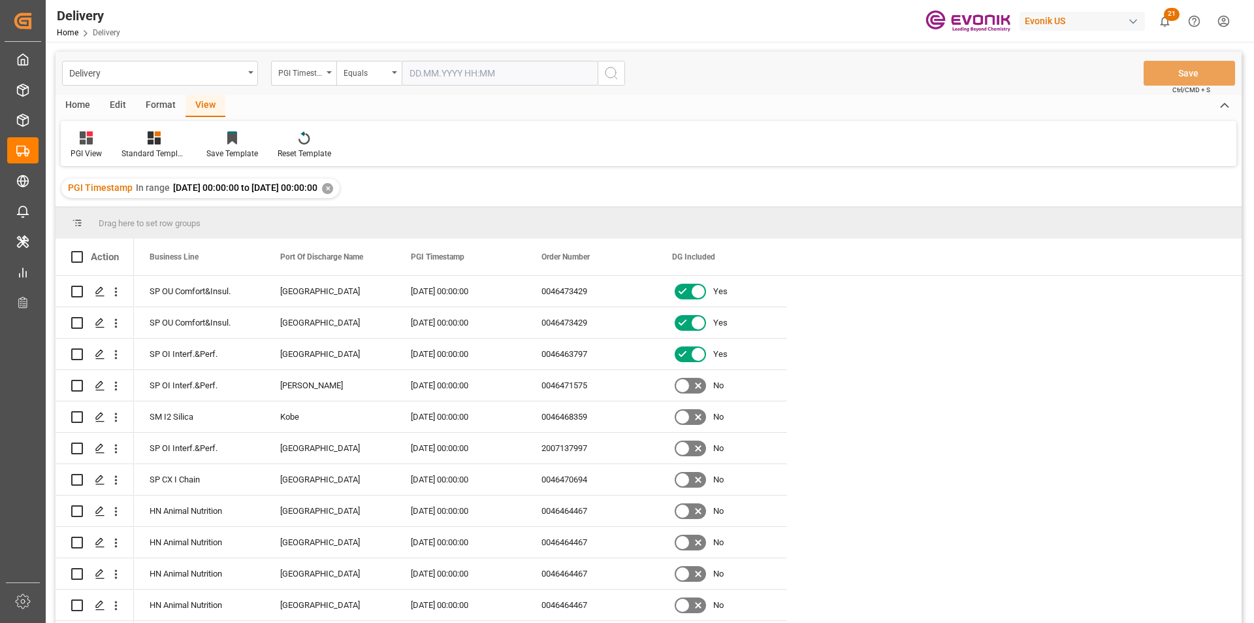
click at [82, 105] on div "Home" at bounding box center [78, 106] width 44 height 22
click at [146, 131] on icon at bounding box center [144, 137] width 11 height 13
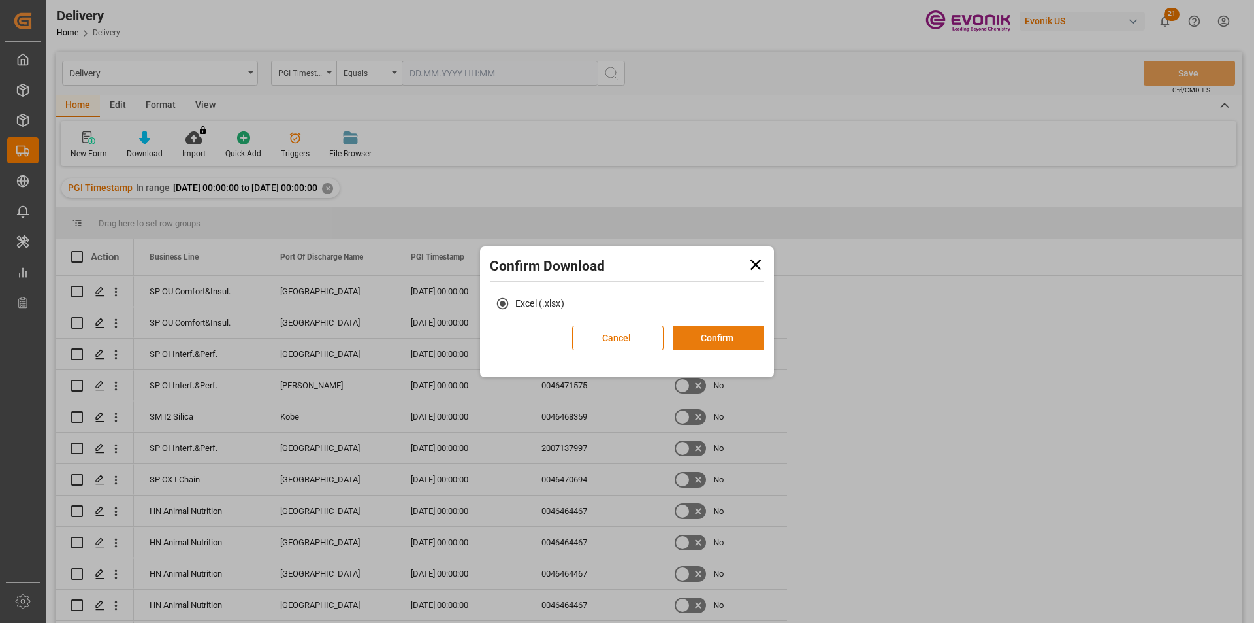
click at [705, 335] on button "Confirm" at bounding box center [718, 337] width 91 height 25
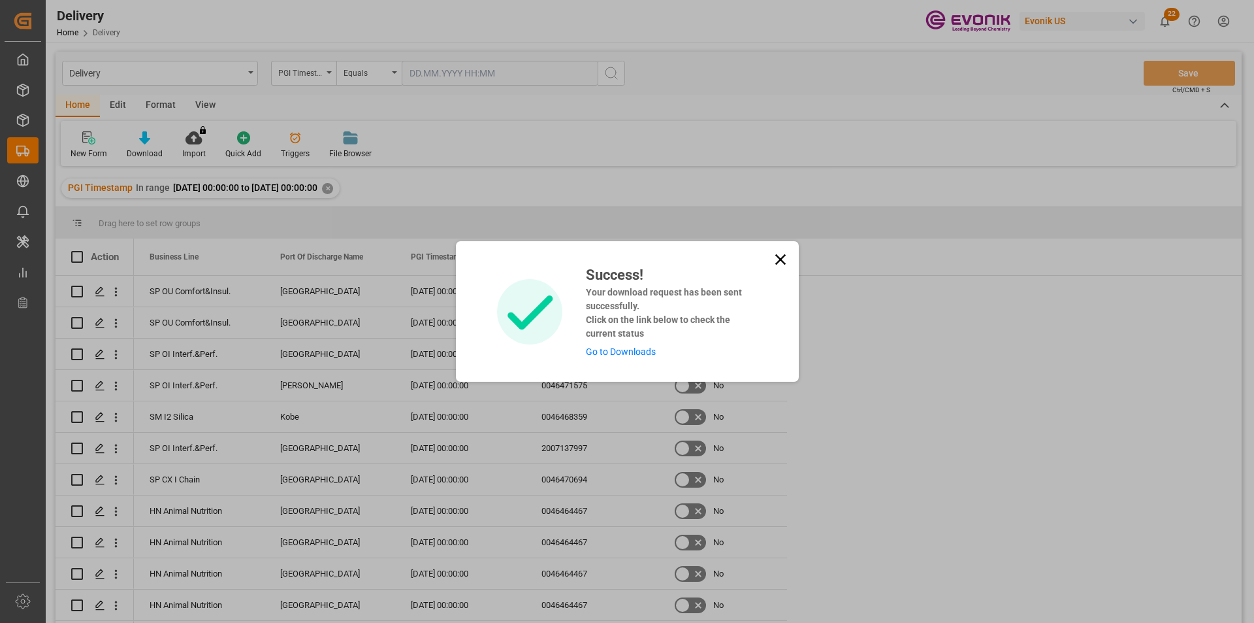
click at [638, 347] on link "Go to Downloads" at bounding box center [621, 351] width 70 height 10
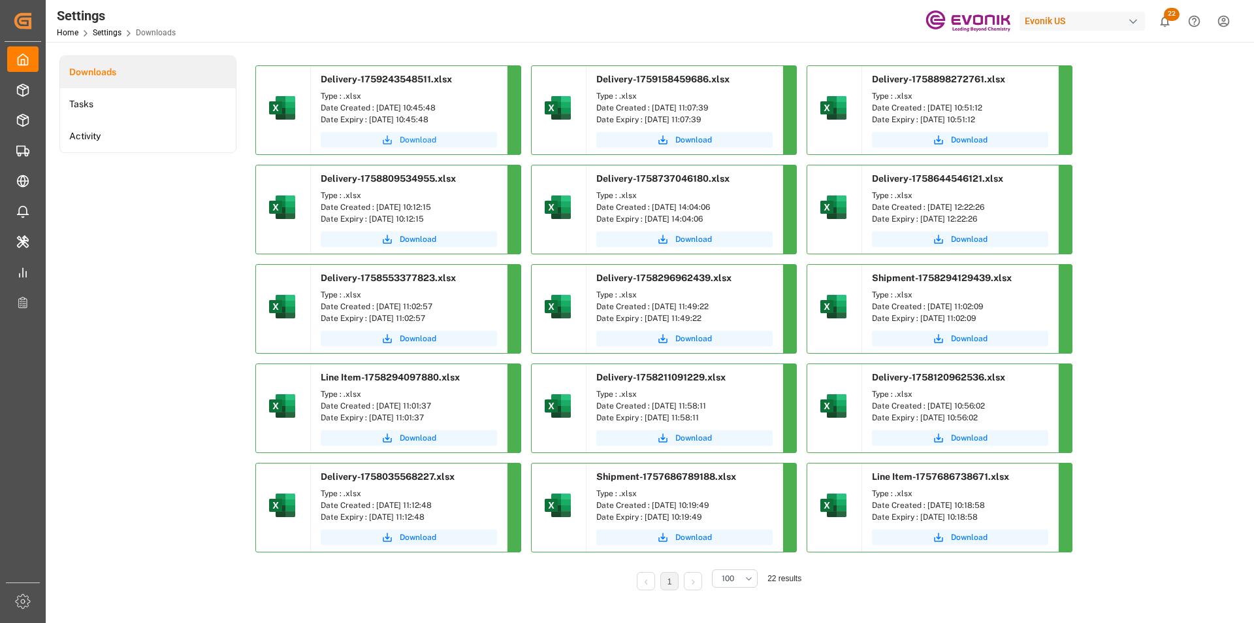
click at [421, 139] on span "Download" at bounding box center [418, 140] width 37 height 12
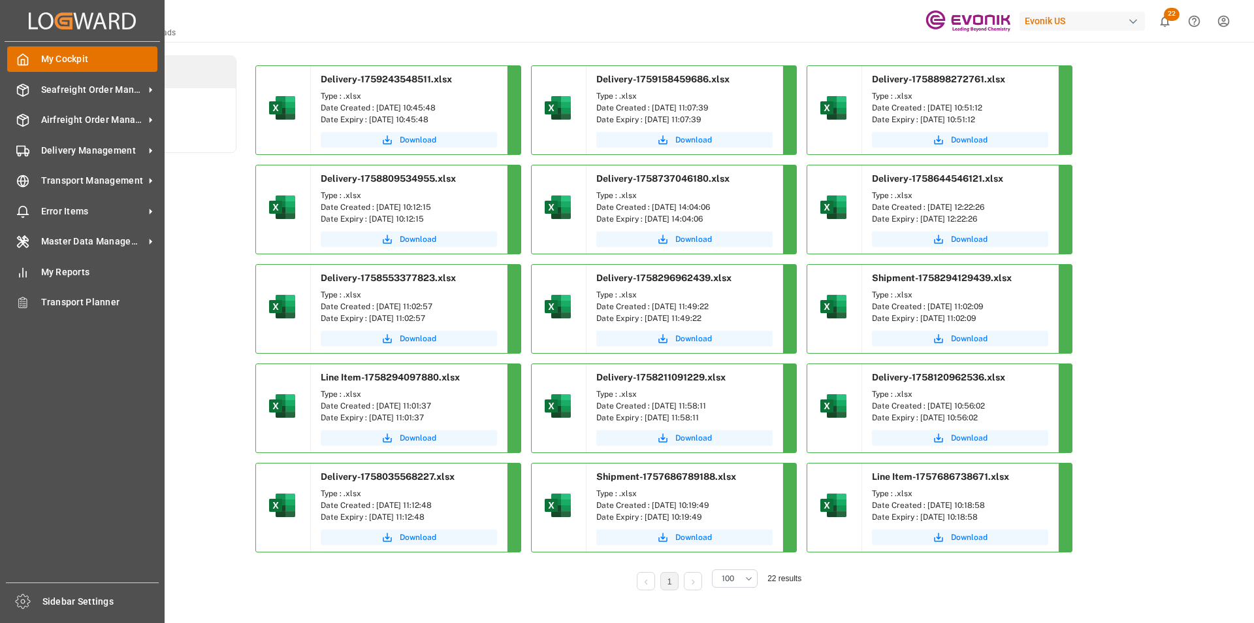
click at [65, 61] on span "My Cockpit" at bounding box center [99, 59] width 117 height 14
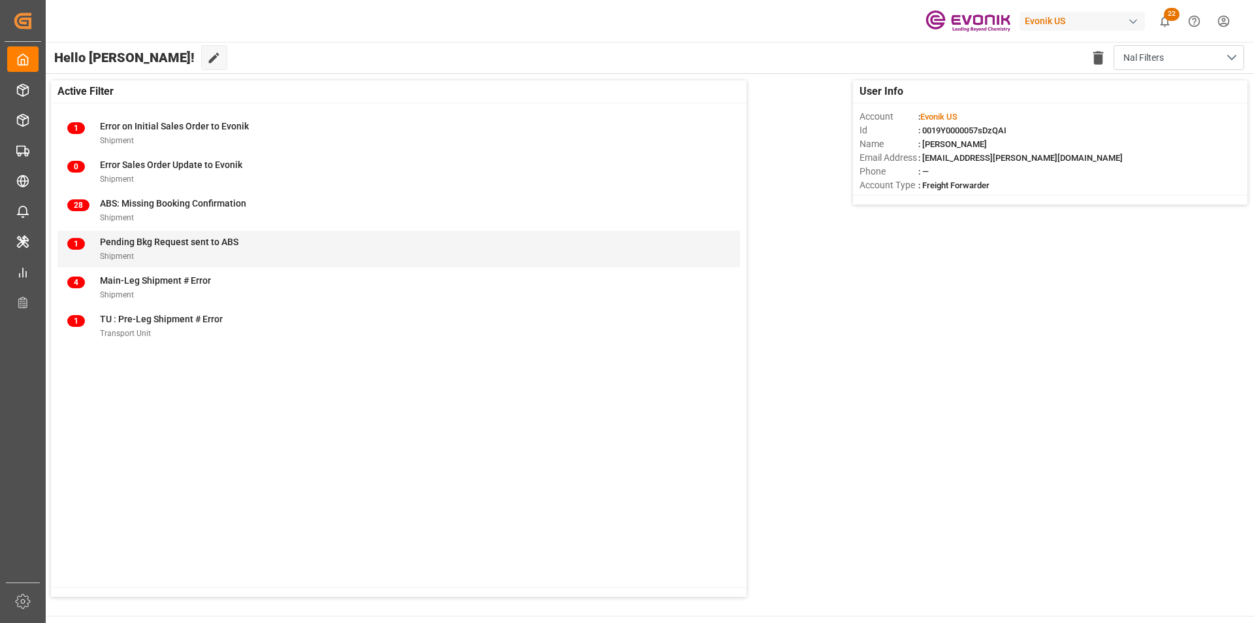
click at [164, 238] on span "Pending Bkg Request sent to ABS" at bounding box center [169, 242] width 139 height 10
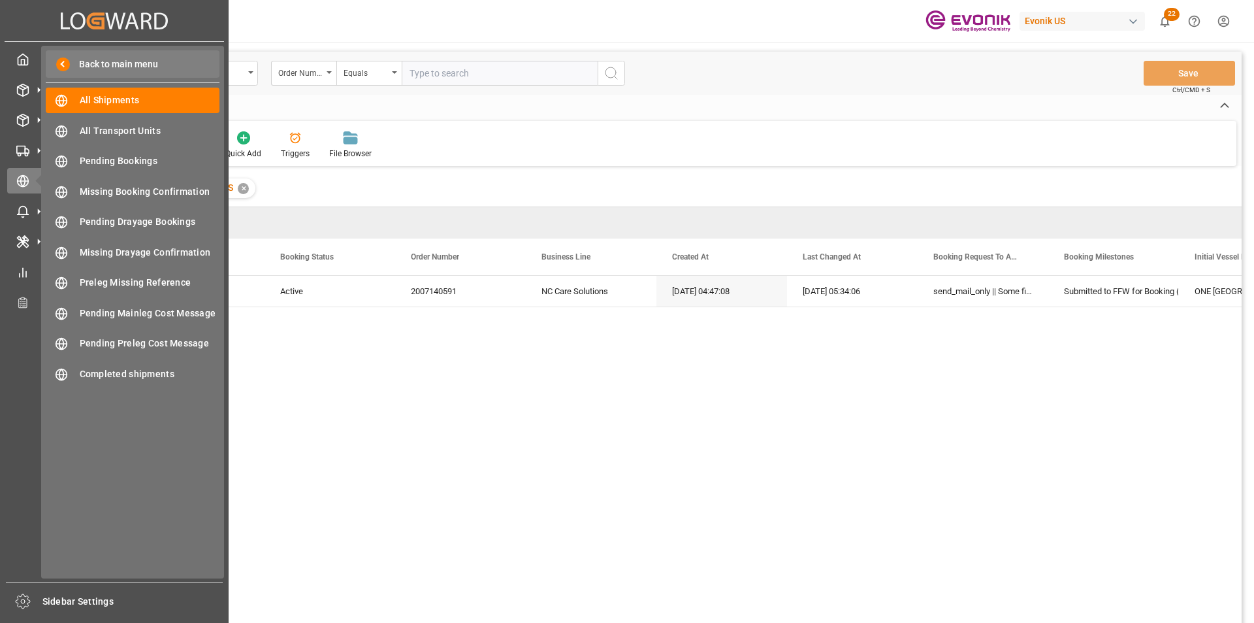
click at [66, 66] on span at bounding box center [63, 64] width 14 height 14
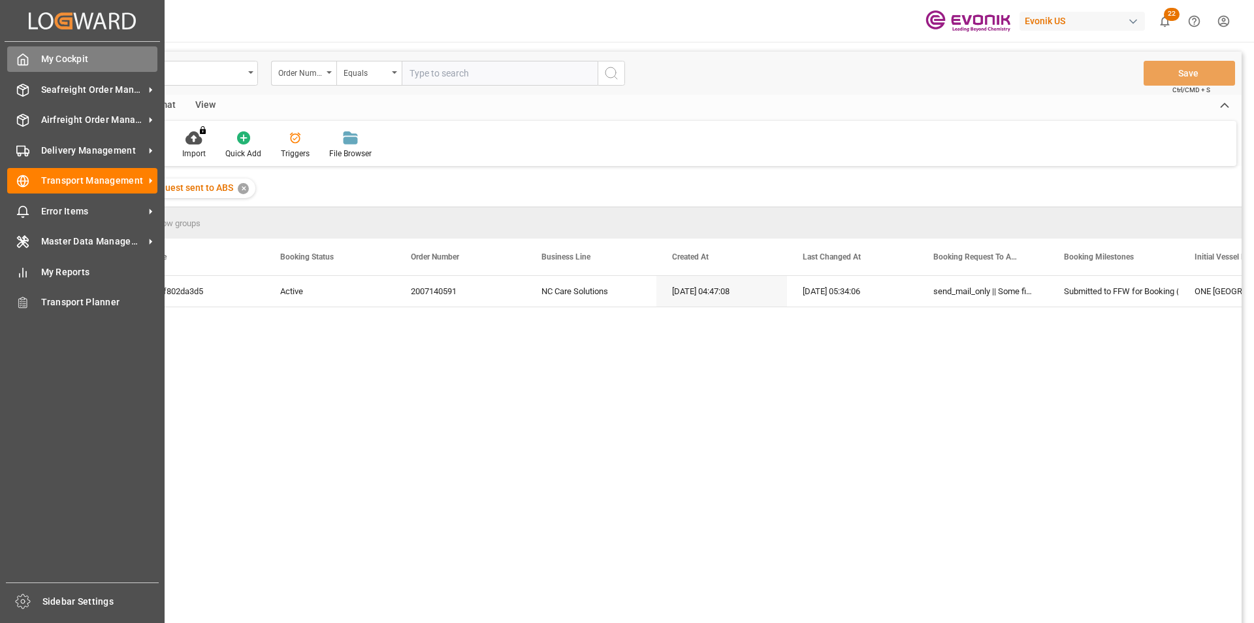
click at [27, 54] on icon at bounding box center [22, 59] width 13 height 13
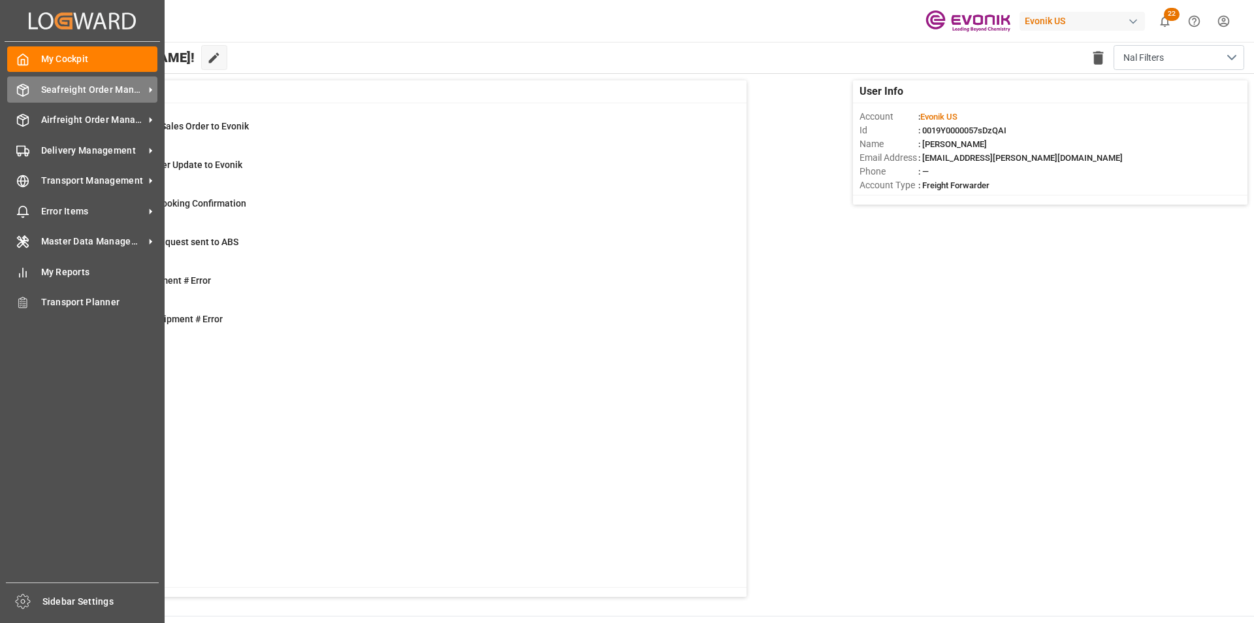
click at [86, 88] on span "Seafreight Order Management" at bounding box center [92, 90] width 103 height 14
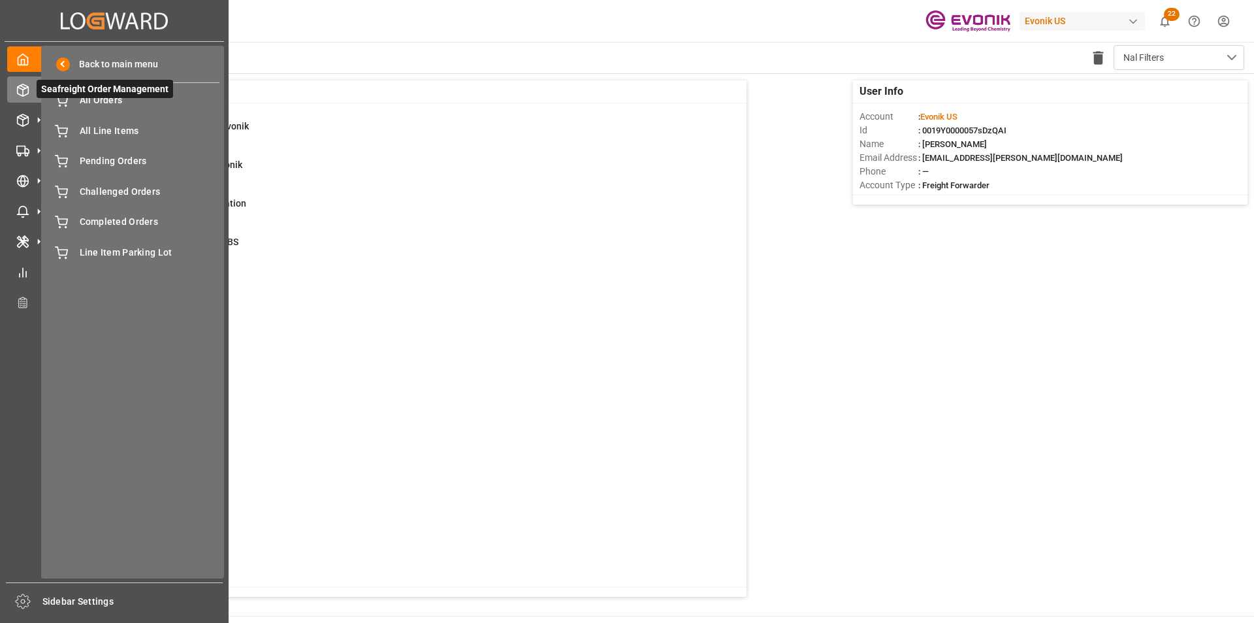
click at [101, 97] on span "Seafreight Order Management" at bounding box center [105, 89] width 137 height 18
click at [78, 104] on div "All Orders All Orders" at bounding box center [133, 100] width 174 height 25
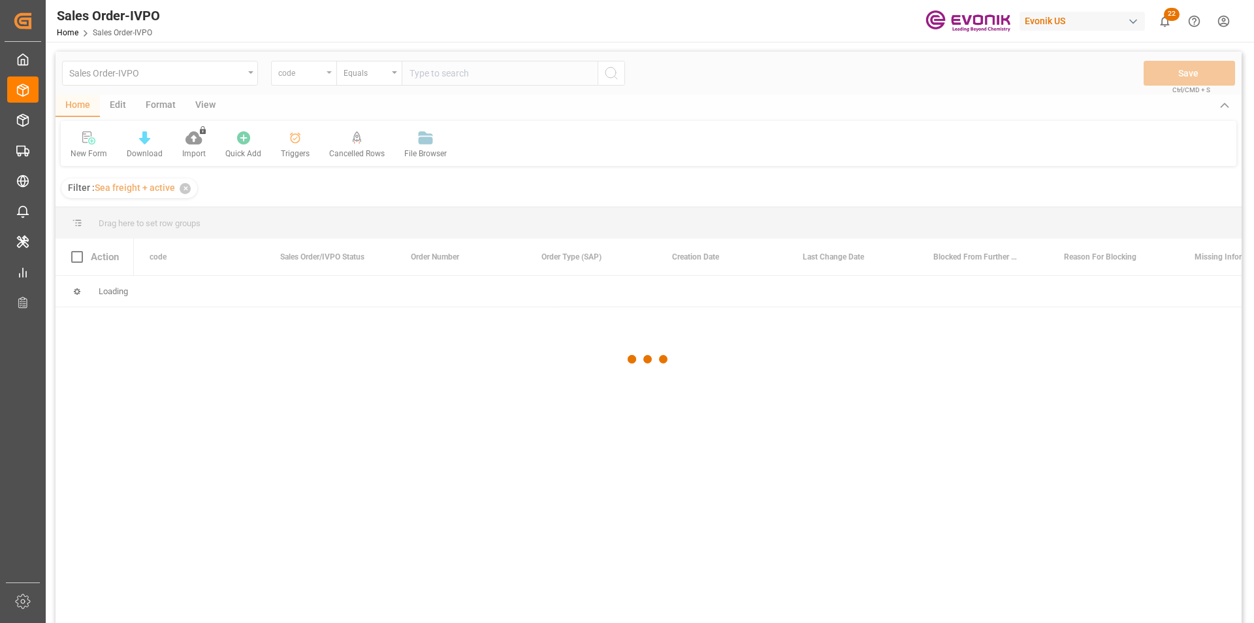
click at [301, 77] on div at bounding box center [649, 359] width 1186 height 615
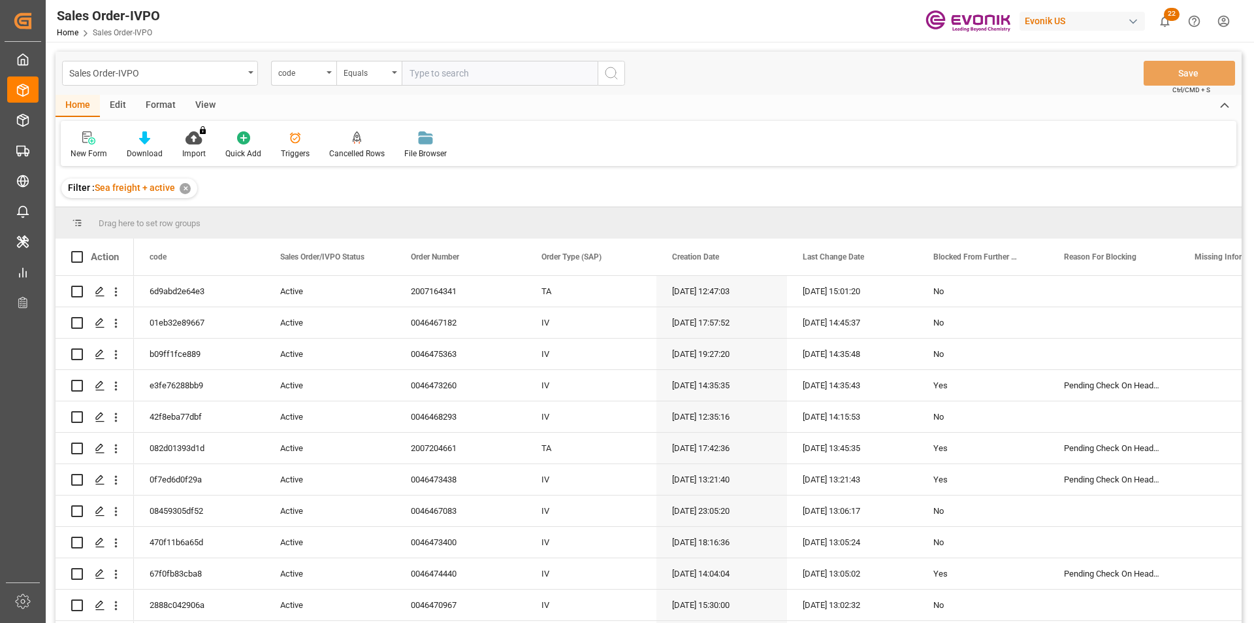
click at [319, 72] on div "code" at bounding box center [300, 71] width 44 height 15
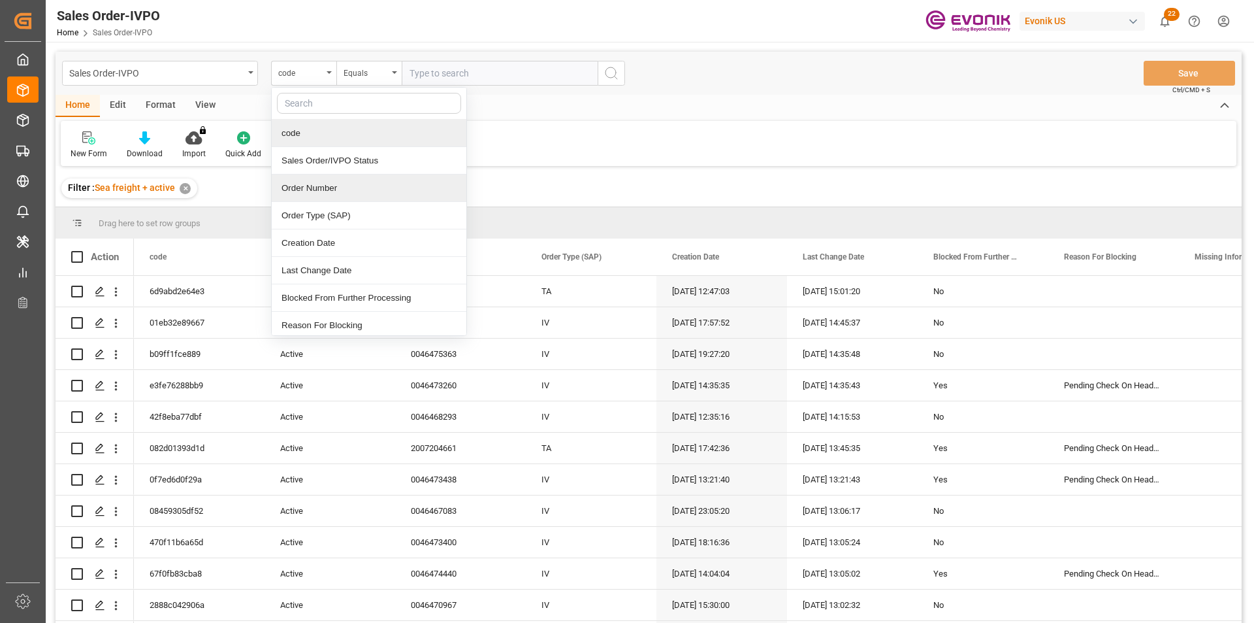
click at [328, 184] on div "Order Number" at bounding box center [369, 187] width 195 height 27
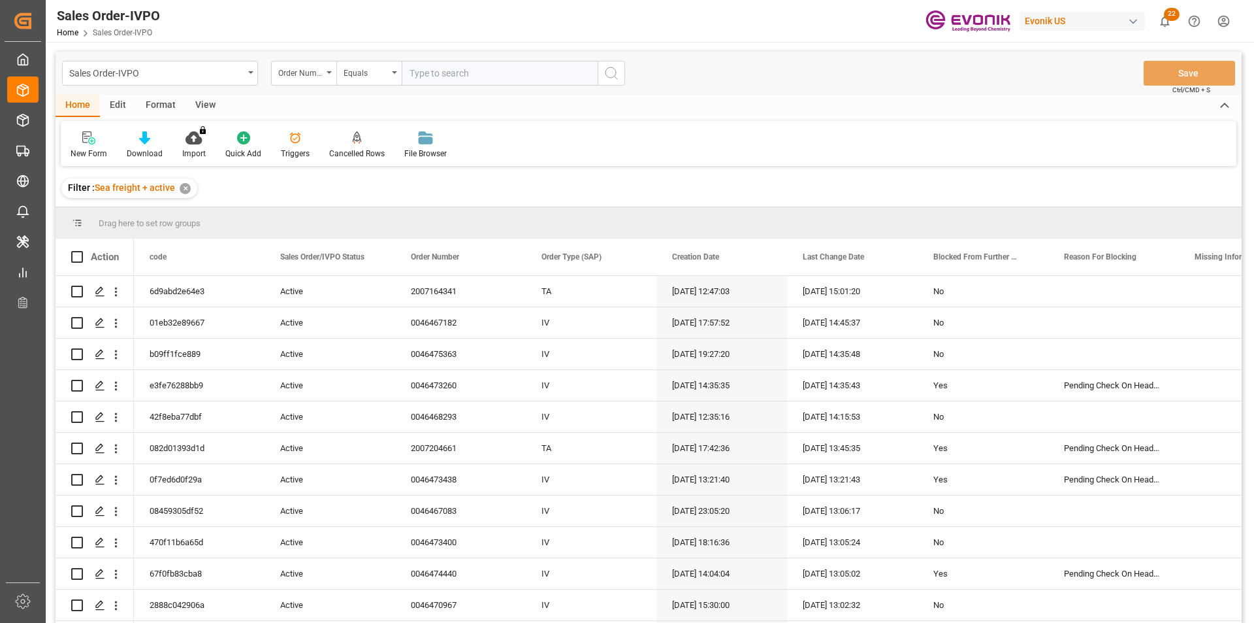
click at [446, 65] on input "text" at bounding box center [500, 73] width 196 height 25
paste input "0046434113"
type input "0046434113"
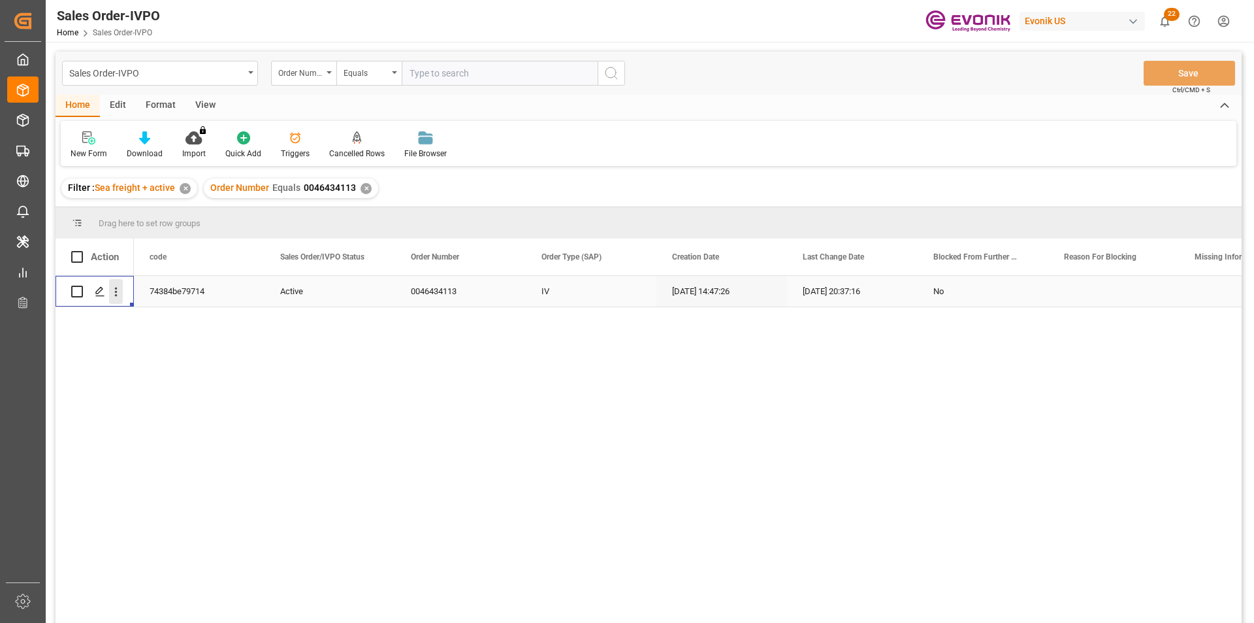
click at [116, 294] on icon "open menu" at bounding box center [116, 292] width 14 height 14
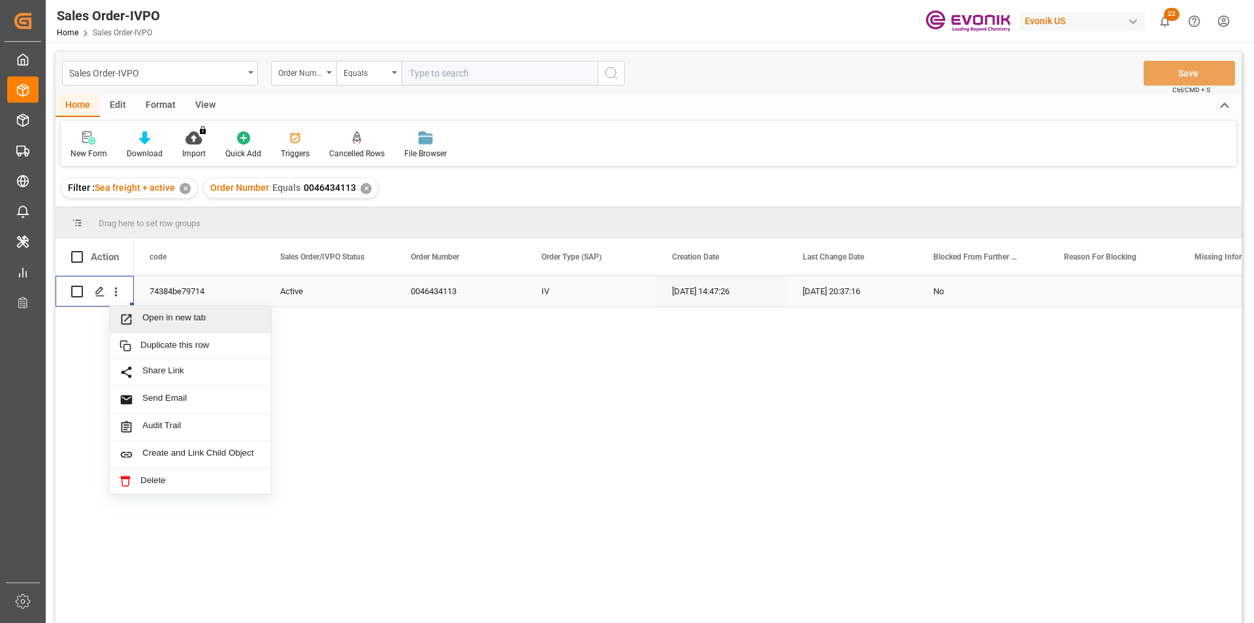
click at [176, 319] on span "Open in new tab" at bounding box center [201, 319] width 119 height 14
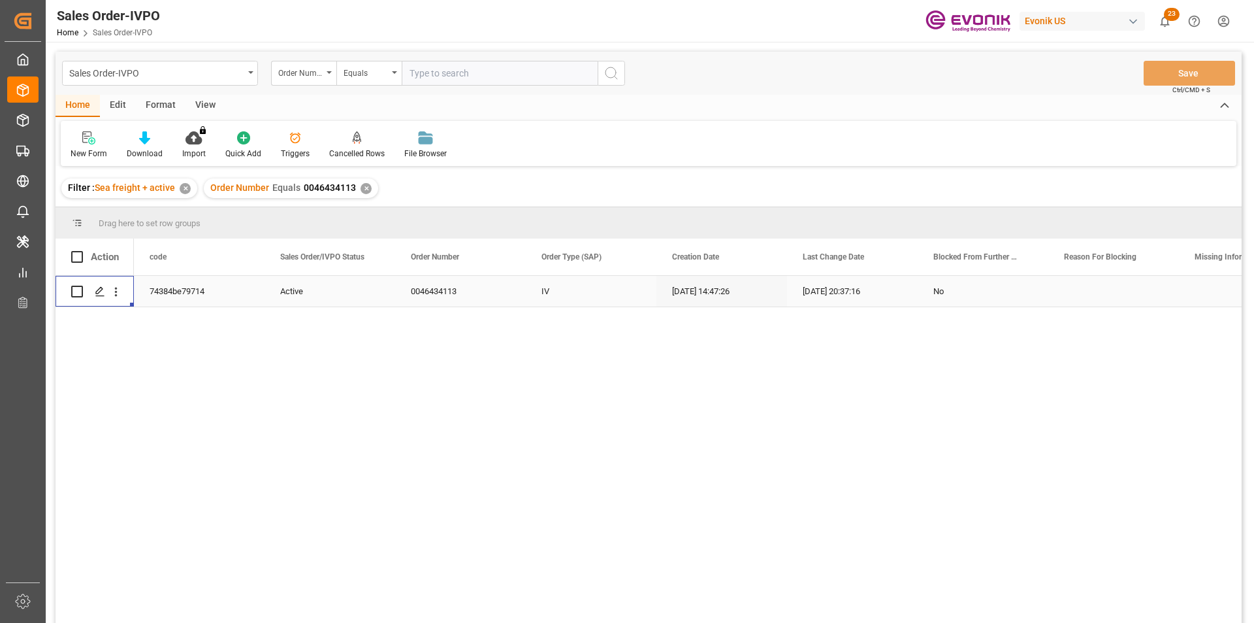
click at [361, 186] on div "✕" at bounding box center [366, 188] width 11 height 11
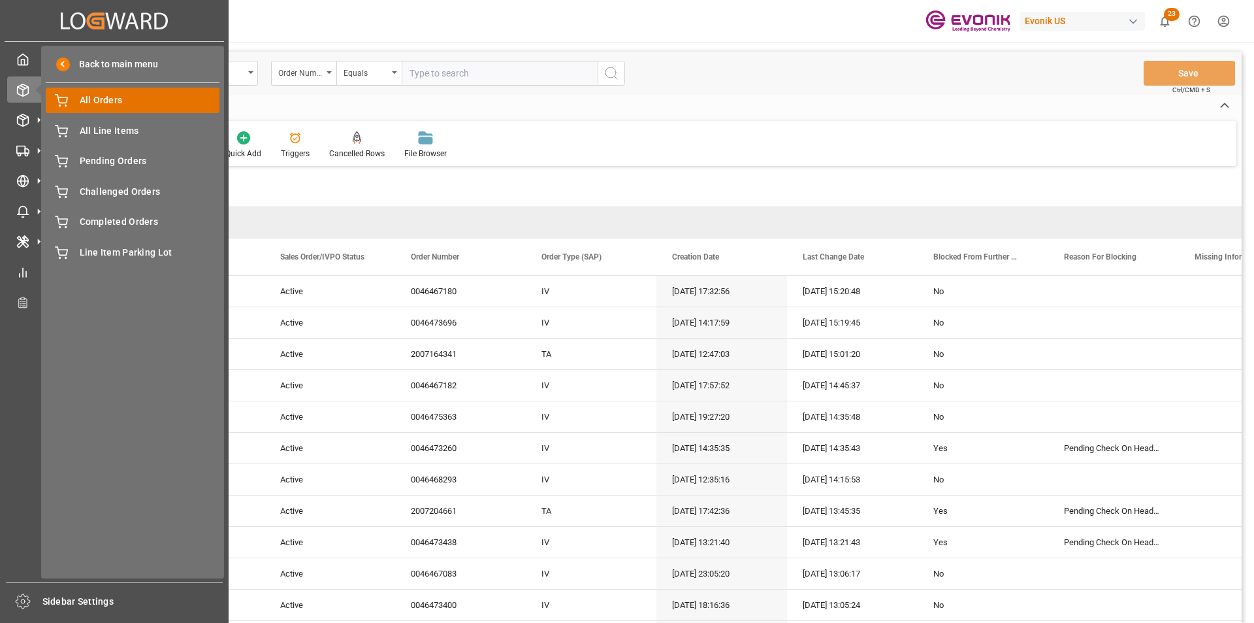
click at [101, 94] on span "All Orders" at bounding box center [150, 100] width 140 height 14
click at [22, 59] on polyline at bounding box center [23, 61] width 3 height 5
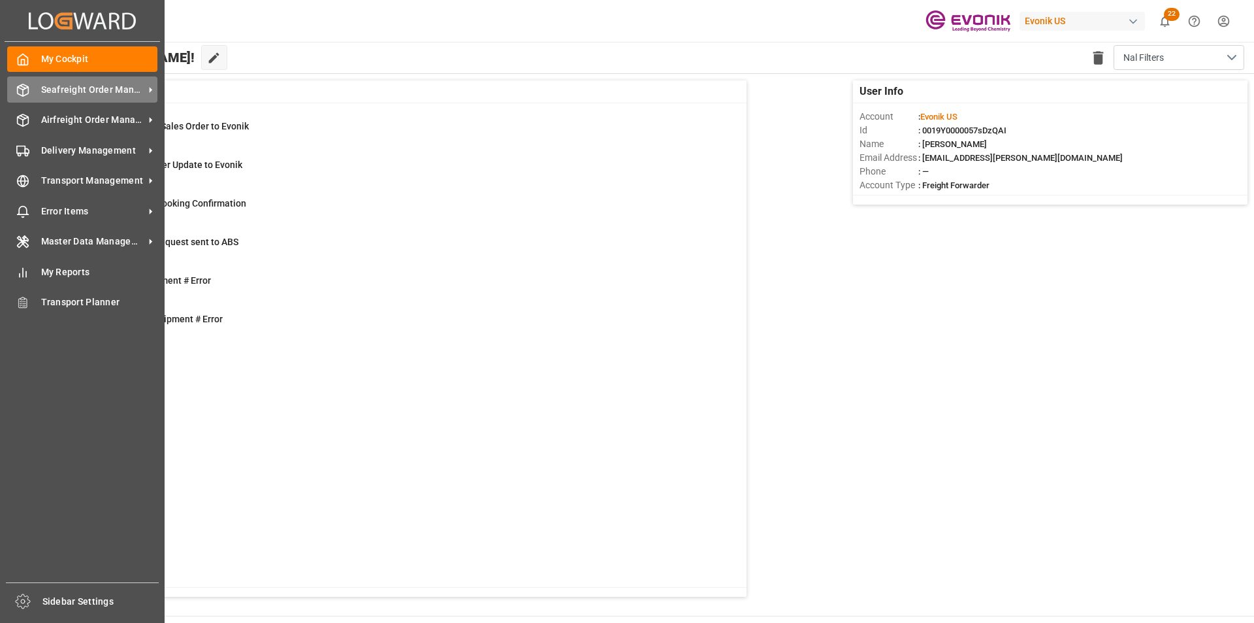
click at [33, 91] on div "Seafreight Order Management Seafreight Order Management" at bounding box center [82, 88] width 150 height 25
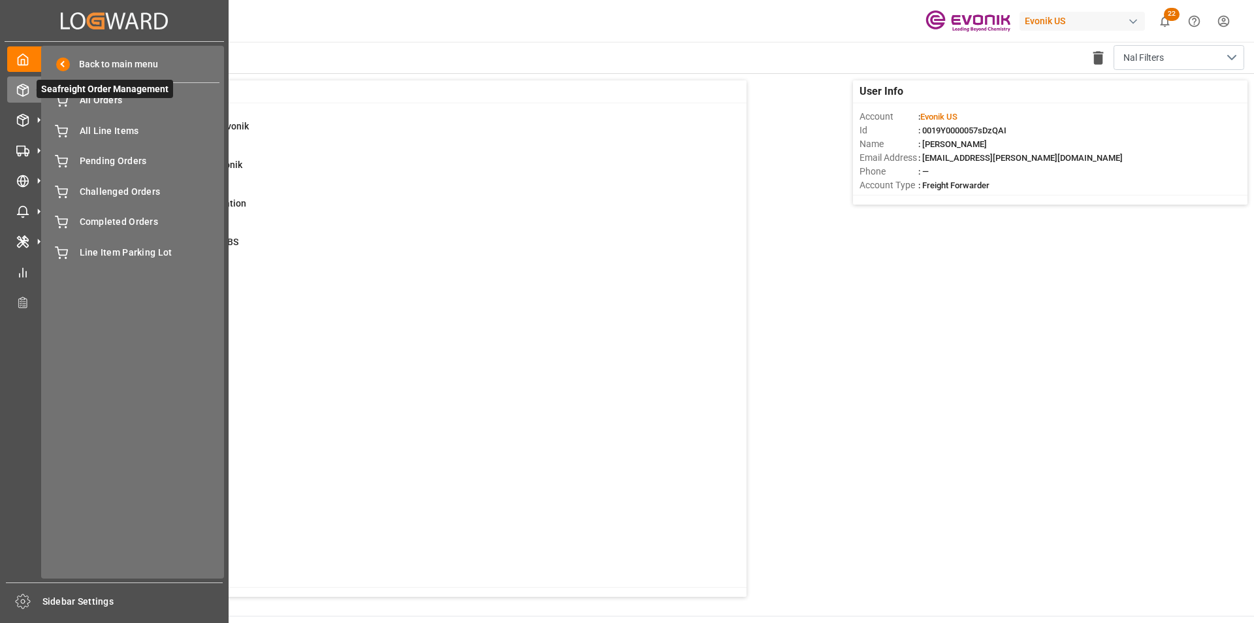
click at [108, 98] on span "Seafreight Order Management" at bounding box center [105, 89] width 137 height 18
click at [71, 100] on div "All Orders All Orders" at bounding box center [133, 100] width 174 height 25
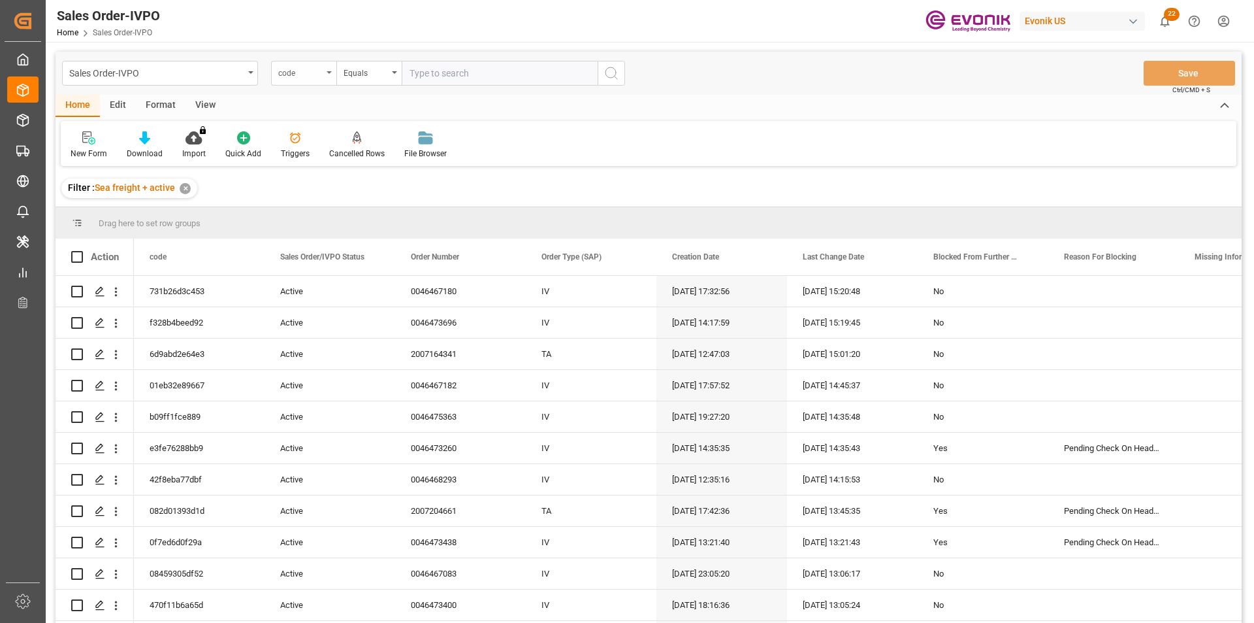
click at [318, 73] on div "code" at bounding box center [300, 71] width 44 height 15
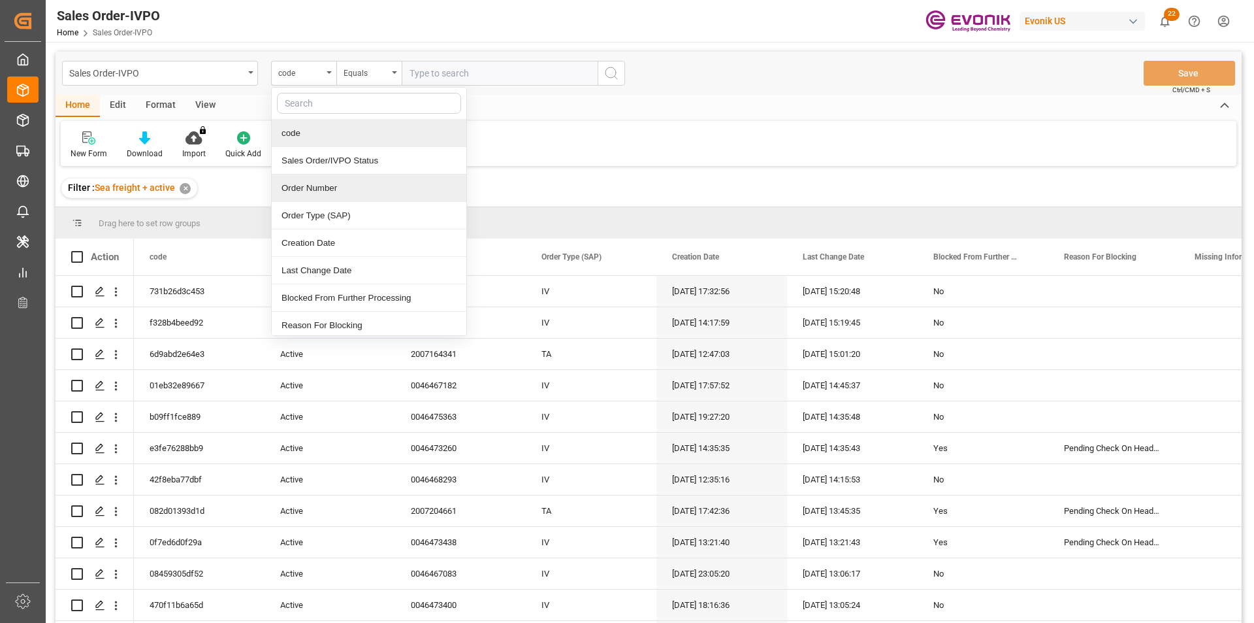
click at [306, 182] on div "Order Number" at bounding box center [369, 187] width 195 height 27
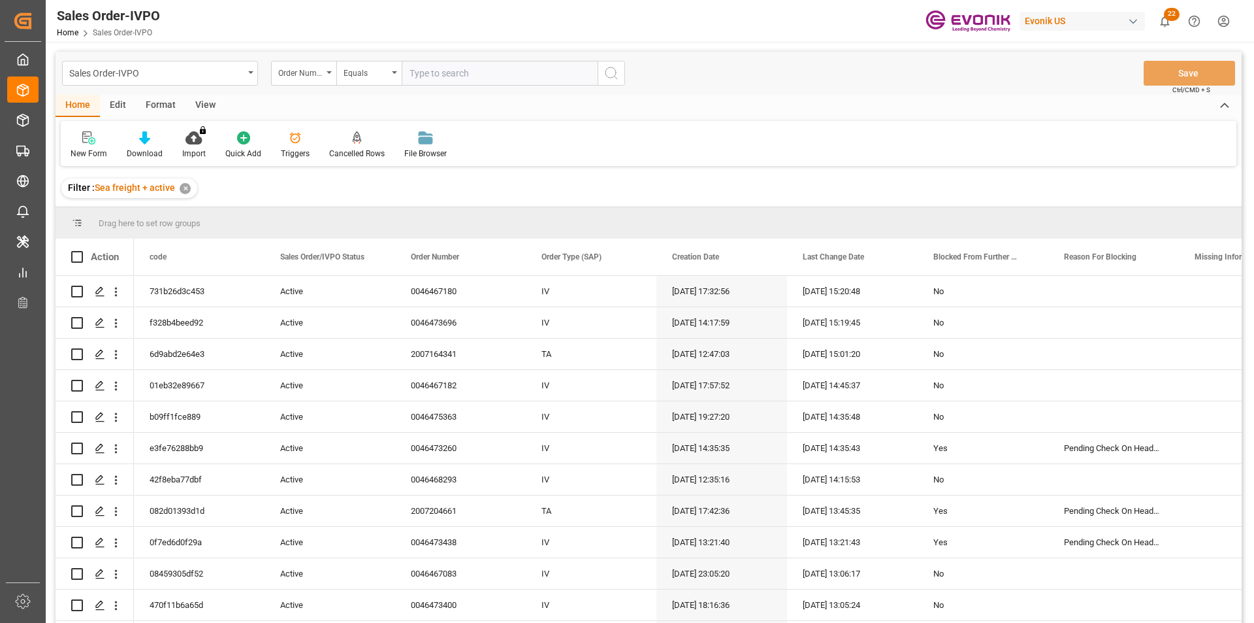
click at [438, 75] on input "text" at bounding box center [500, 73] width 196 height 25
paste input "4006718054"
type input "4006718054"
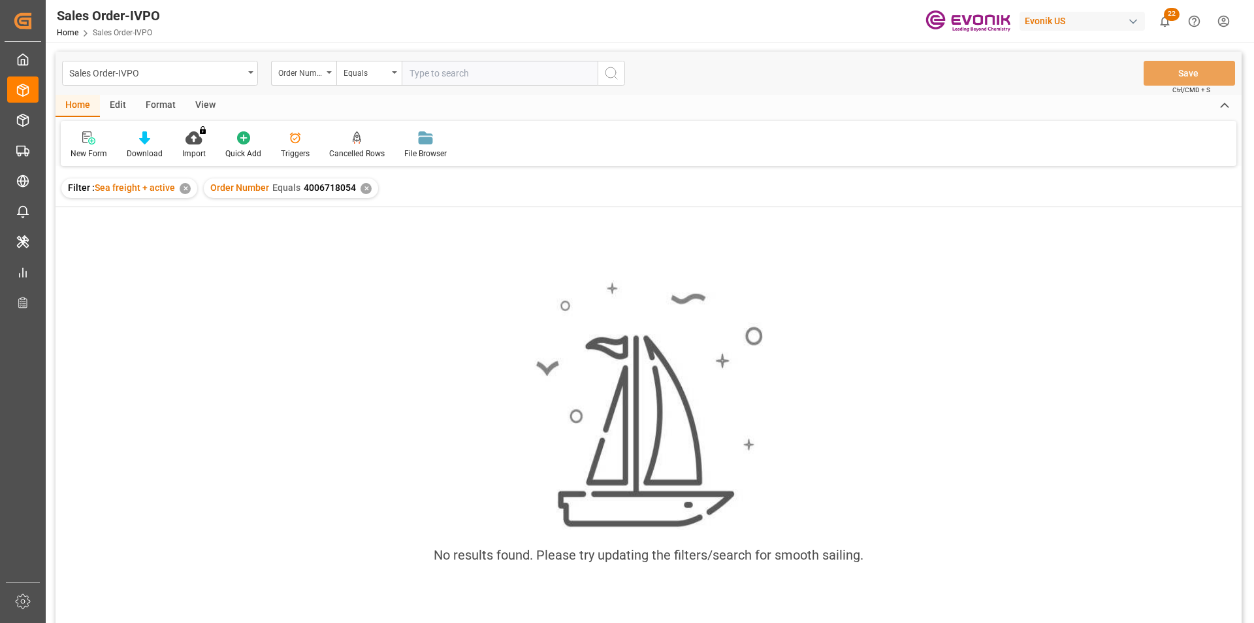
click at [365, 189] on div "✕" at bounding box center [366, 188] width 11 height 11
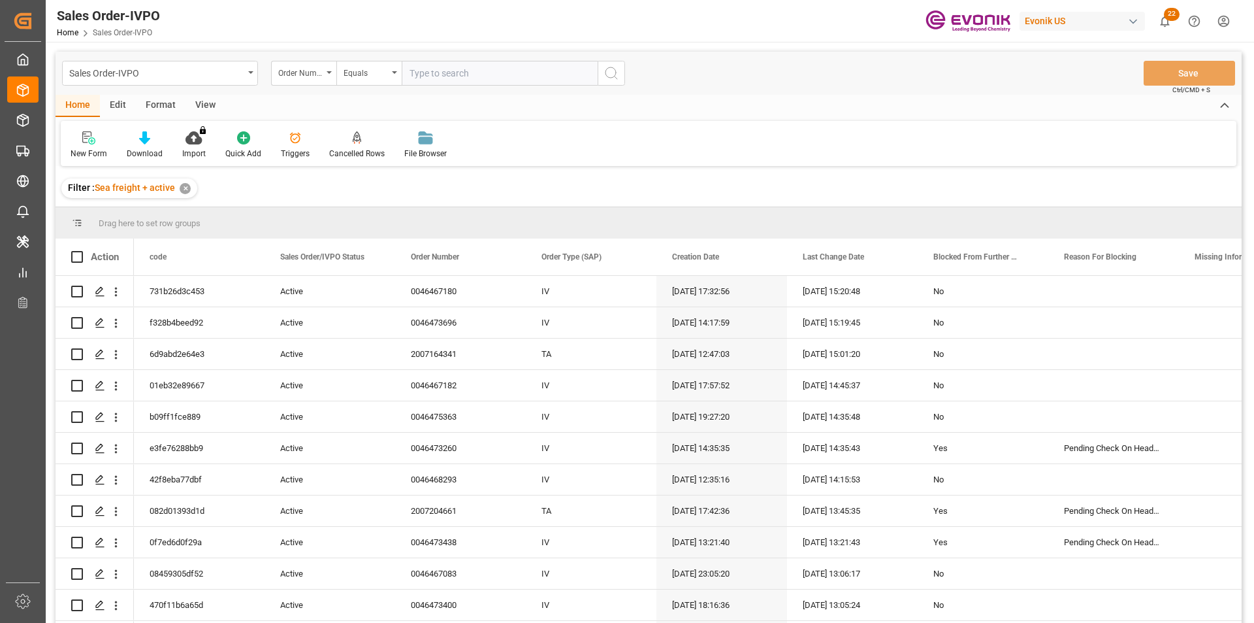
click at [441, 80] on input "text" at bounding box center [500, 73] width 196 height 25
paste input "2007085371"
type input "2007085371"
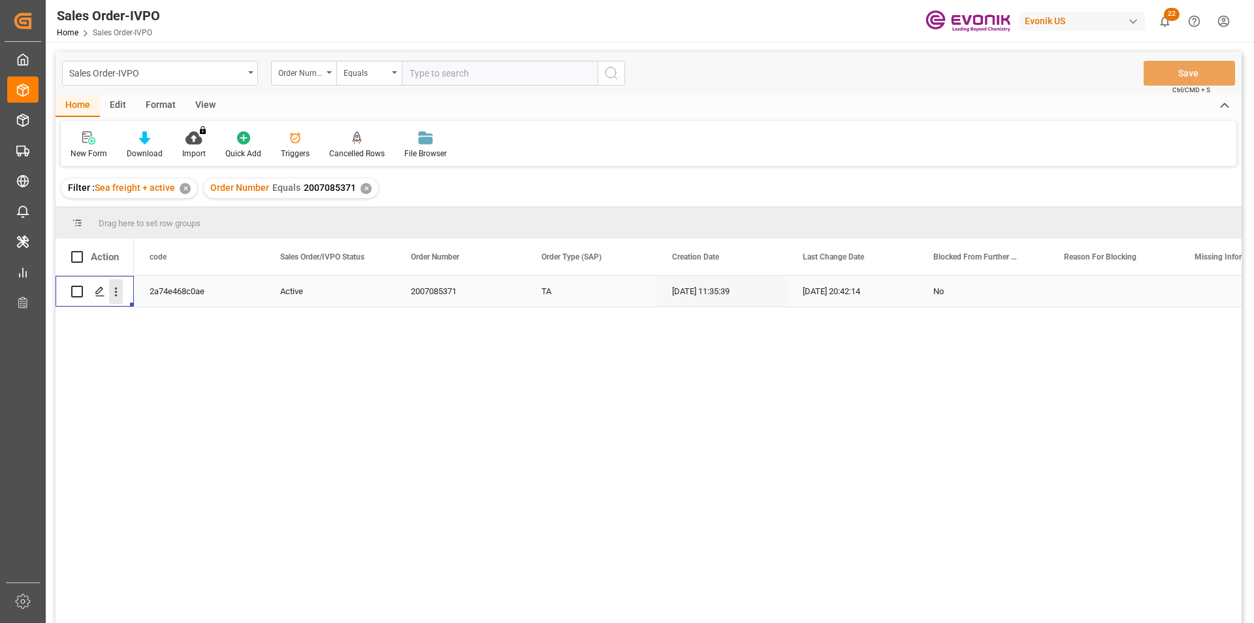
click at [114, 294] on icon "open menu" at bounding box center [116, 292] width 14 height 14
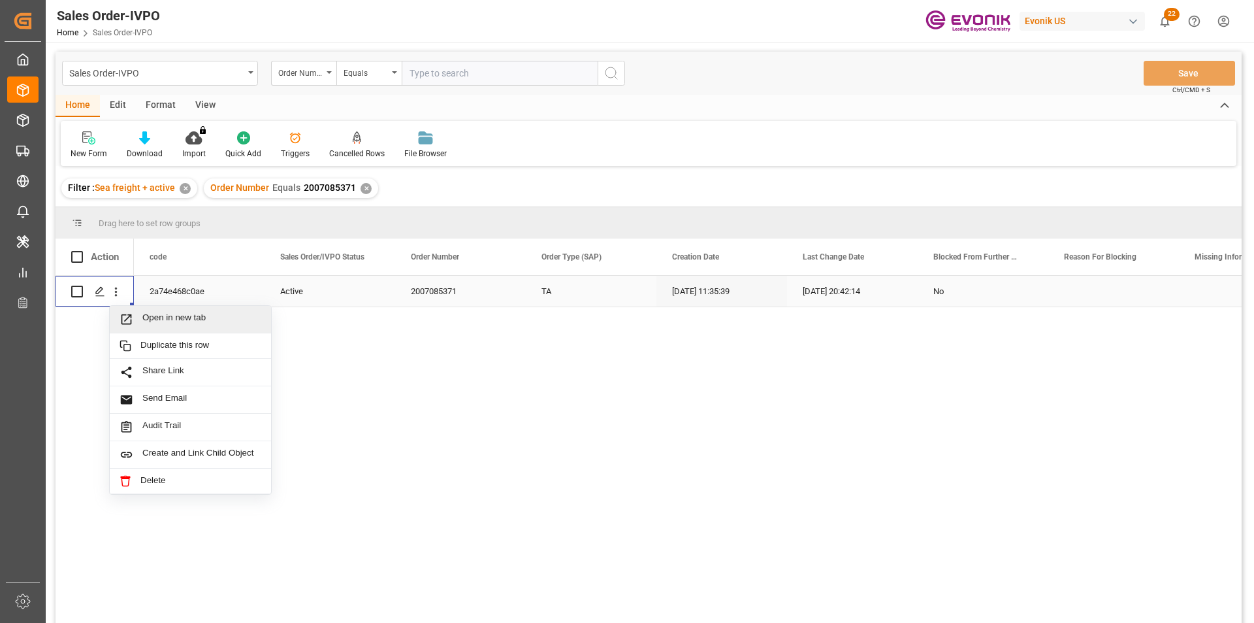
click at [139, 319] on span "Press SPACE to select this row." at bounding box center [131, 319] width 23 height 14
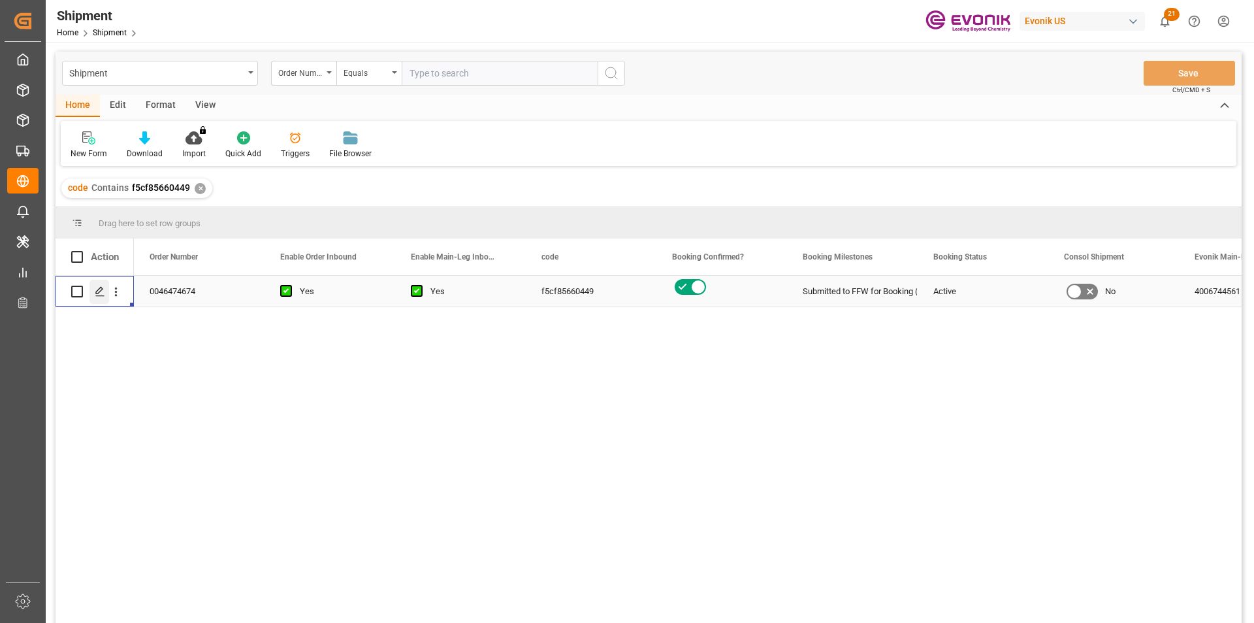
click at [103, 292] on icon "Press SPACE to select this row." at bounding box center [100, 291] width 10 height 10
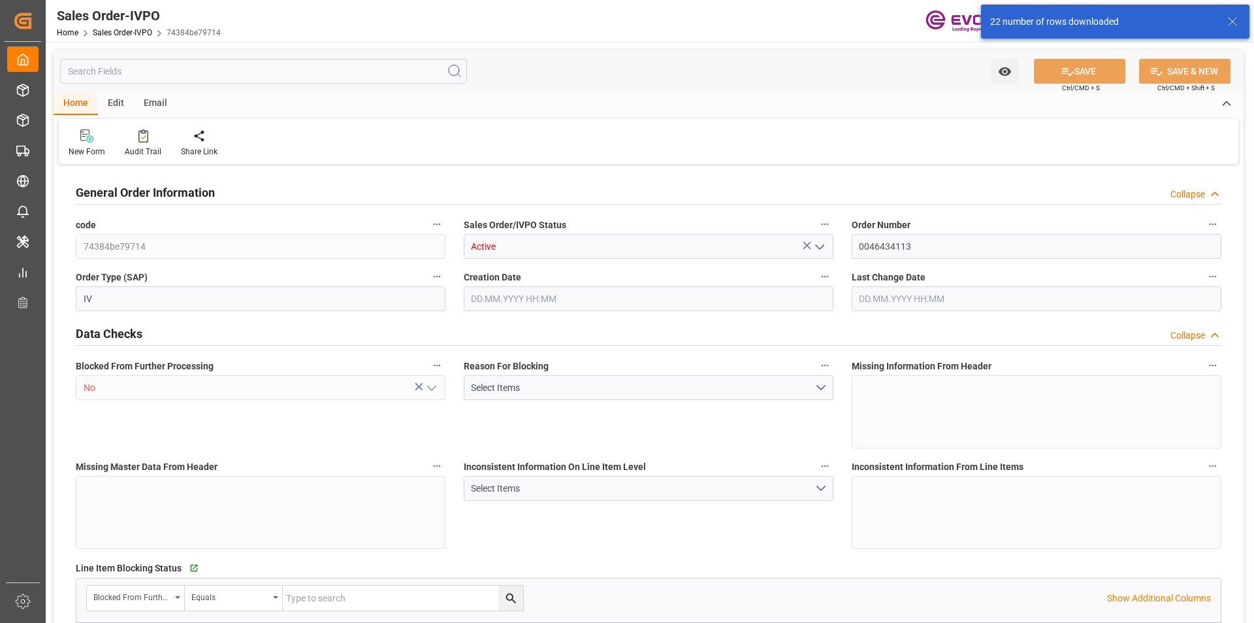
type input "JPYOK"
type input "0"
type input "1"
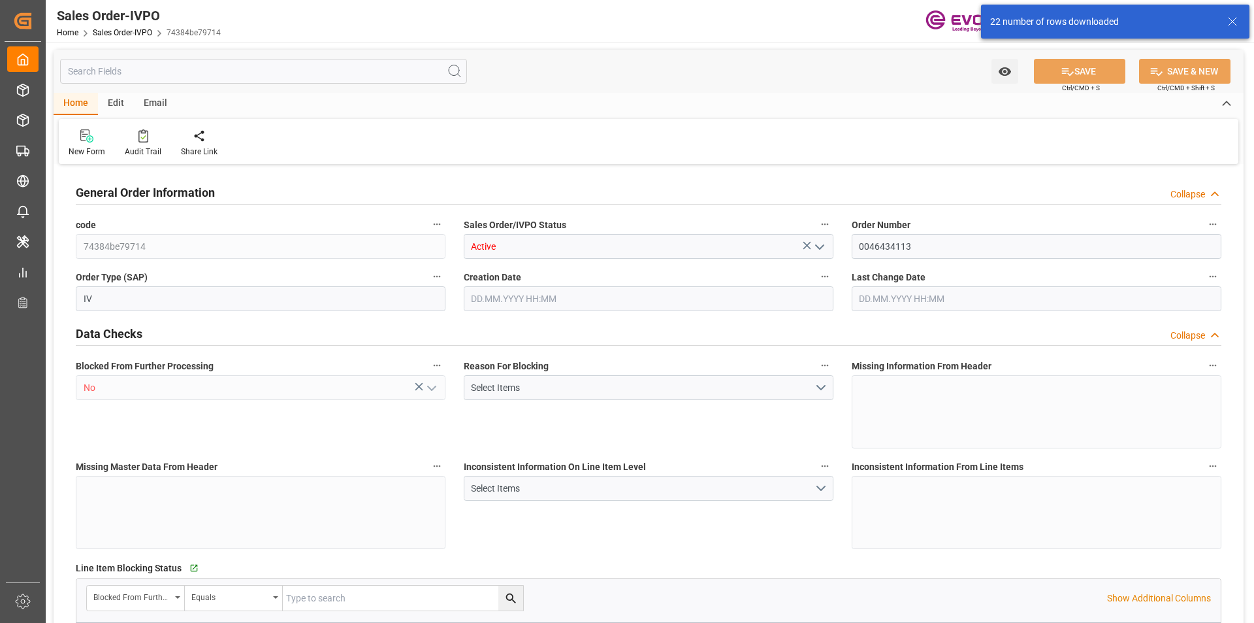
type input "11888"
type input "23.1069"
type input "17000"
type input "30"
type input "[DATE] 14:47"
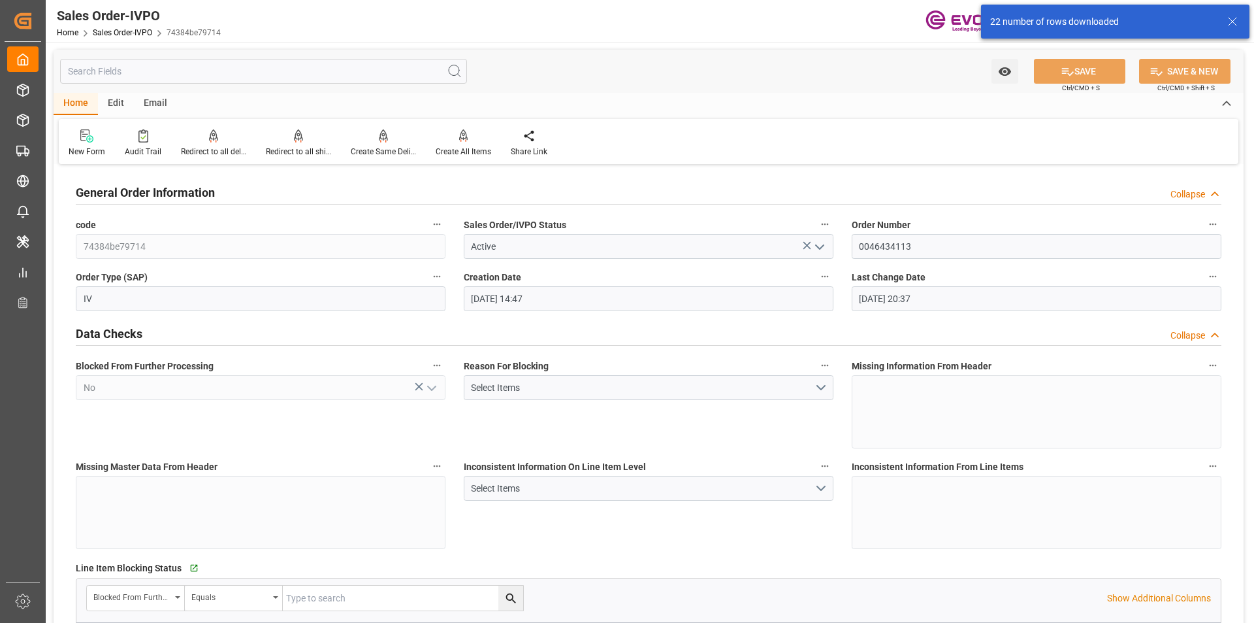
type input "[DATE] 20:37"
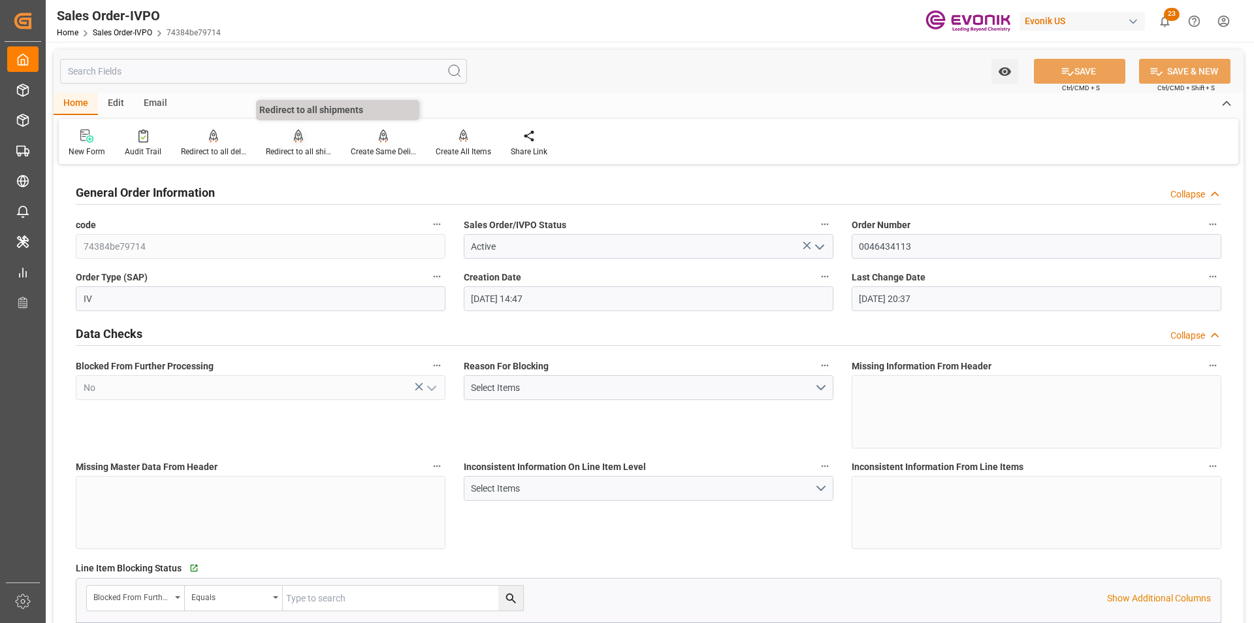
click at [306, 143] on div "Redirect to all shipments" at bounding box center [298, 143] width 85 height 29
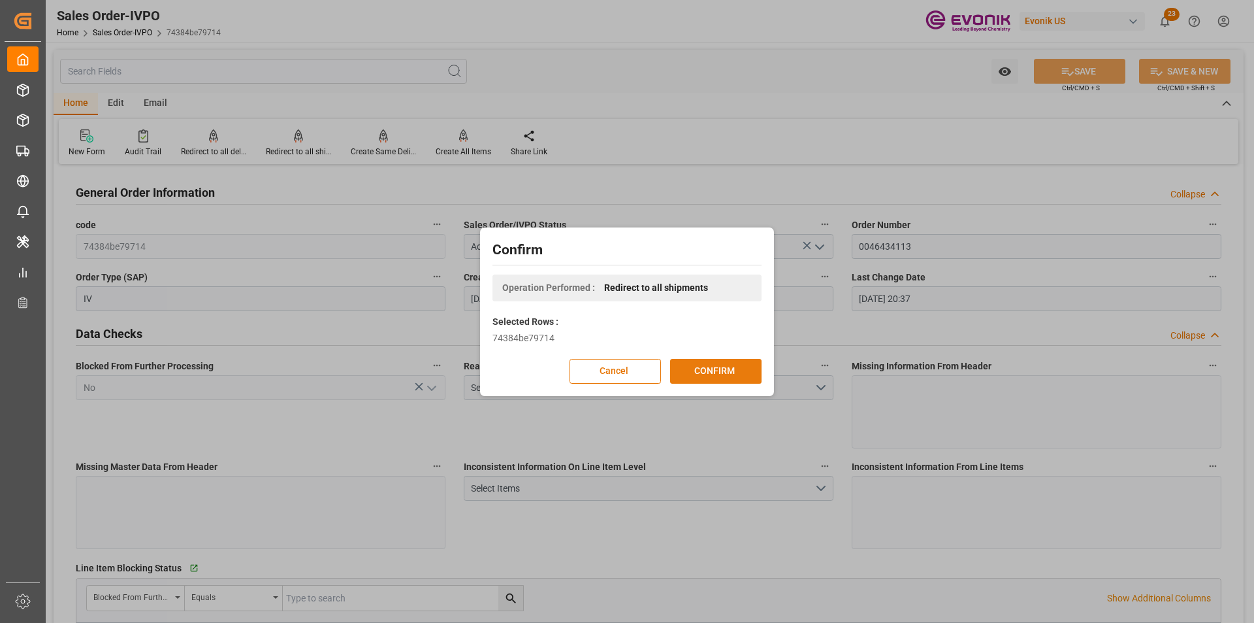
click at [725, 375] on button "CONFIRM" at bounding box center [715, 371] width 91 height 25
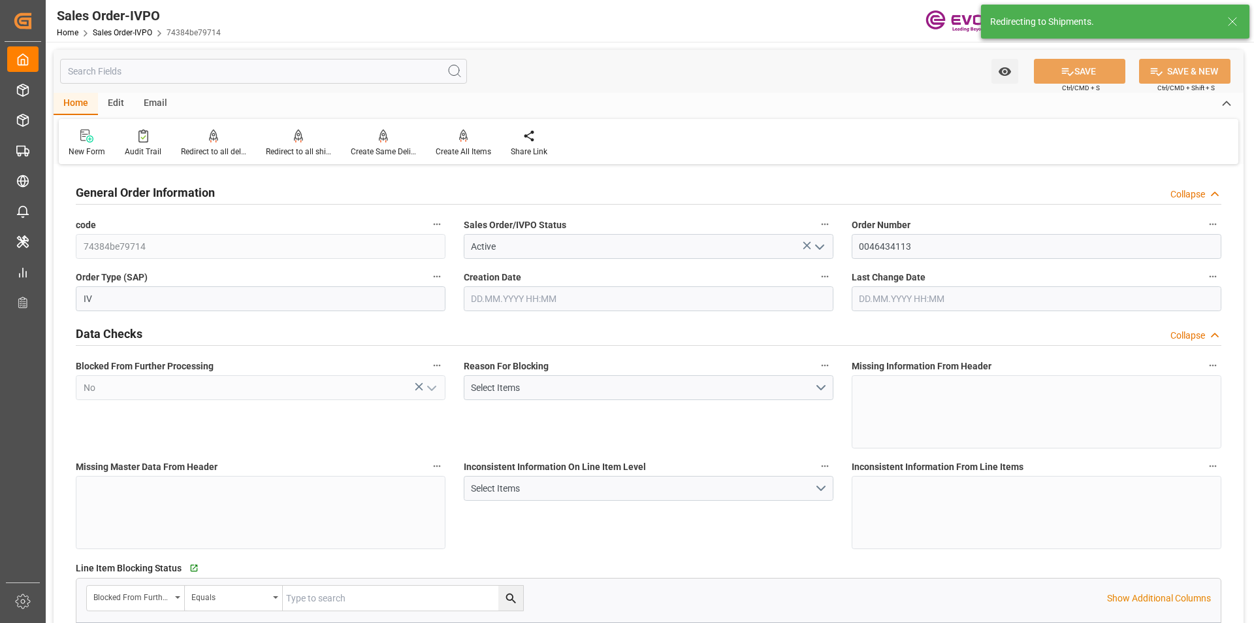
type input "[DATE] 14:47"
type input "[DATE] 20:37"
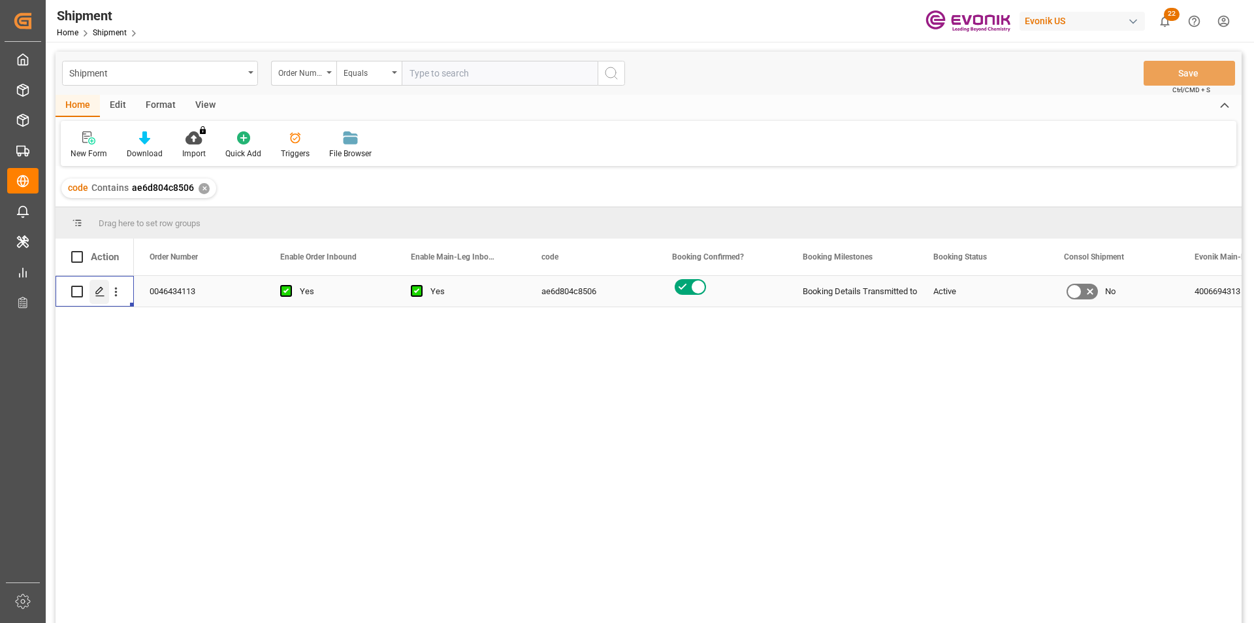
click at [105, 291] on icon "Press SPACE to select this row." at bounding box center [100, 291] width 10 height 10
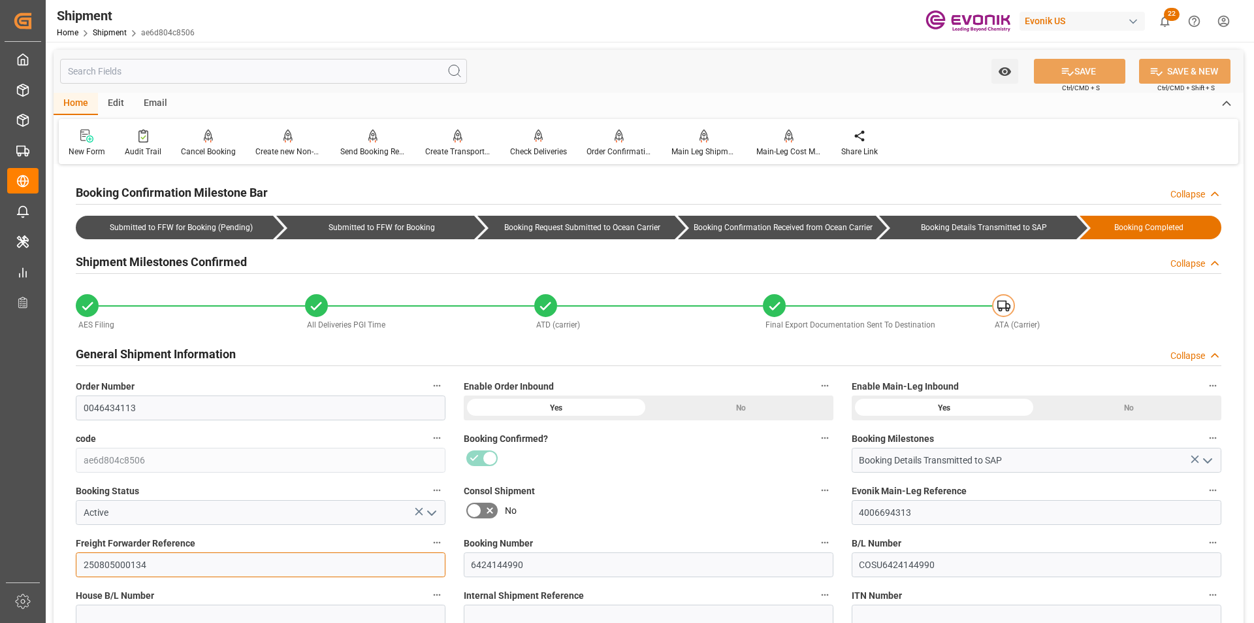
click at [116, 566] on input "250805000134" at bounding box center [261, 564] width 370 height 25
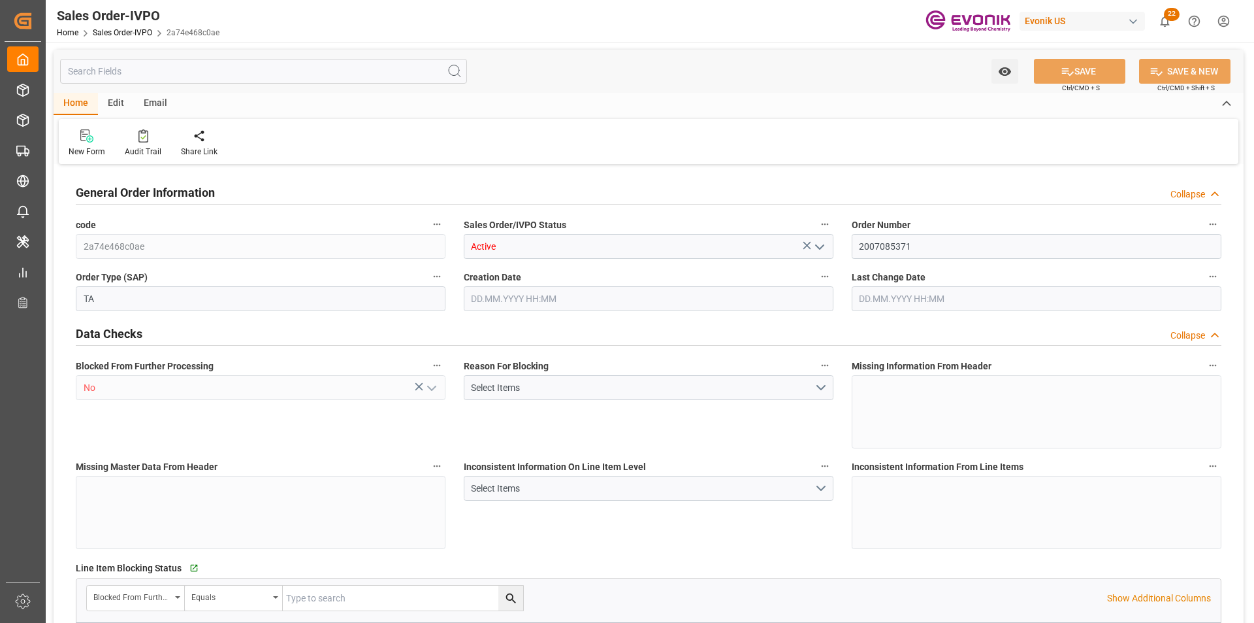
type input "COCTG"
type input "0"
type input "1"
type input "1404.8"
type input "[DATE] 11:35"
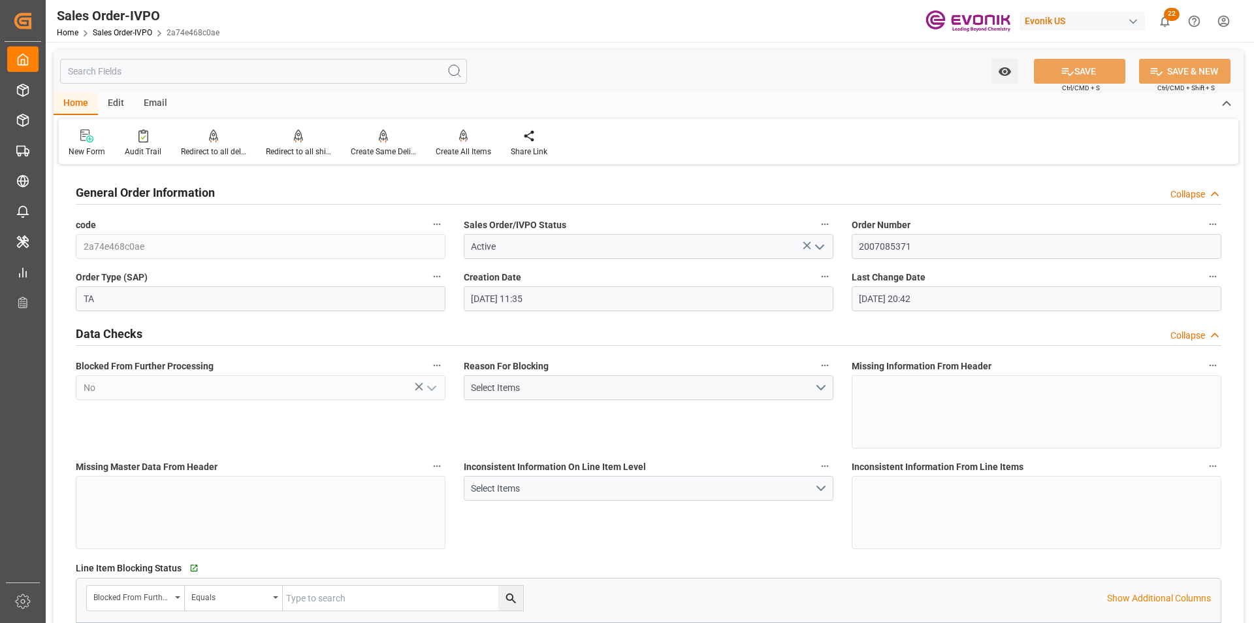
type input "[DATE] 20:42"
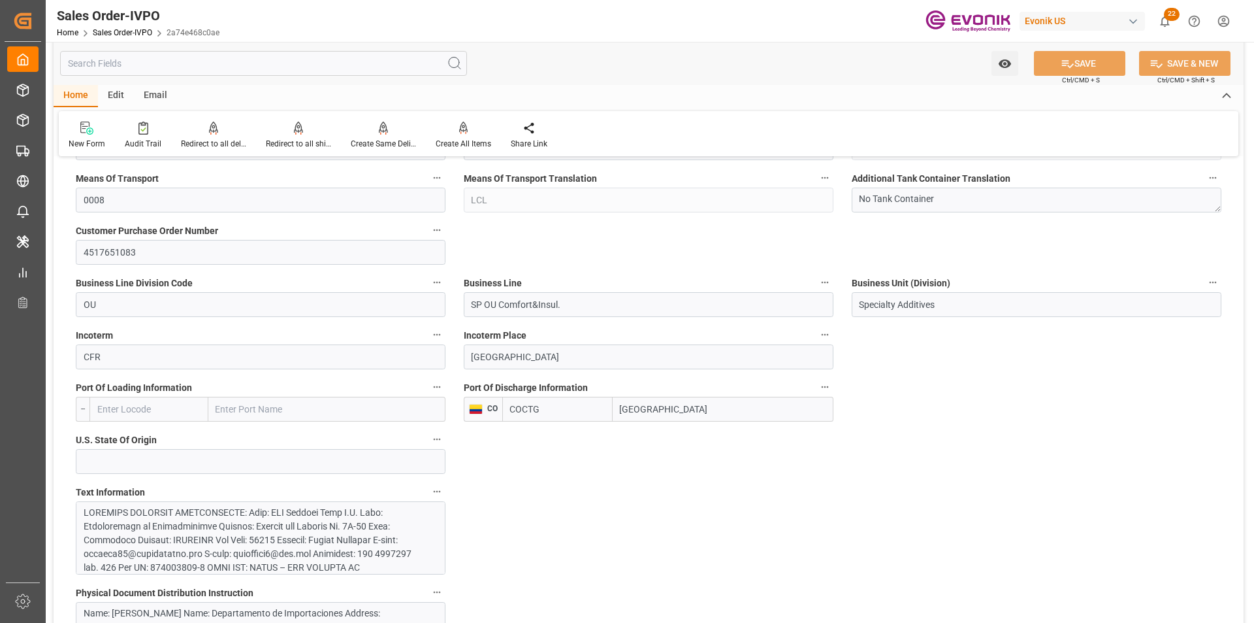
scroll to position [915, 0]
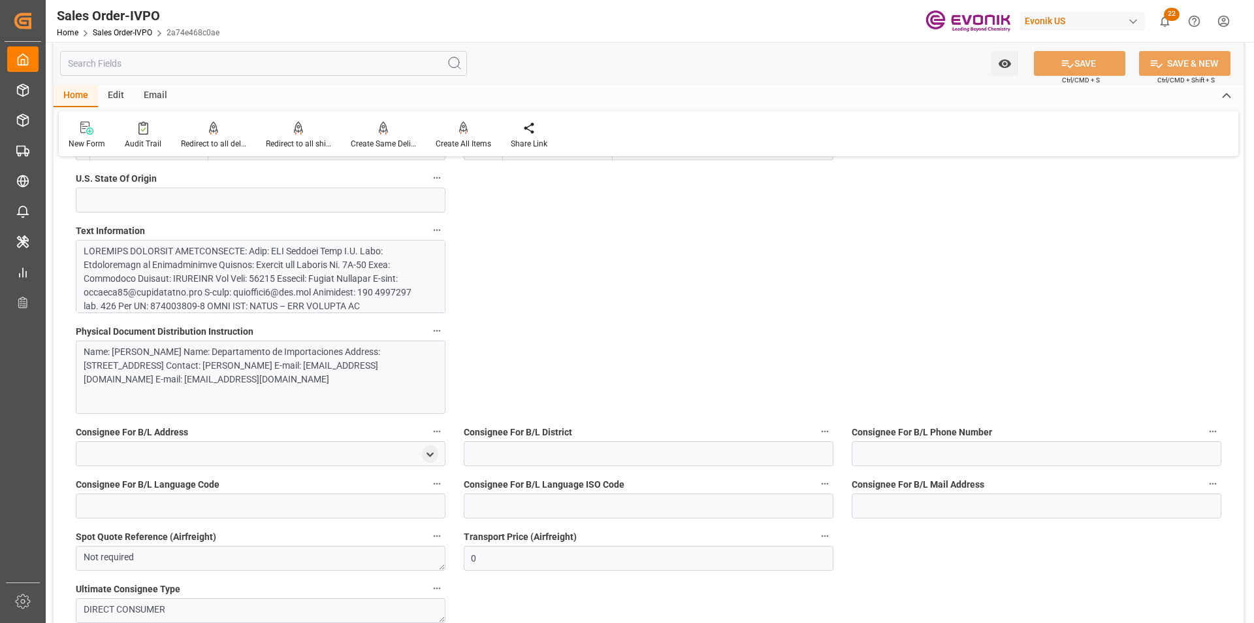
click at [227, 267] on div at bounding box center [256, 450] width 344 height 412
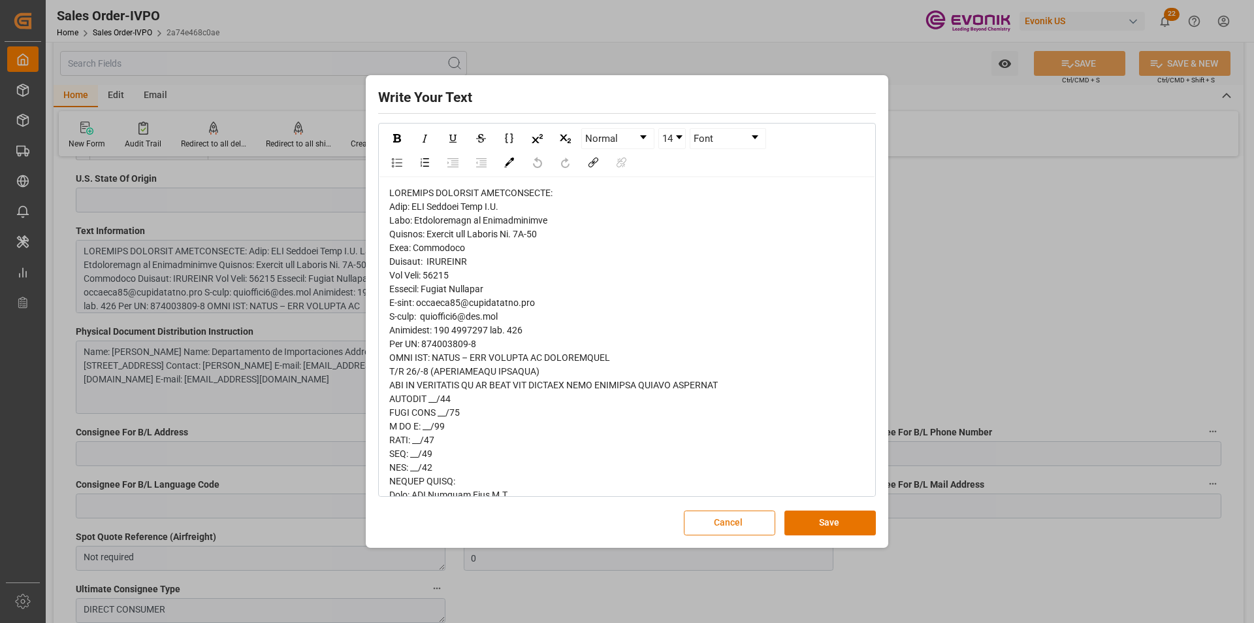
click at [724, 519] on button "Cancel" at bounding box center [729, 522] width 91 height 25
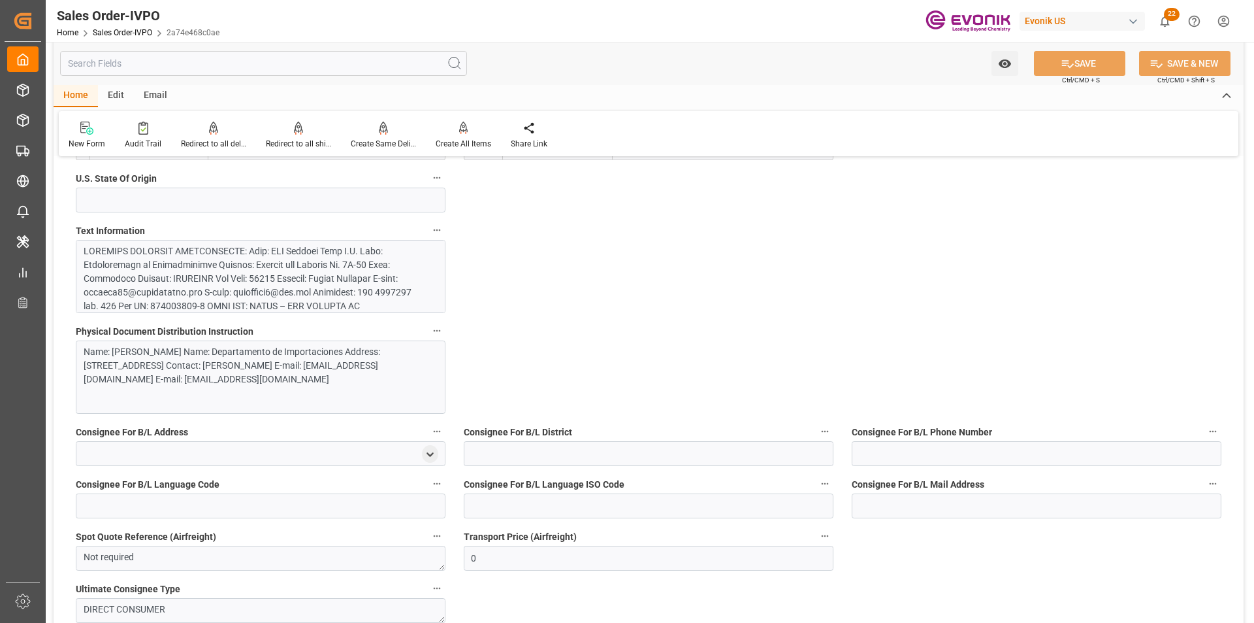
click at [235, 367] on div "Name: [PERSON_NAME] Name: Departamento de Importaciones Address: [STREET_ADDRES…" at bounding box center [256, 365] width 344 height 41
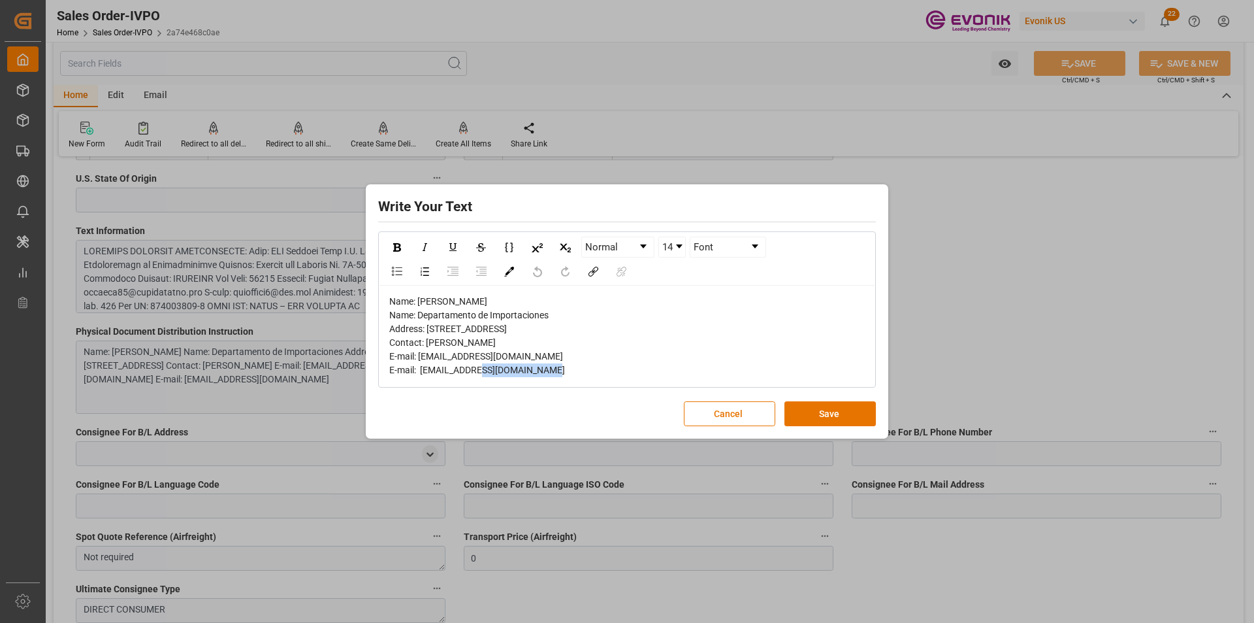
drag, startPoint x: 483, startPoint y: 367, endPoint x: 427, endPoint y: 367, distance: 56.8
click at [427, 367] on span "Name: [PERSON_NAME] Name: Departamento de Importaciones Address: [STREET_ADDRES…" at bounding box center [477, 335] width 176 height 79
copy span "[PERSON_NAME]"
click at [563, 329] on div "Name: [PERSON_NAME] Name: Departamento de Importaciones Address: [STREET_ADDRES…" at bounding box center [627, 336] width 476 height 82
click at [550, 295] on div "Name: [PERSON_NAME] Name: Departamento de Importaciones Address: [STREET_ADDRES…" at bounding box center [627, 336] width 476 height 82
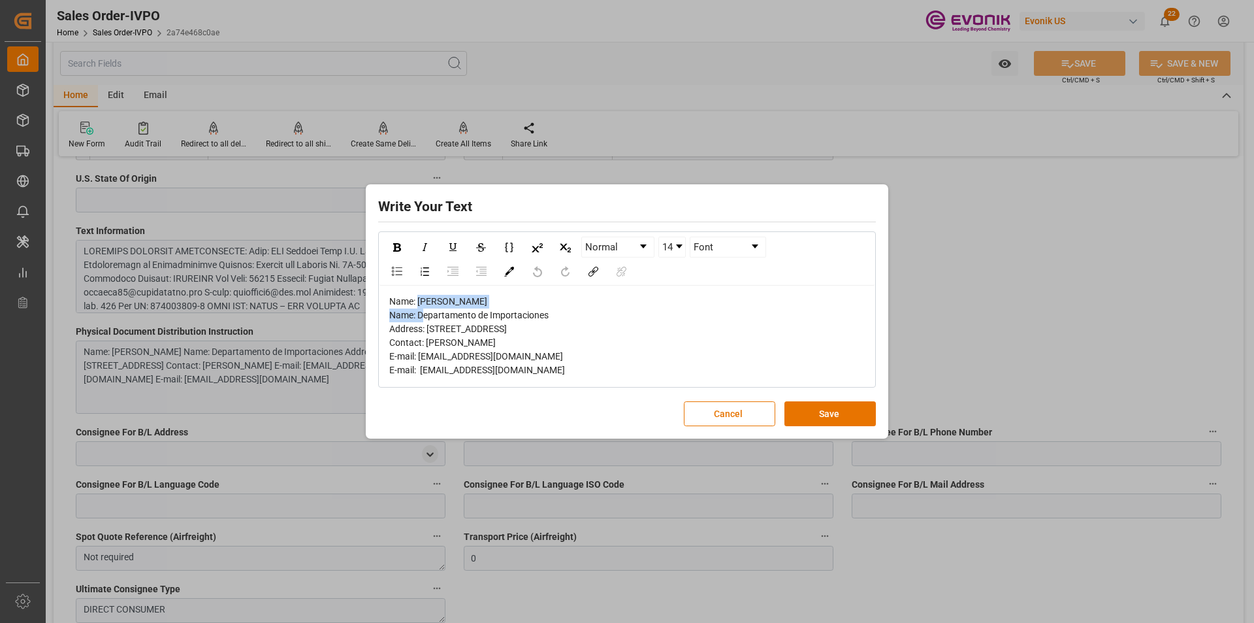
drag, startPoint x: 519, startPoint y: 278, endPoint x: 420, endPoint y: 282, distance: 98.7
click at [420, 295] on div "Name: [PERSON_NAME] Name: Departamento de Importaciones Address: [STREET_ADDRES…" at bounding box center [627, 336] width 476 height 82
copy span "SIA Aduanas [PERSON_NAME]"
drag, startPoint x: 538, startPoint y: 301, endPoint x: 547, endPoint y: 298, distance: 9.1
click at [540, 301] on div "Name: SIA Aduanas Gama S.A. Name: Departamento de Importaciones Address: Avenid…" at bounding box center [627, 336] width 476 height 82
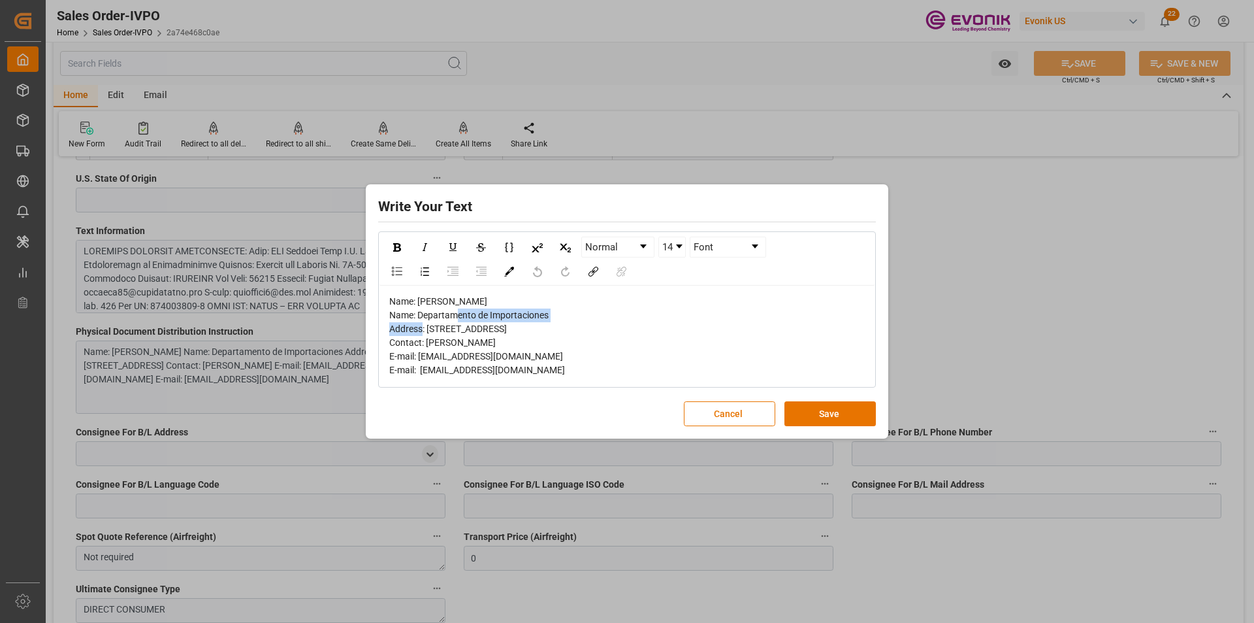
drag, startPoint x: 554, startPoint y: 293, endPoint x: 419, endPoint y: 292, distance: 135.2
click at [419, 295] on div "Name: SIA Aduanas Gama S.A. Name: Departamento de Importaciones Address: Avenid…" at bounding box center [627, 336] width 476 height 82
copy span "Departamento de Importaciones"
click at [587, 325] on div "Name: SIA Aduanas Gama S.A. Name: Departamento de Importaciones Address: Avenid…" at bounding box center [627, 336] width 476 height 82
drag, startPoint x: 551, startPoint y: 306, endPoint x: 429, endPoint y: 306, distance: 122.2
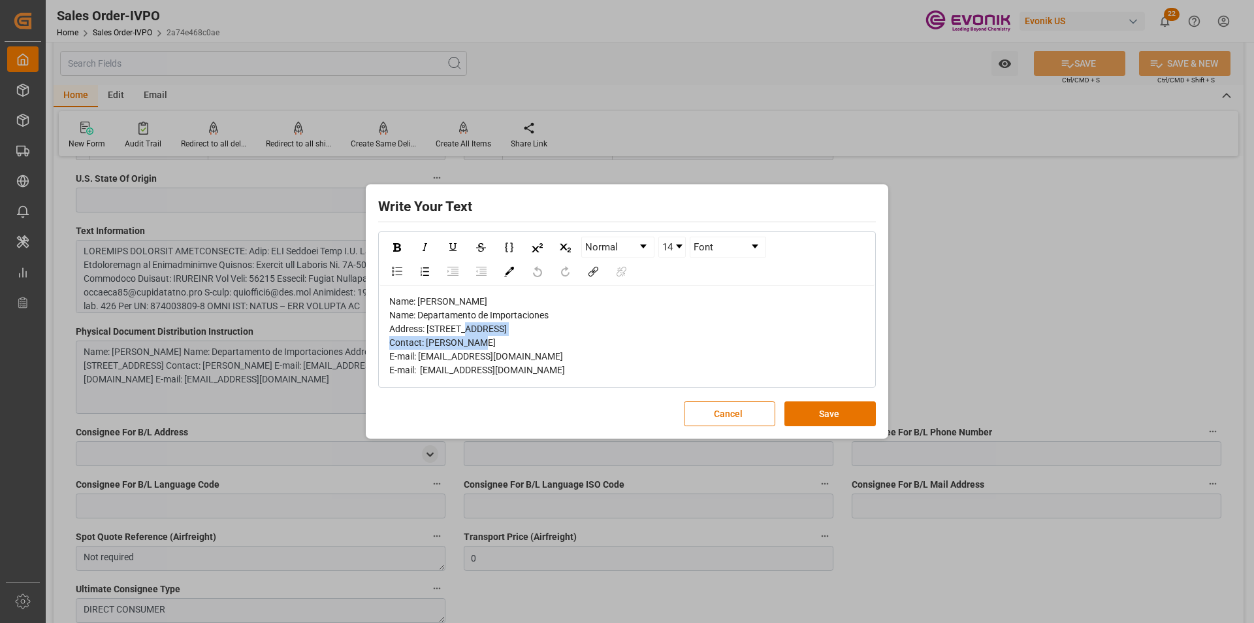
click at [429, 306] on div "Name: SIA Aduanas Gama S.A. Name: Departamento de Importaciones Address: Avenid…" at bounding box center [627, 336] width 476 height 82
copy span "Avenida del Arsenal No. 8B-39"
click at [562, 377] on div "Name: SIA Aduanas Gama S.A. Name: Departamento de Importaciones Address: Avenid…" at bounding box center [627, 336] width 476 height 82
drag, startPoint x: 550, startPoint y: 376, endPoint x: 424, endPoint y: 381, distance: 126.2
click at [423, 377] on div "Name: SIA Aduanas Gama S.A. Name: Departamento de Importaciones Address: Avenid…" at bounding box center [627, 336] width 476 height 82
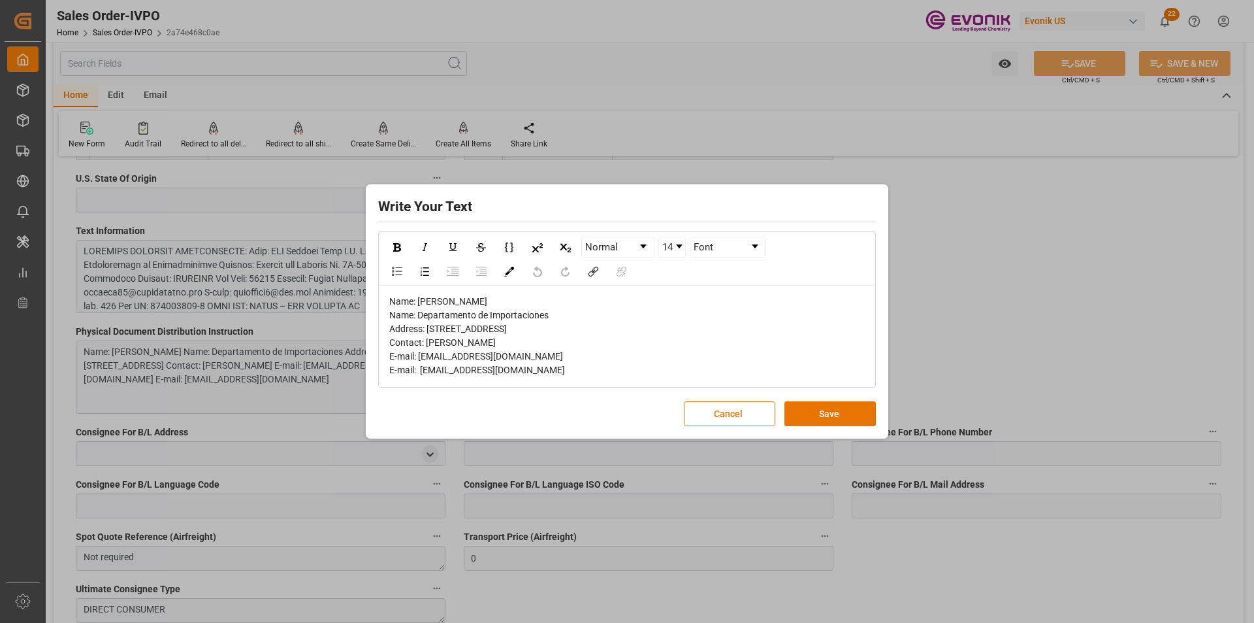
copy span "mpoctg10@aduanasgama.com"
click at [444, 347] on span "Name: SIA Aduanas Gama S.A. Name: Departamento de Importaciones Address: Avenid…" at bounding box center [477, 335] width 176 height 79
copy span "13001"
click at [741, 426] on button "Cancel" at bounding box center [729, 413] width 91 height 25
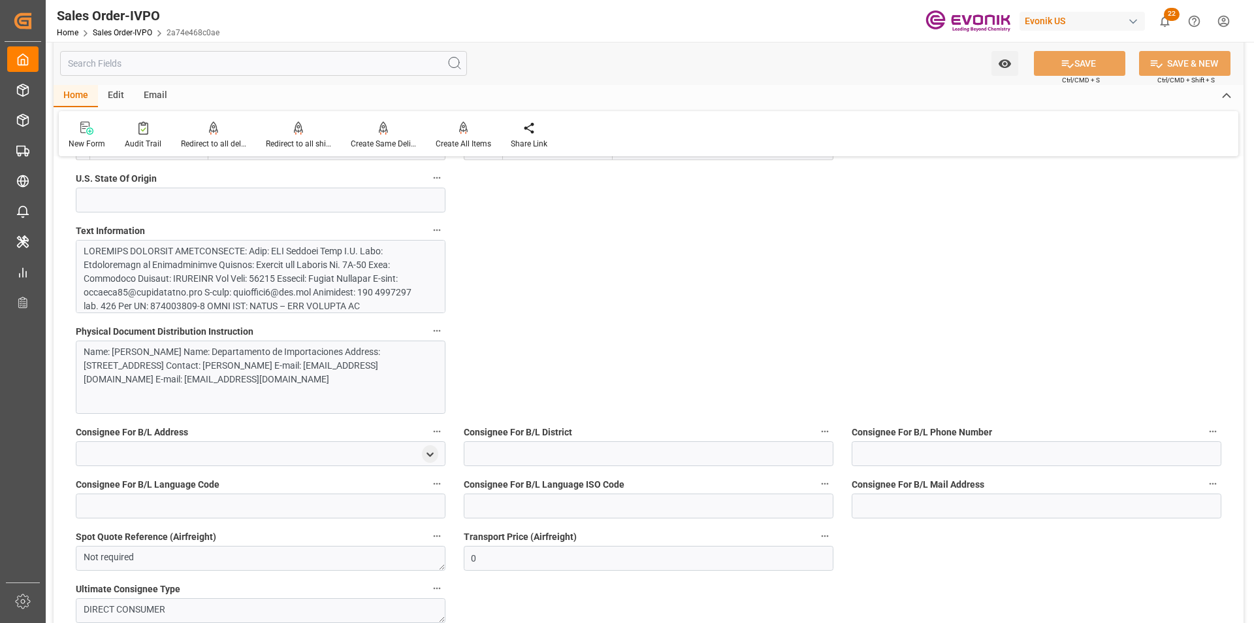
click at [153, 281] on div at bounding box center [256, 450] width 344 height 412
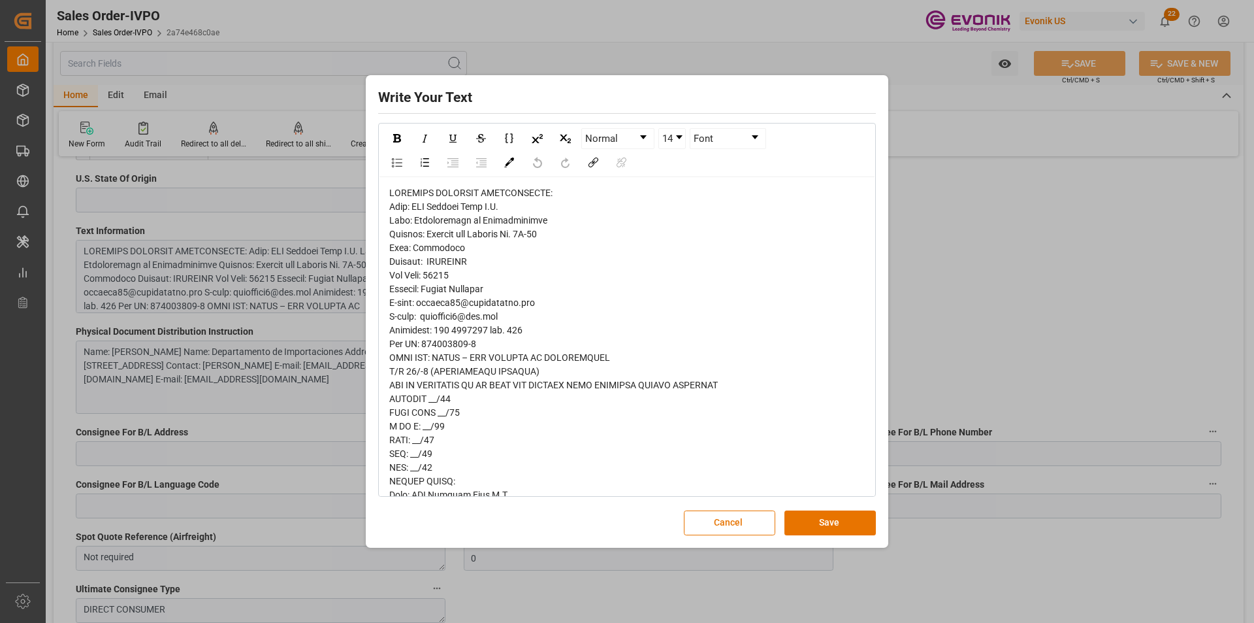
drag, startPoint x: 527, startPoint y: 331, endPoint x: 437, endPoint y: 330, distance: 90.2
copy span "575 6502600 ext. 174"
click at [743, 527] on button "Cancel" at bounding box center [729, 522] width 91 height 25
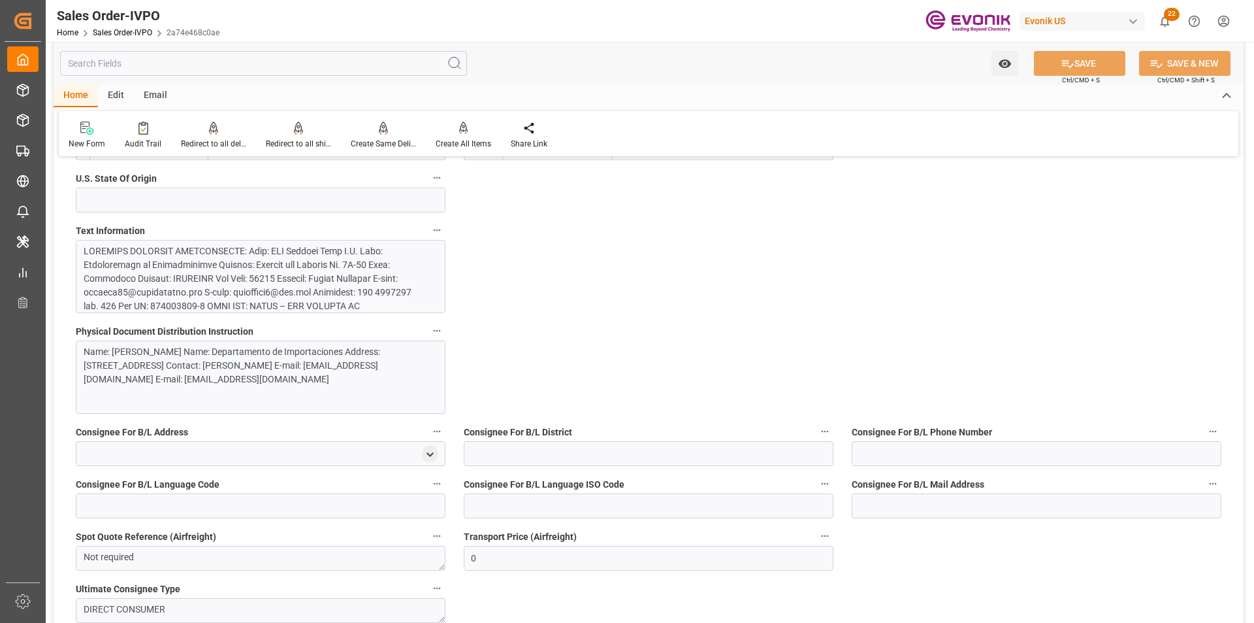
click at [319, 304] on div at bounding box center [256, 450] width 344 height 412
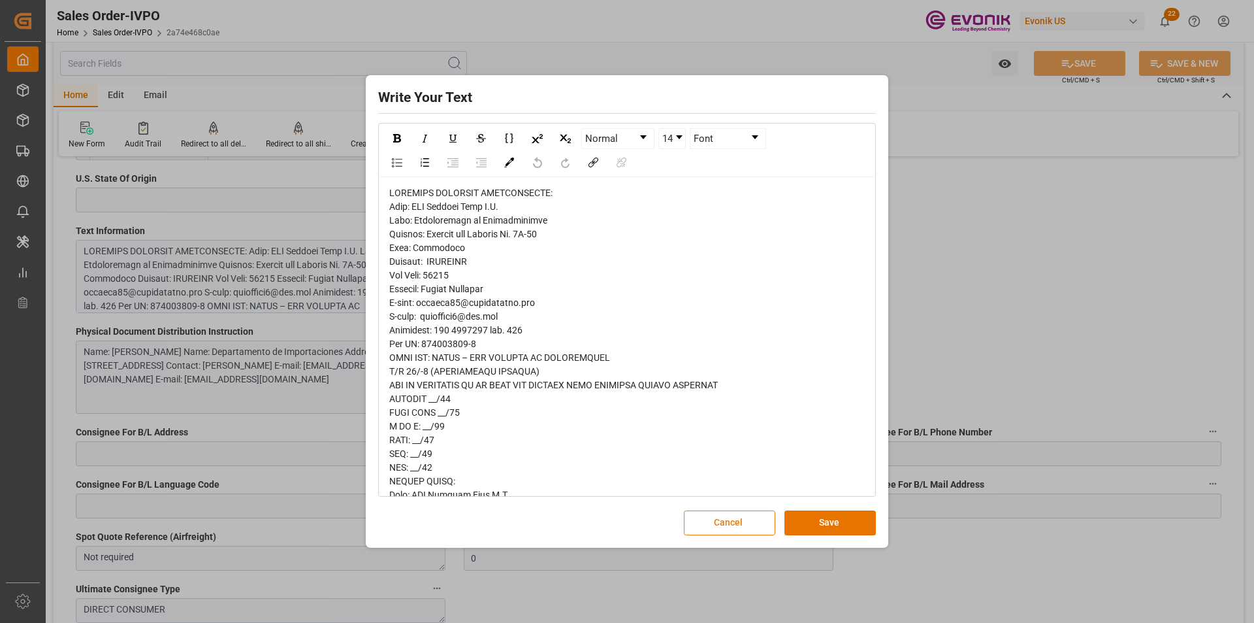
drag, startPoint x: 731, startPoint y: 525, endPoint x: 612, endPoint y: 353, distance: 208.8
click at [730, 517] on button "Cancel" at bounding box center [729, 522] width 91 height 25
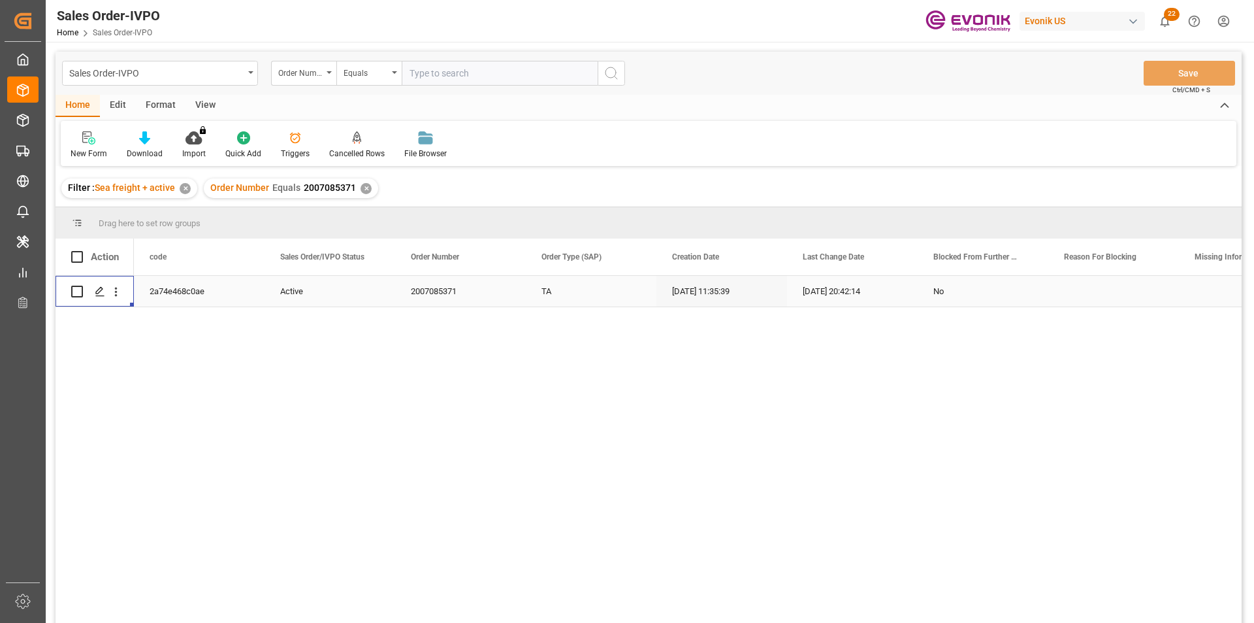
click at [363, 186] on div "✕" at bounding box center [366, 188] width 11 height 11
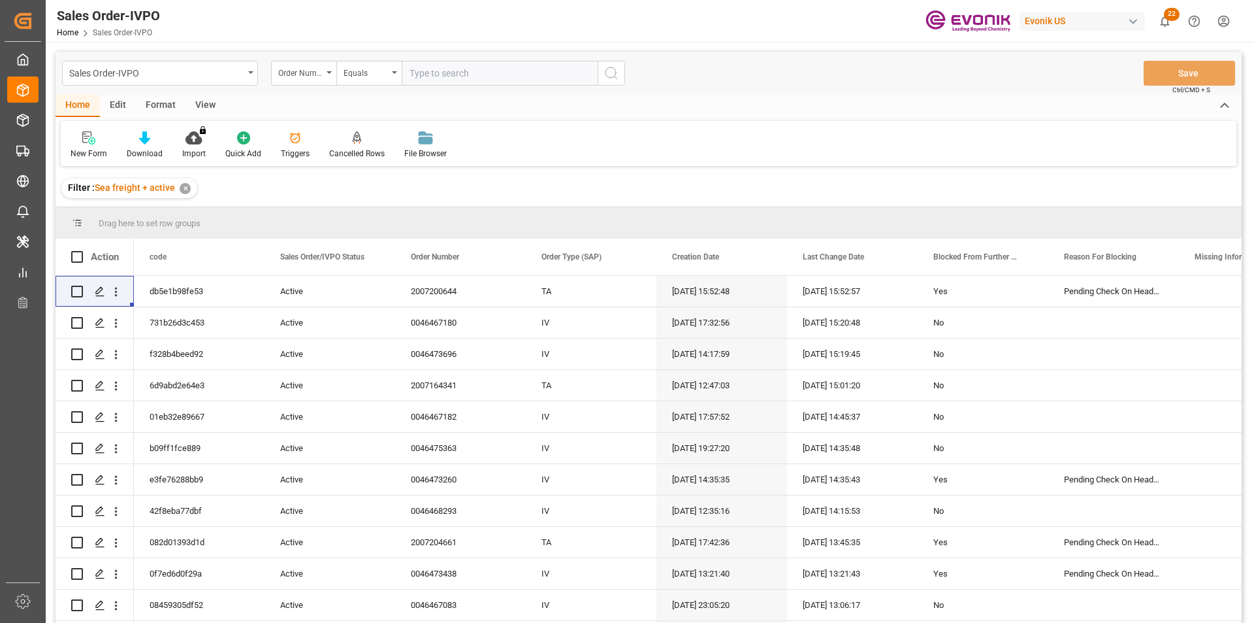
click at [406, 82] on input "text" at bounding box center [500, 73] width 196 height 25
click at [423, 76] on input "text" at bounding box center [500, 73] width 196 height 25
paste input "2007188728"
type input "2007188728"
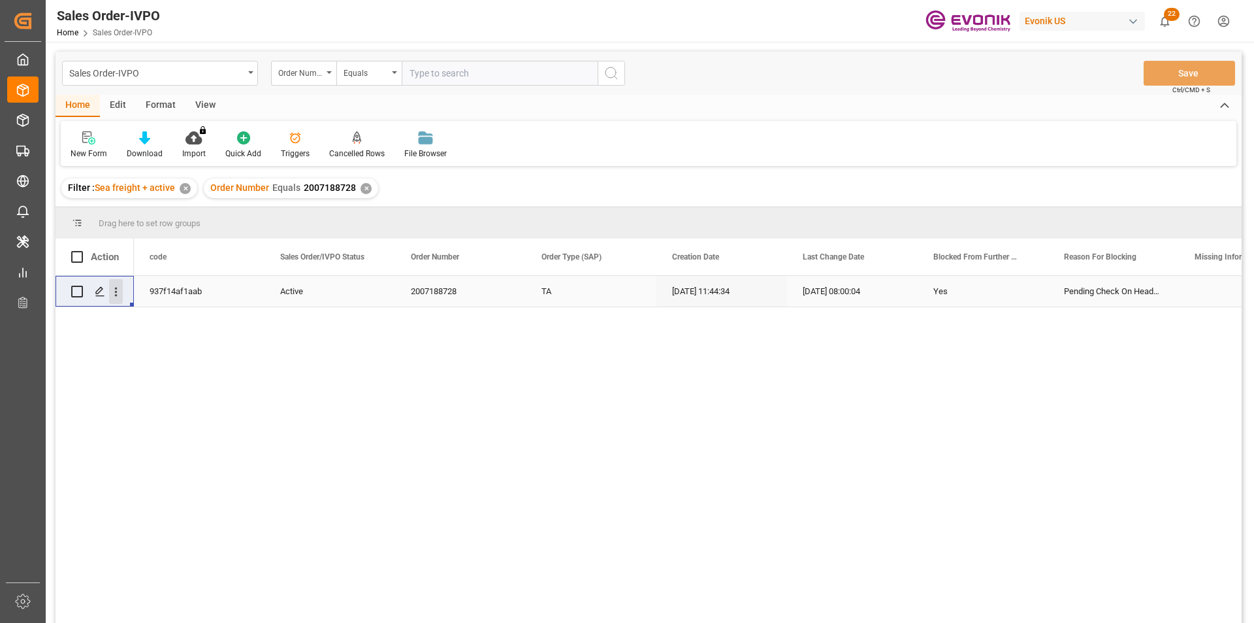
click at [113, 293] on icon "open menu" at bounding box center [116, 292] width 14 height 14
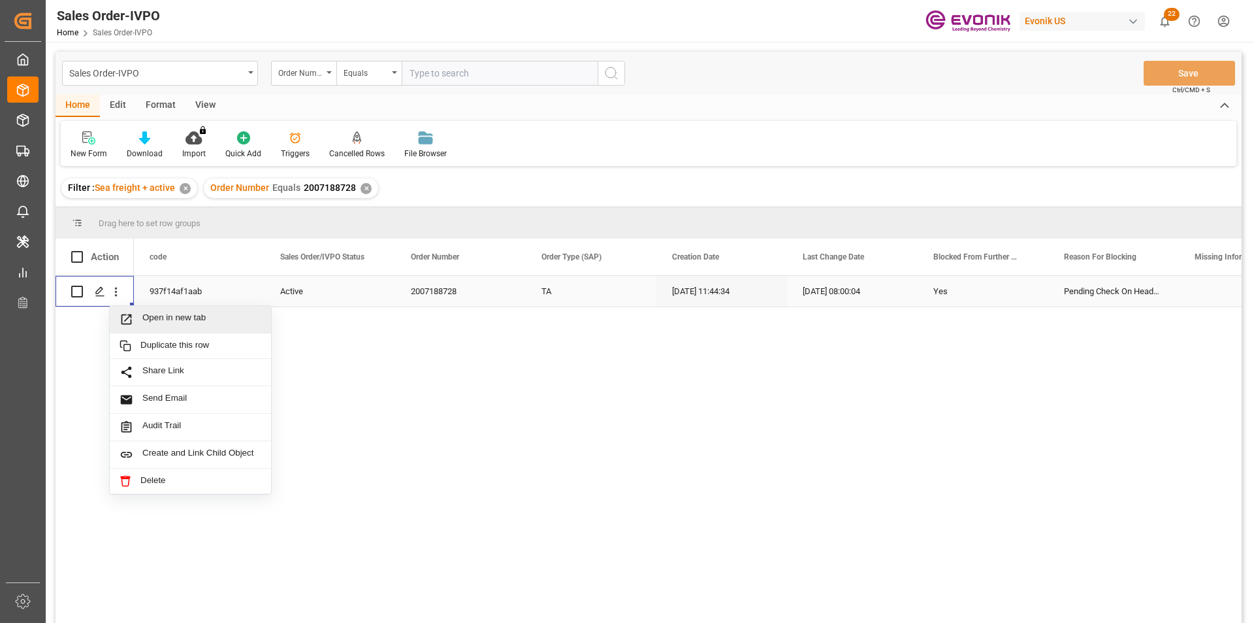
click at [137, 313] on span "Press SPACE to select this row." at bounding box center [131, 319] width 23 height 14
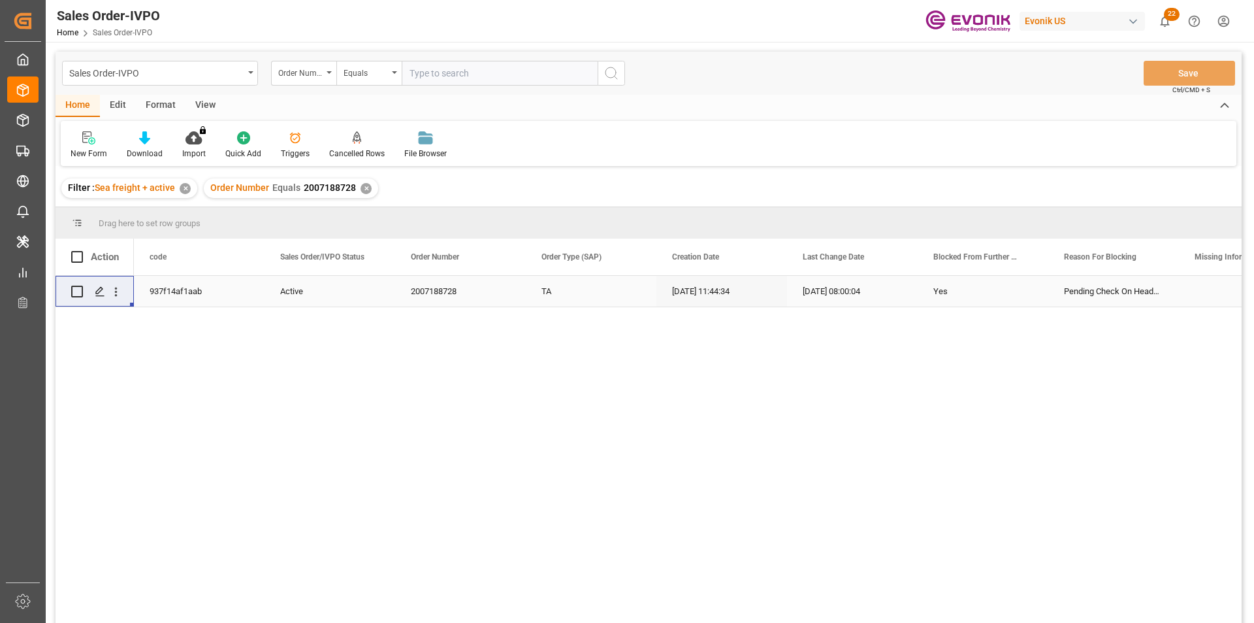
click at [361, 188] on div "✕" at bounding box center [366, 188] width 11 height 11
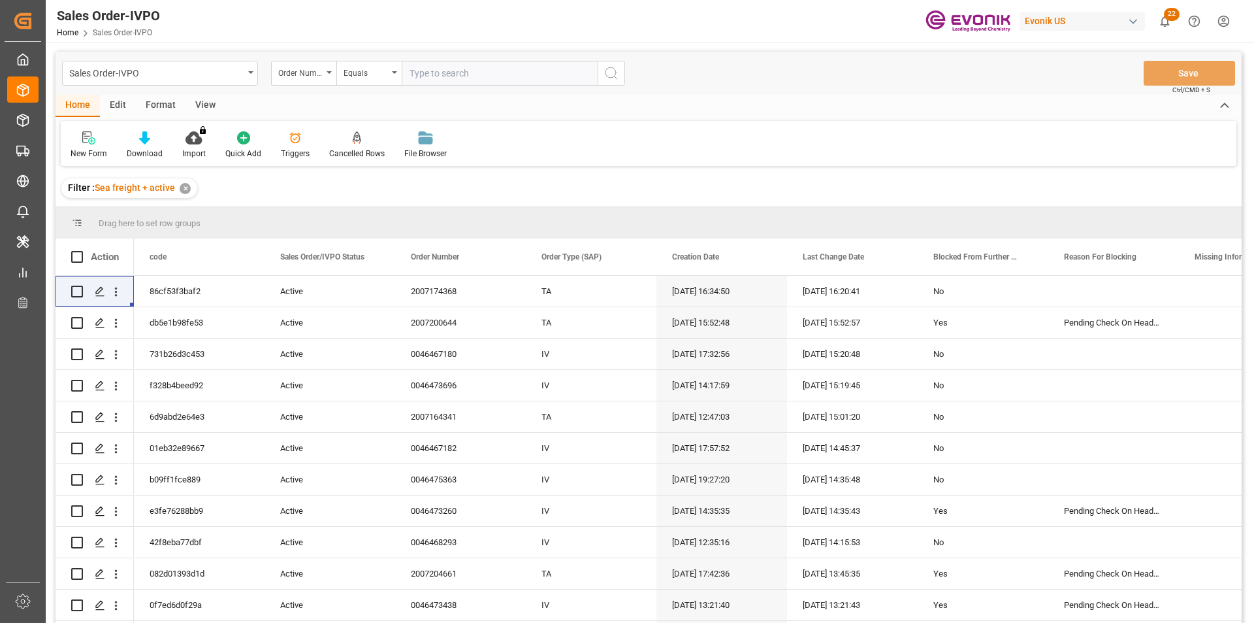
click at [442, 76] on input "text" at bounding box center [500, 73] width 196 height 25
paste input "0046473400"
type input "0046473400"
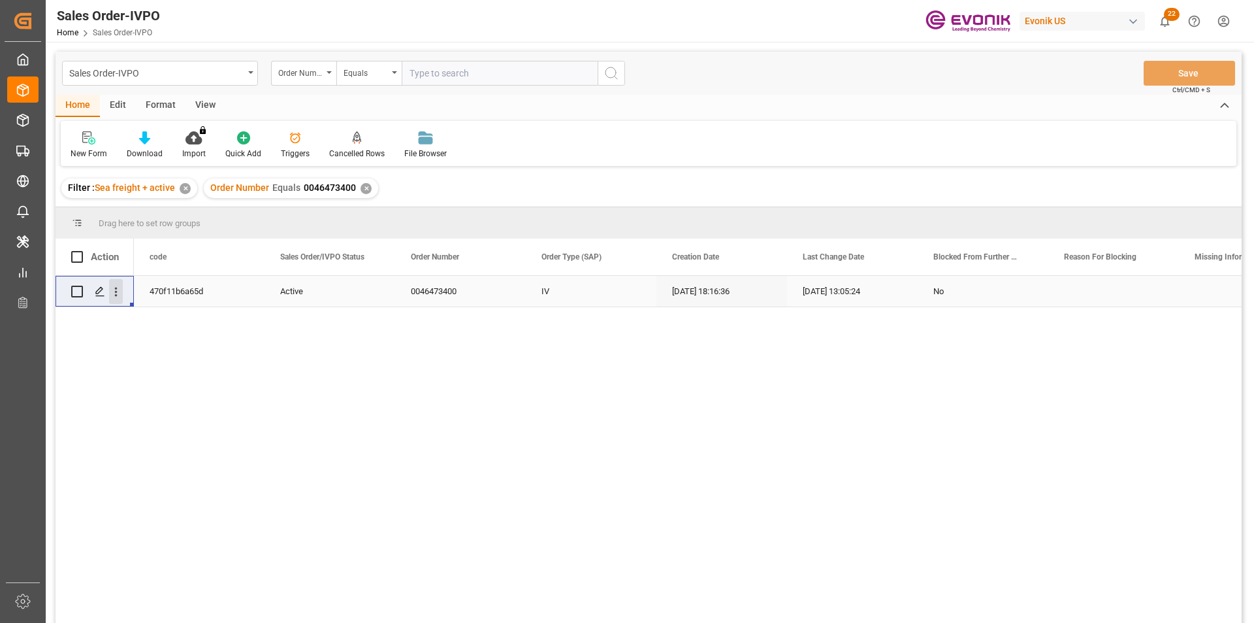
click at [119, 295] on icon "open menu" at bounding box center [116, 292] width 14 height 14
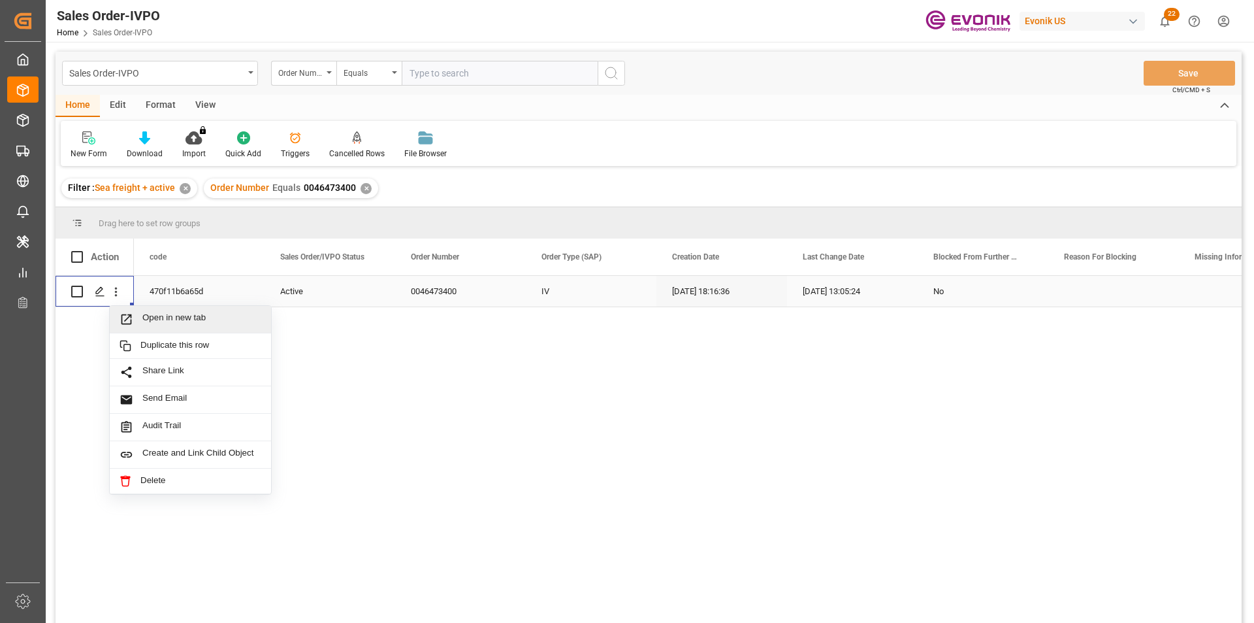
click at [231, 313] on span "Open in new tab" at bounding box center [201, 319] width 119 height 14
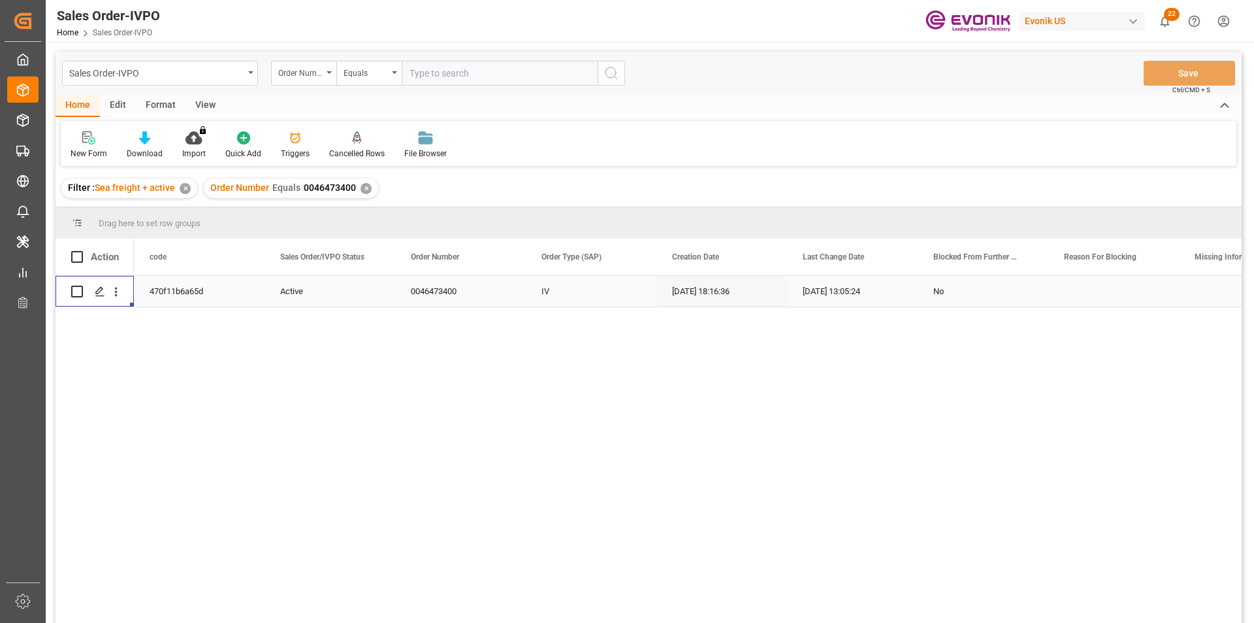
click at [363, 191] on div "✕" at bounding box center [366, 188] width 11 height 11
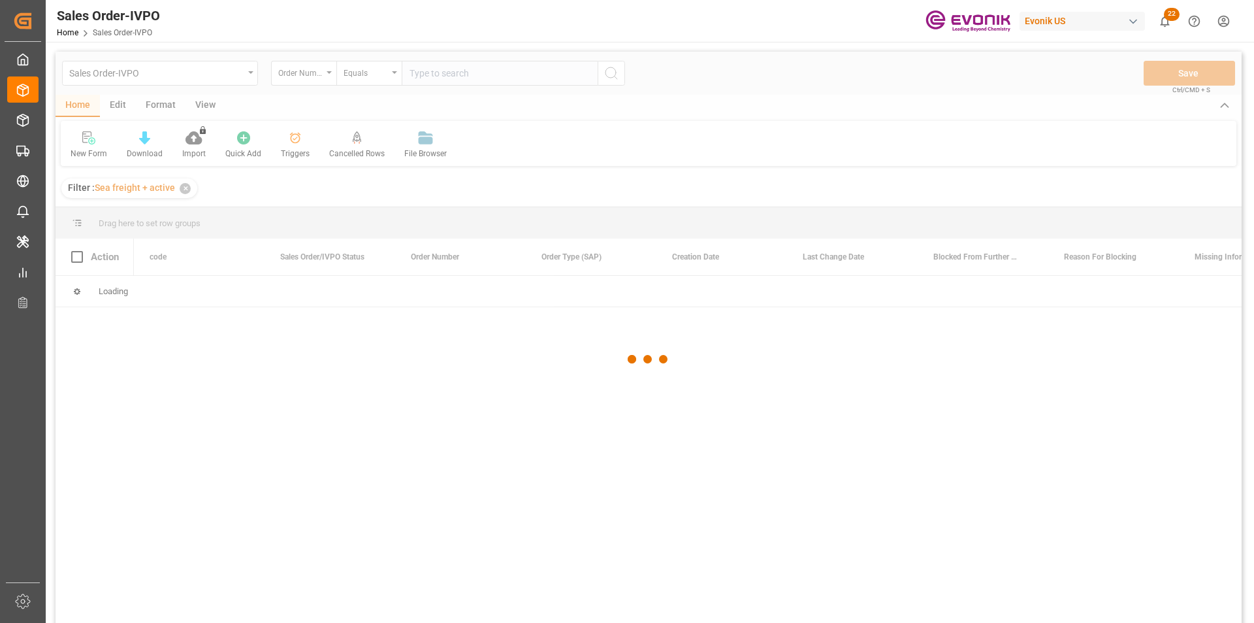
click at [451, 79] on div at bounding box center [649, 359] width 1186 height 615
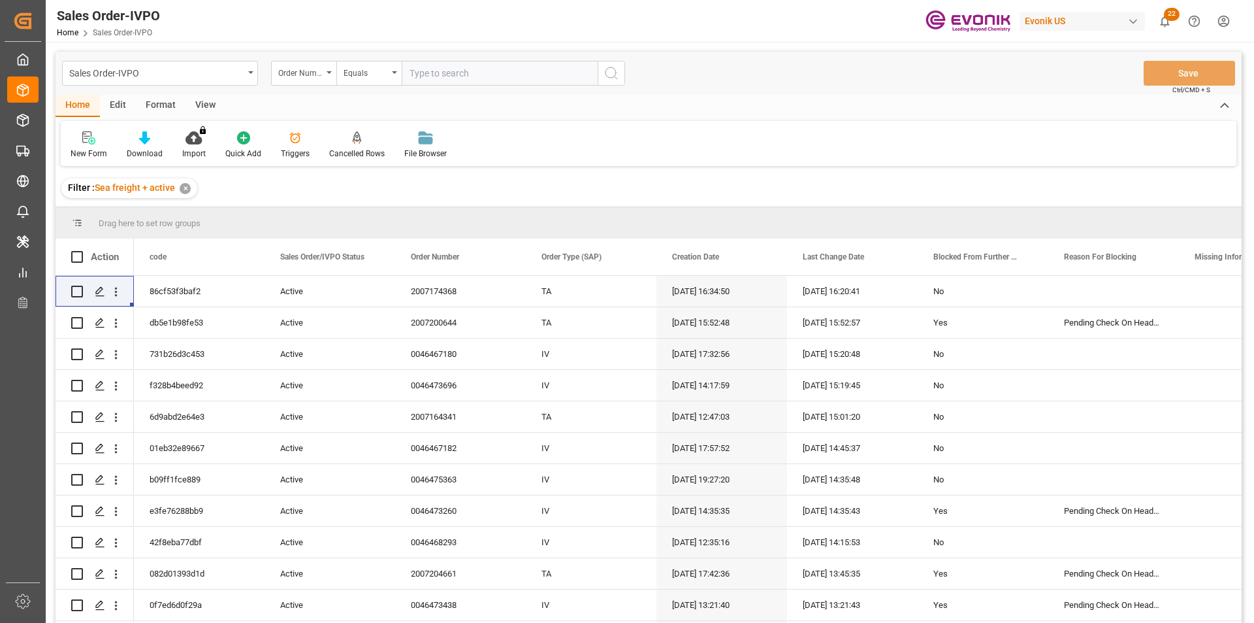
click at [451, 79] on input "text" at bounding box center [500, 73] width 196 height 25
paste input "0046467083"
type input "0046467083"
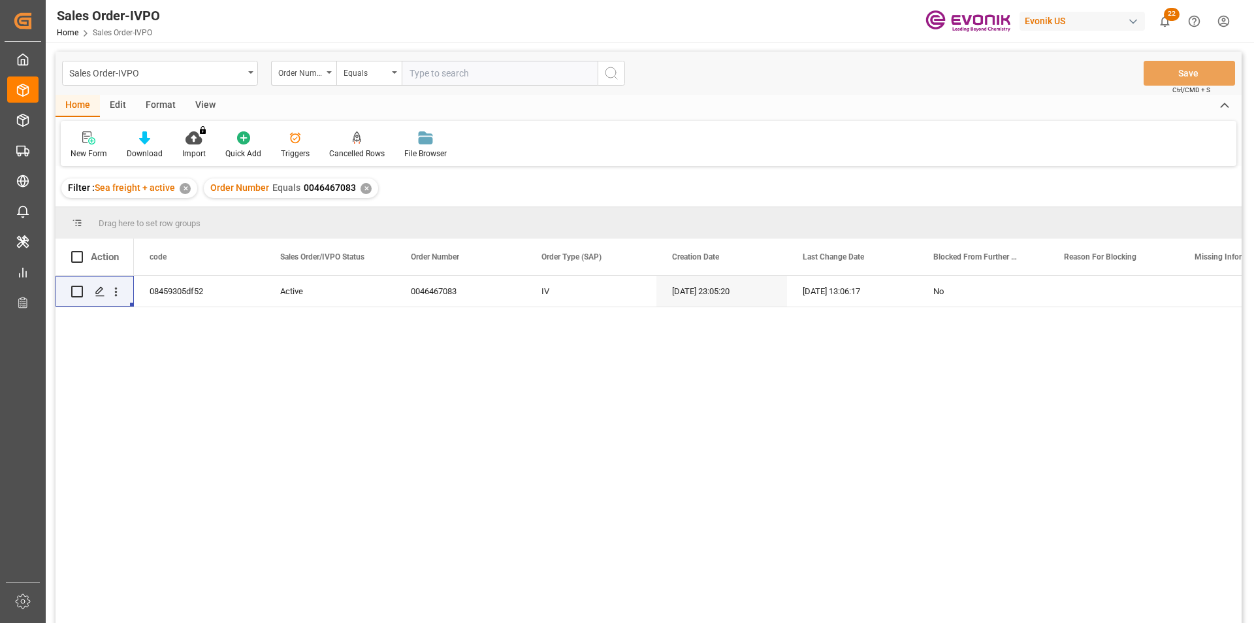
click at [361, 191] on div "✕" at bounding box center [366, 188] width 11 height 11
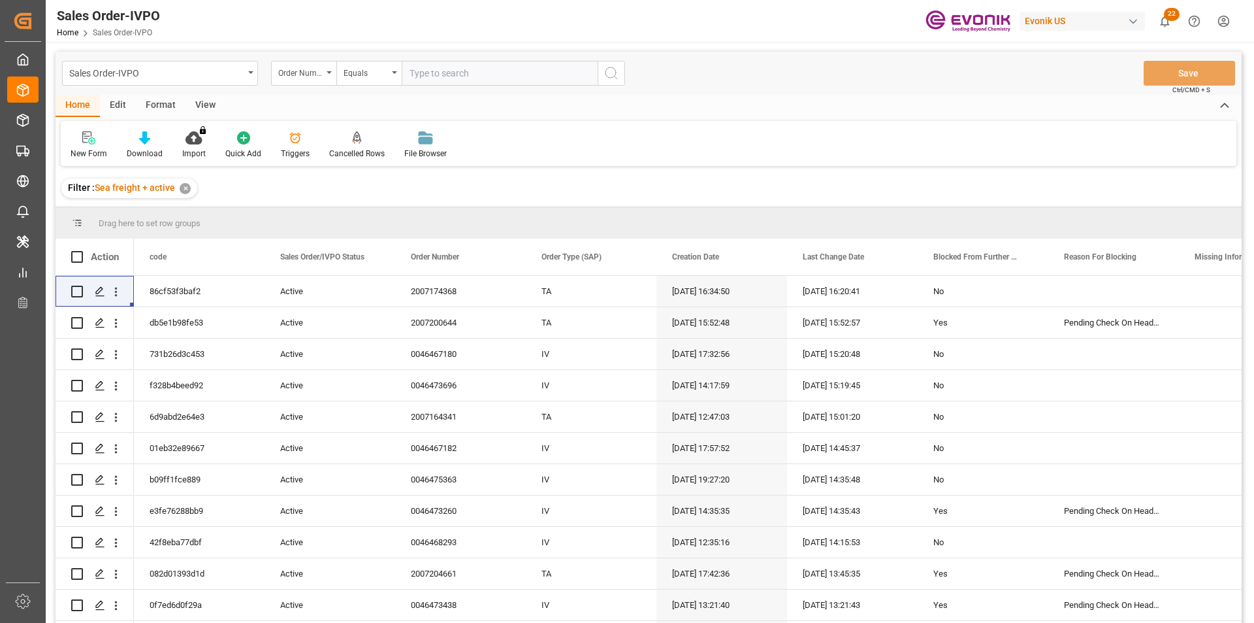
click at [416, 76] on input "text" at bounding box center [500, 73] width 196 height 25
paste input "46468249"
type input "0046468249"
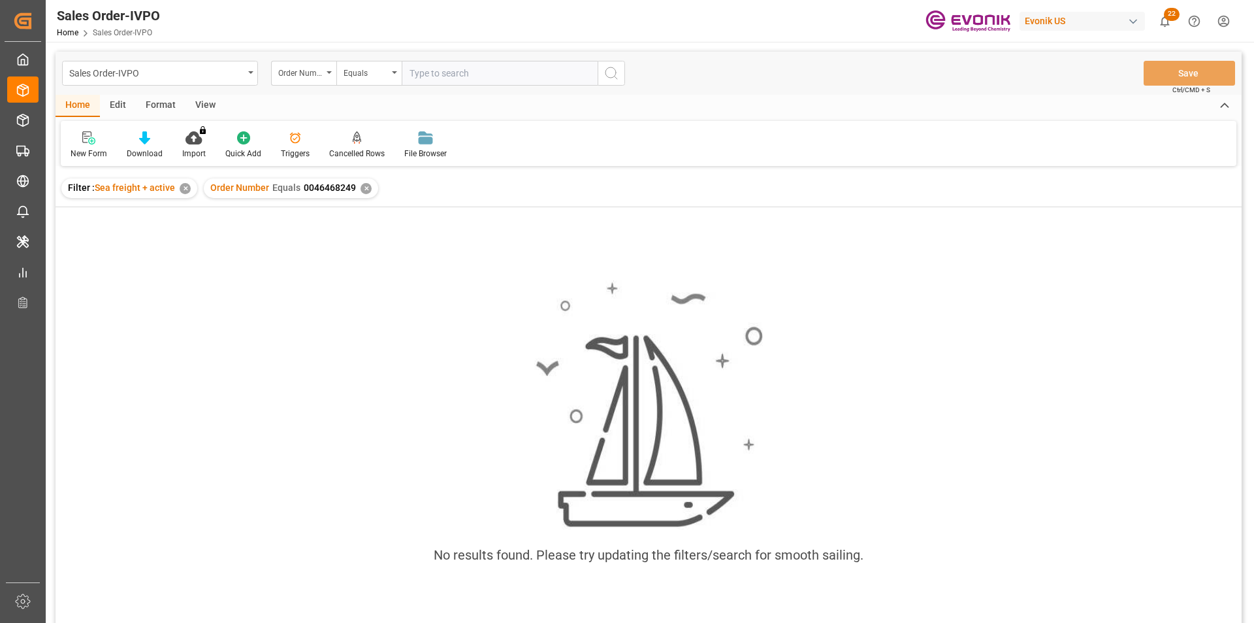
click at [432, 75] on input "text" at bounding box center [500, 73] width 196 height 25
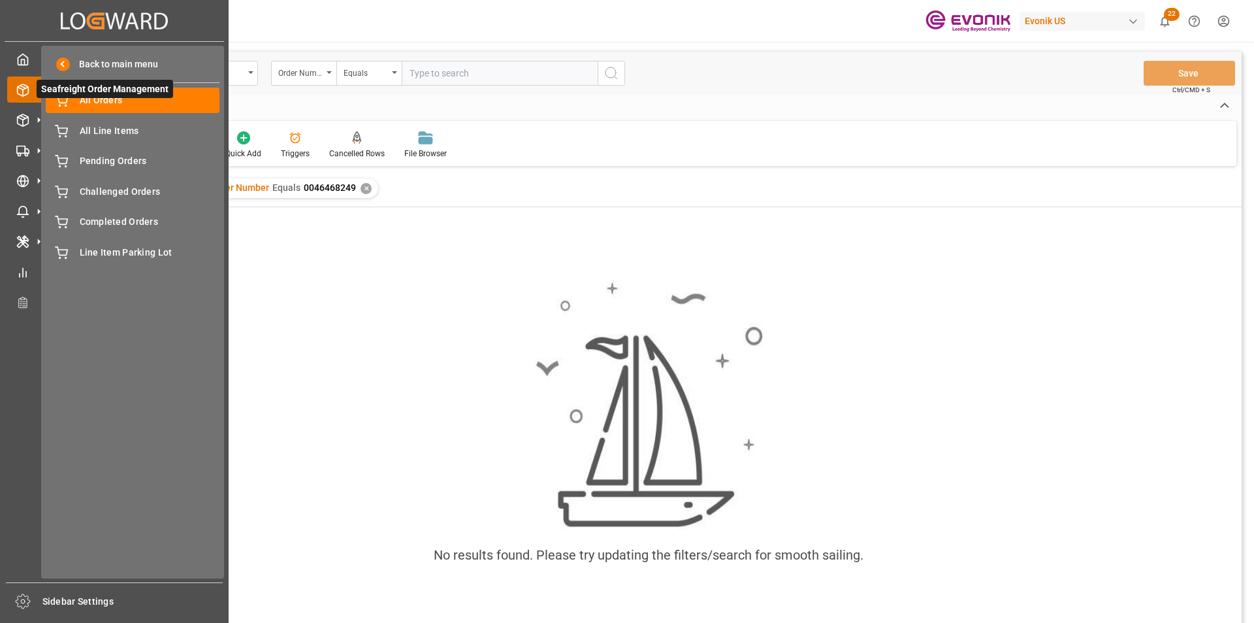
click at [97, 95] on span "Seafreight Order Management" at bounding box center [105, 89] width 137 height 18
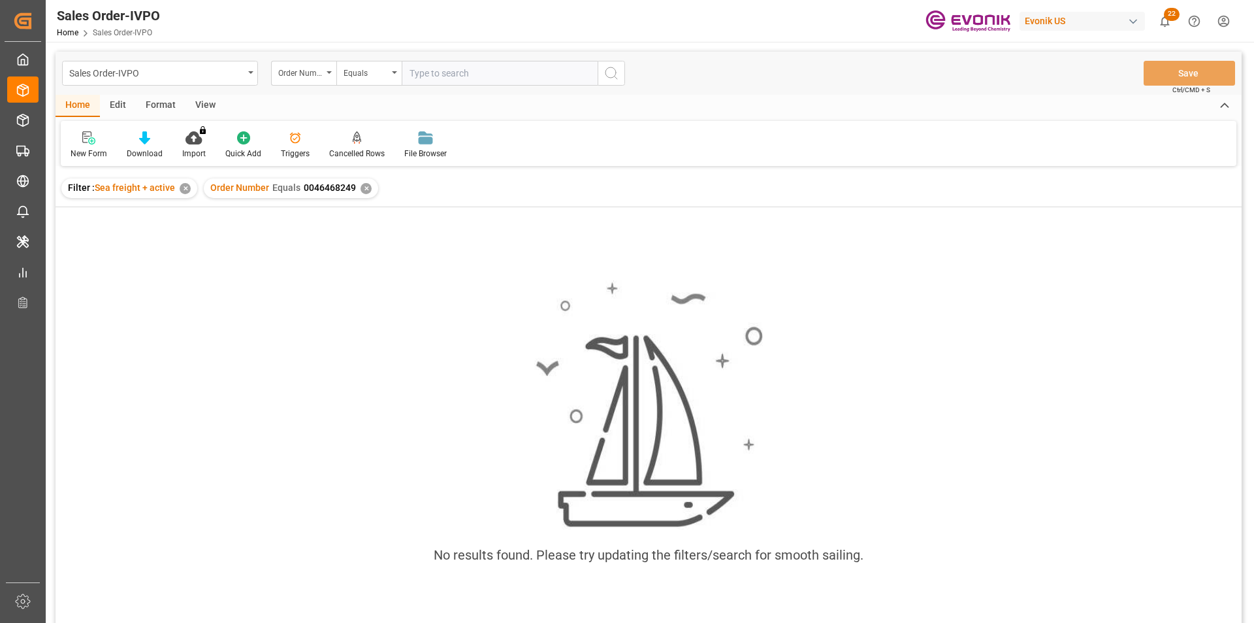
click at [525, 75] on input "text" at bounding box center [500, 73] width 196 height 25
click at [429, 75] on input "text" at bounding box center [500, 73] width 196 height 25
type input "46468249"
click at [361, 186] on div "✕" at bounding box center [366, 188] width 11 height 11
click at [350, 188] on div "✕" at bounding box center [355, 188] width 11 height 11
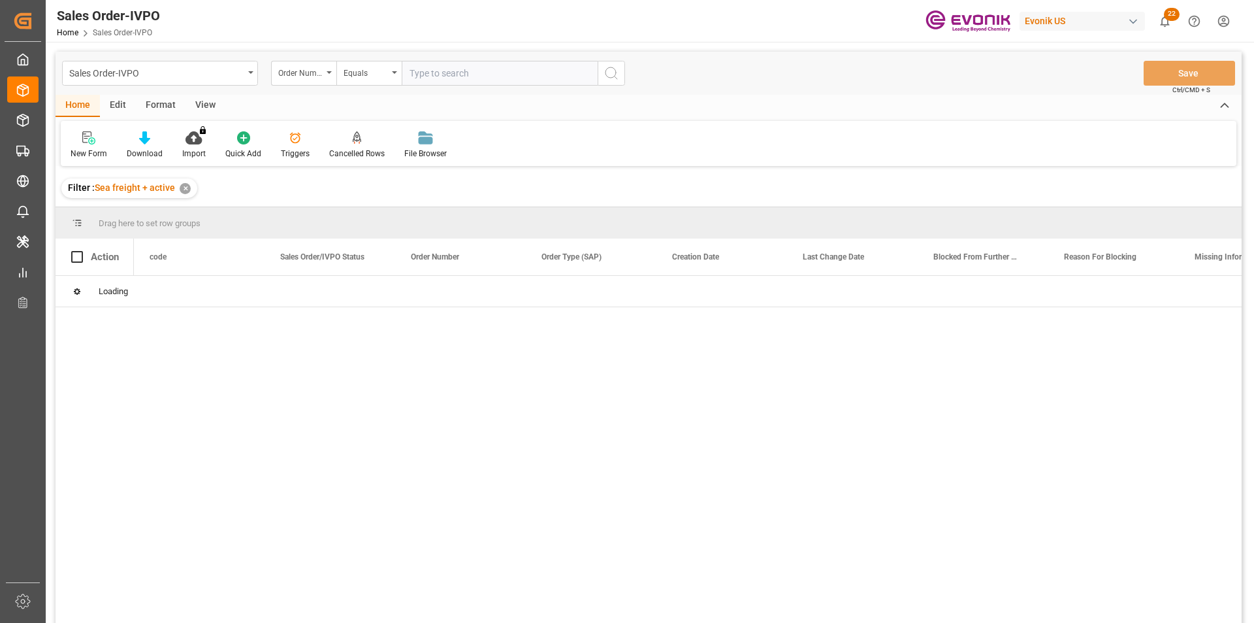
click at [555, 80] on input "text" at bounding box center [500, 73] width 196 height 25
paste input "2007116838"
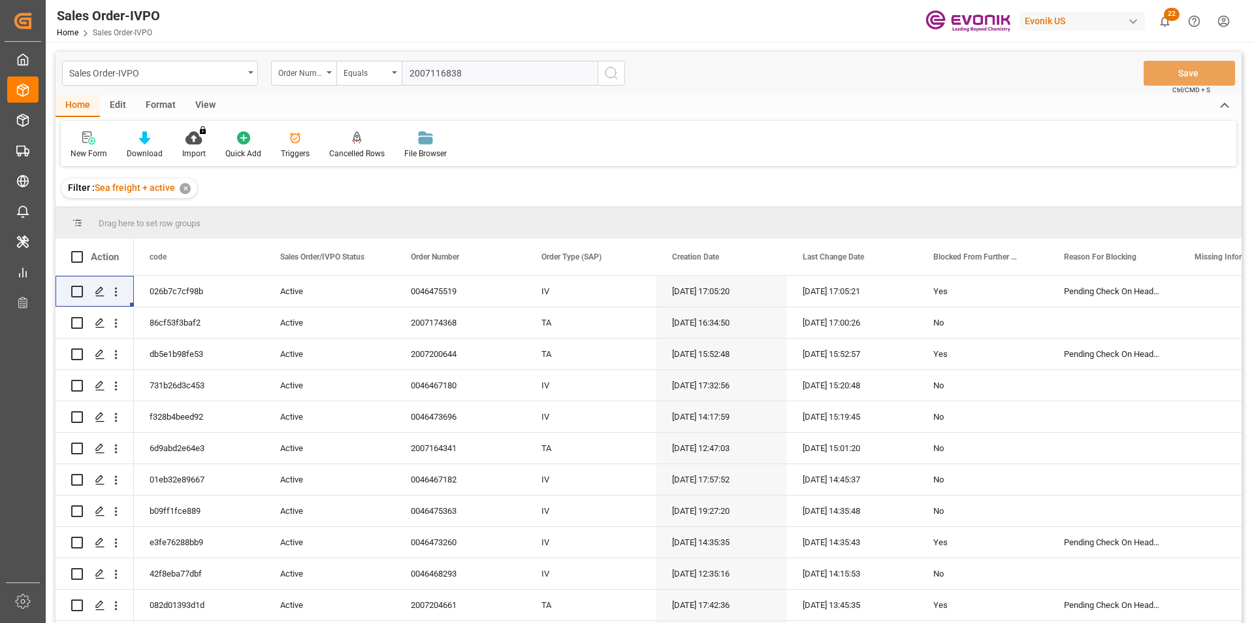
type input "2007116838"
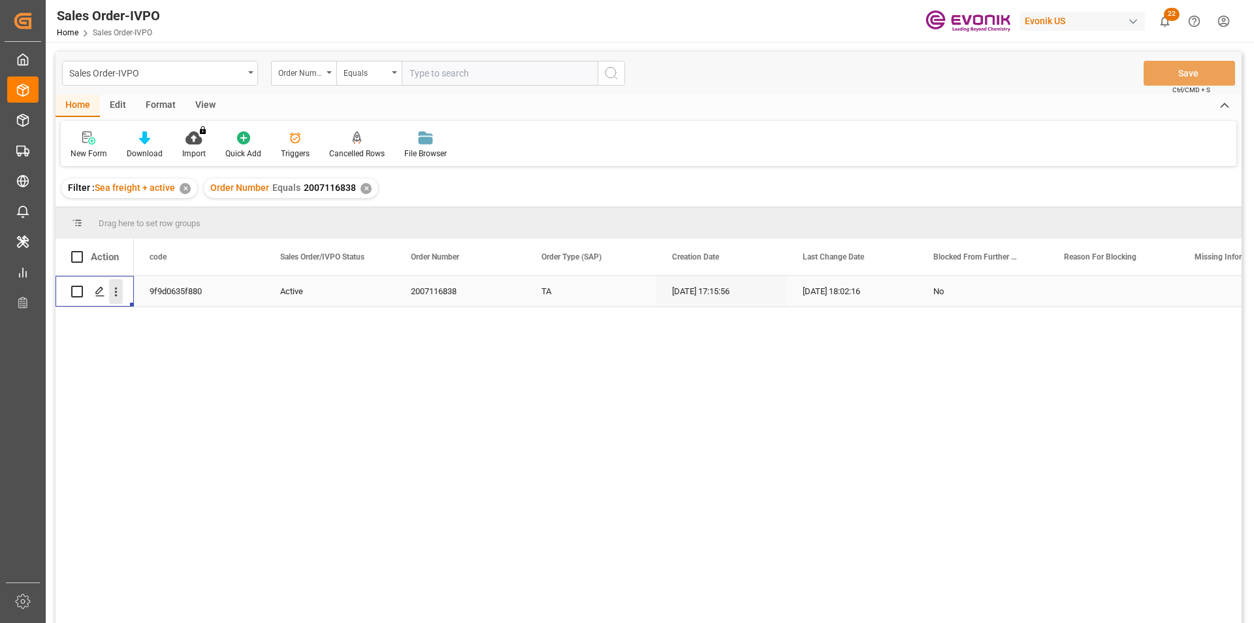
click at [121, 295] on icon "open menu" at bounding box center [116, 292] width 14 height 14
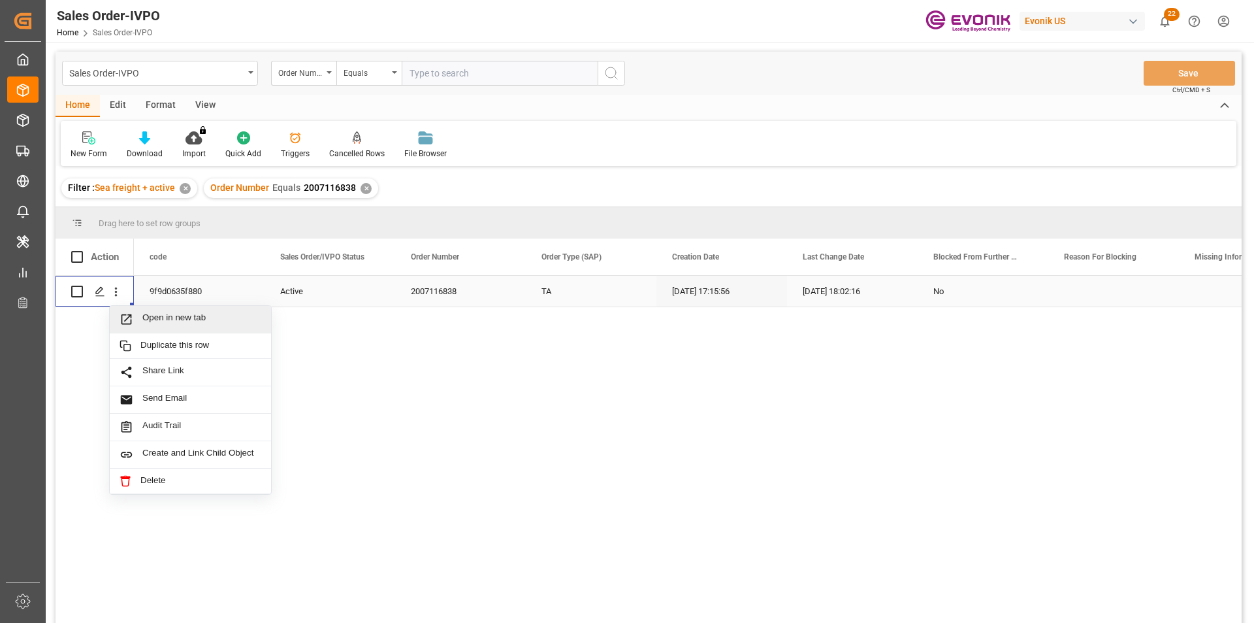
click at [190, 321] on span "Open in new tab" at bounding box center [201, 319] width 119 height 14
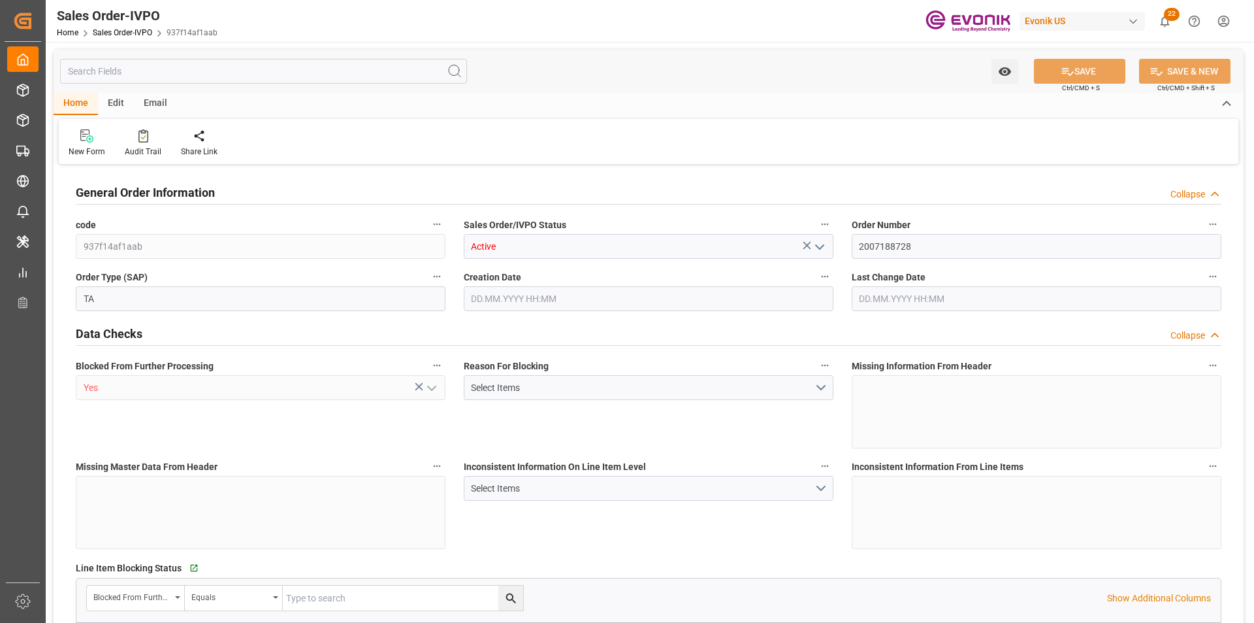
type input "PHMNN"
type input "0"
type input "1"
type input "2"
type input "1"
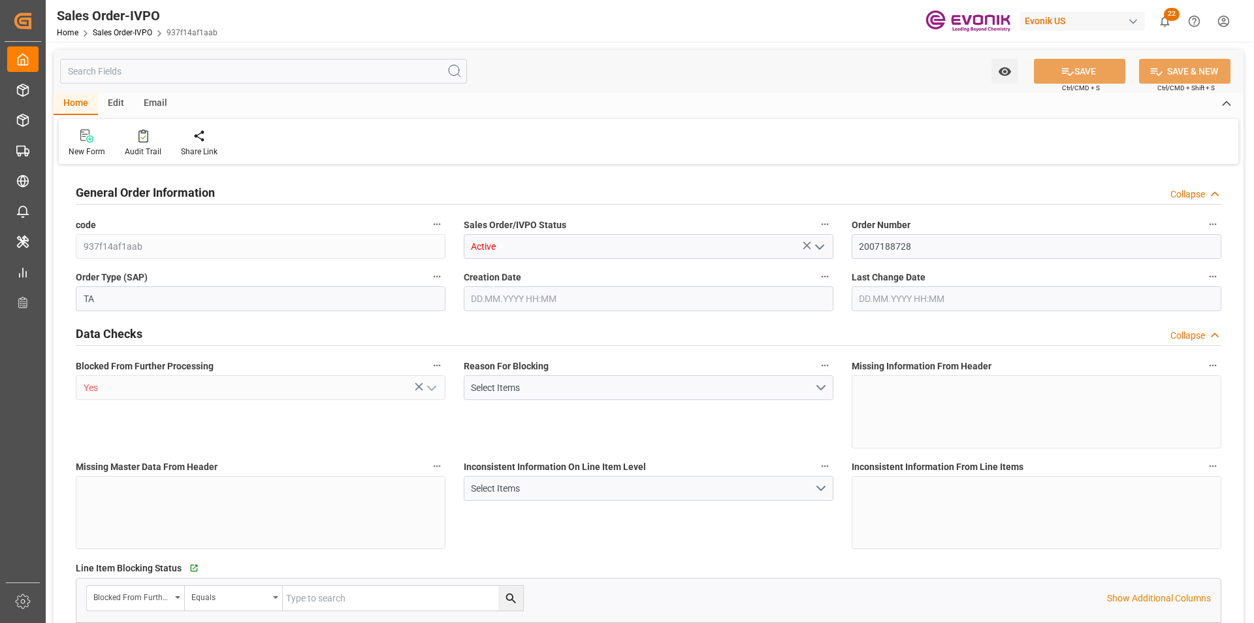
type input "18960"
type input "27.0742"
type input "17000"
type input "30"
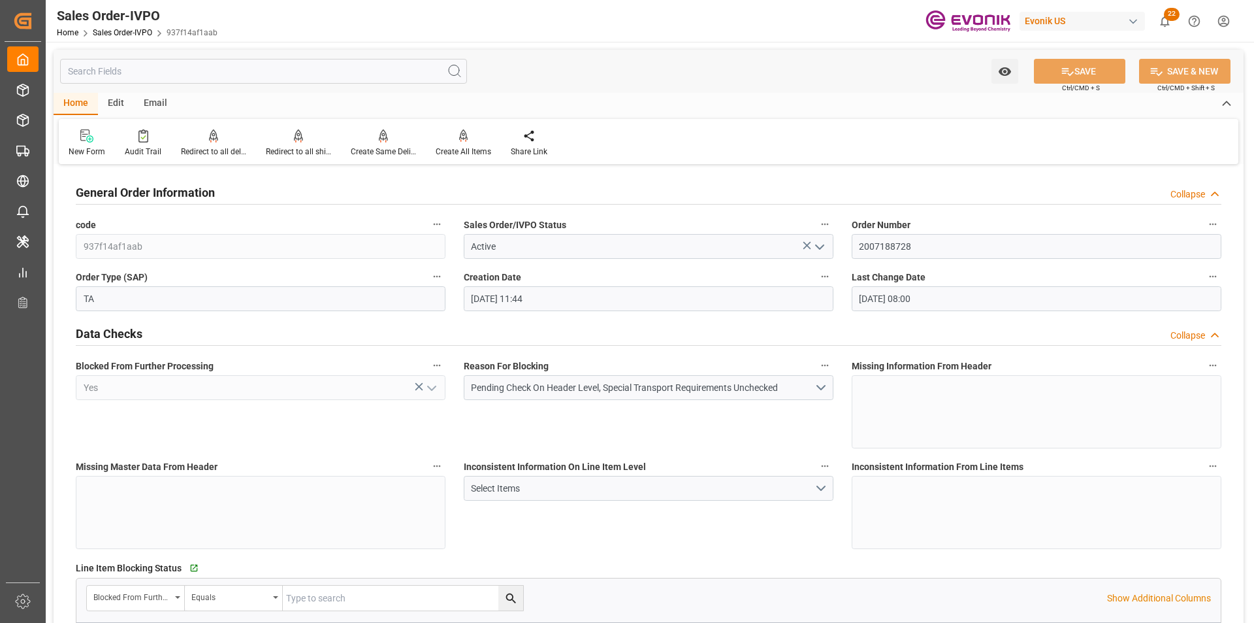
type input "[DATE] 11:44"
type input "[DATE] 08:00"
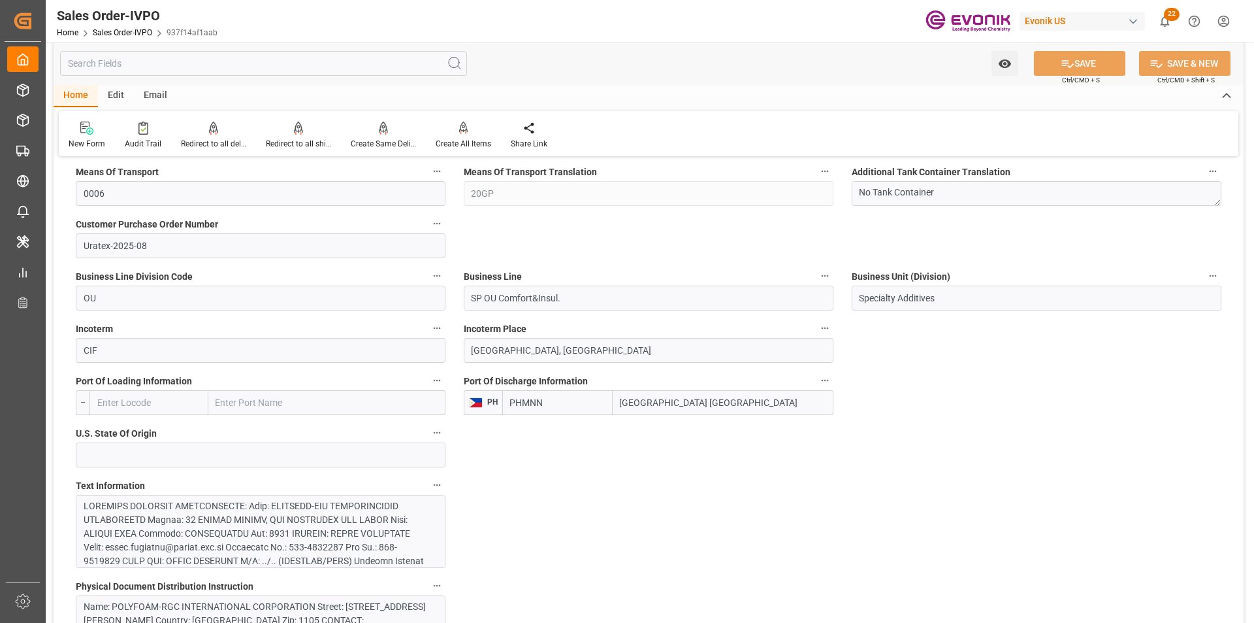
scroll to position [529, 0]
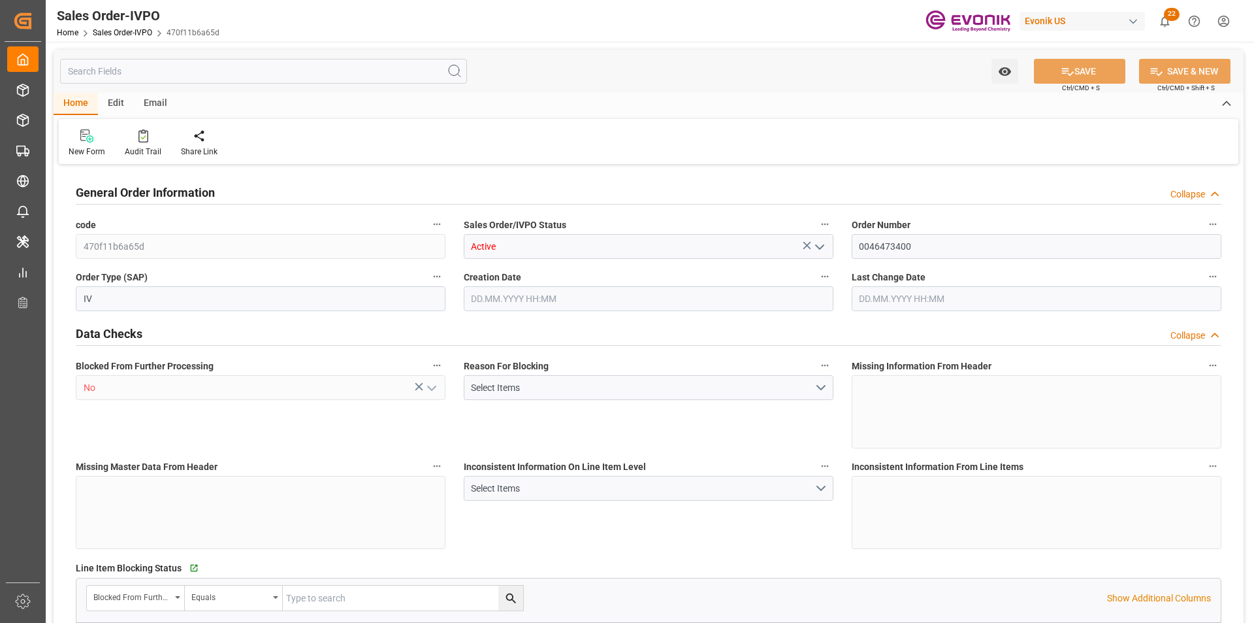
type input "INNSA"
type input "0"
type input "1"
type input "5347.6"
type input "23.09.2025 18:16"
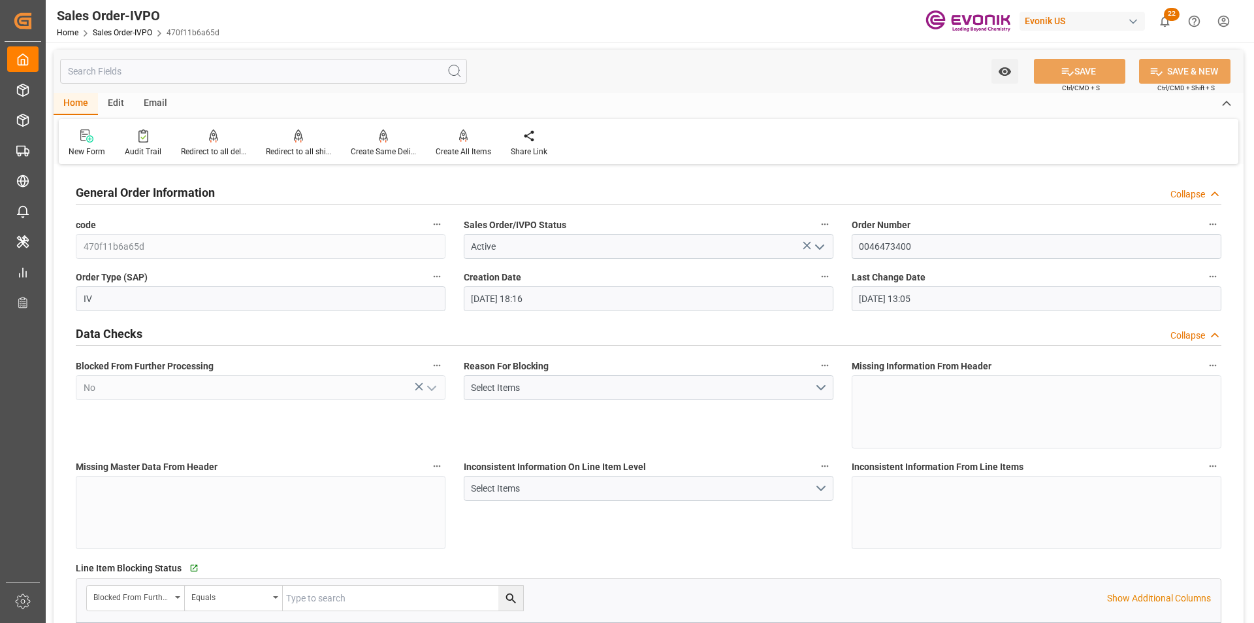
type input "30.09.2025 13:05"
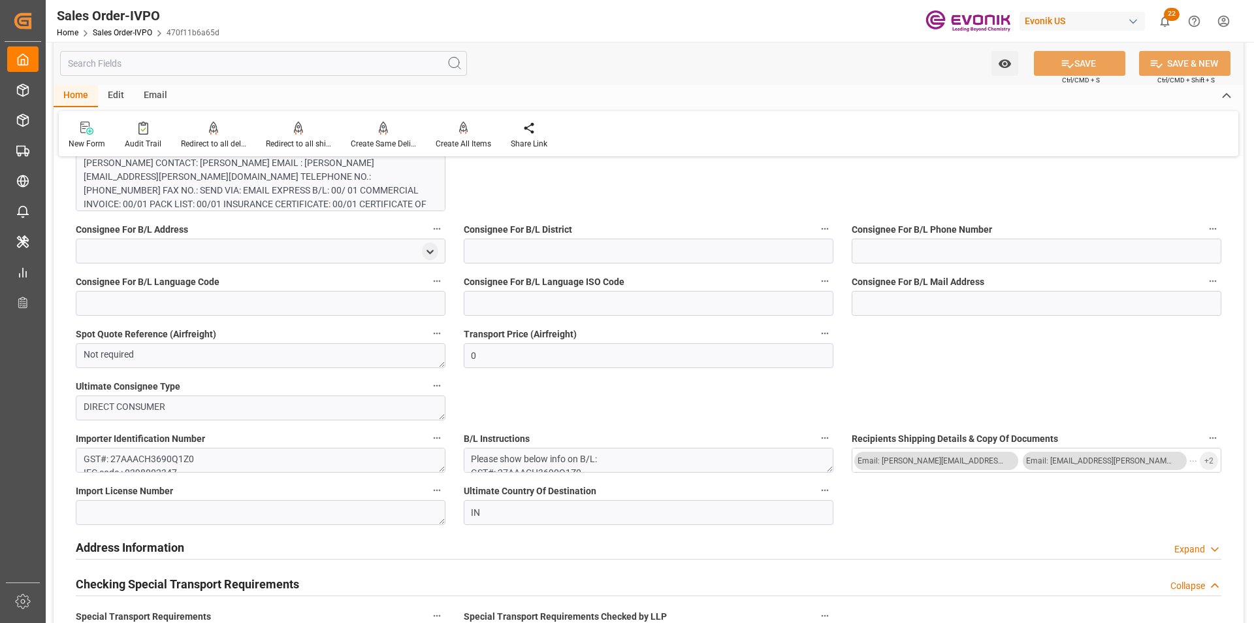
scroll to position [1437, 0]
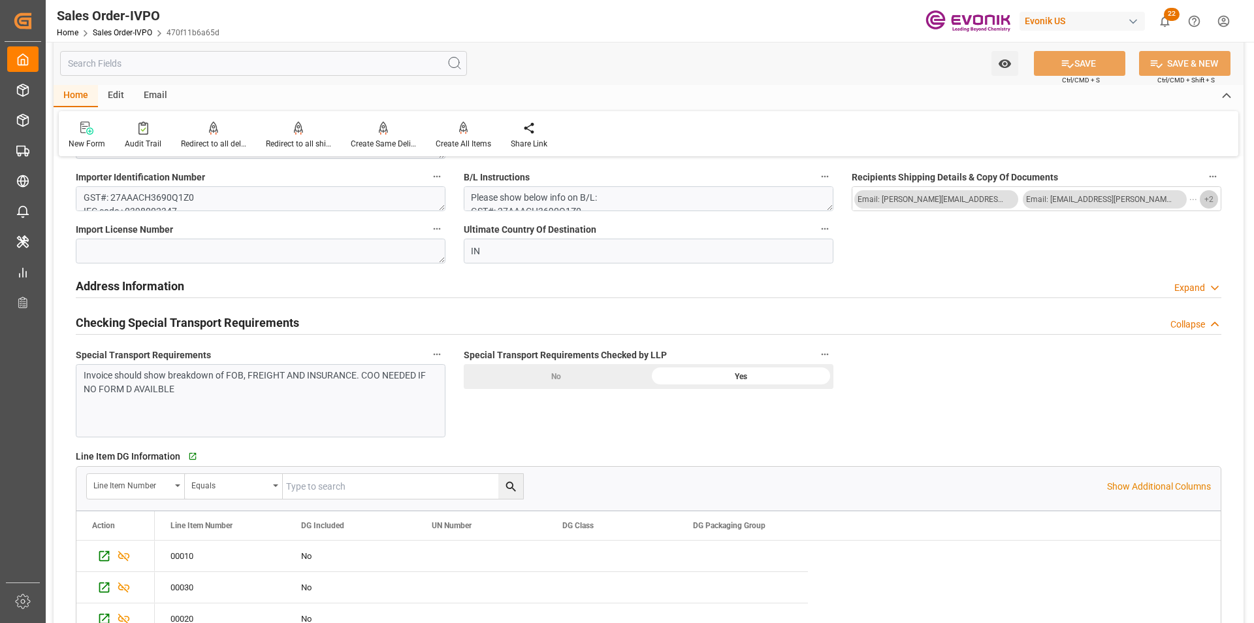
click at [1212, 199] on span "+ 2" at bounding box center [1209, 199] width 9 height 21
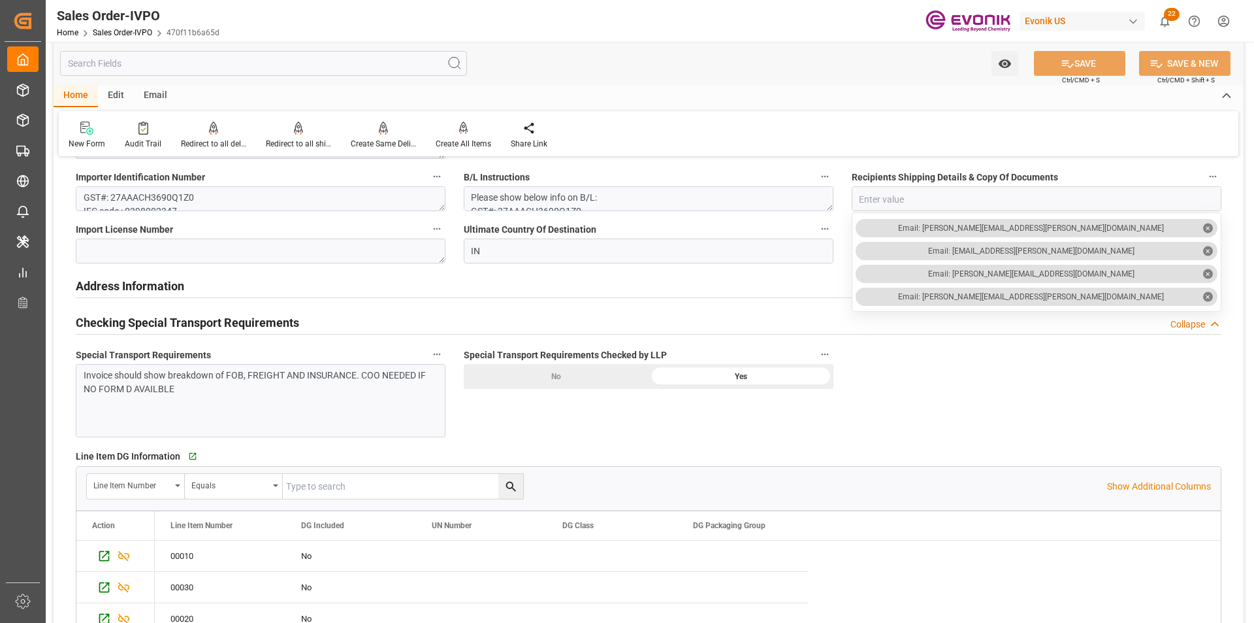
click at [145, 63] on input "text" at bounding box center [263, 63] width 407 height 25
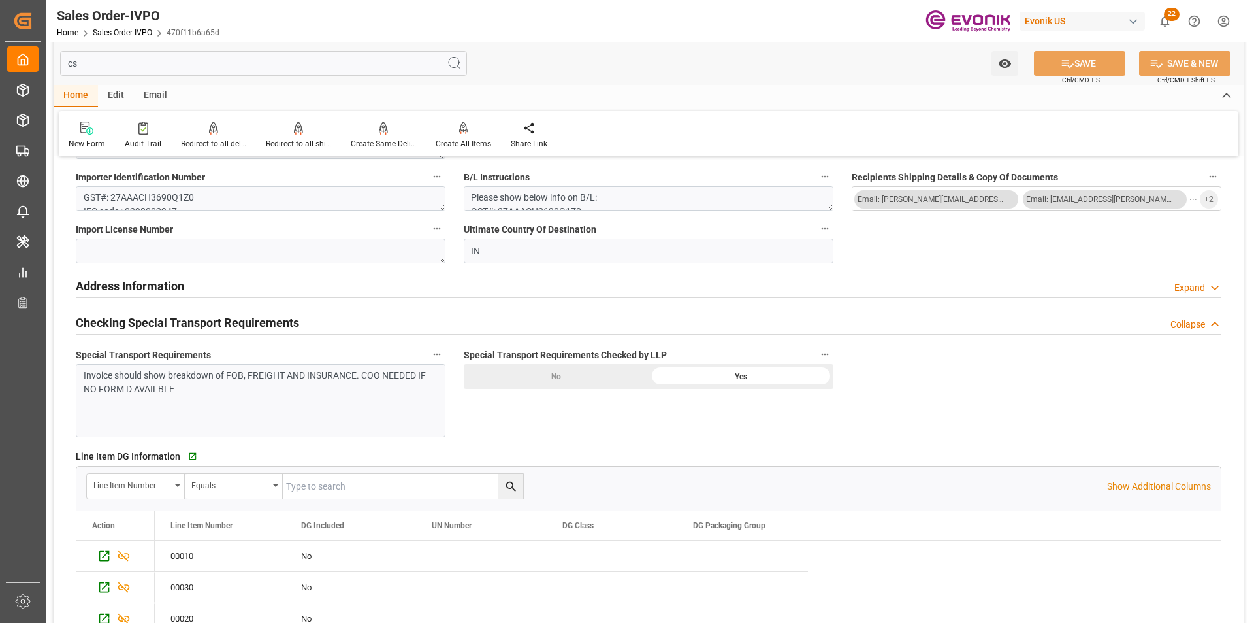
scroll to position [0, 0]
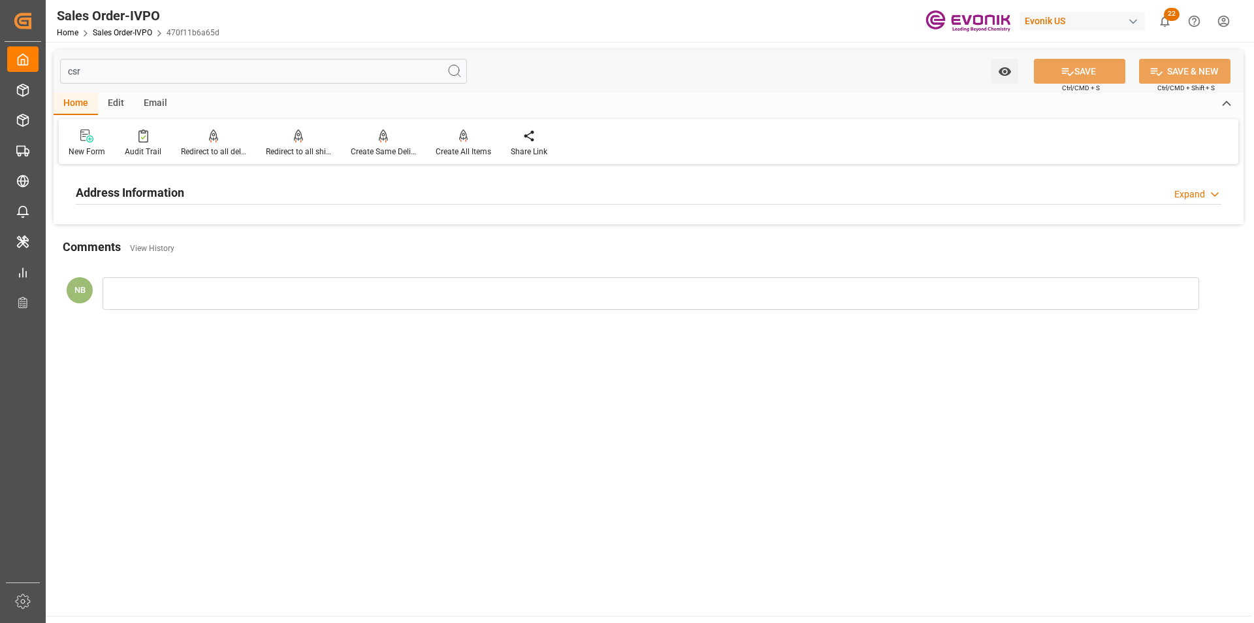
click at [131, 176] on div "Address Information Expand" at bounding box center [649, 192] width 1164 height 37
click at [148, 191] on h2 "Address Information" at bounding box center [130, 193] width 108 height 18
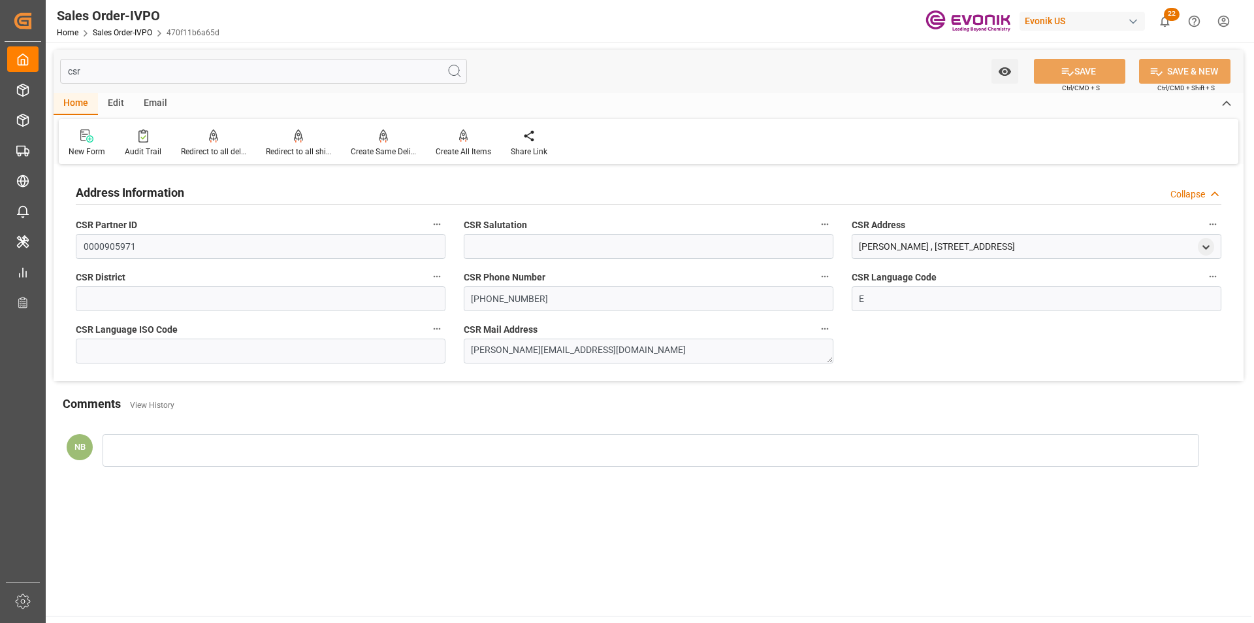
click at [122, 66] on input "csr" at bounding box center [263, 71] width 407 height 25
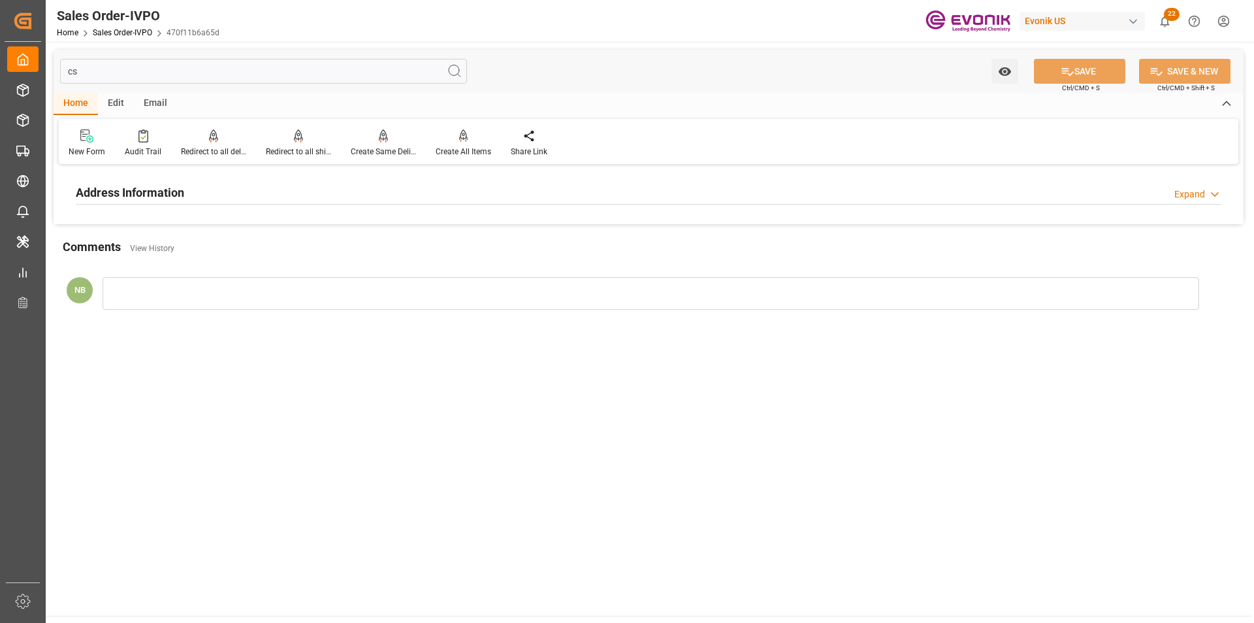
type input "c"
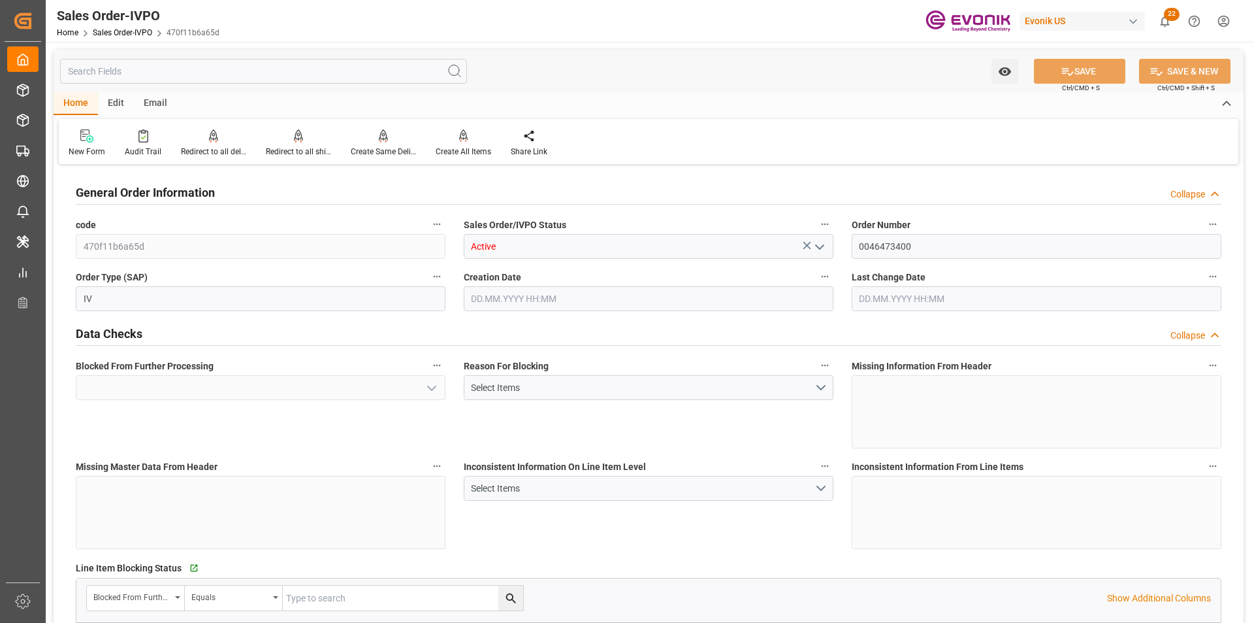
type input "No"
type input "INNSA"
type input "0"
type input "Done"
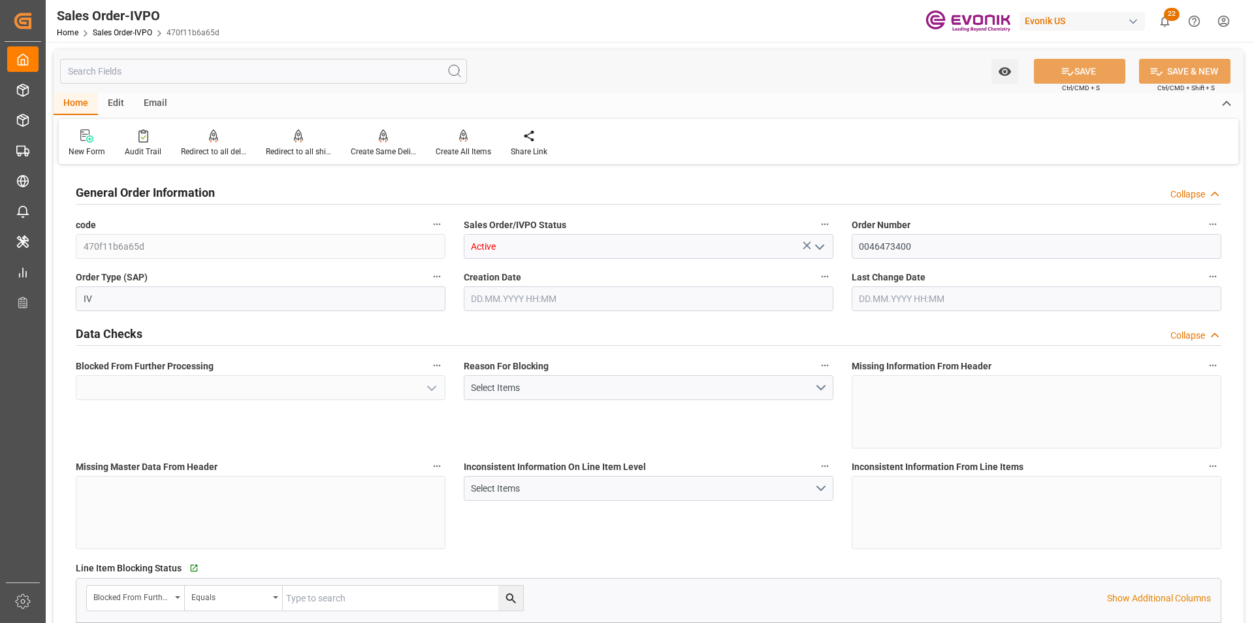
type input "1"
type input "5347.6"
type input "Done"
type input "23.09.2025 18:16"
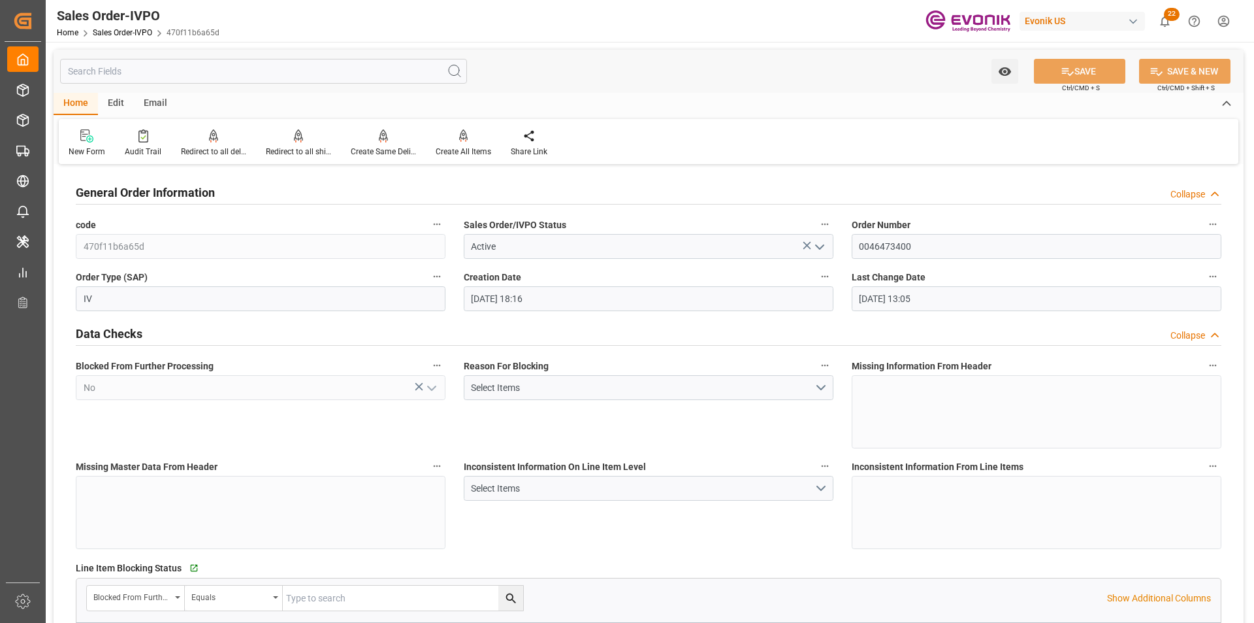
type input "30.09.2025 13:05"
type input "CLSAI"
type input "0"
type input "1"
type input "3548.8"
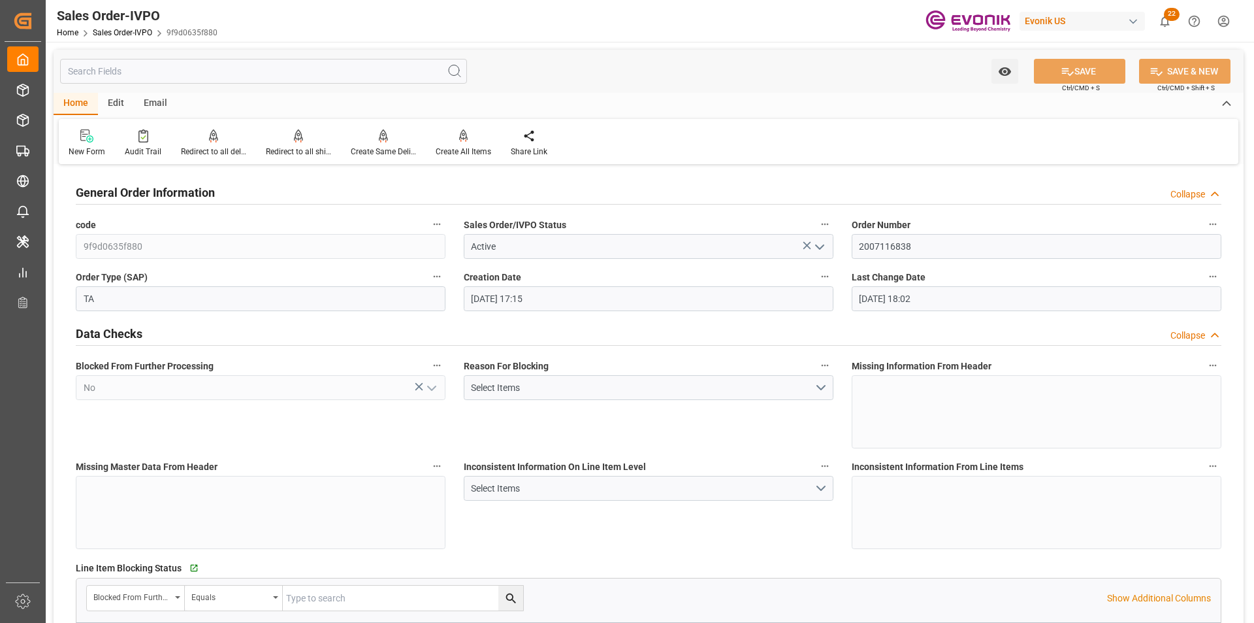
type input "[DATE] 17:15"
type input "[DATE] 18:02"
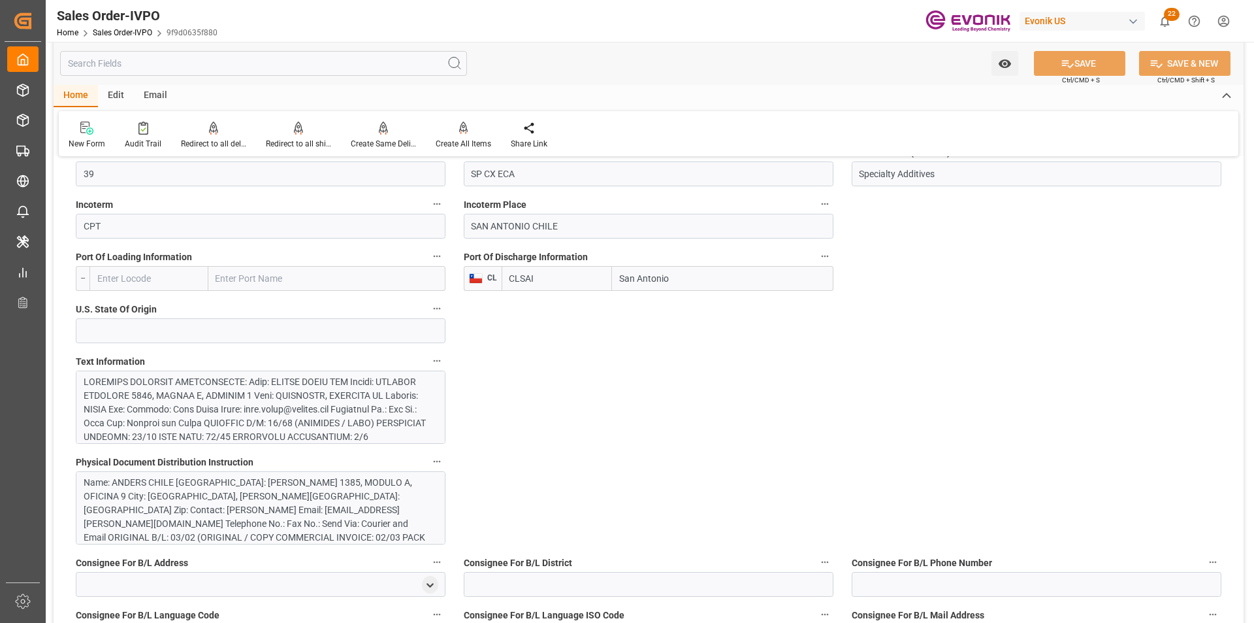
scroll to position [915, 0]
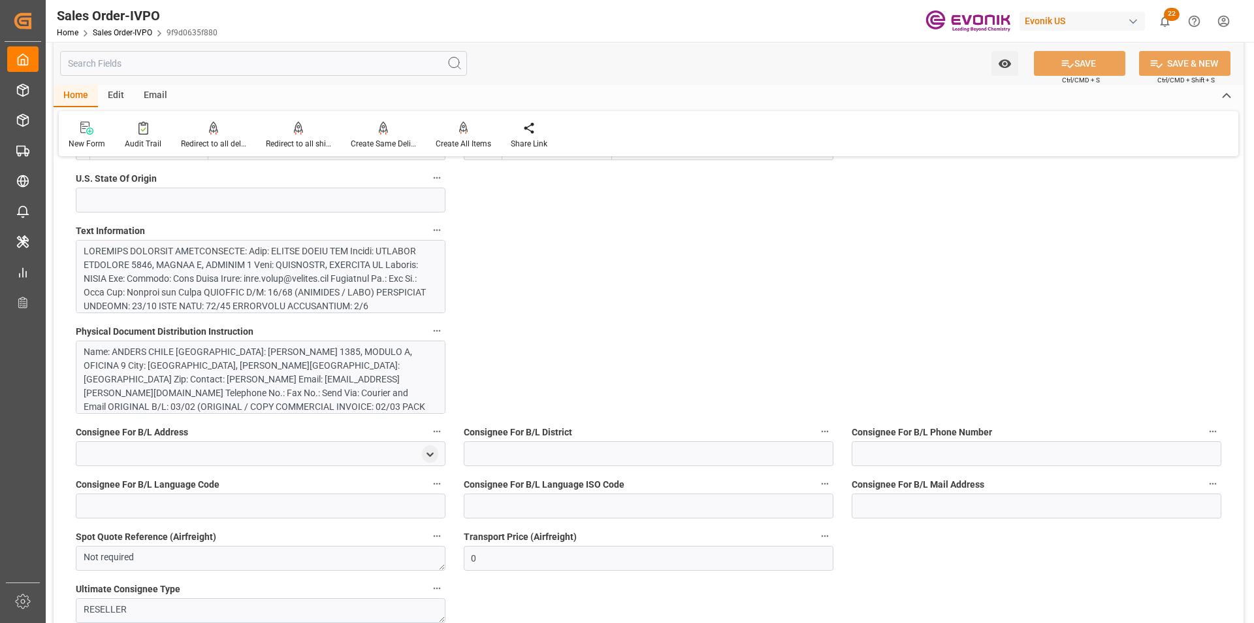
click at [320, 291] on div at bounding box center [256, 374] width 344 height 261
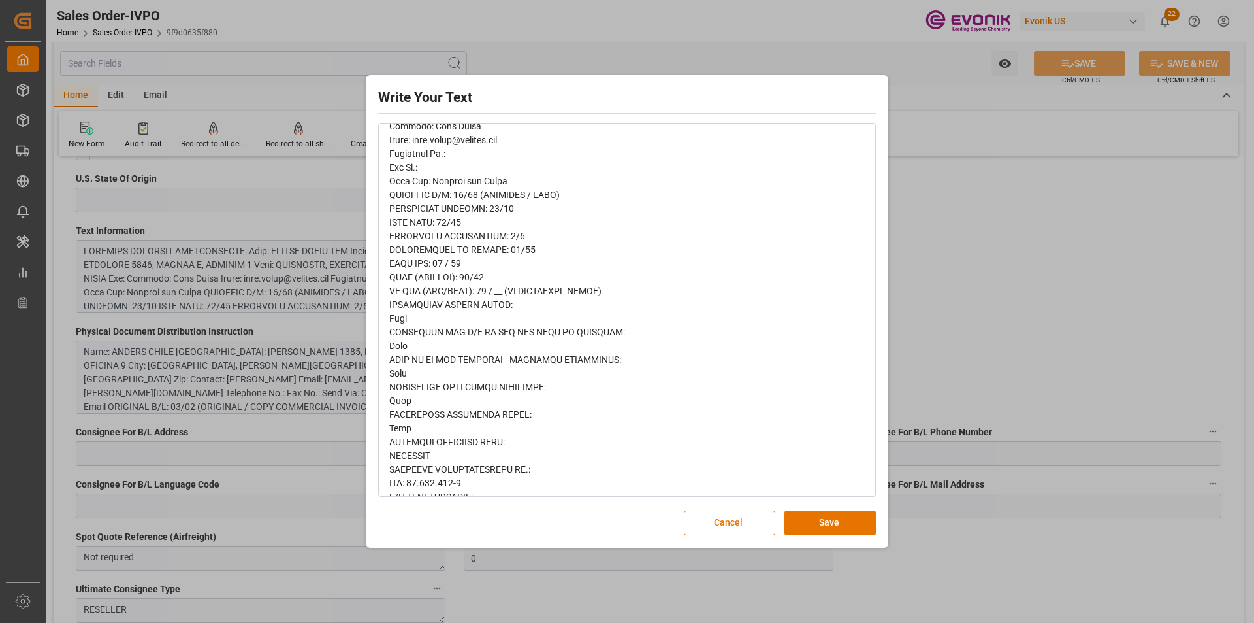
scroll to position [0, 0]
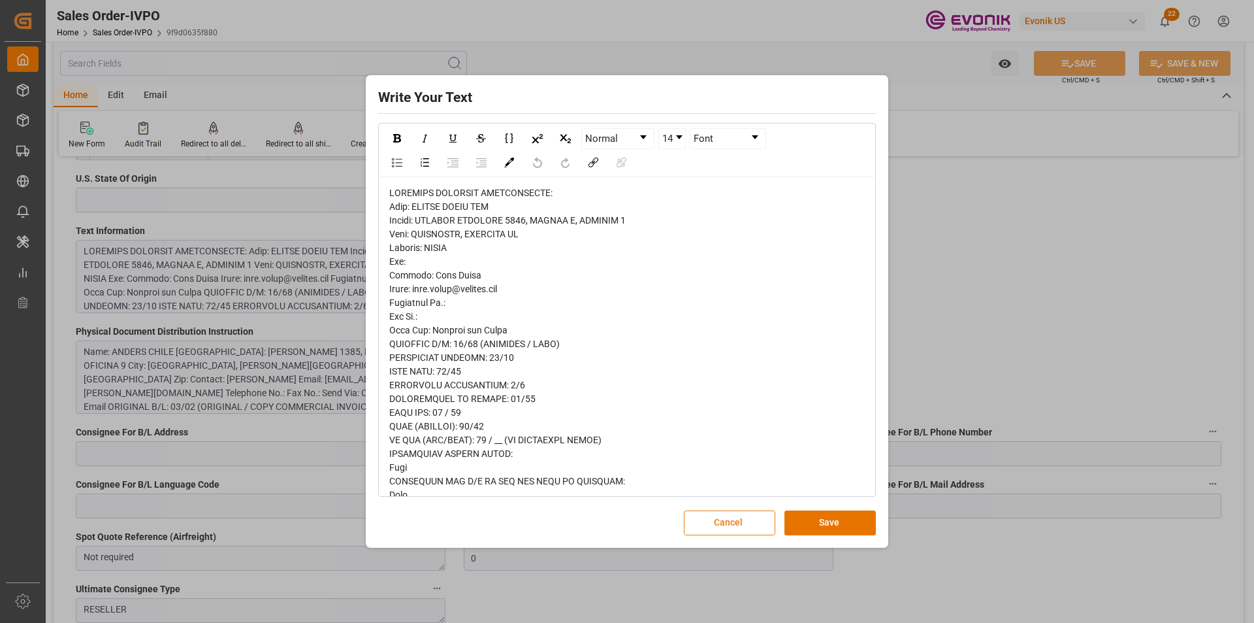
click at [718, 522] on button "Cancel" at bounding box center [729, 522] width 91 height 25
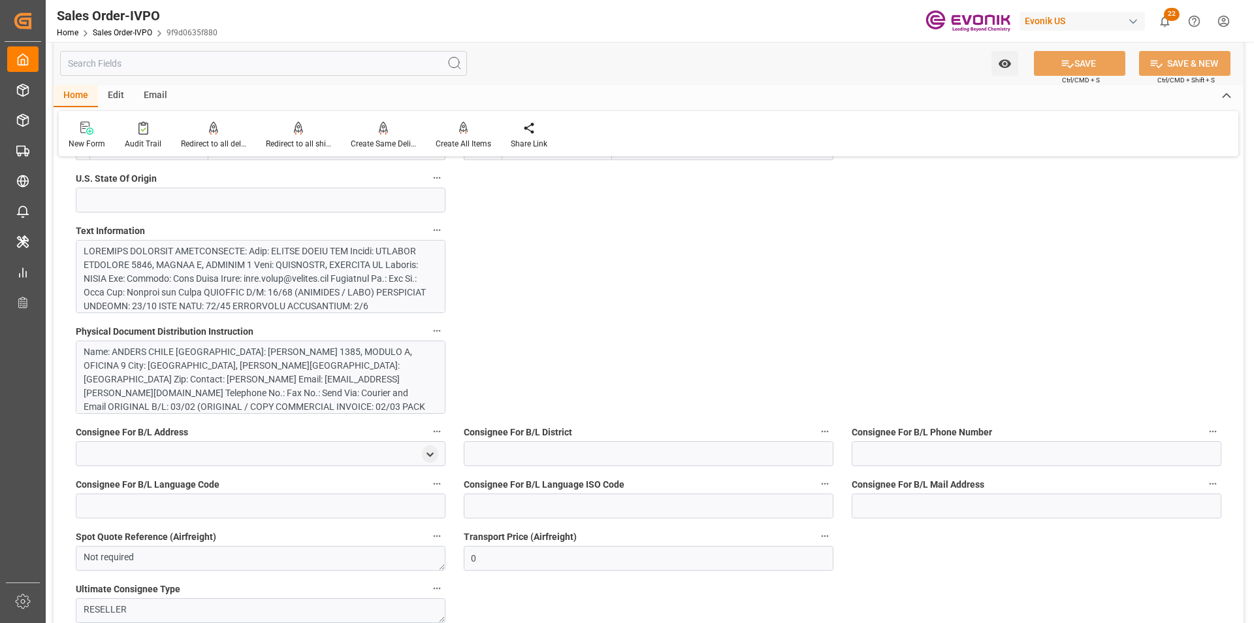
click at [135, 370] on div "Name: ANDERS CHILE [GEOGRAPHIC_DATA]: [PERSON_NAME] 1385, MODULO A, OFICINA 9 C…" at bounding box center [256, 400] width 344 height 110
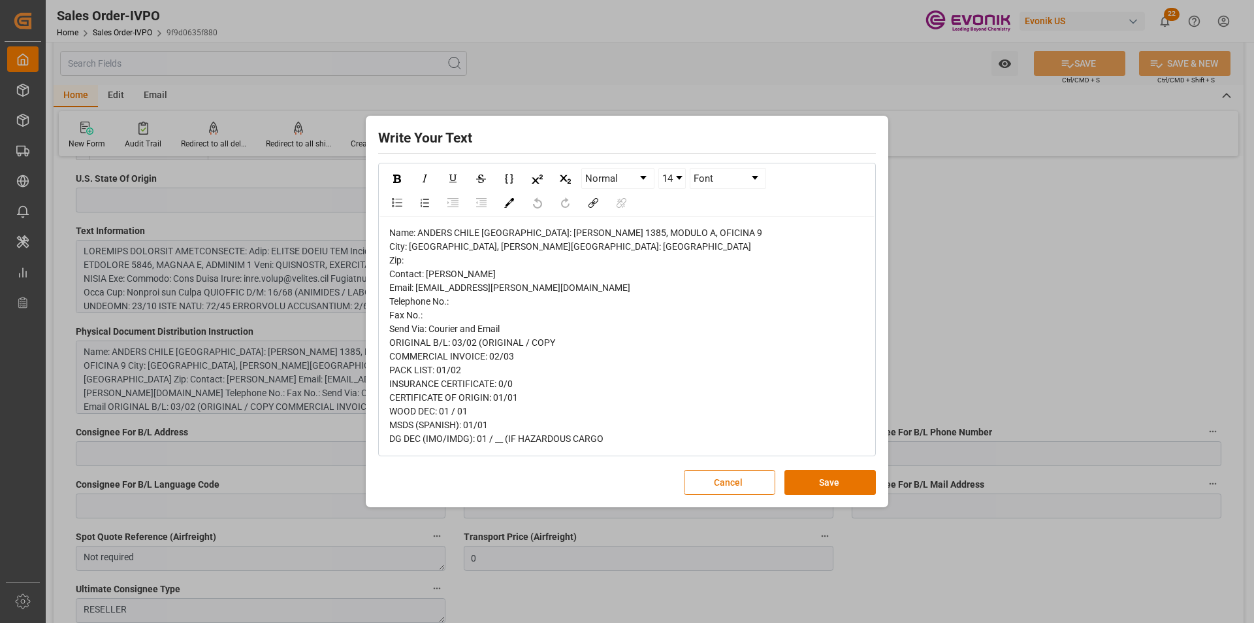
click at [725, 495] on button "Cancel" at bounding box center [729, 482] width 91 height 25
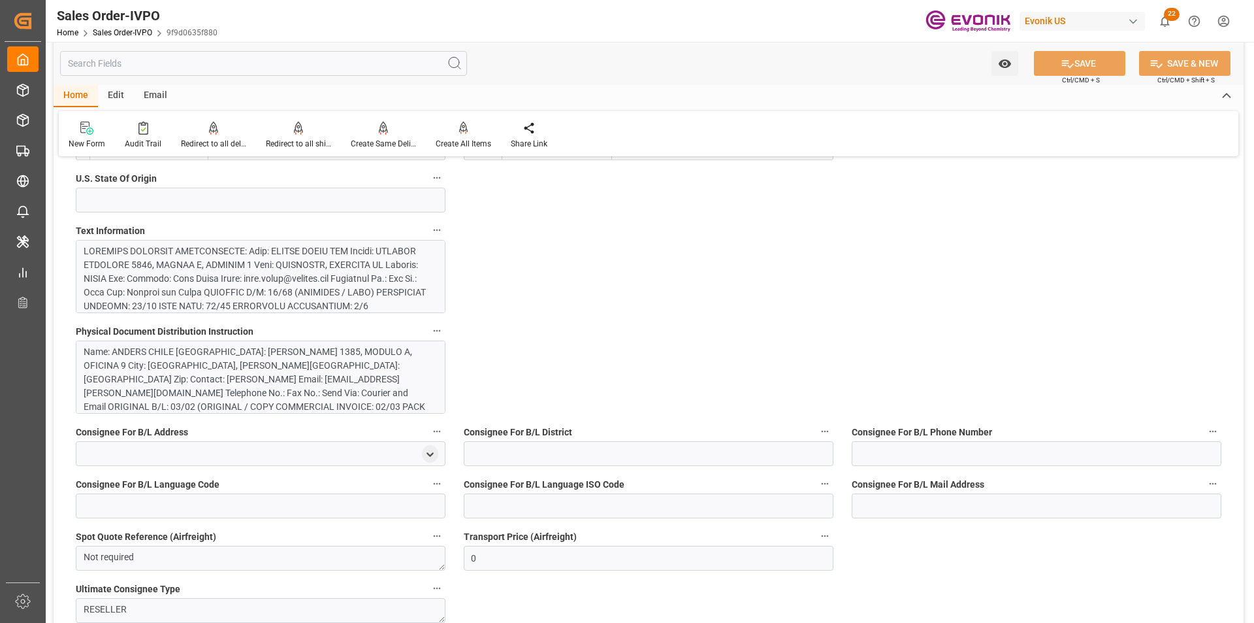
click at [203, 275] on div at bounding box center [256, 374] width 344 height 261
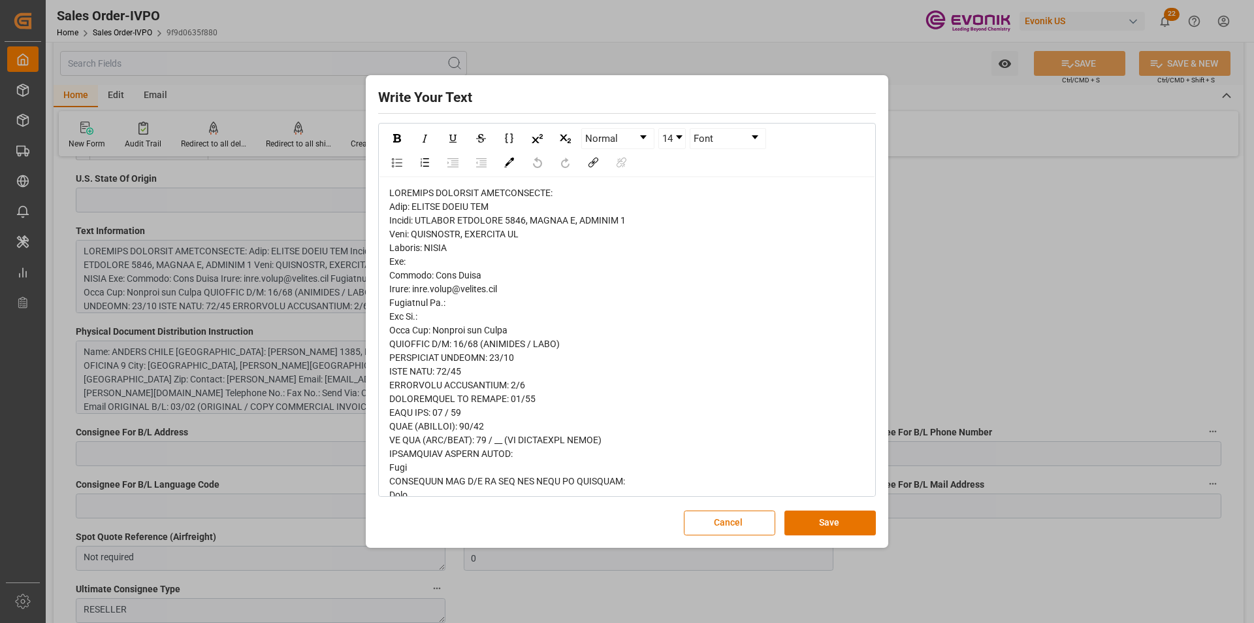
drag, startPoint x: 710, startPoint y: 522, endPoint x: 643, endPoint y: 515, distance: 67.0
click at [710, 522] on button "Cancel" at bounding box center [729, 522] width 91 height 25
